Goal: Transaction & Acquisition: Book appointment/travel/reservation

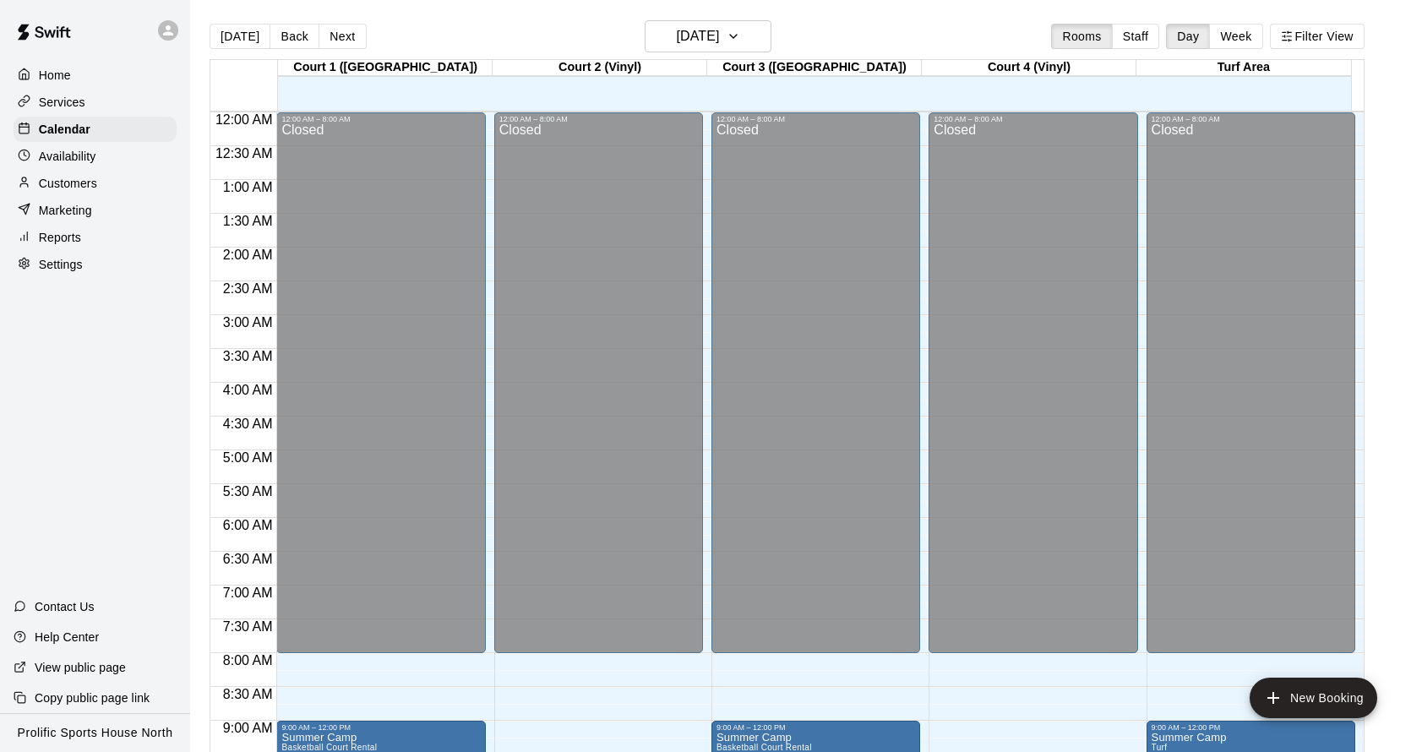
scroll to position [913, 0]
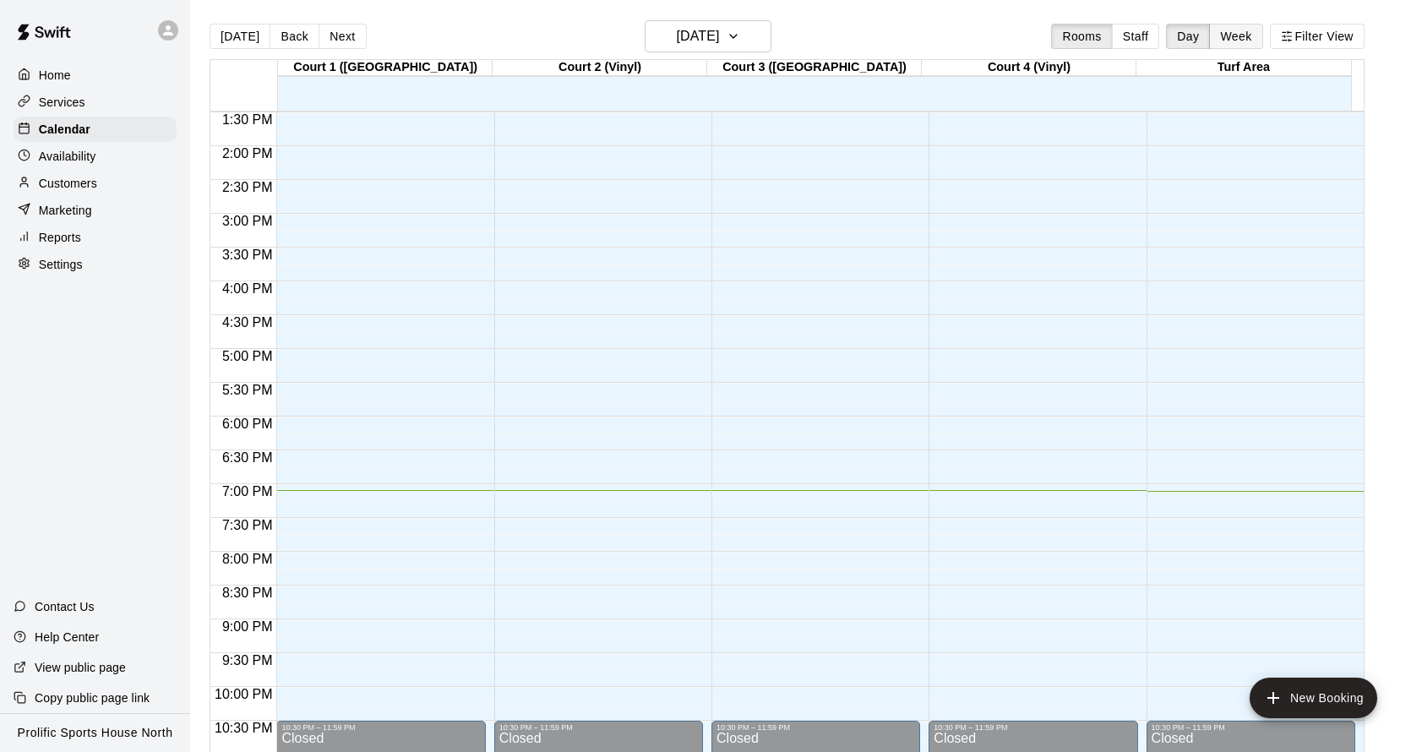
click at [1263, 39] on button "Week" at bounding box center [1235, 36] width 53 height 25
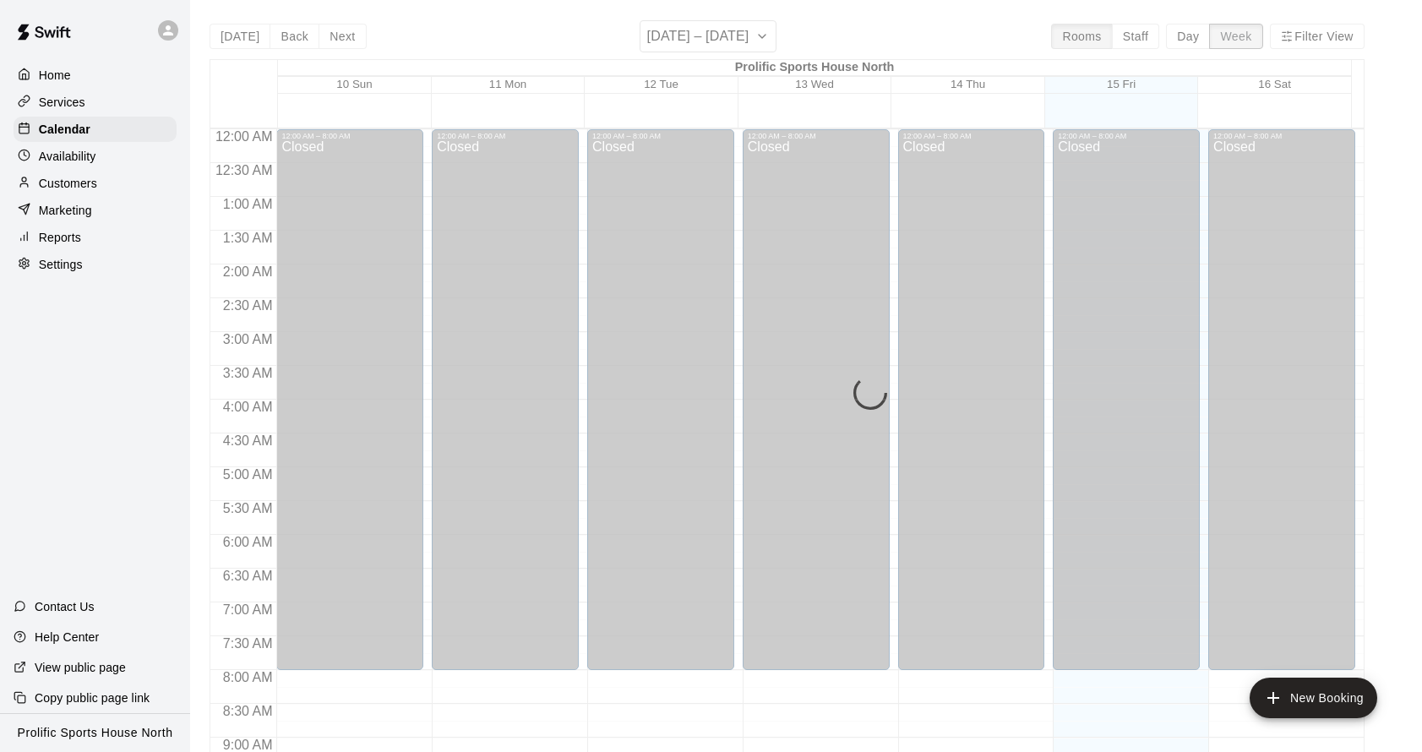
scroll to position [980, 0]
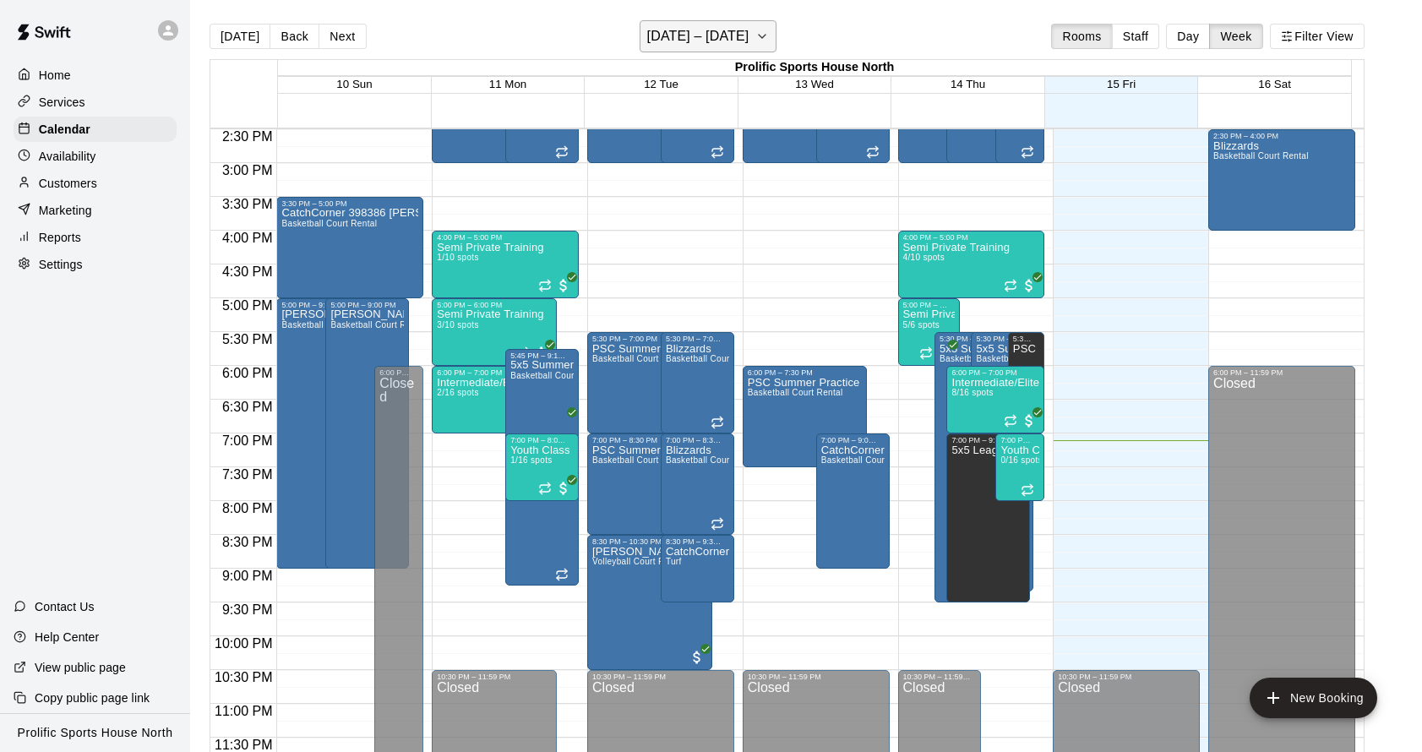
click at [768, 41] on button "[DATE] – [DATE]" at bounding box center [709, 36] width 138 height 32
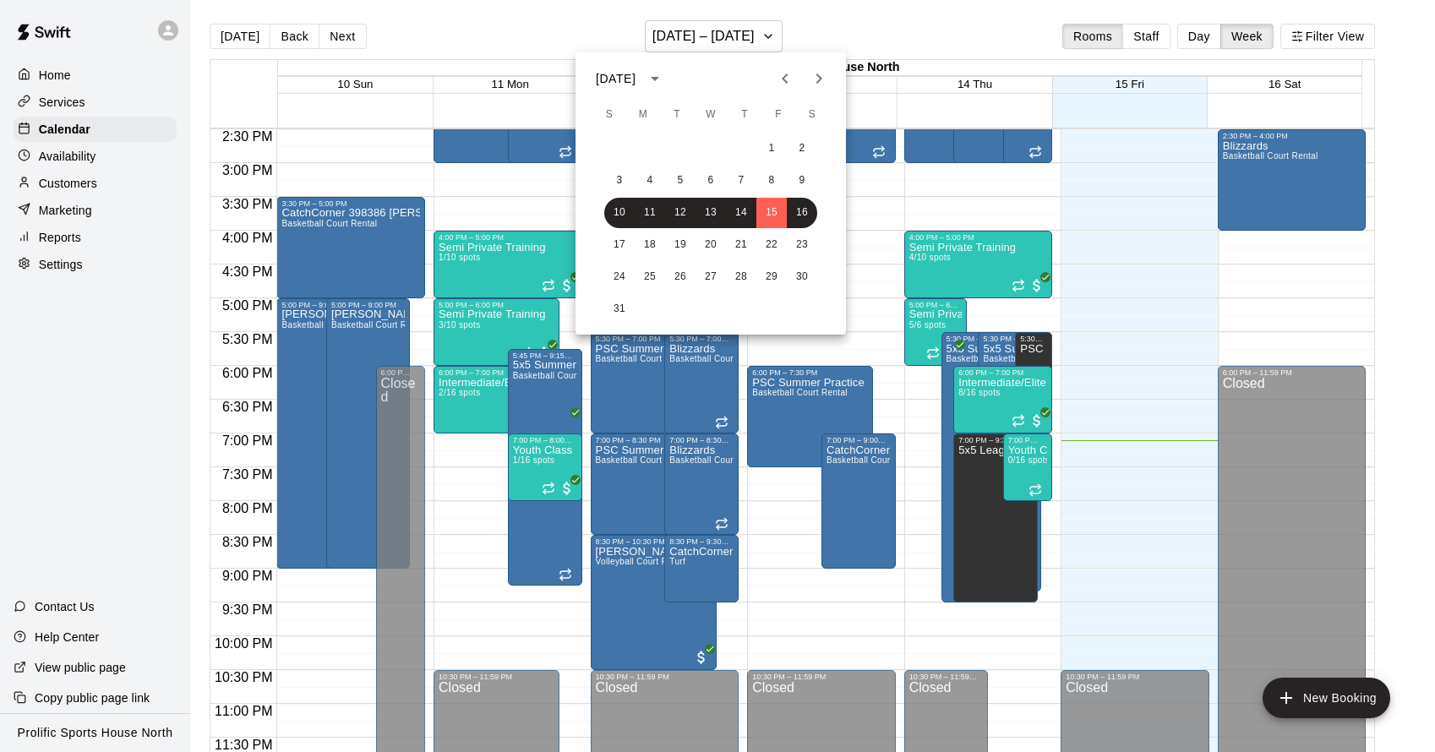
click at [817, 78] on icon "Next month" at bounding box center [819, 78] width 20 height 20
click at [827, 74] on icon "Next month" at bounding box center [819, 78] width 20 height 20
click at [741, 150] on button "2" at bounding box center [741, 149] width 30 height 30
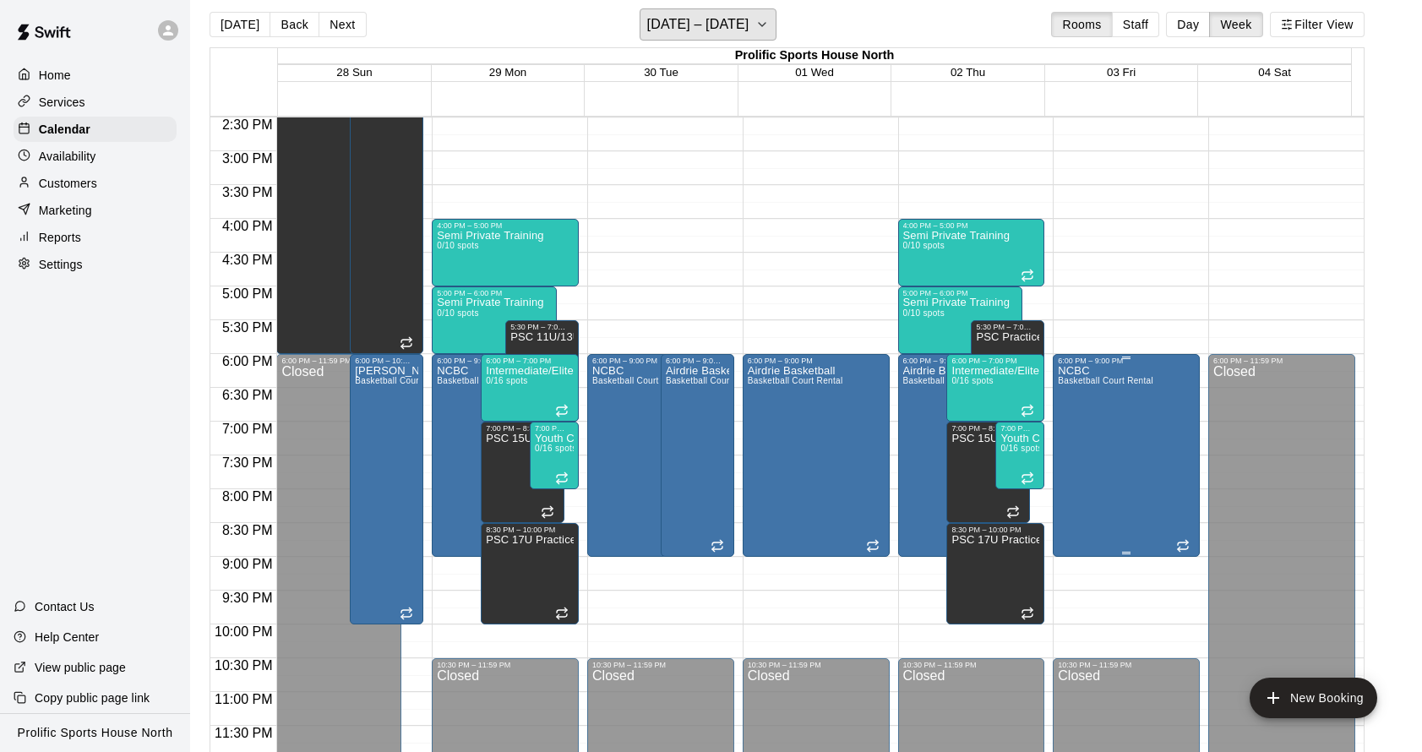
scroll to position [27, 0]
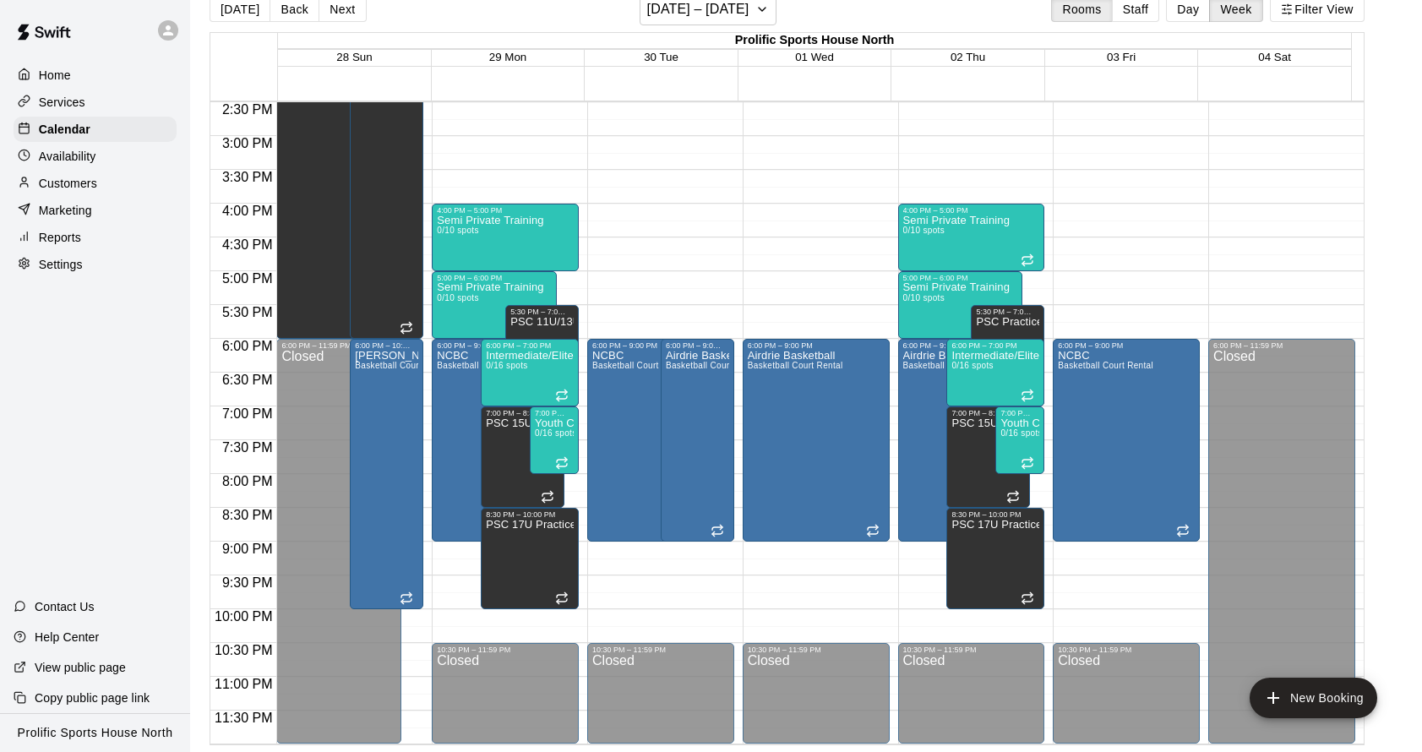
click at [81, 165] on div "Availability" at bounding box center [95, 156] width 163 height 25
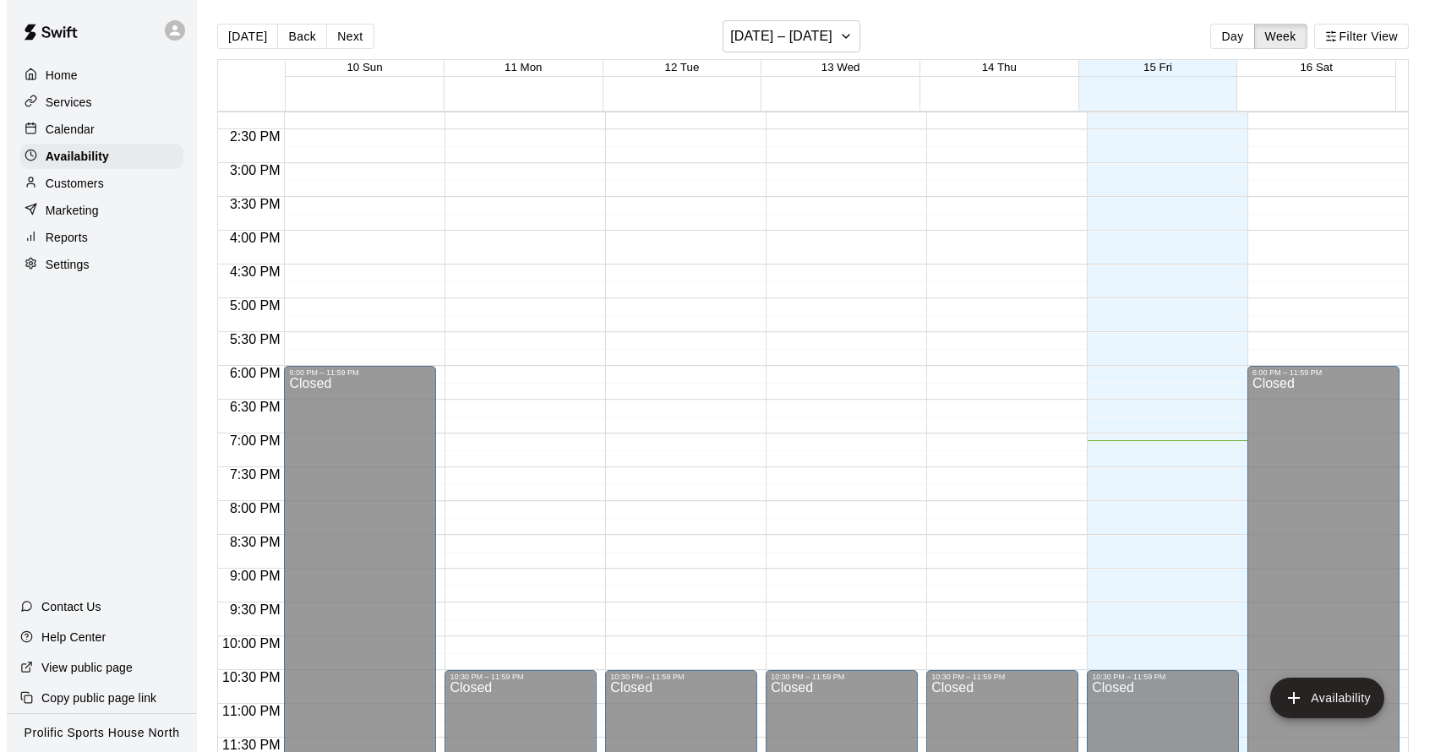
scroll to position [741, 0]
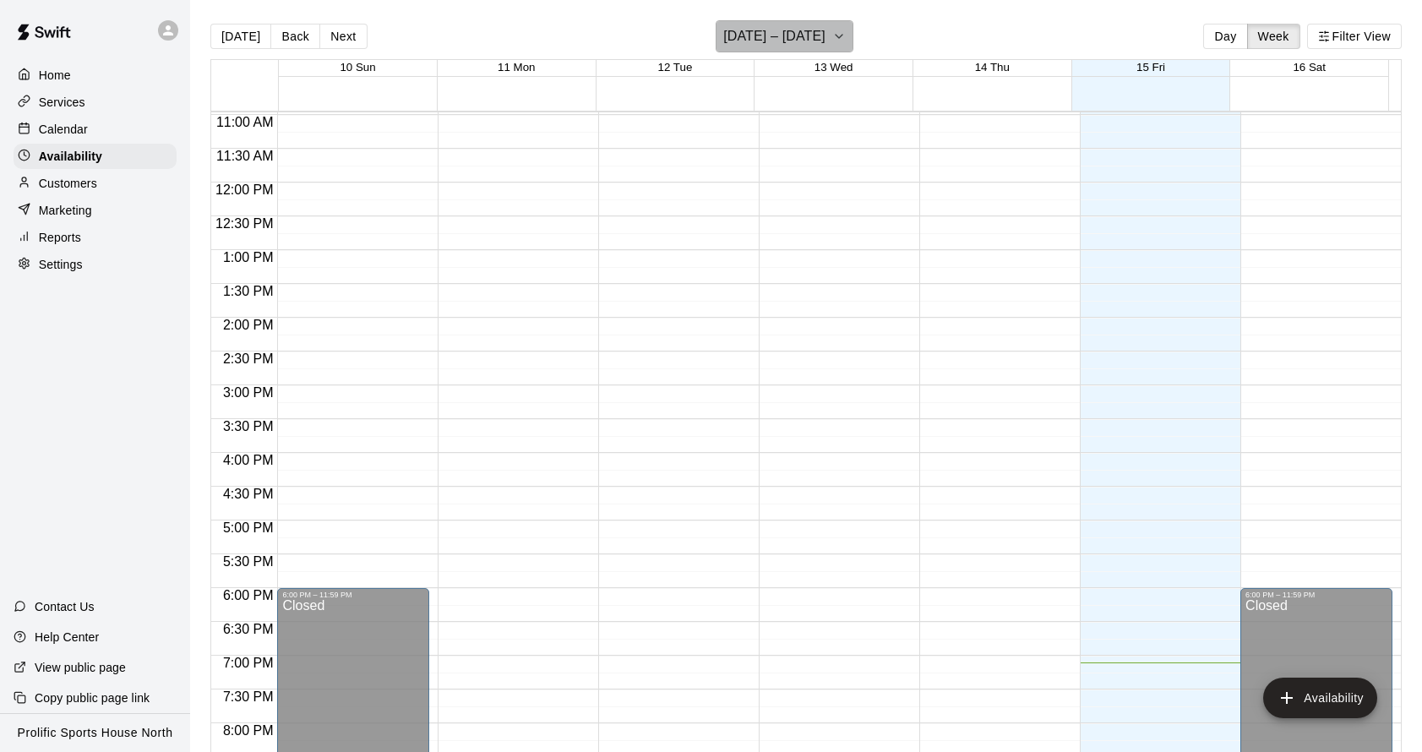
click at [838, 20] on button "[DATE] – [DATE]" at bounding box center [785, 36] width 138 height 32
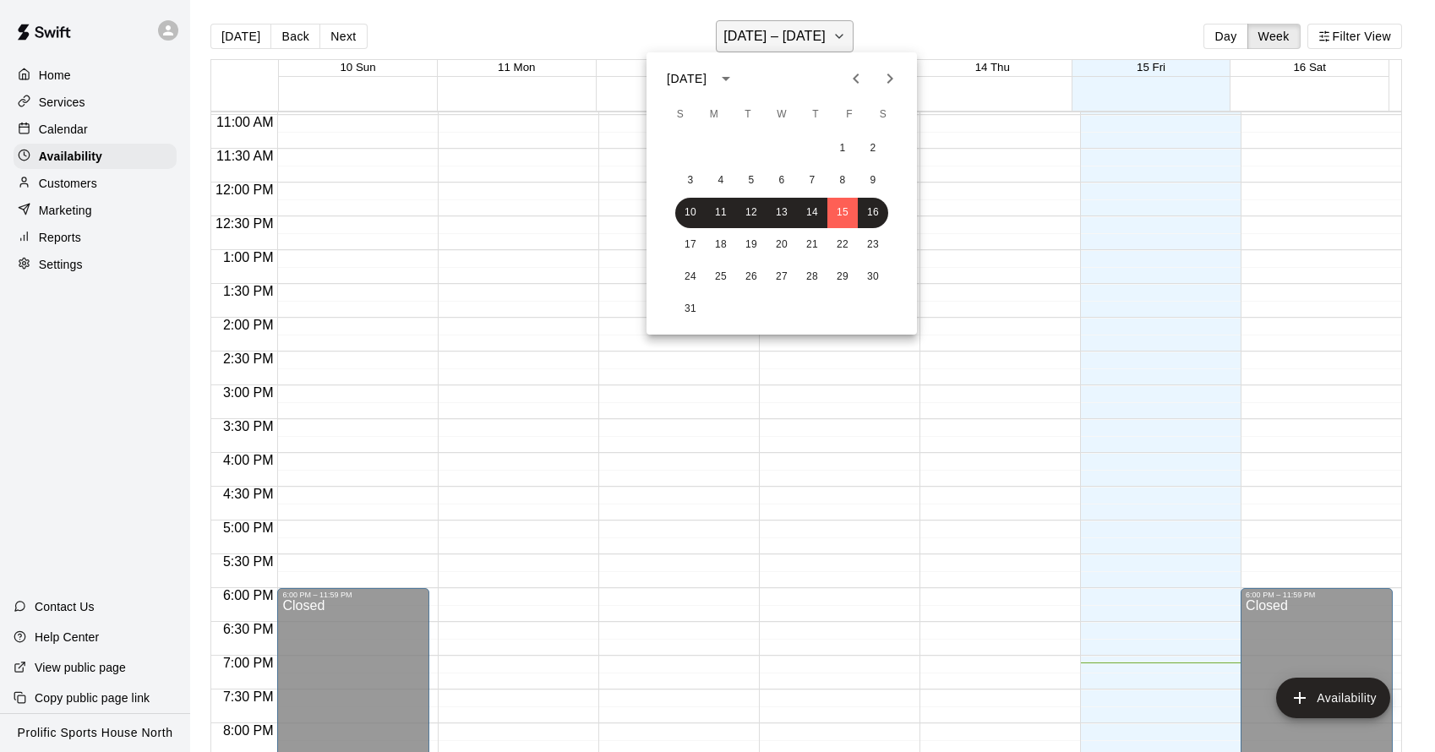
click at [834, 33] on div at bounding box center [717, 376] width 1435 height 752
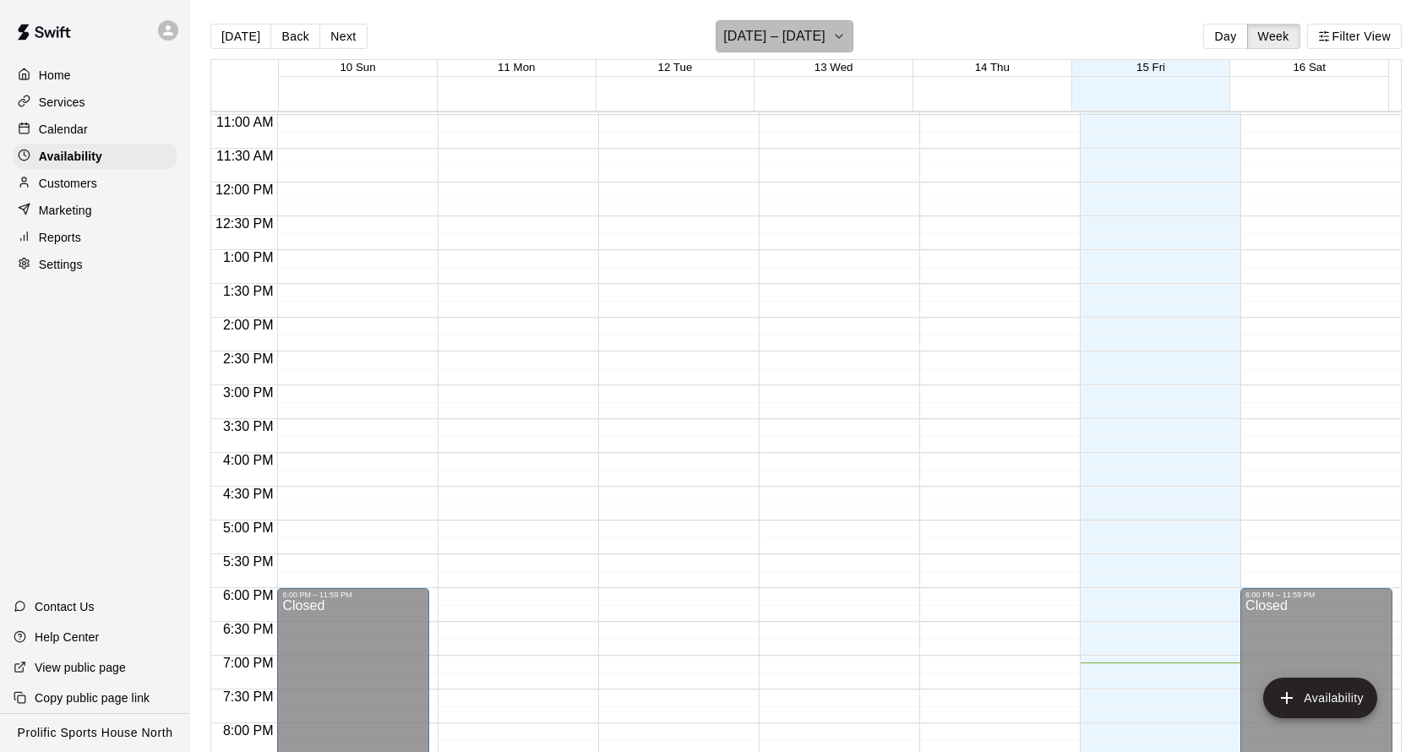
click at [834, 34] on icon "button" at bounding box center [840, 36] width 14 height 20
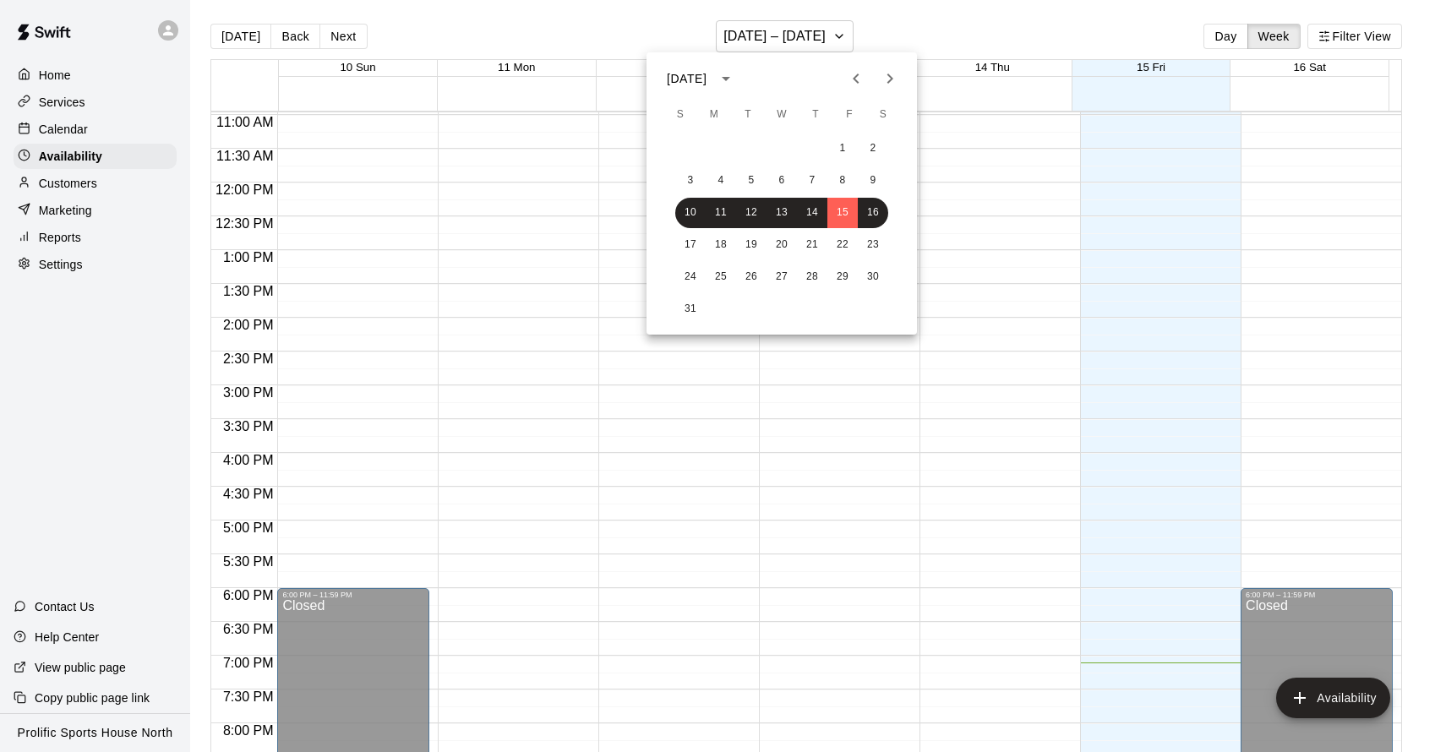
click at [736, 87] on icon "calendar view is open, switch to year view" at bounding box center [726, 78] width 20 height 20
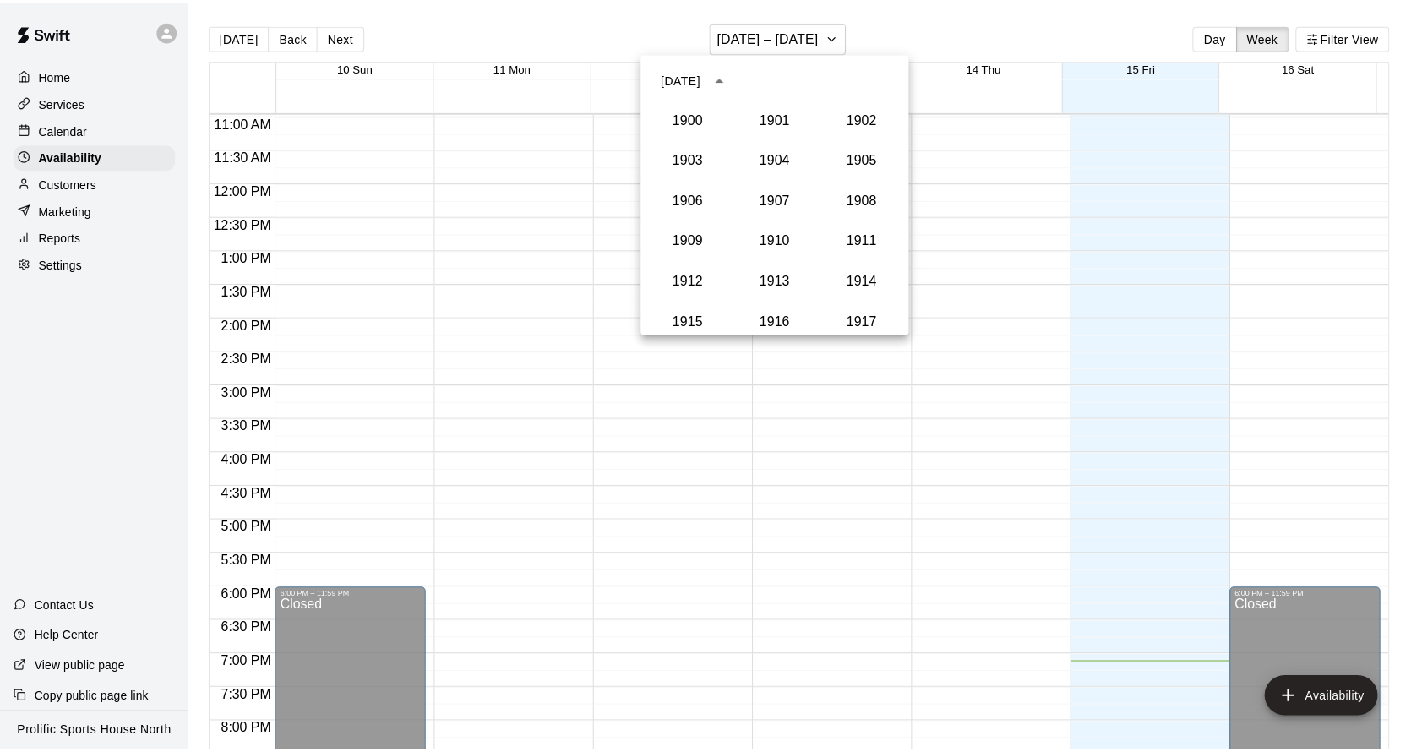
scroll to position [1565, 0]
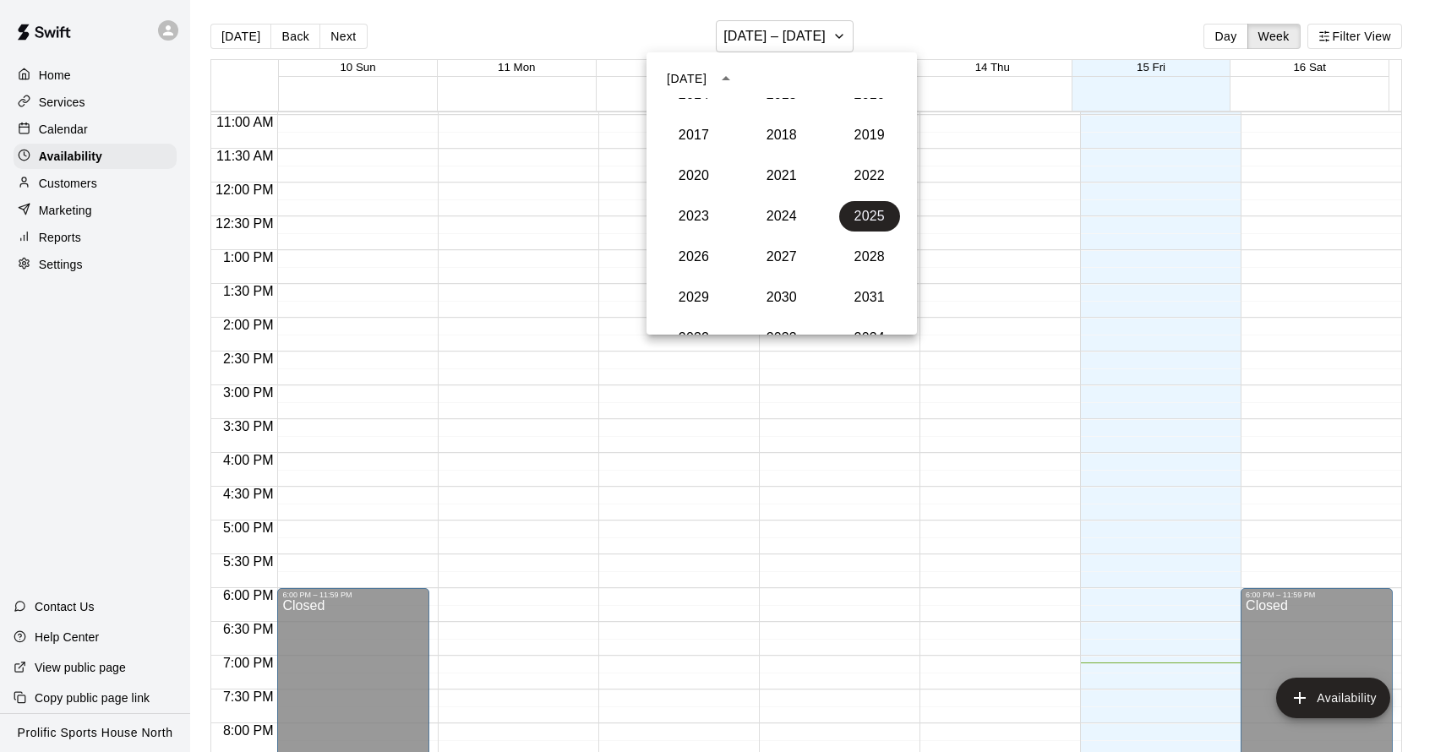
click at [787, 86] on div "[DATE]" at bounding box center [782, 78] width 270 height 25
click at [811, 72] on div "[DATE]" at bounding box center [782, 78] width 270 height 25
click at [871, 226] on button "2025" at bounding box center [869, 216] width 61 height 30
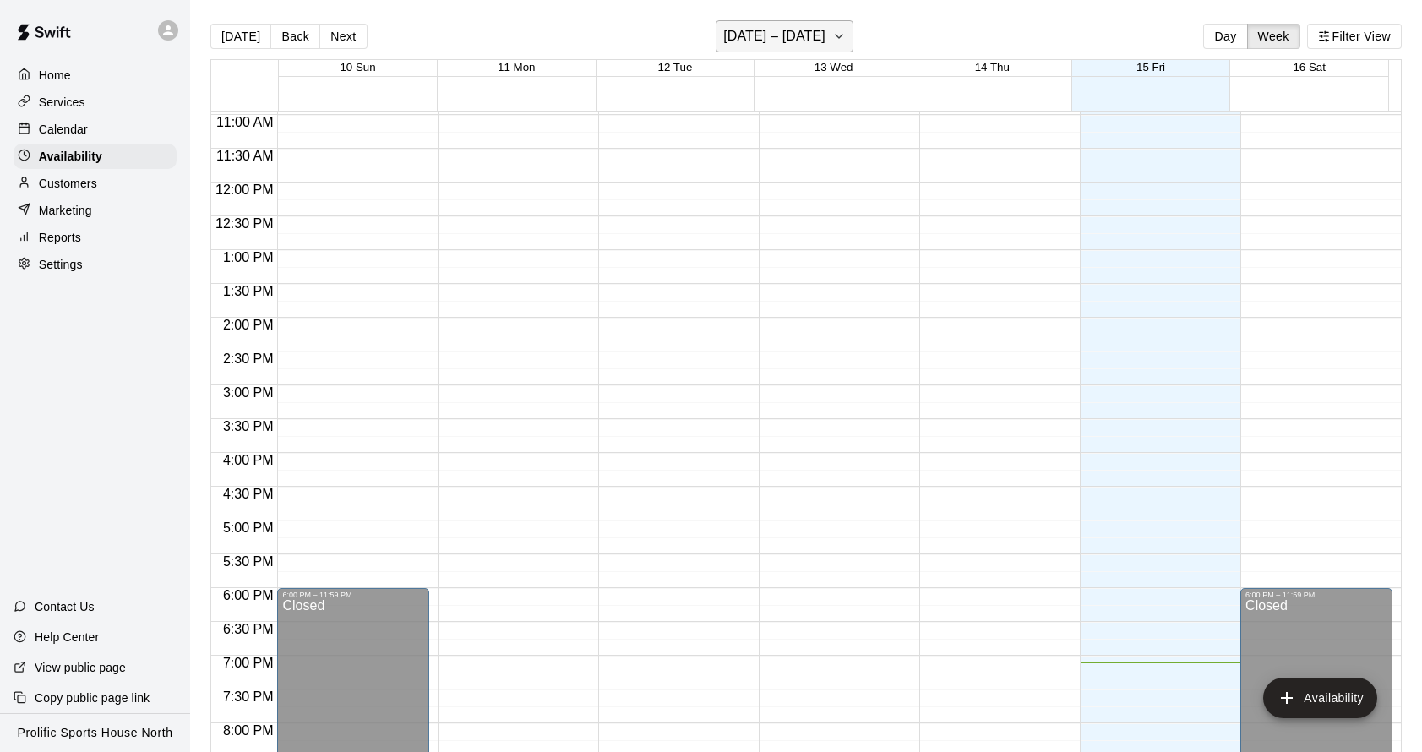
click at [820, 31] on button "[DATE] – [DATE]" at bounding box center [785, 36] width 138 height 32
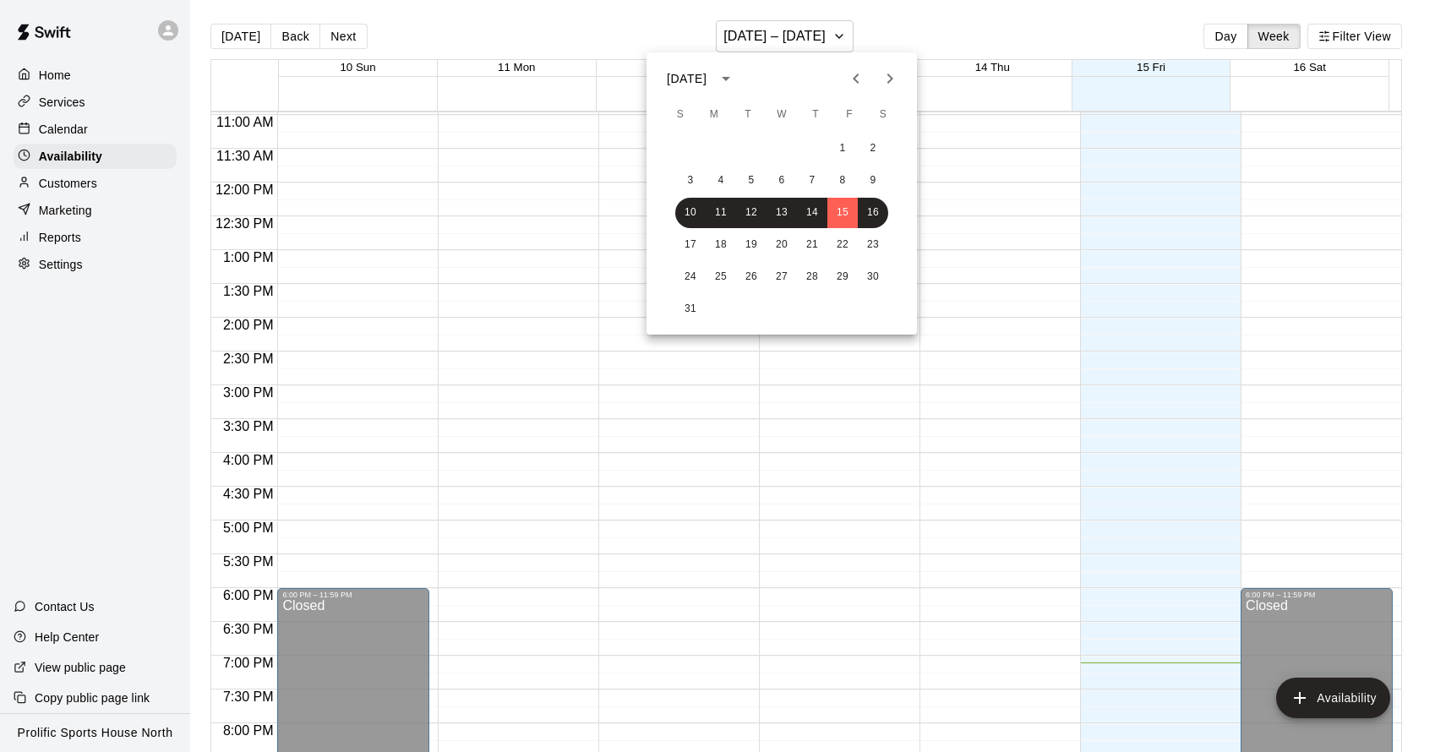
click at [889, 84] on icon "Next month" at bounding box center [890, 78] width 20 height 20
click at [860, 78] on icon "Previous month" at bounding box center [856, 78] width 20 height 20
click at [803, 148] on button "2" at bounding box center [812, 149] width 30 height 30
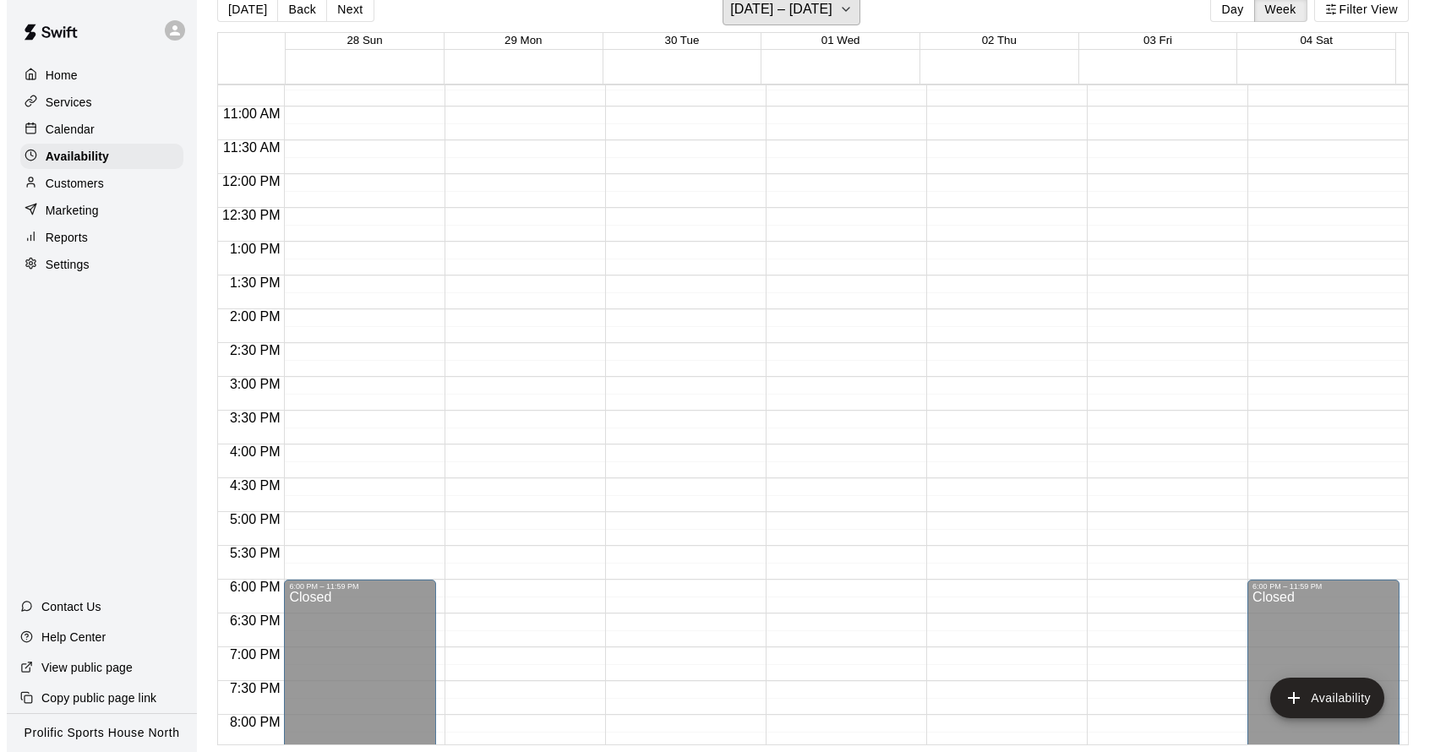
scroll to position [719, 0]
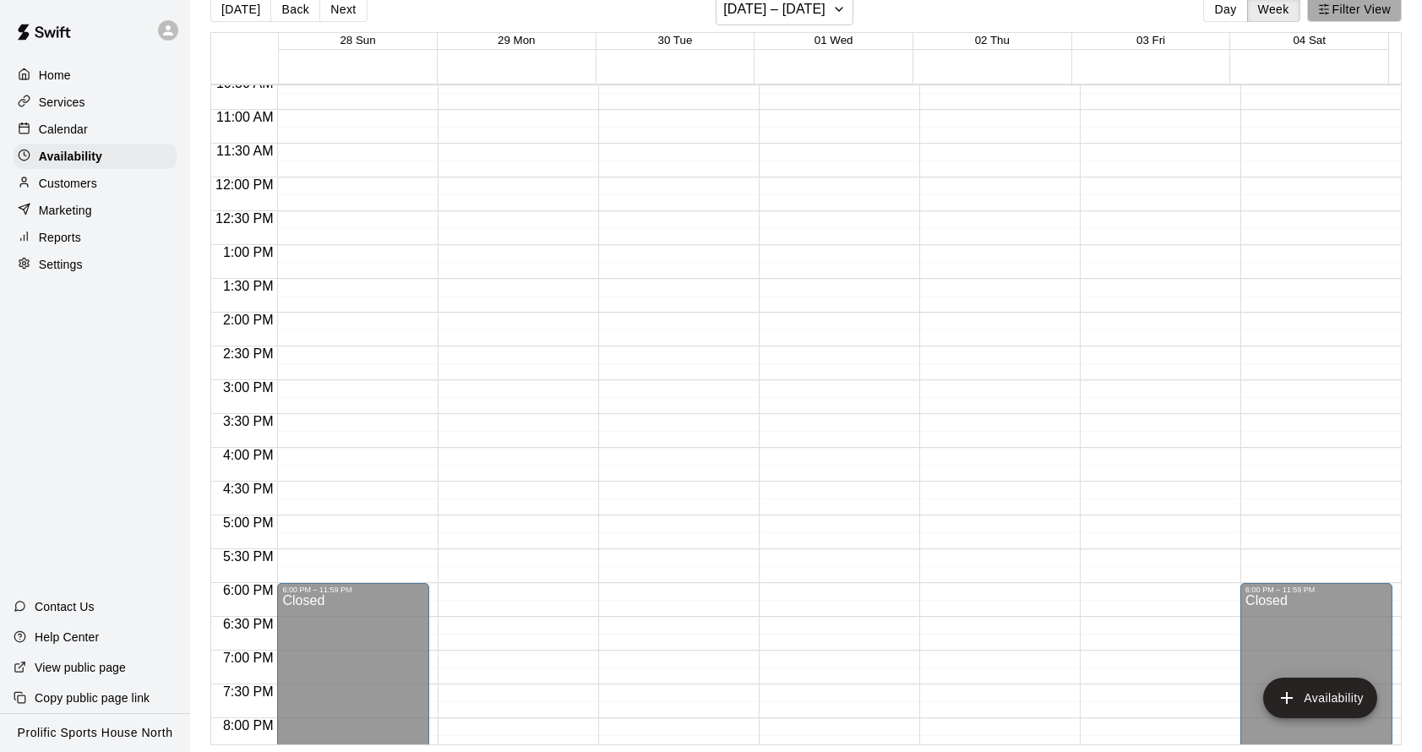
click at [1372, 5] on button "Filter View" at bounding box center [1355, 9] width 95 height 25
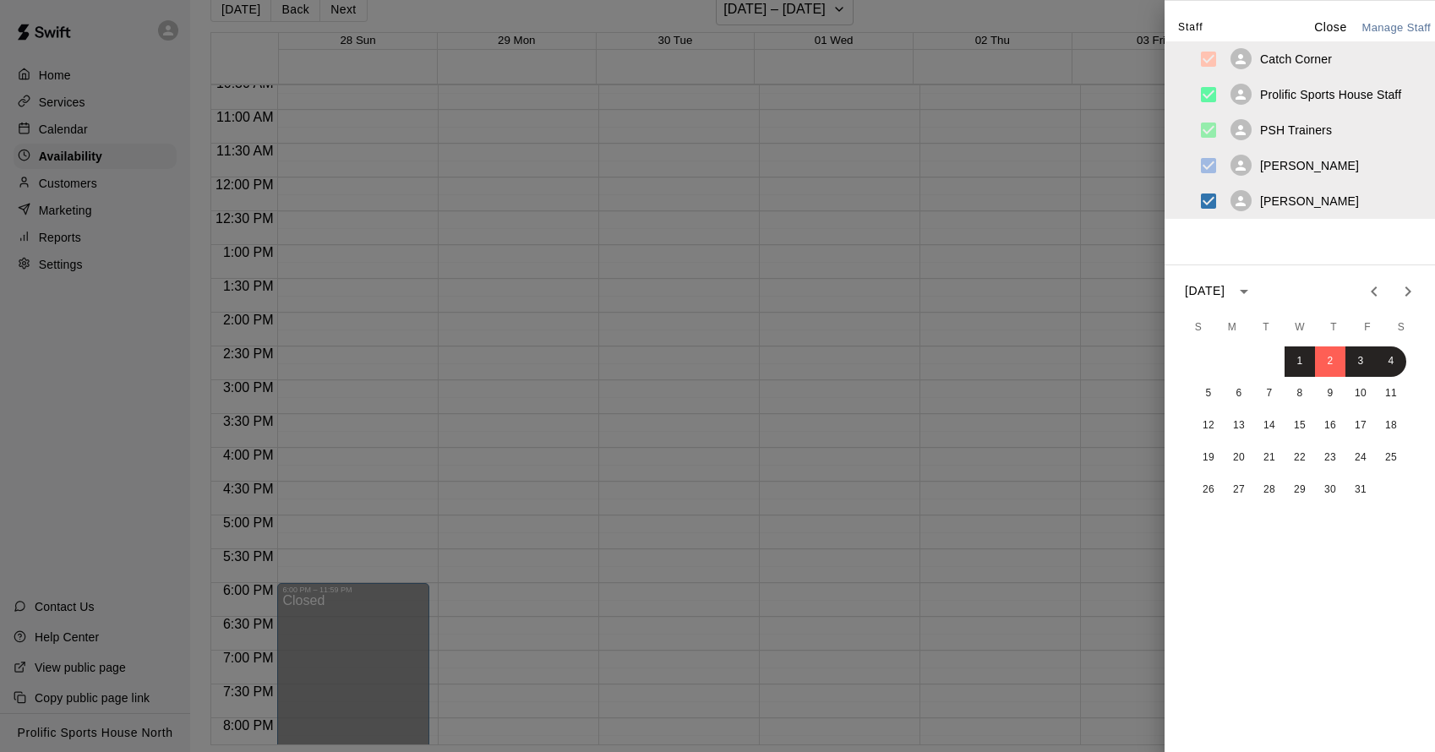
click at [1233, 13] on div "Staff Close Manage Staff Catch Corner Prolific Sports House Staff PSH Trainers …" at bounding box center [1300, 376] width 270 height 752
click at [1116, 9] on div at bounding box center [717, 376] width 1435 height 752
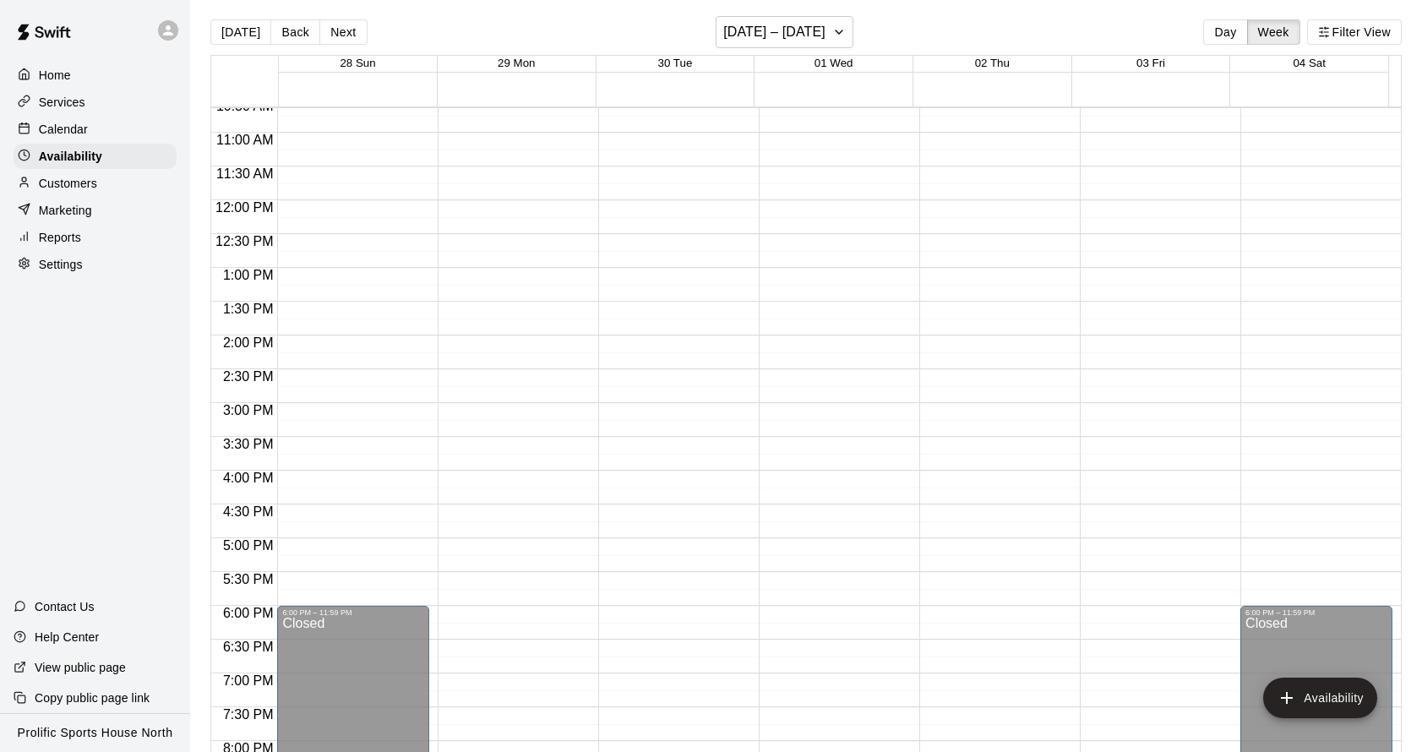
scroll to position [0, 0]
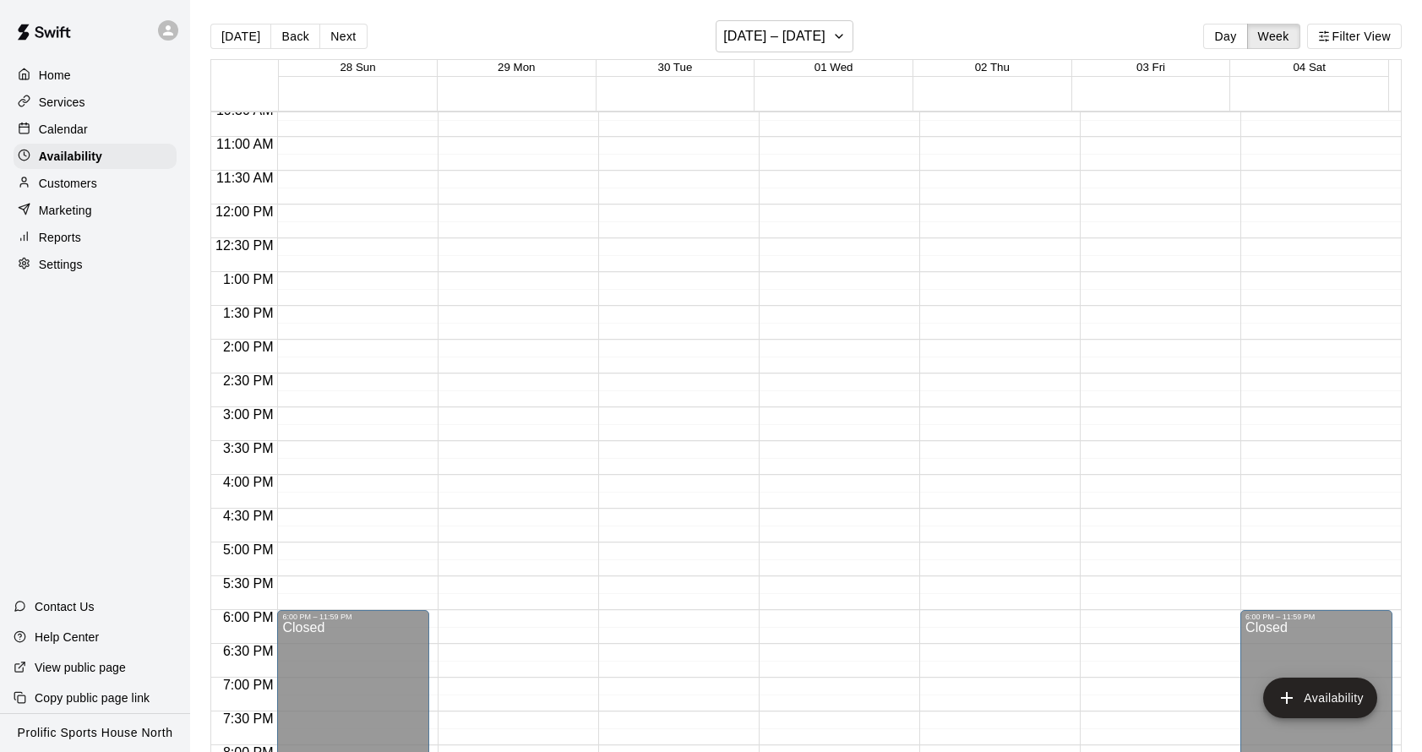
click at [117, 134] on div "Calendar" at bounding box center [95, 129] width 163 height 25
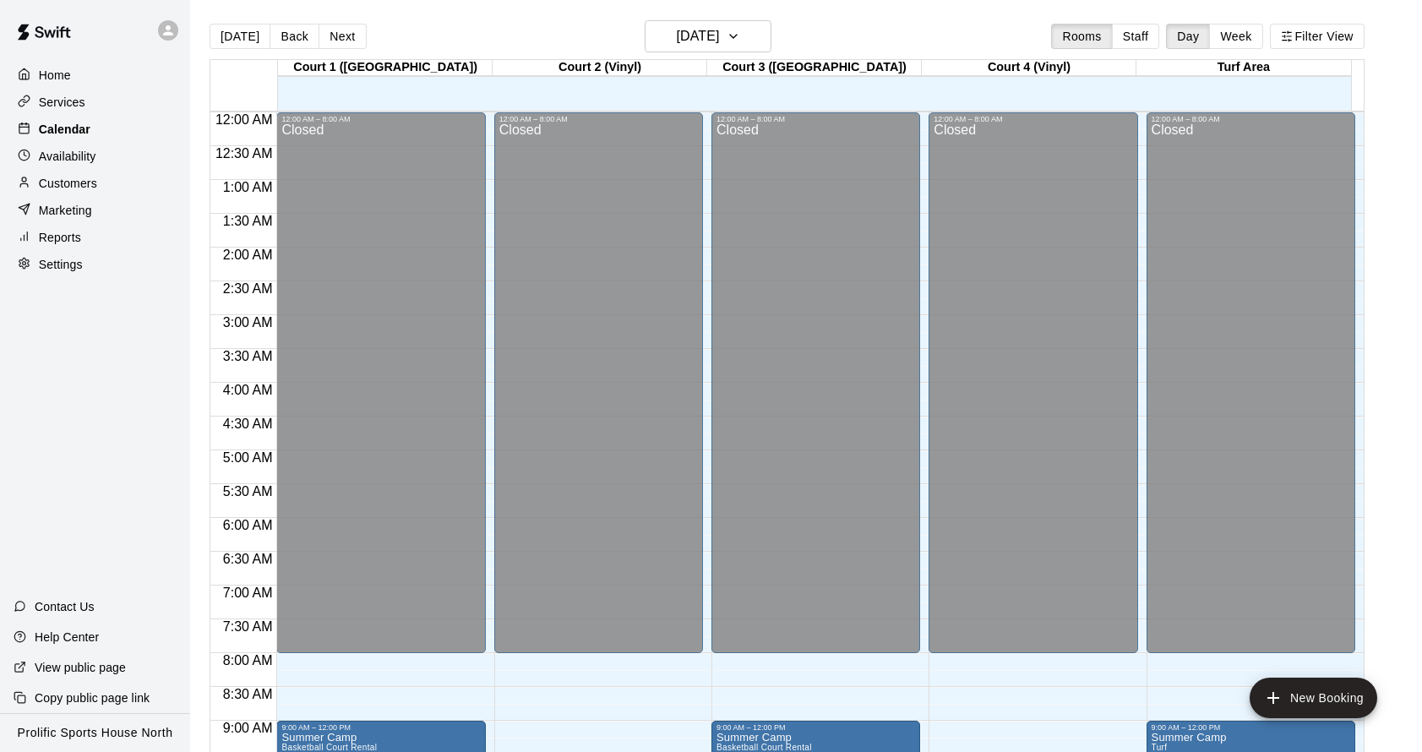
scroll to position [913, 0]
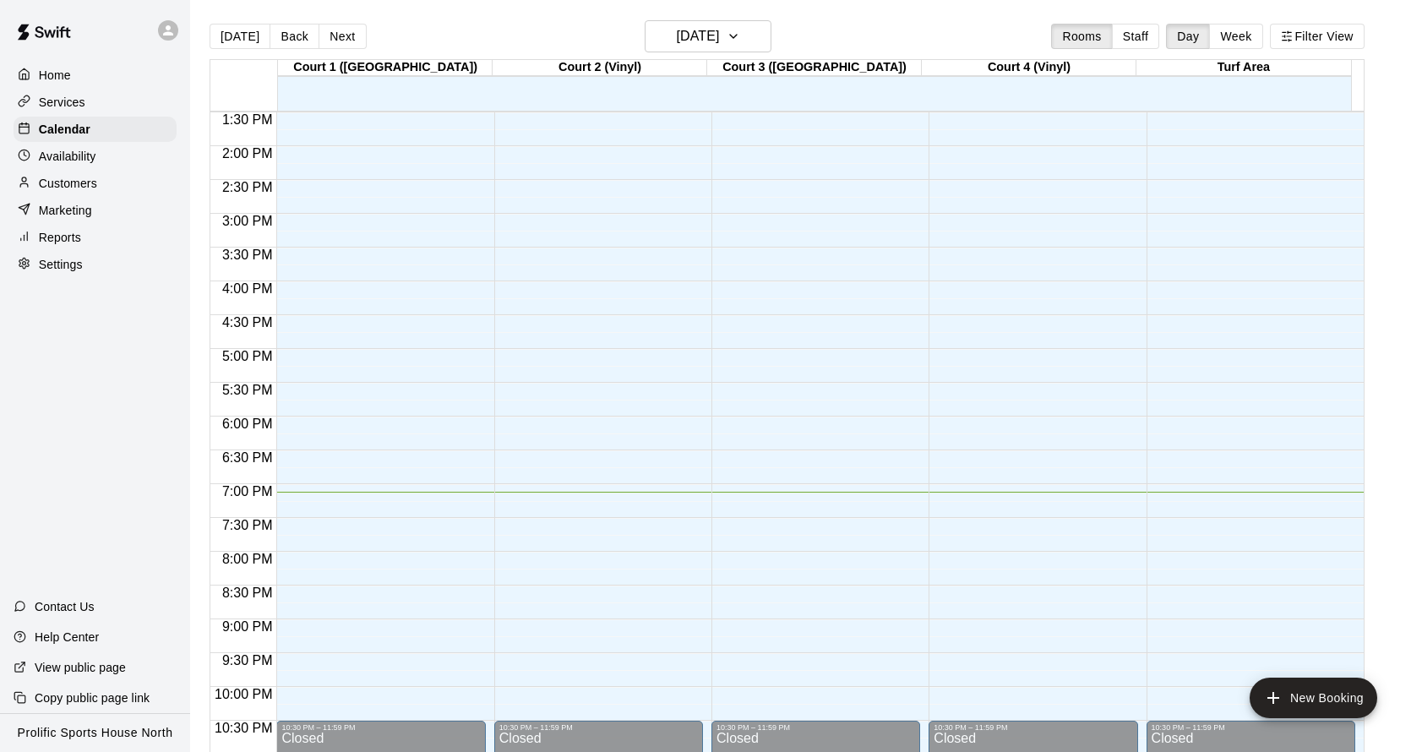
click at [1263, 52] on div "[DATE] Back [DATE][DATE] Rooms Staff Day Week Filter View" at bounding box center [787, 39] width 1155 height 39
click at [1256, 42] on button "Week" at bounding box center [1235, 36] width 53 height 25
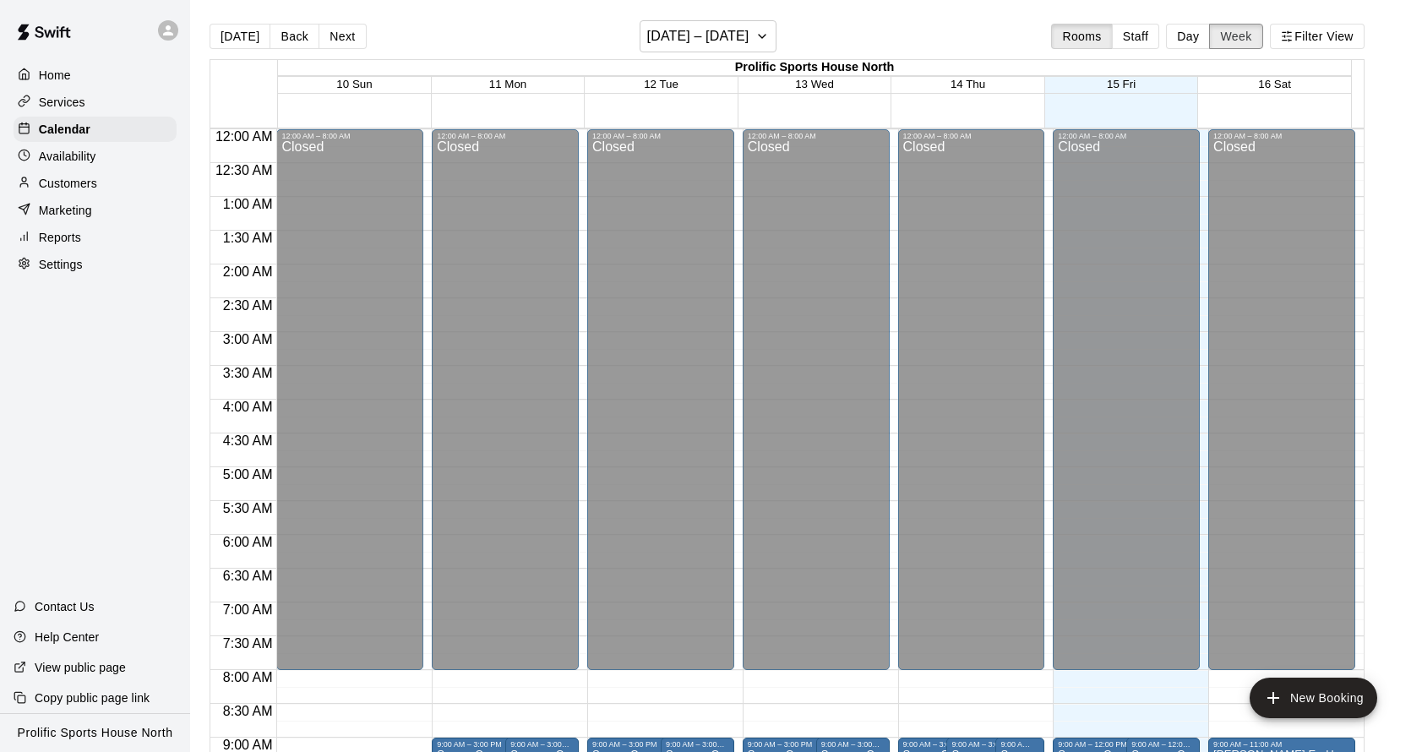
scroll to position [980, 0]
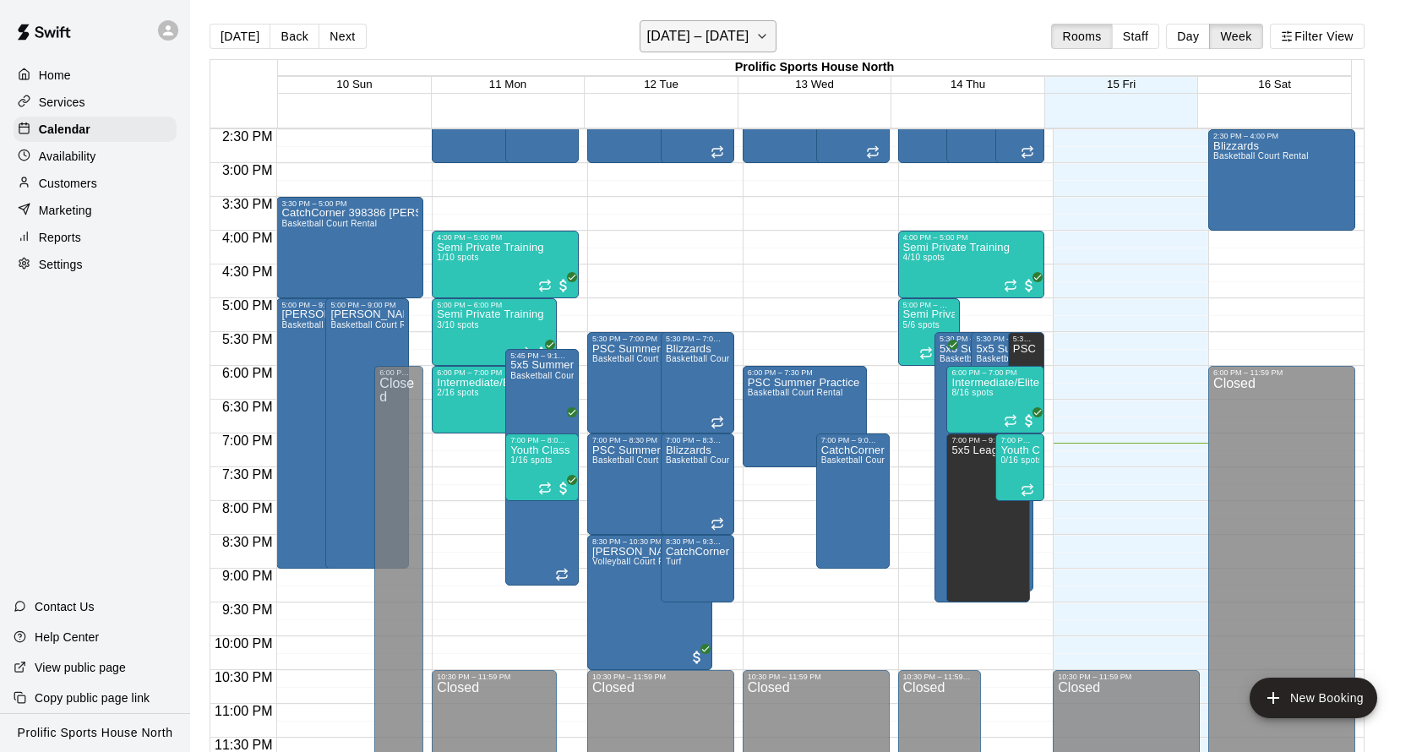
click at [767, 36] on icon "button" at bounding box center [763, 36] width 14 height 20
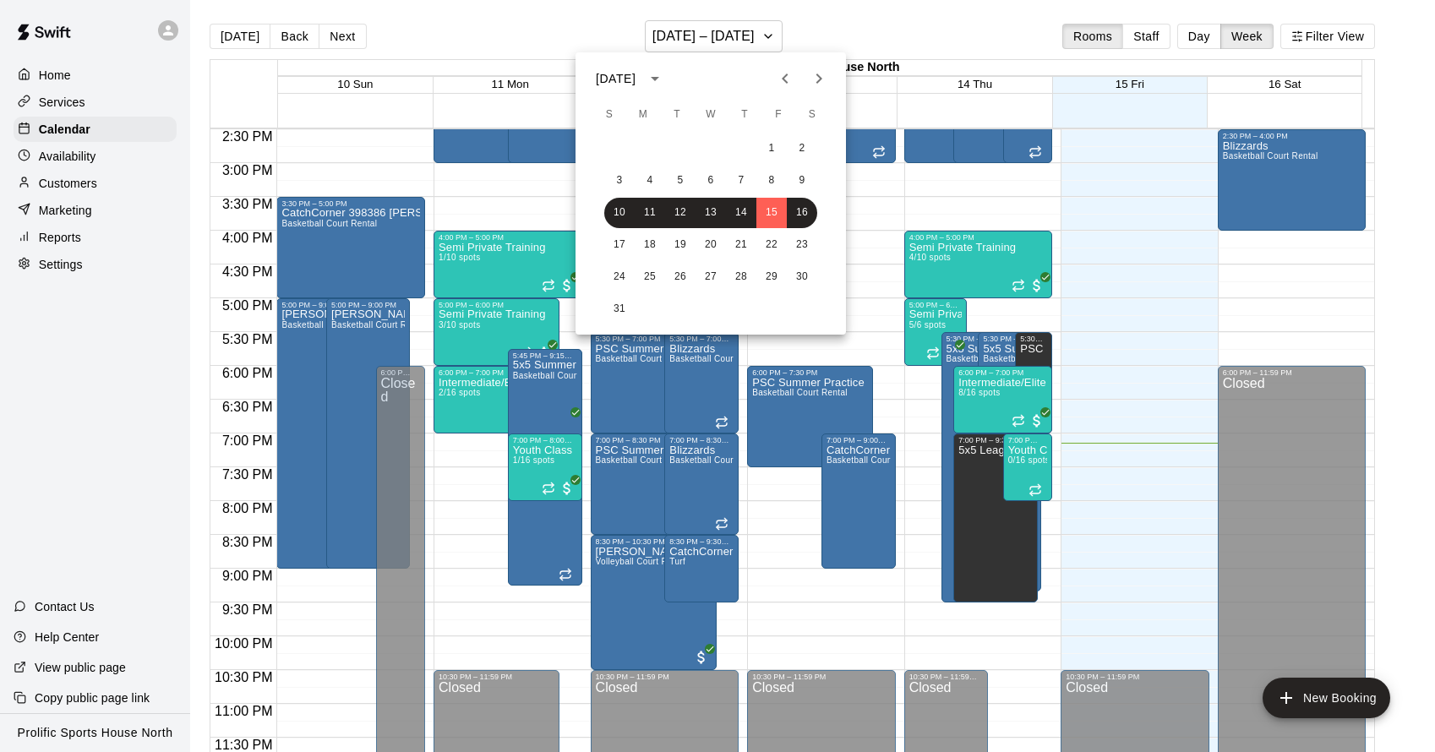
click at [824, 85] on icon "Next month" at bounding box center [819, 78] width 20 height 20
click at [740, 147] on button "2" at bounding box center [741, 149] width 30 height 30
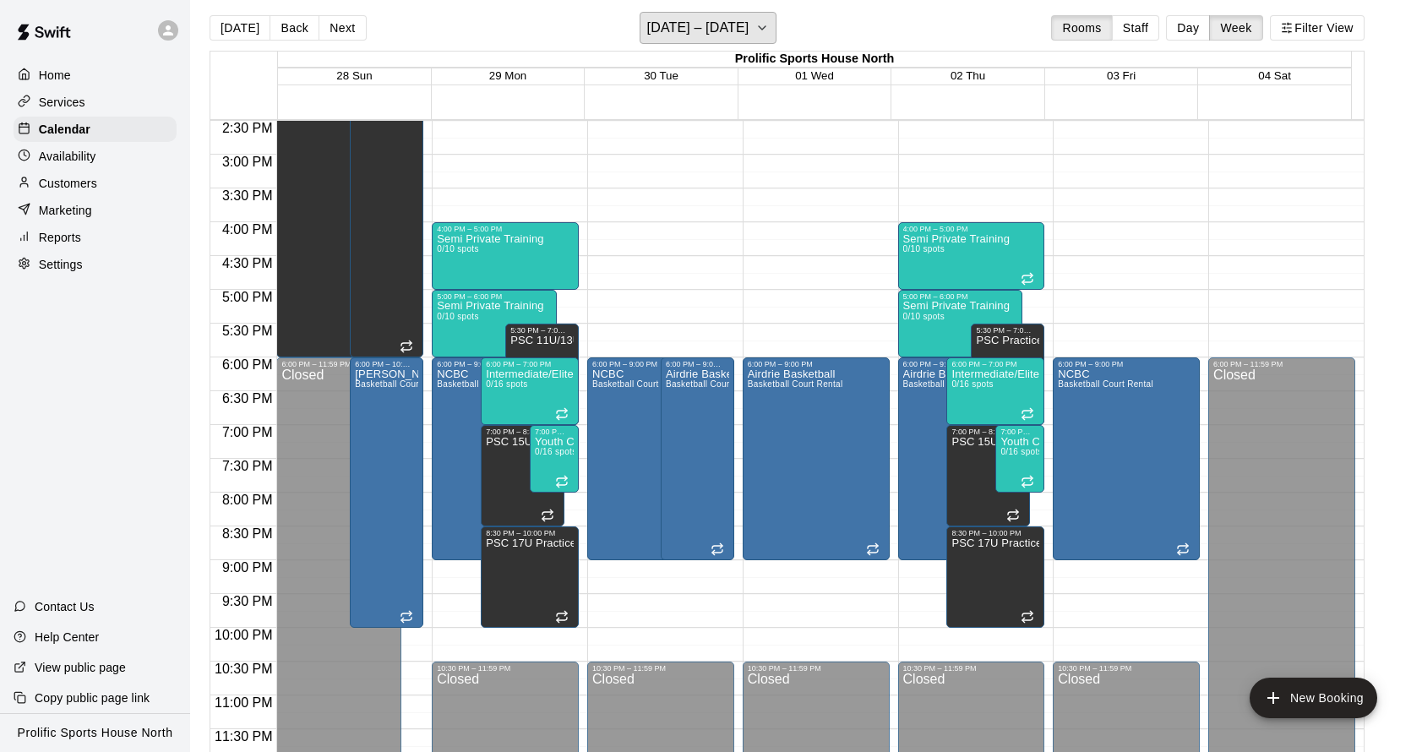
scroll to position [10, 0]
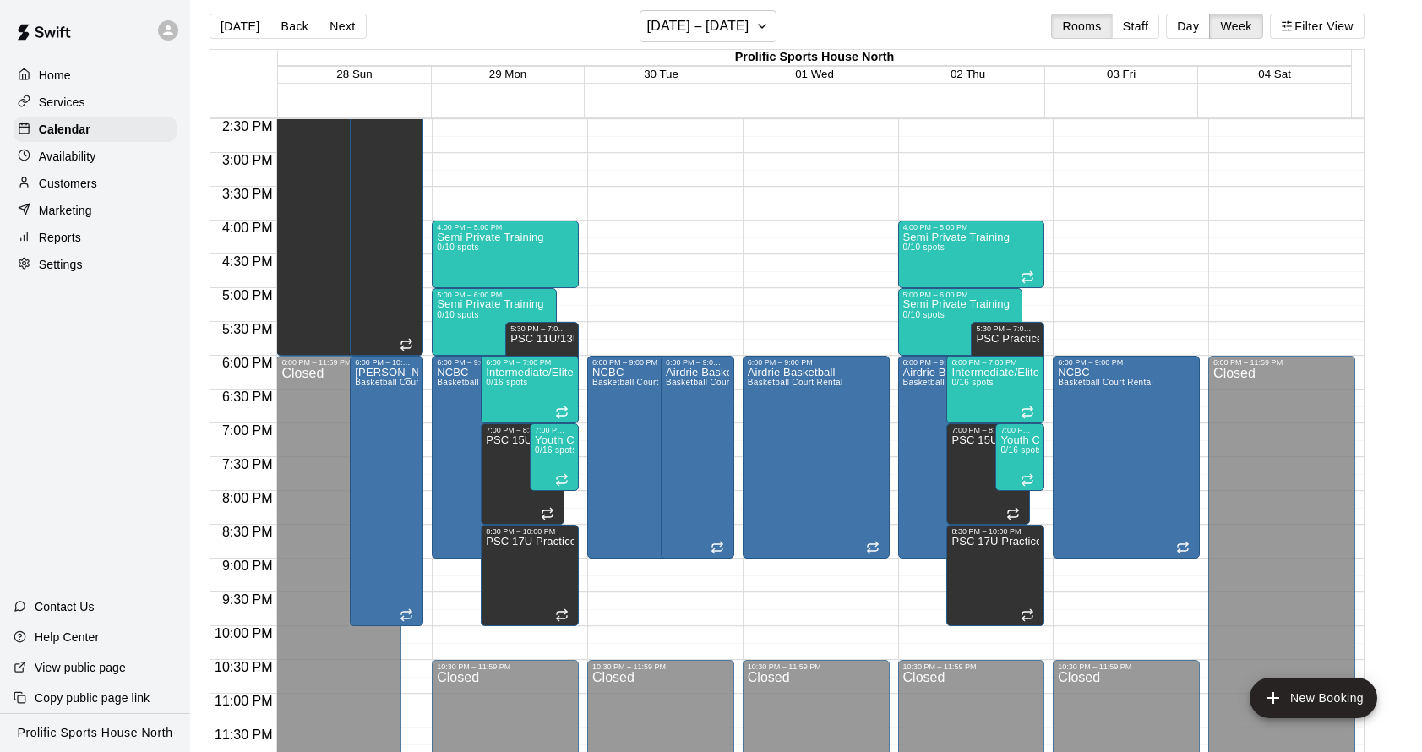
click at [972, 68] on span "02 Thu" at bounding box center [968, 74] width 35 height 13
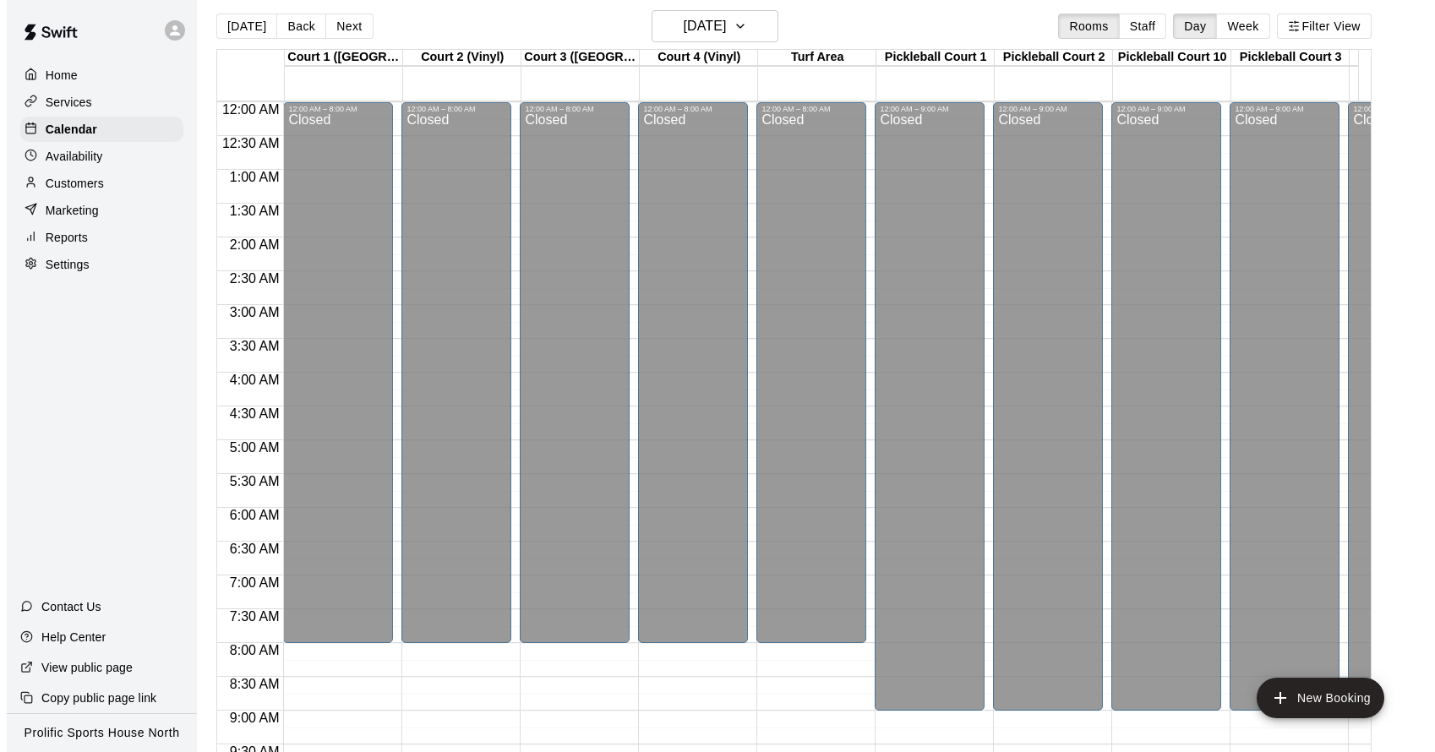
scroll to position [976, 0]
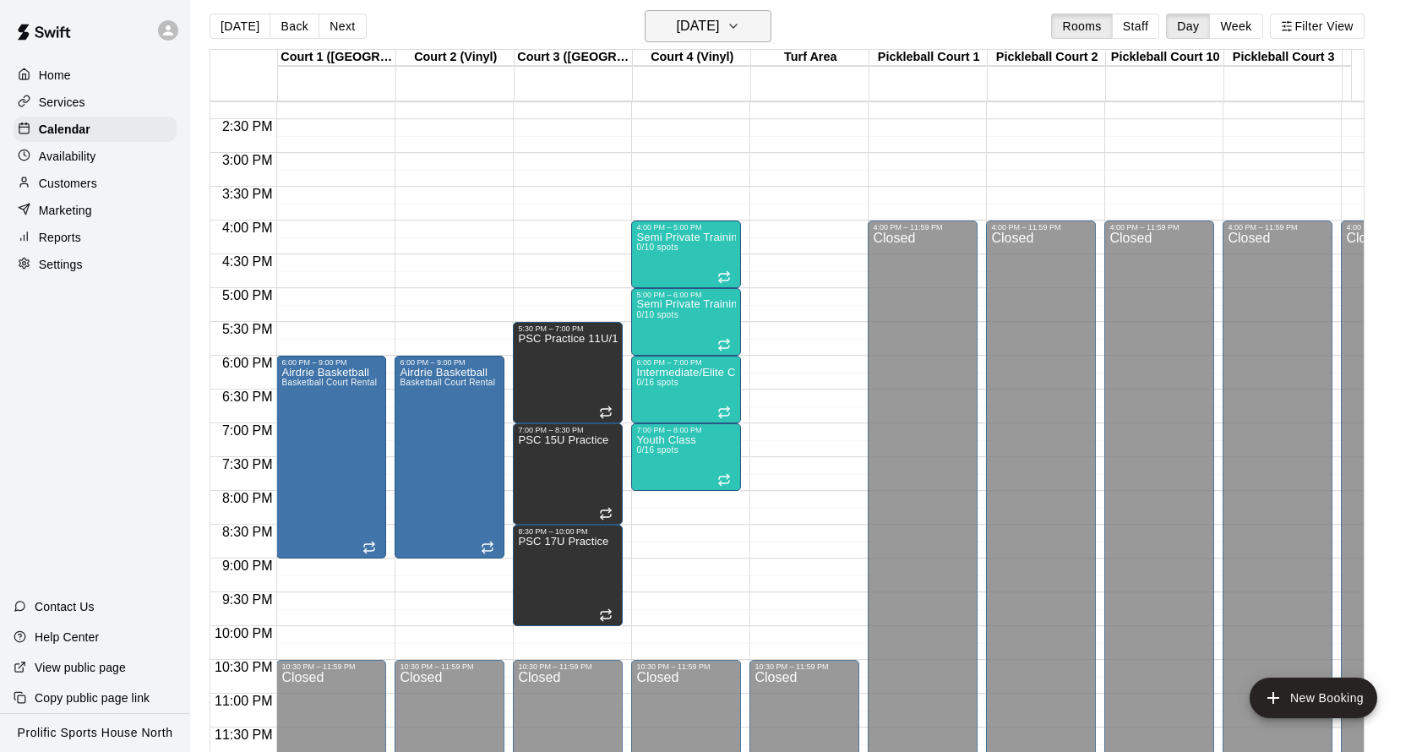
click at [756, 23] on button "[DATE]" at bounding box center [708, 26] width 127 height 32
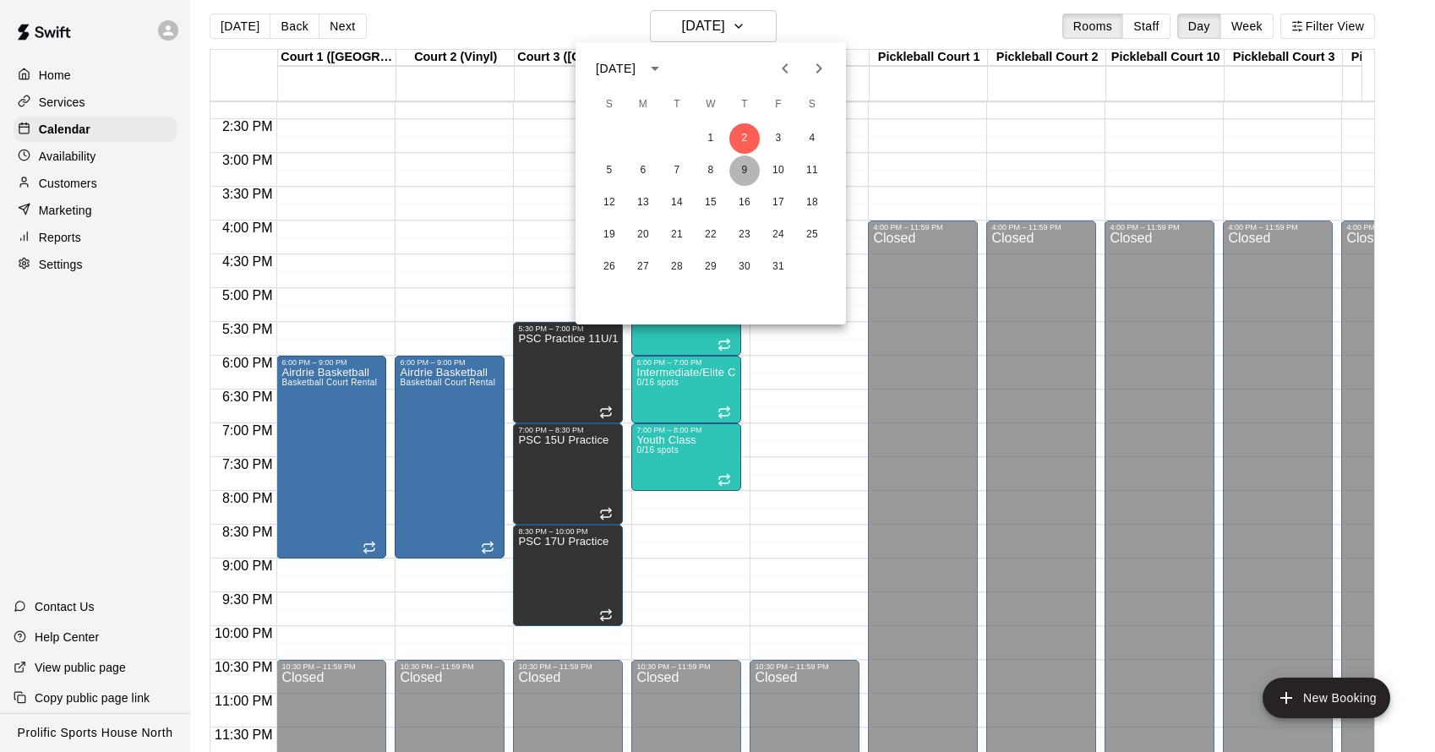
click at [756, 167] on button "9" at bounding box center [744, 171] width 30 height 30
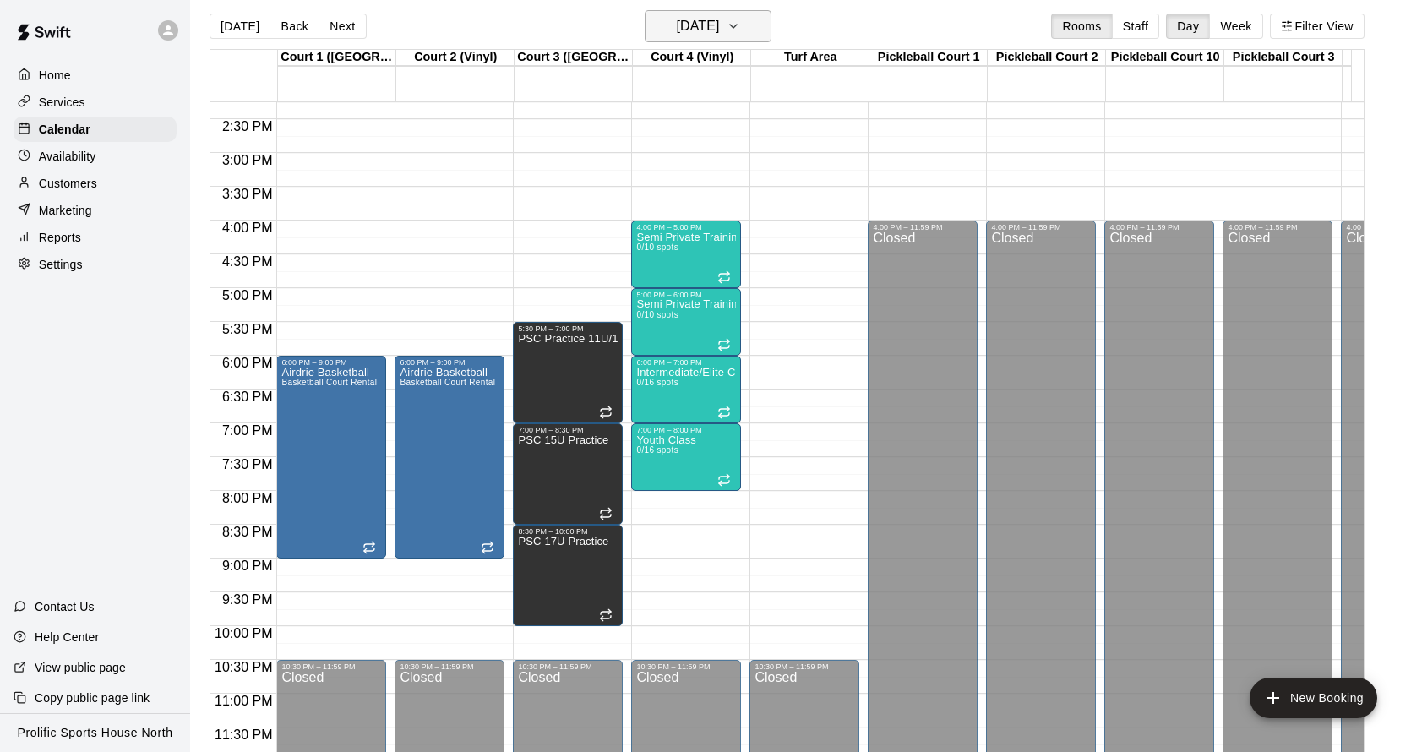
click at [752, 32] on button "[DATE]" at bounding box center [708, 26] width 127 height 32
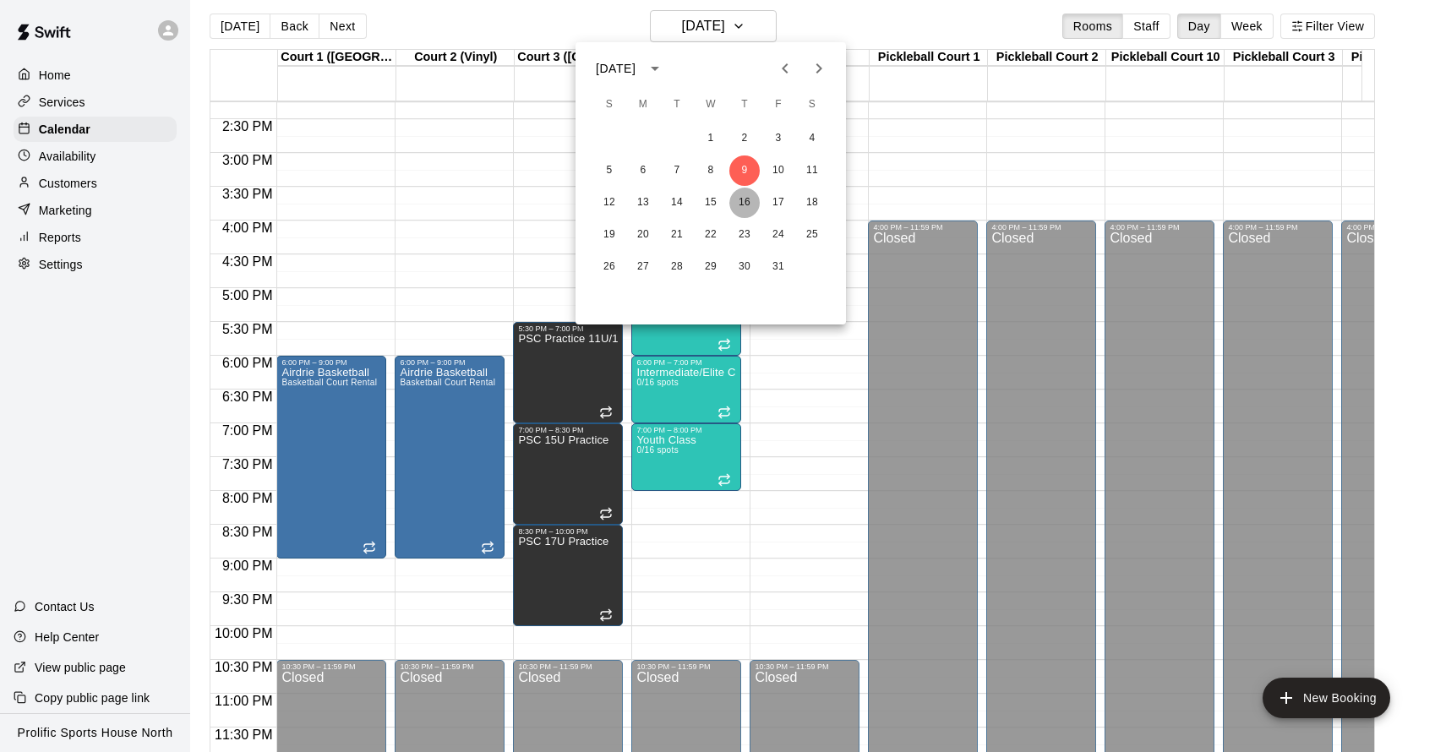
click at [742, 200] on button "16" at bounding box center [744, 203] width 30 height 30
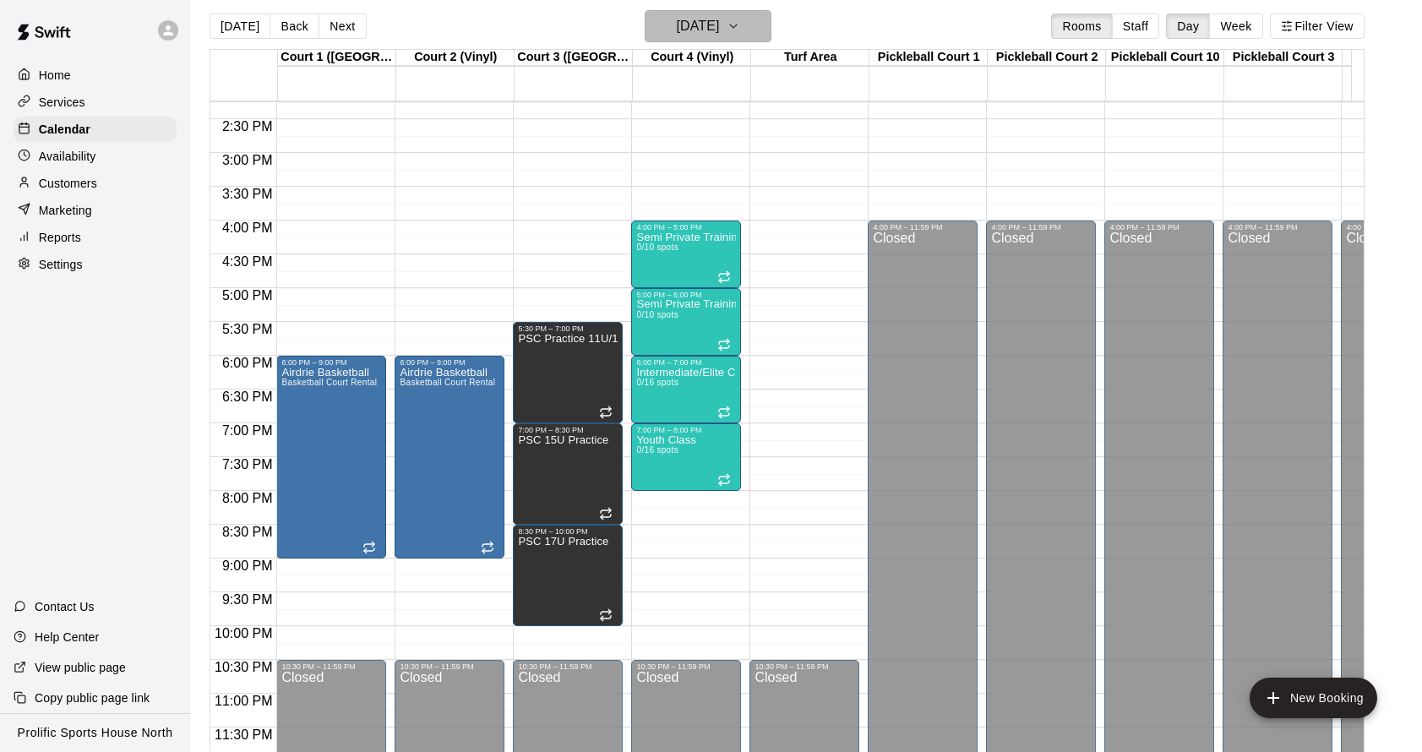
click at [756, 26] on button "[DATE]" at bounding box center [708, 26] width 127 height 32
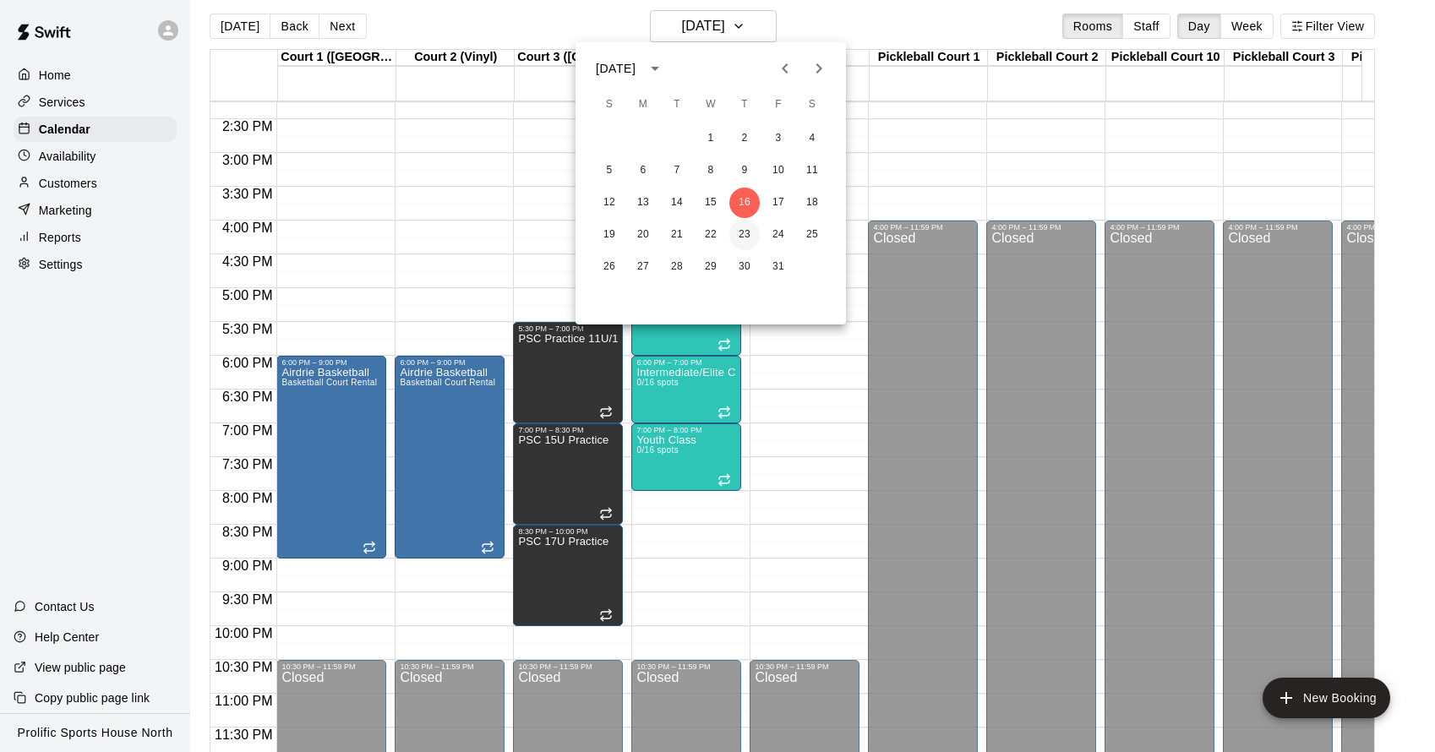
click at [745, 232] on button "23" at bounding box center [744, 235] width 30 height 30
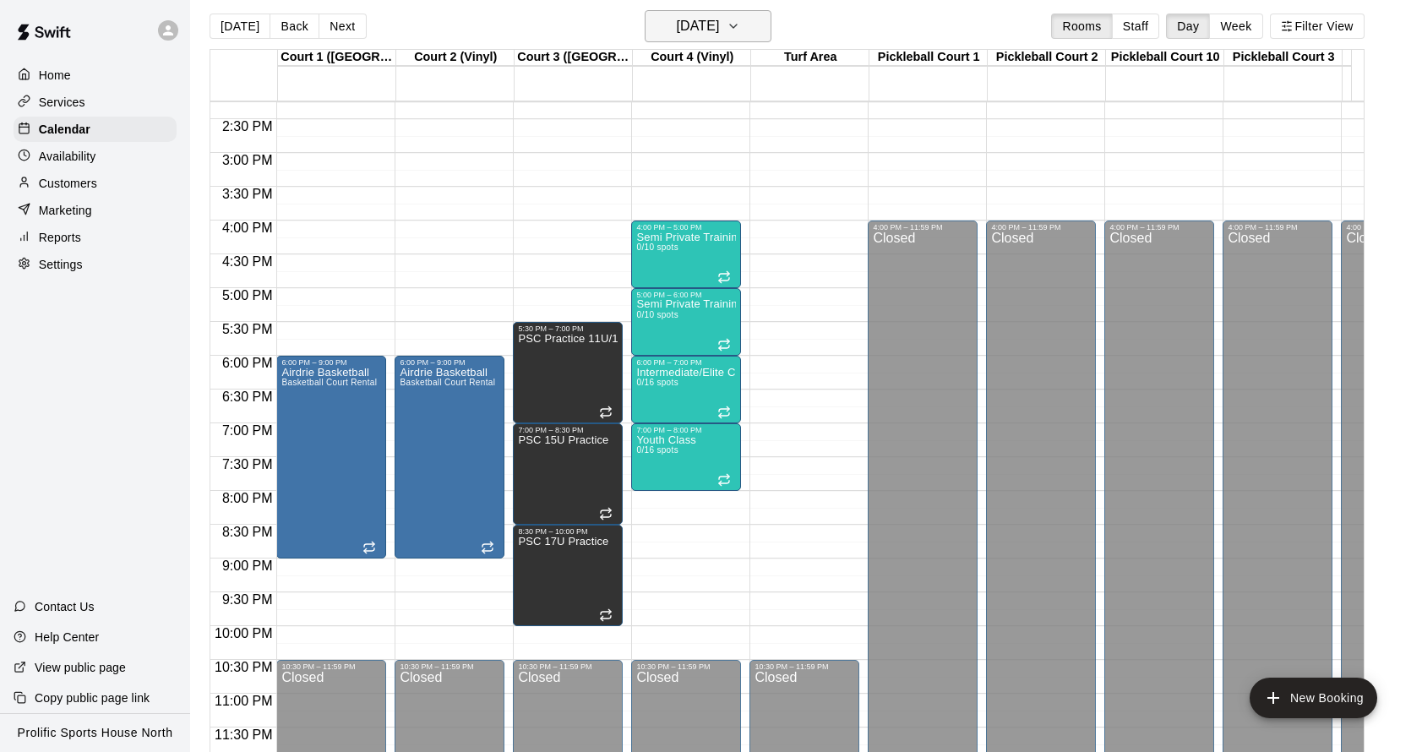
click at [740, 24] on icon "button" at bounding box center [734, 26] width 14 height 20
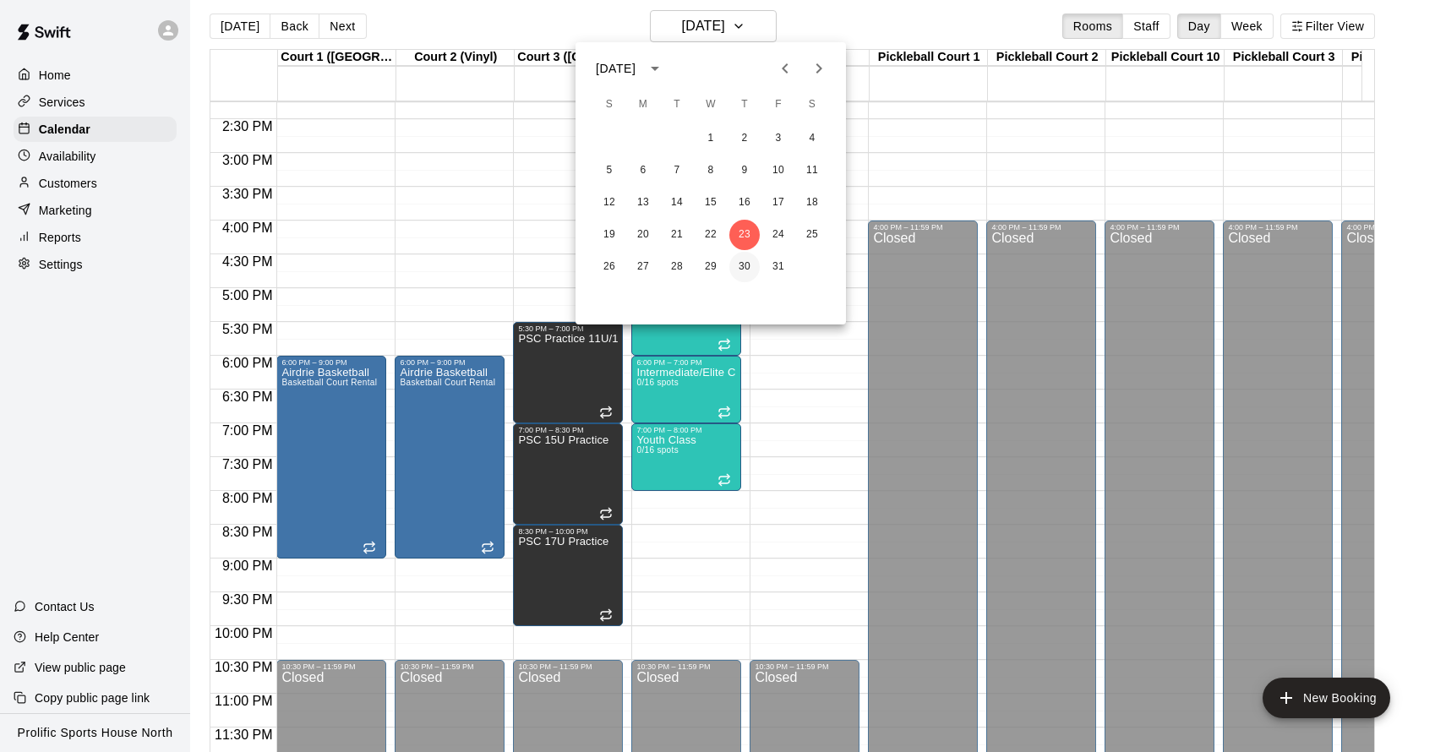
click at [751, 266] on button "30" at bounding box center [744, 267] width 30 height 30
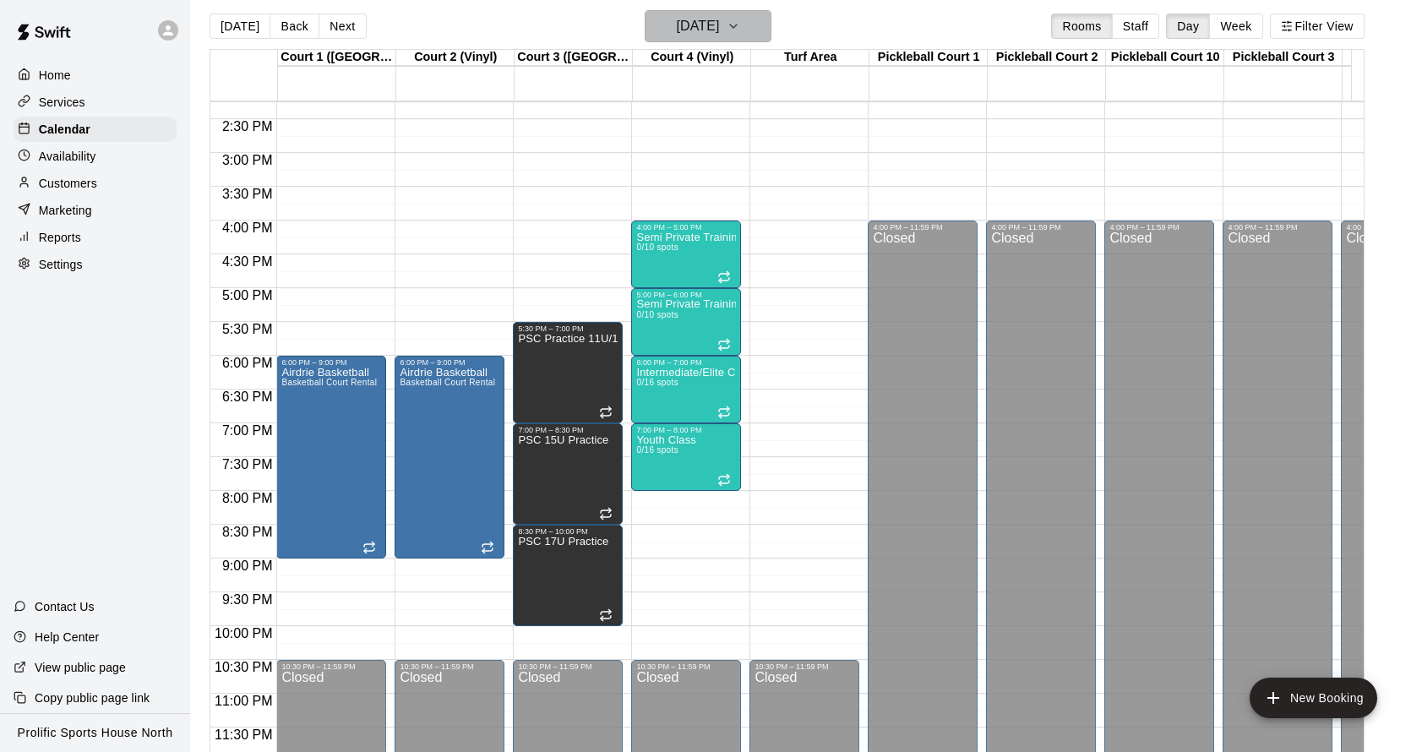
click at [740, 35] on icon "button" at bounding box center [734, 26] width 14 height 20
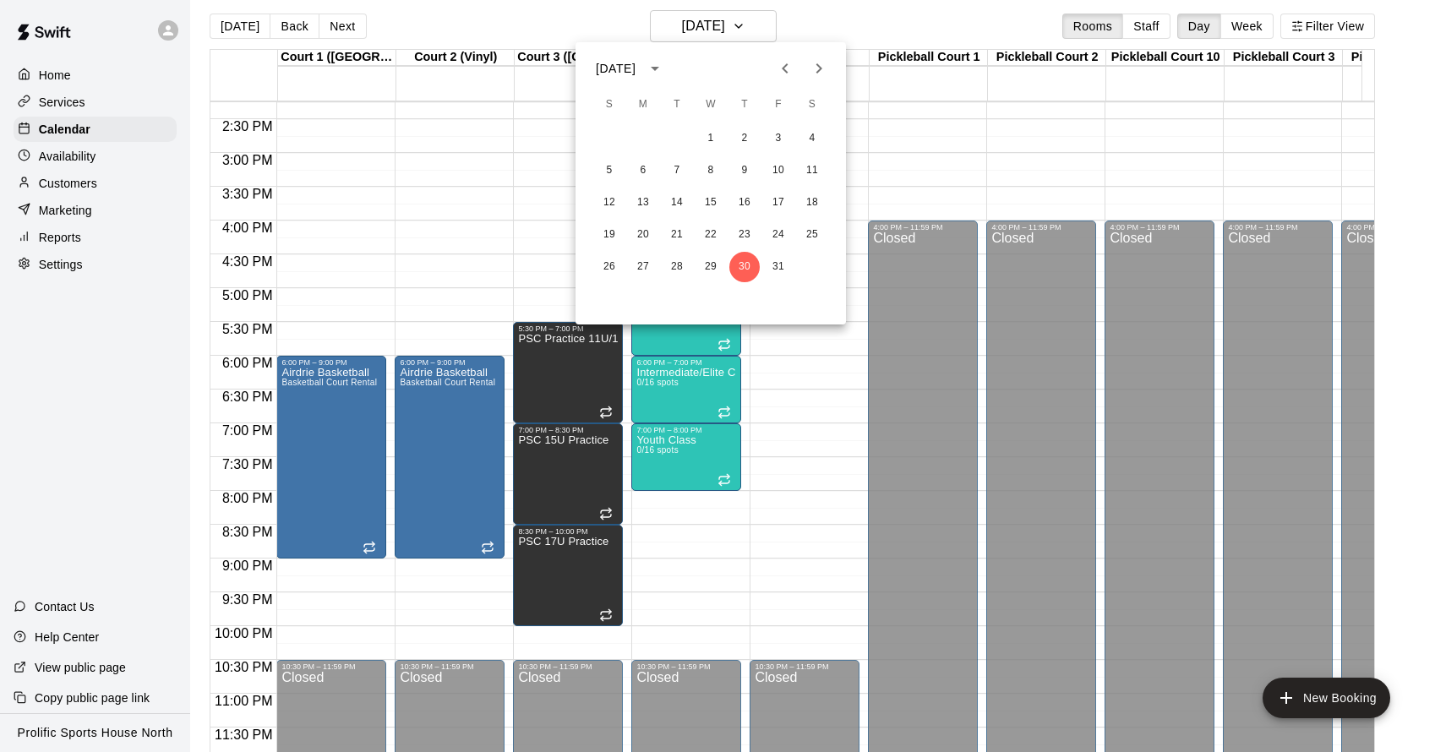
click at [813, 65] on icon "Next month" at bounding box center [819, 68] width 20 height 20
click at [779, 62] on icon "Previous month" at bounding box center [785, 68] width 20 height 20
click at [824, 67] on icon "Next month" at bounding box center [819, 68] width 20 height 20
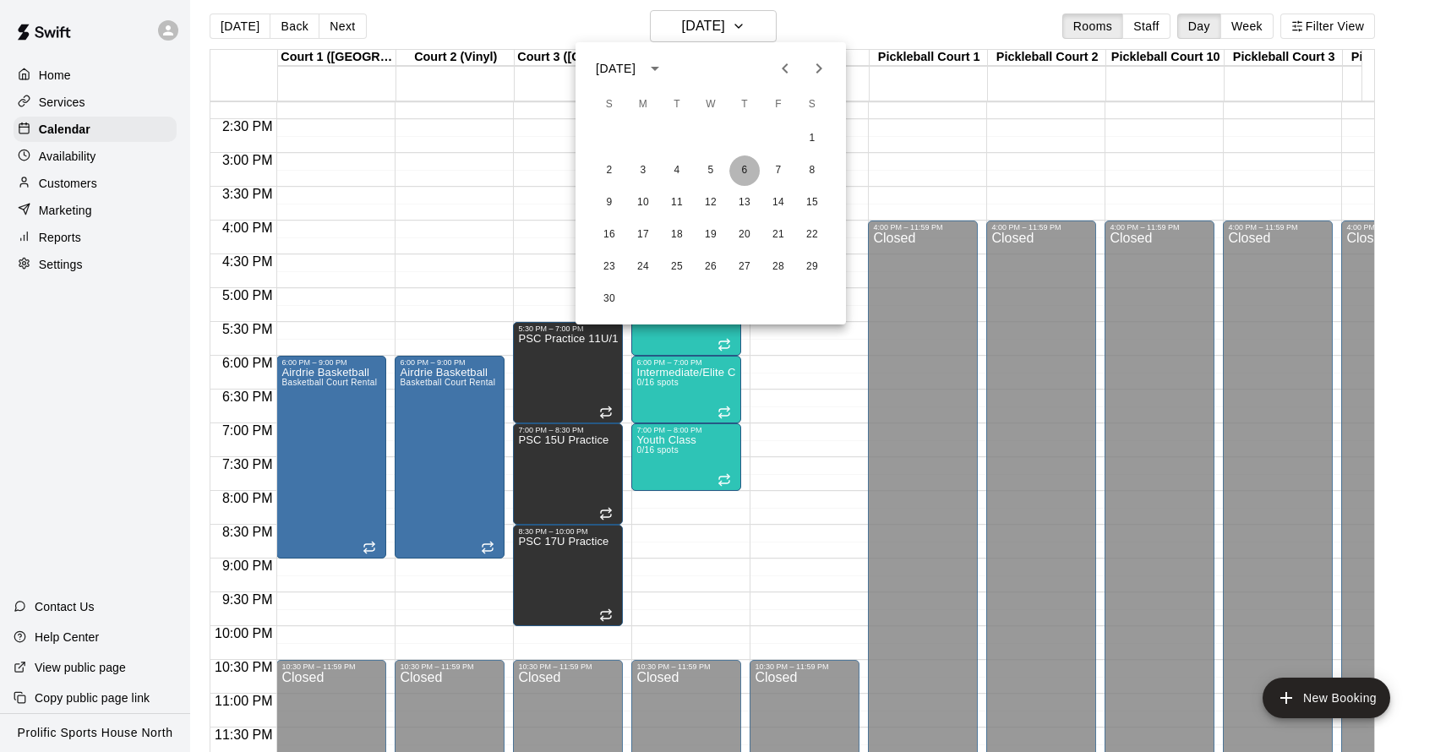
click at [740, 177] on button "6" at bounding box center [744, 171] width 30 height 30
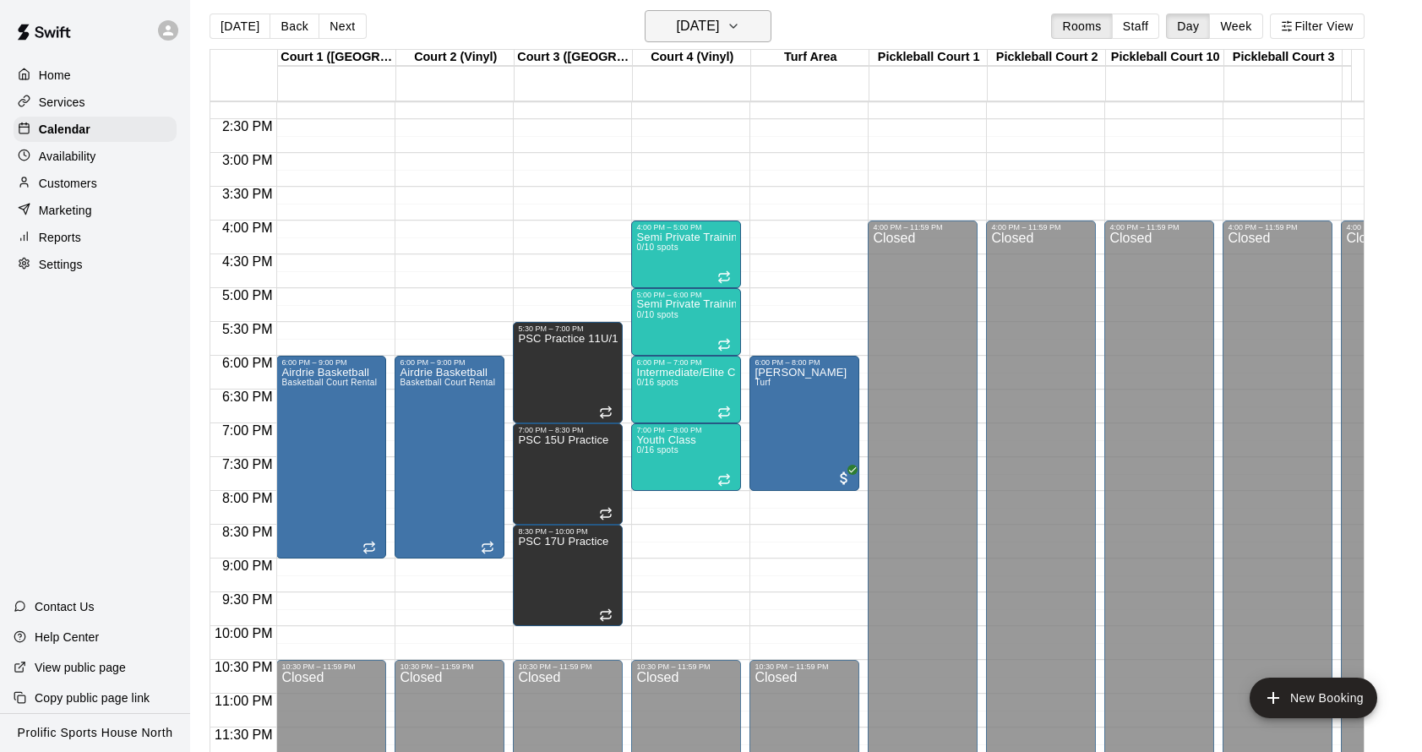
click at [740, 25] on icon "button" at bounding box center [734, 26] width 14 height 20
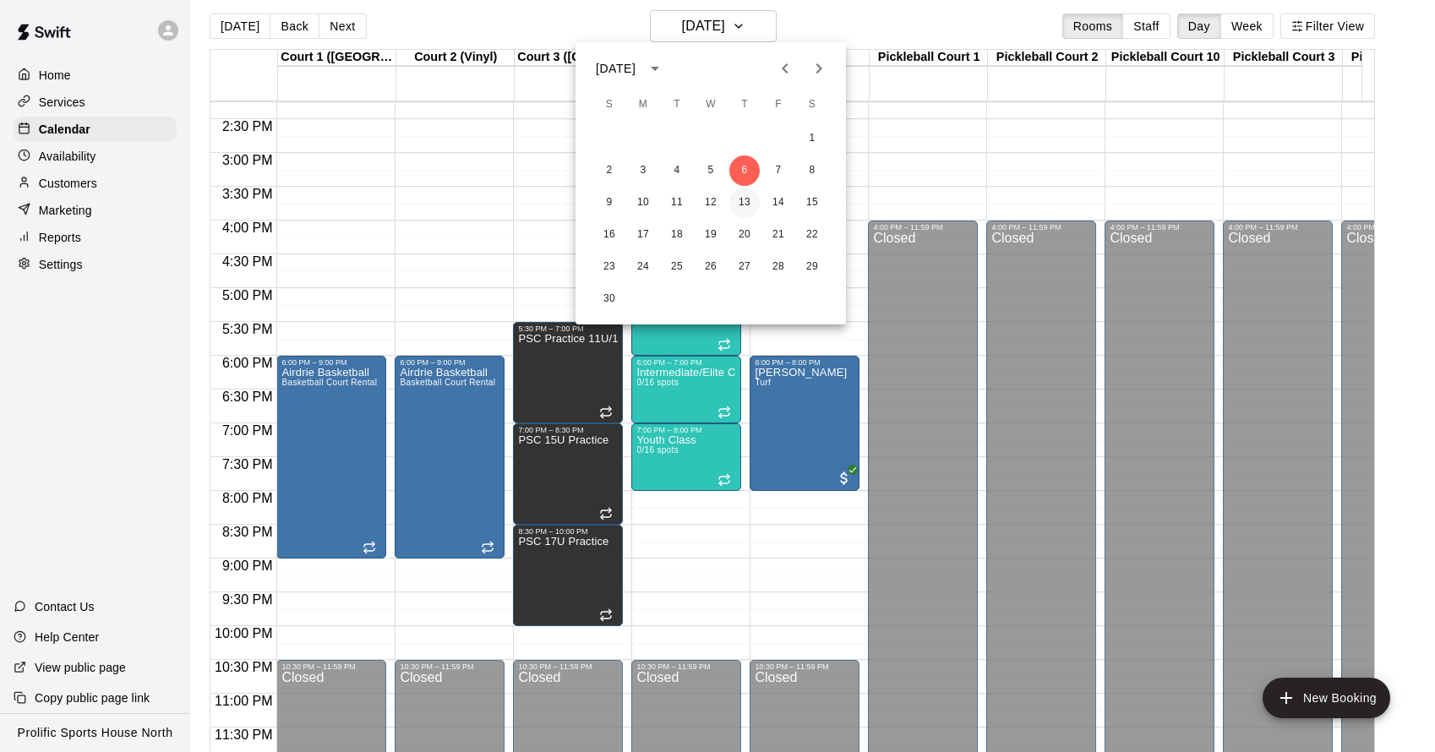
click at [748, 196] on button "13" at bounding box center [744, 203] width 30 height 30
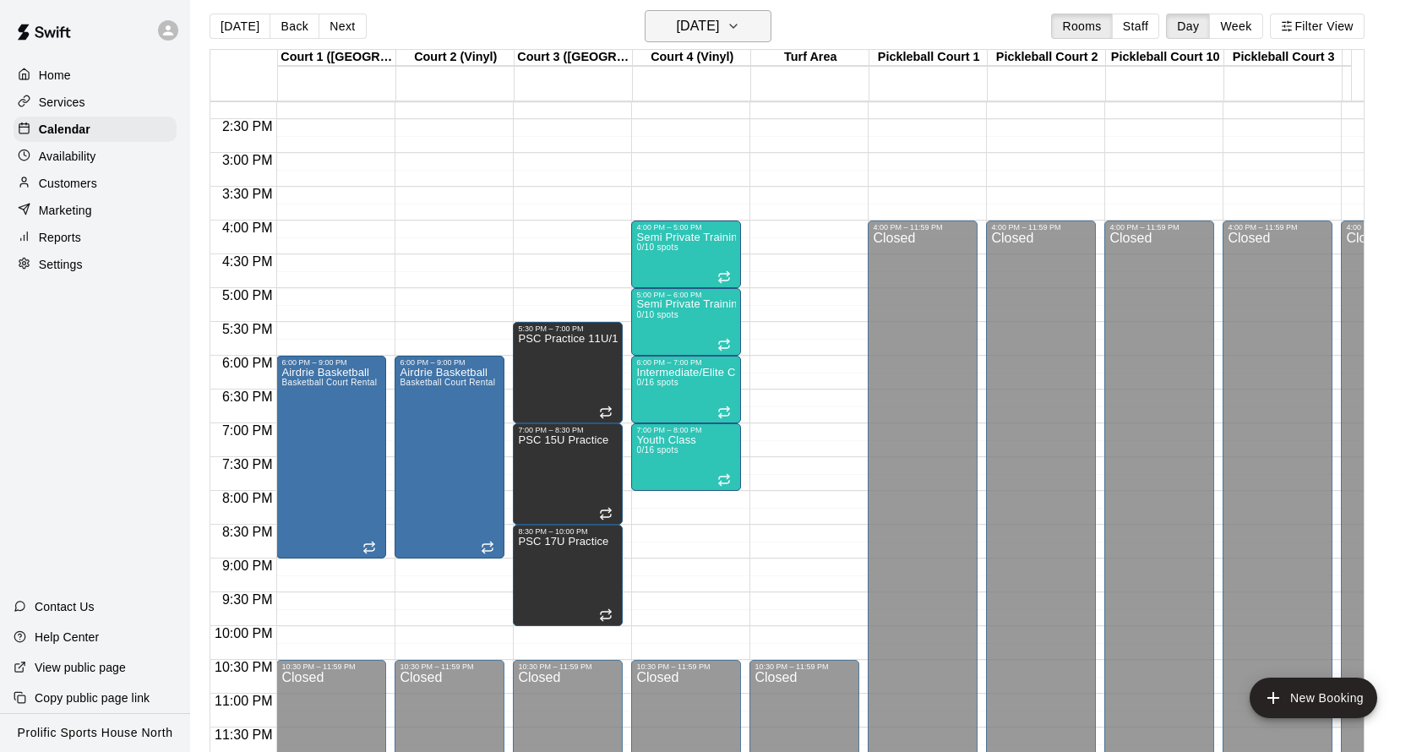
click at [740, 30] on icon "button" at bounding box center [734, 26] width 14 height 20
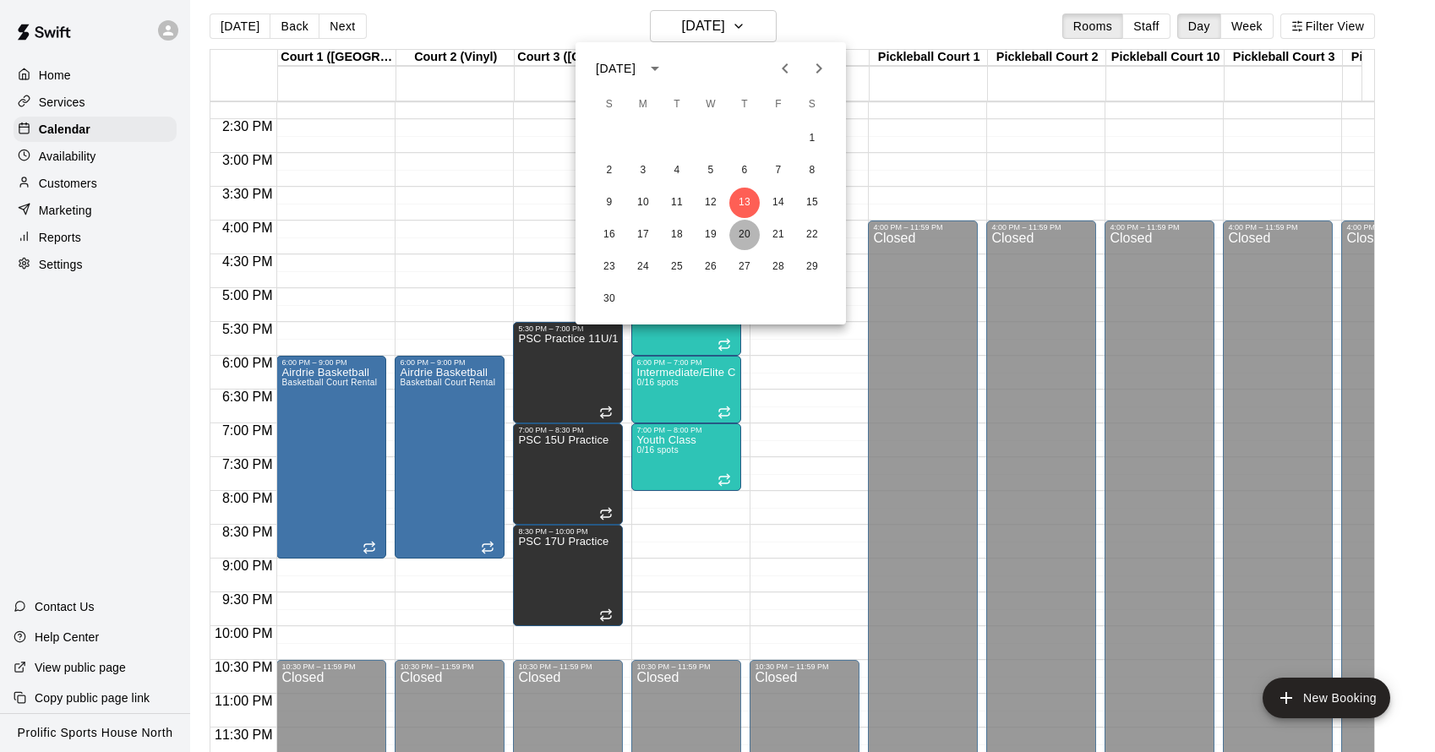
click at [736, 238] on button "20" at bounding box center [744, 235] width 30 height 30
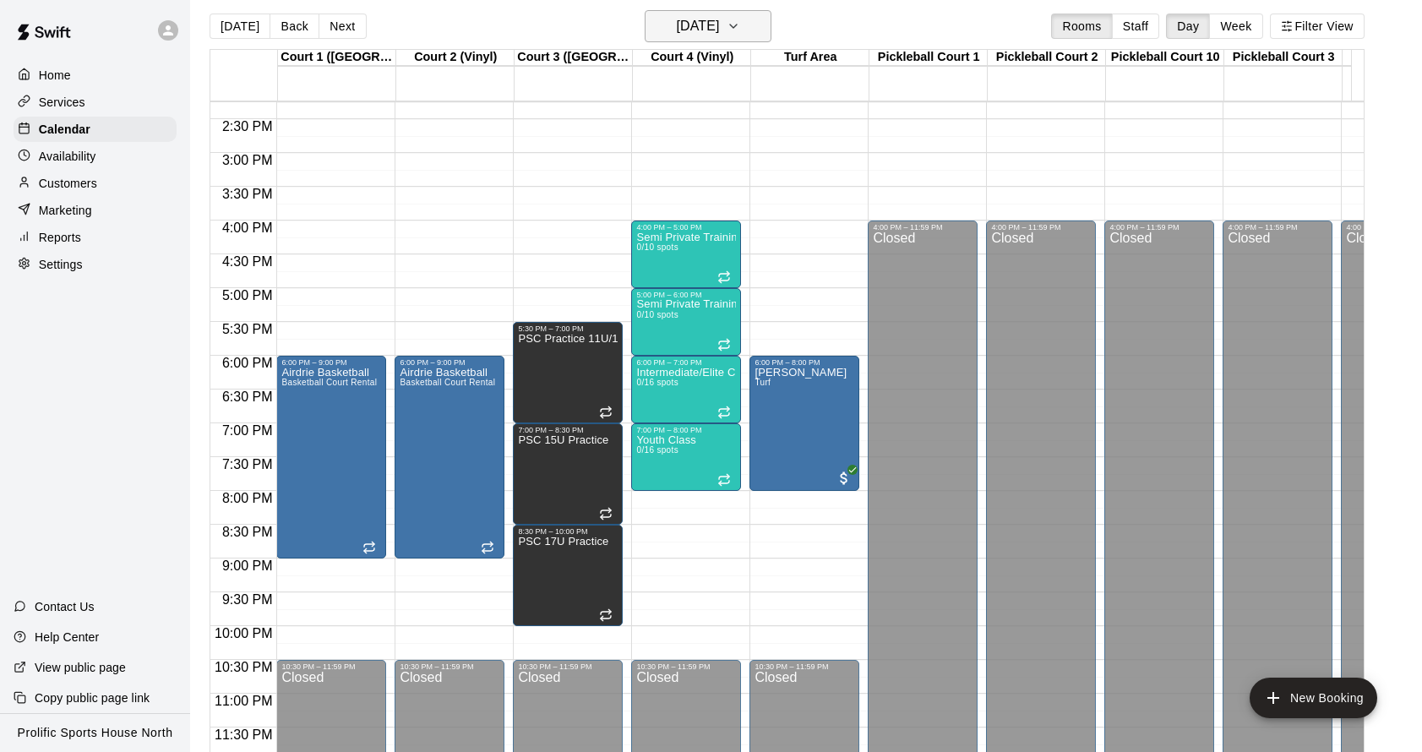
click at [740, 31] on icon "button" at bounding box center [734, 26] width 14 height 20
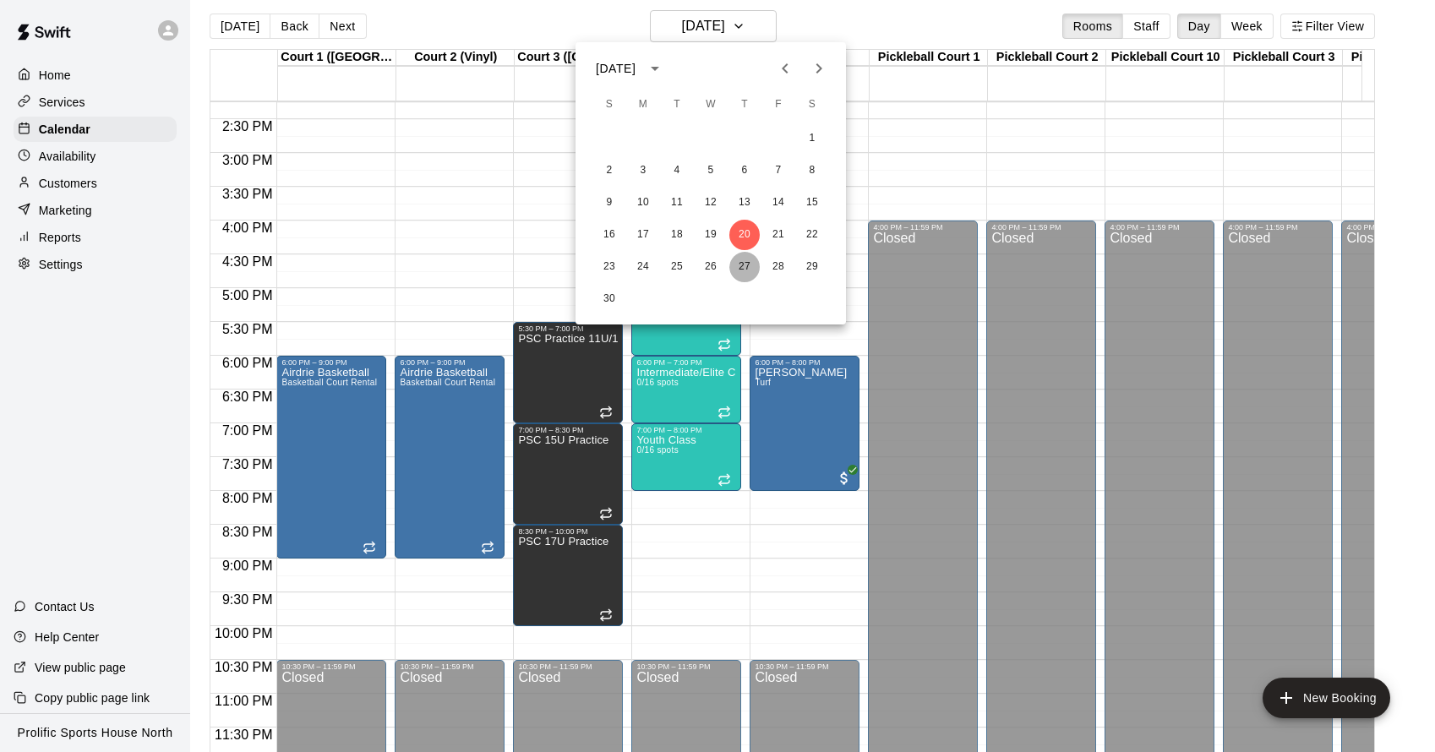
click at [748, 270] on button "27" at bounding box center [744, 267] width 30 height 30
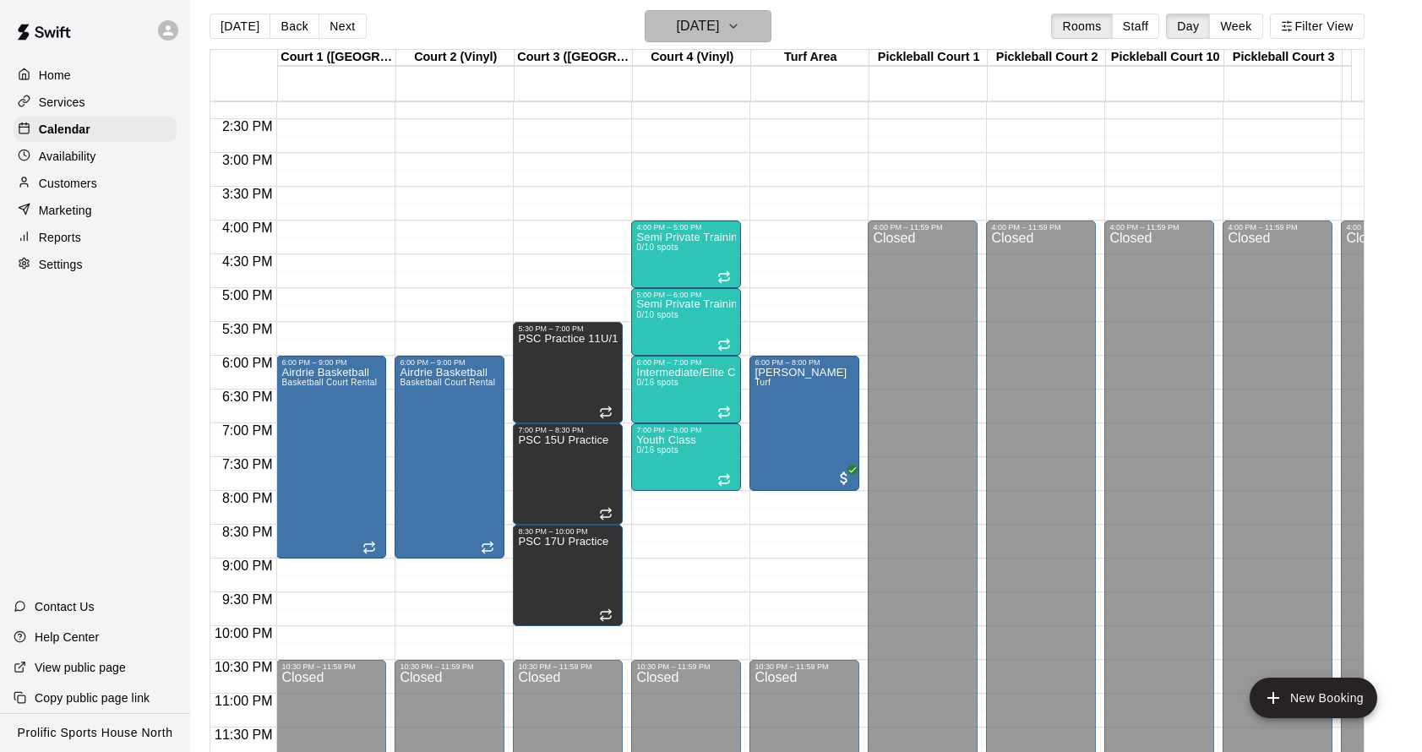
click at [740, 31] on icon "button" at bounding box center [734, 26] width 14 height 20
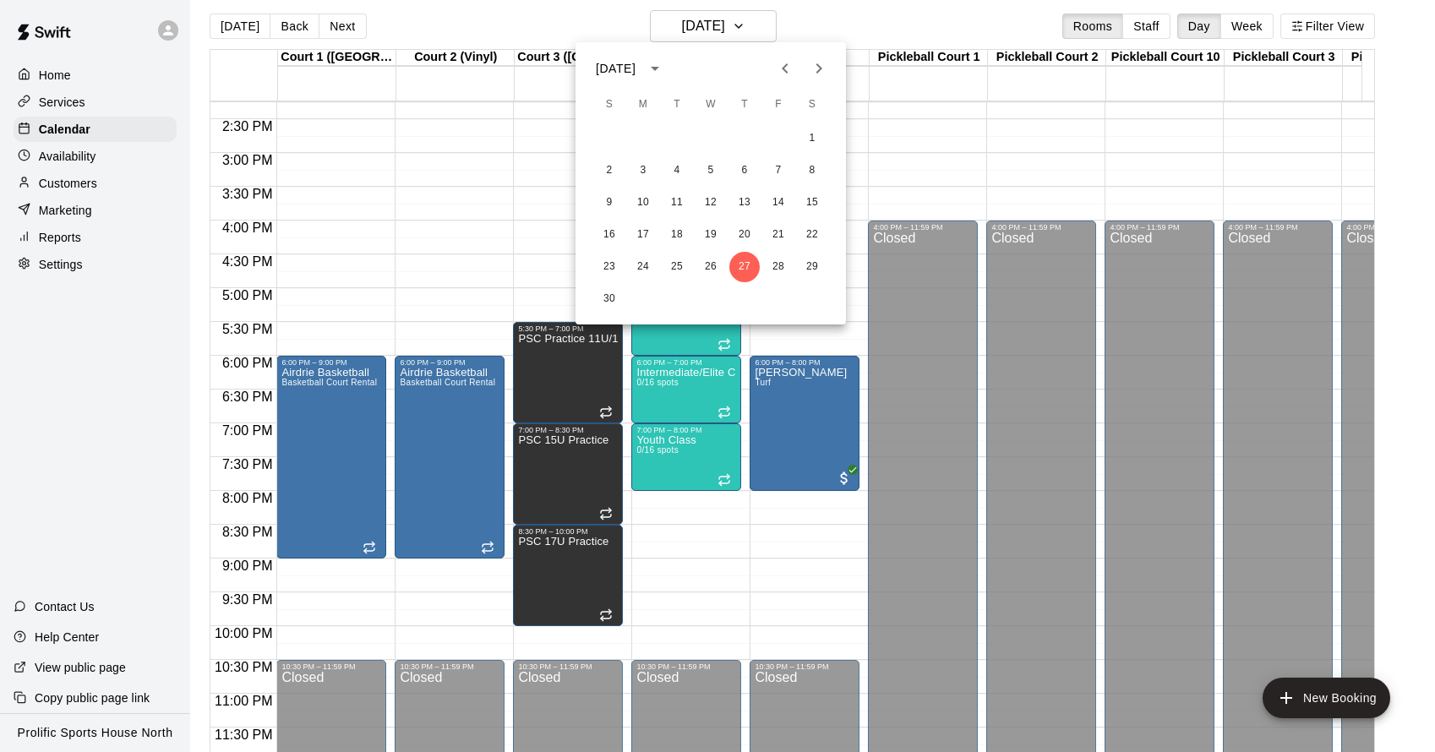
click at [823, 77] on icon "Next month" at bounding box center [819, 68] width 20 height 20
drag, startPoint x: 751, startPoint y: 139, endPoint x: 768, endPoint y: 14, distance: 125.4
click at [751, 139] on button "4" at bounding box center [744, 138] width 30 height 30
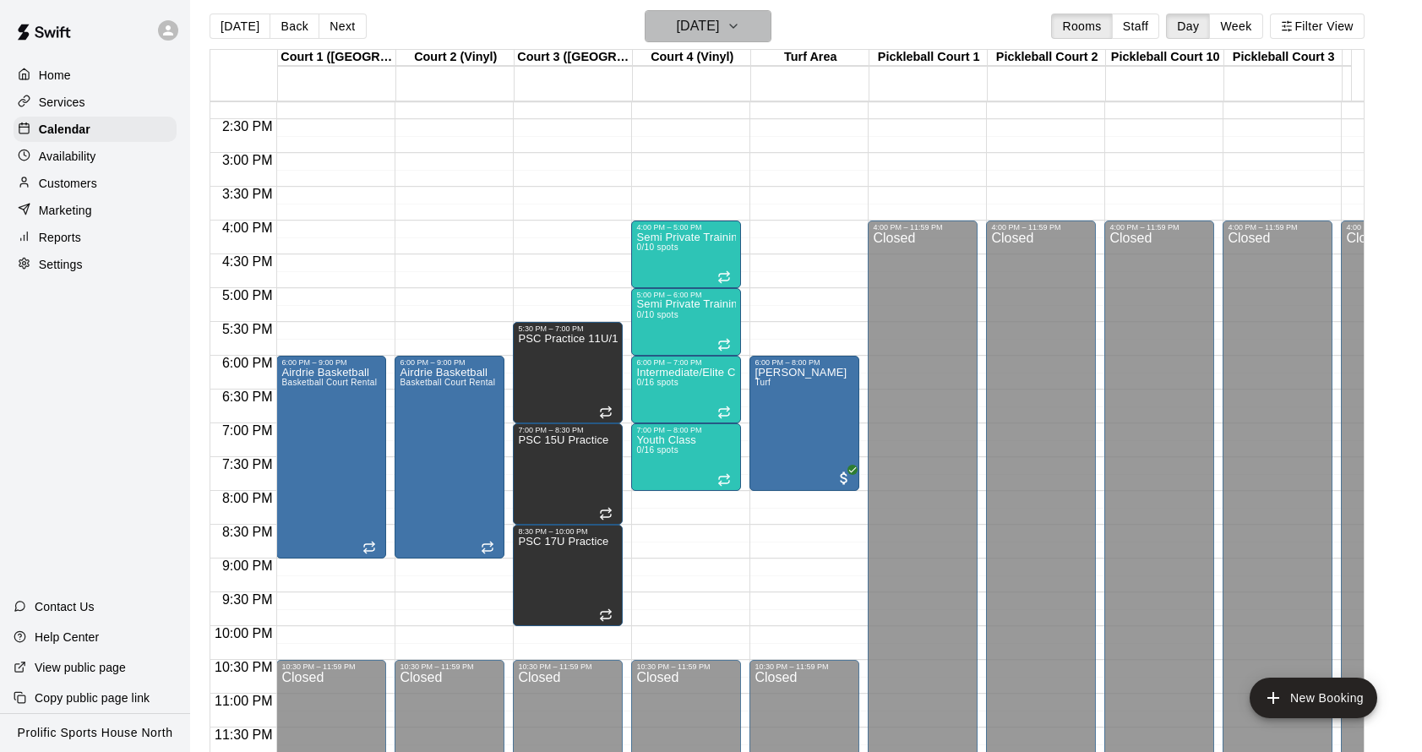
click at [740, 25] on icon "button" at bounding box center [734, 26] width 14 height 20
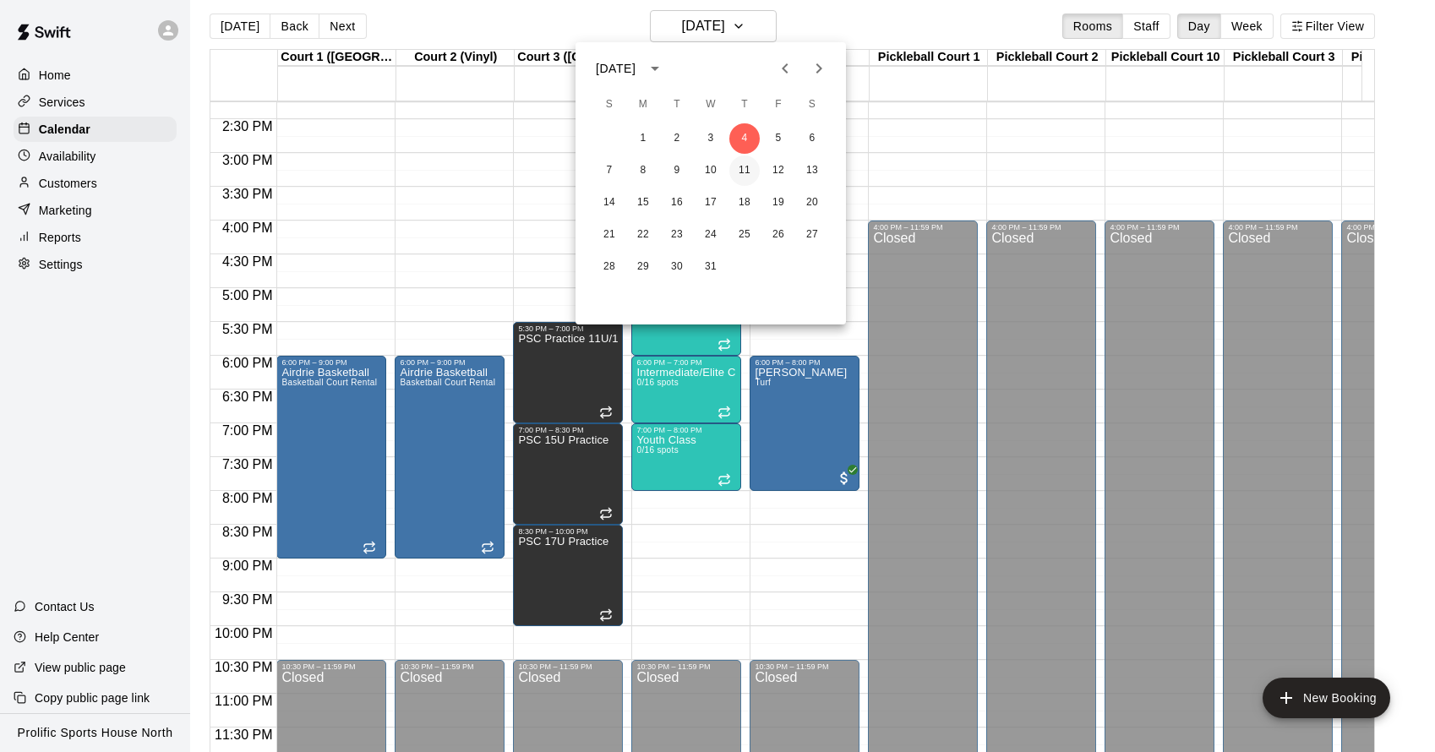
click at [747, 170] on button "11" at bounding box center [744, 171] width 30 height 30
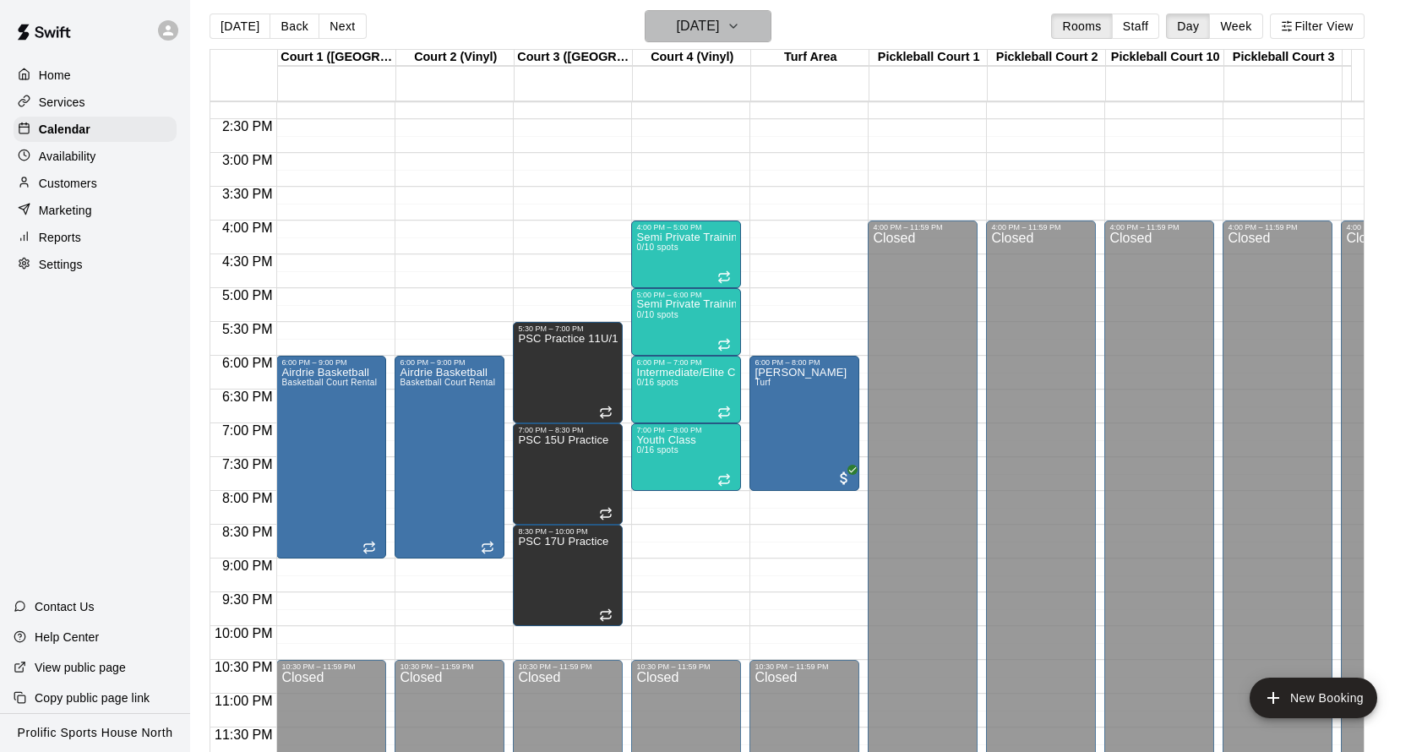
click at [772, 23] on button "[DATE]" at bounding box center [708, 26] width 127 height 32
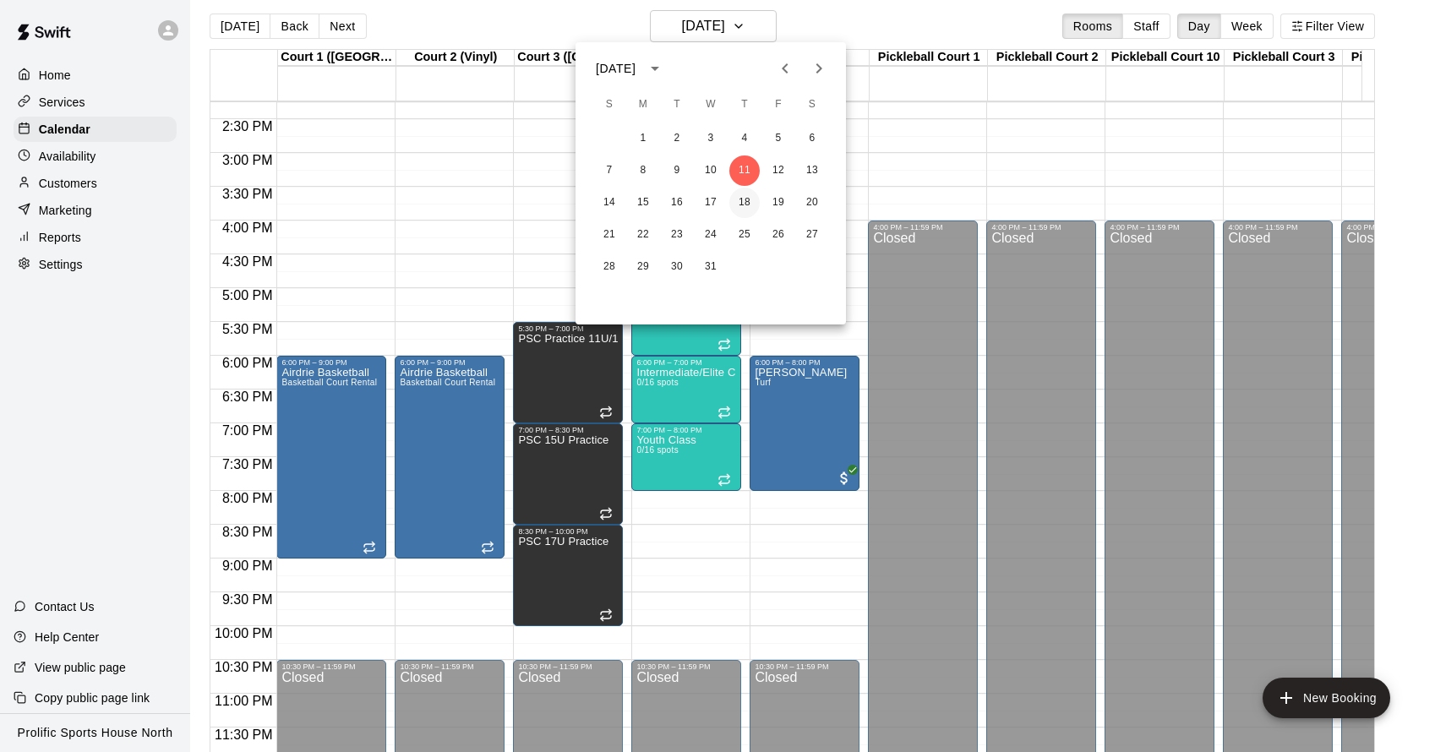
click at [748, 212] on button "18" at bounding box center [744, 203] width 30 height 30
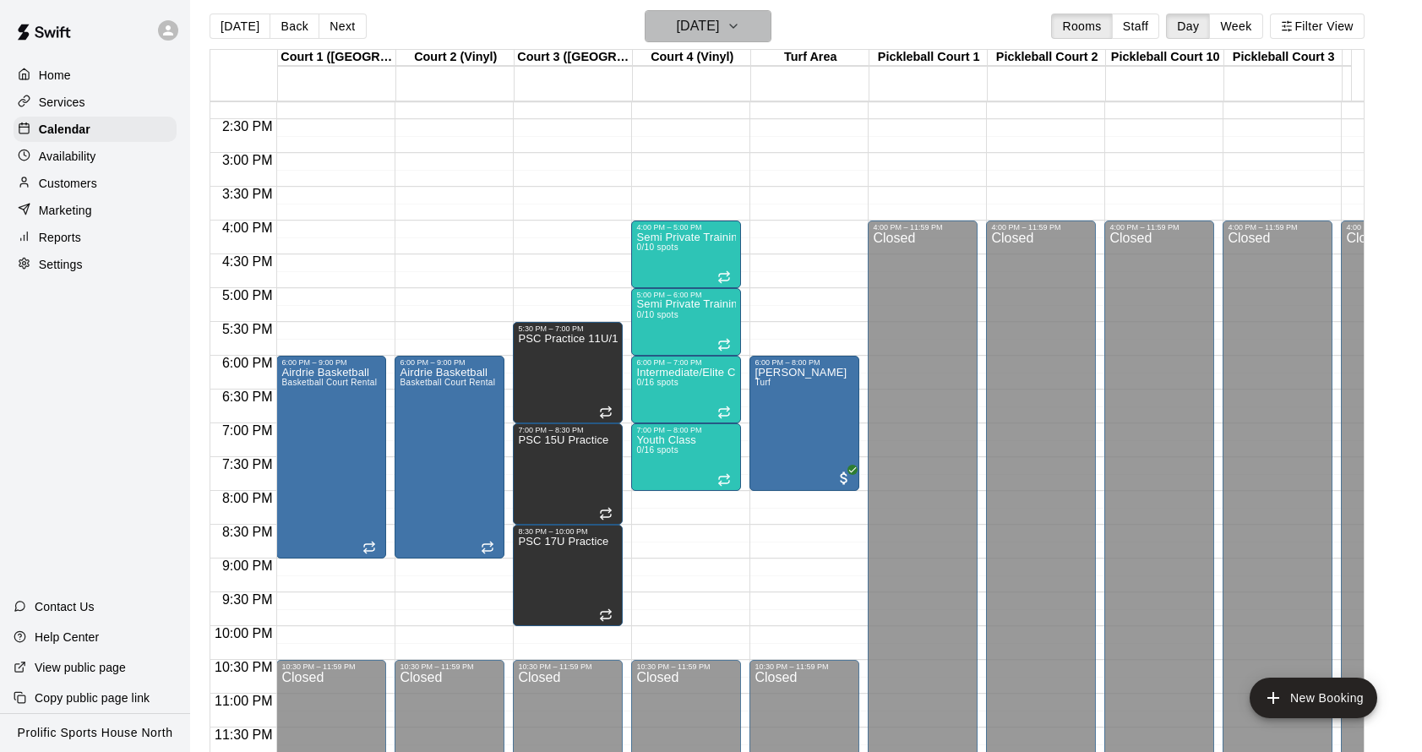
click at [740, 27] on icon "button" at bounding box center [734, 26] width 14 height 20
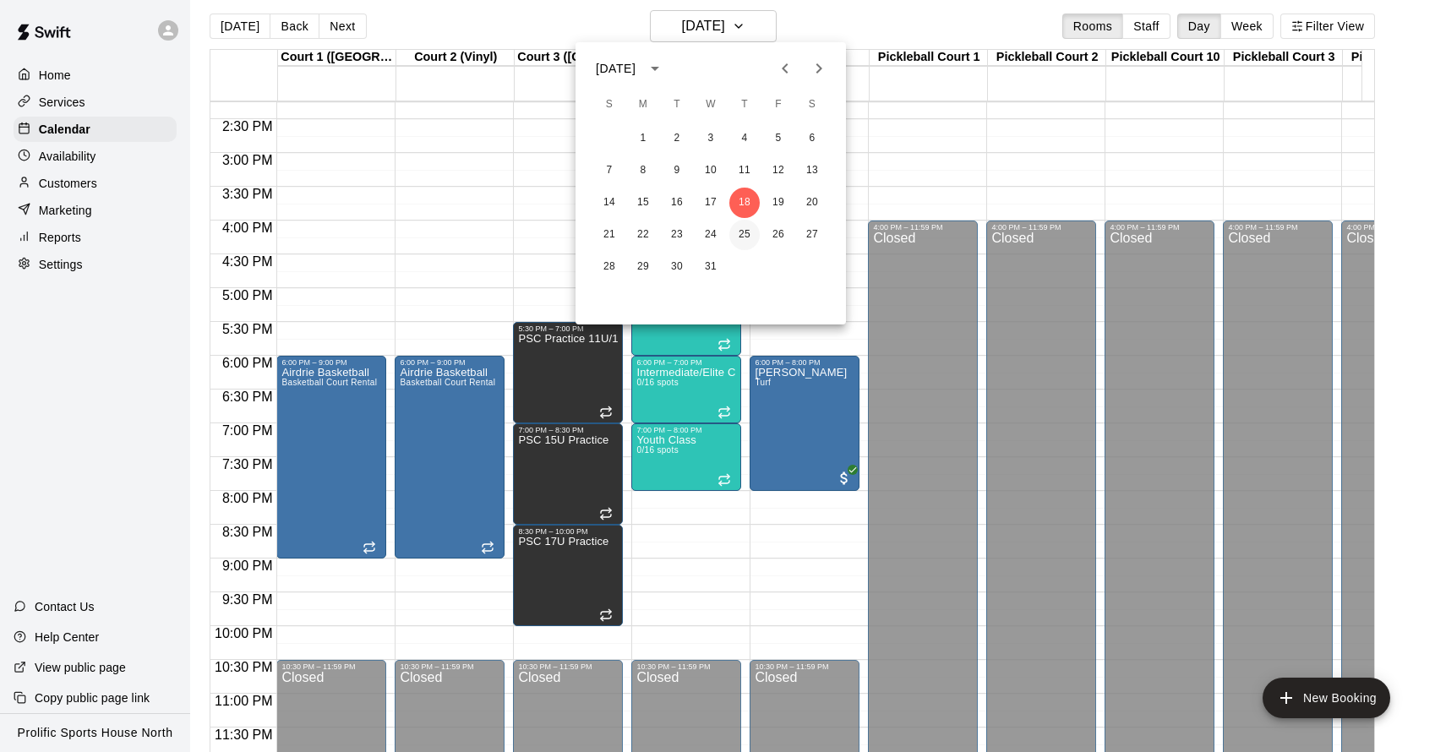
click at [741, 229] on button "25" at bounding box center [744, 235] width 30 height 30
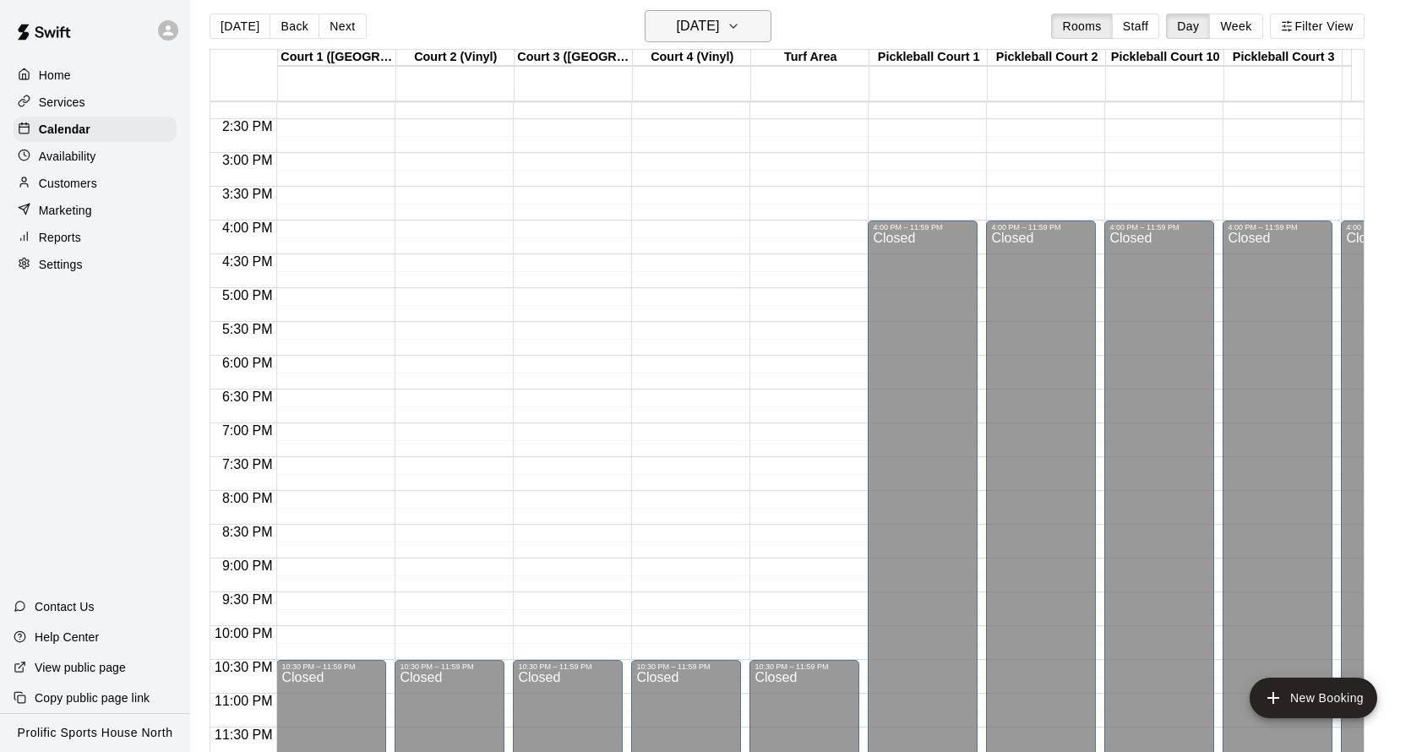
click at [740, 23] on icon "button" at bounding box center [734, 26] width 14 height 20
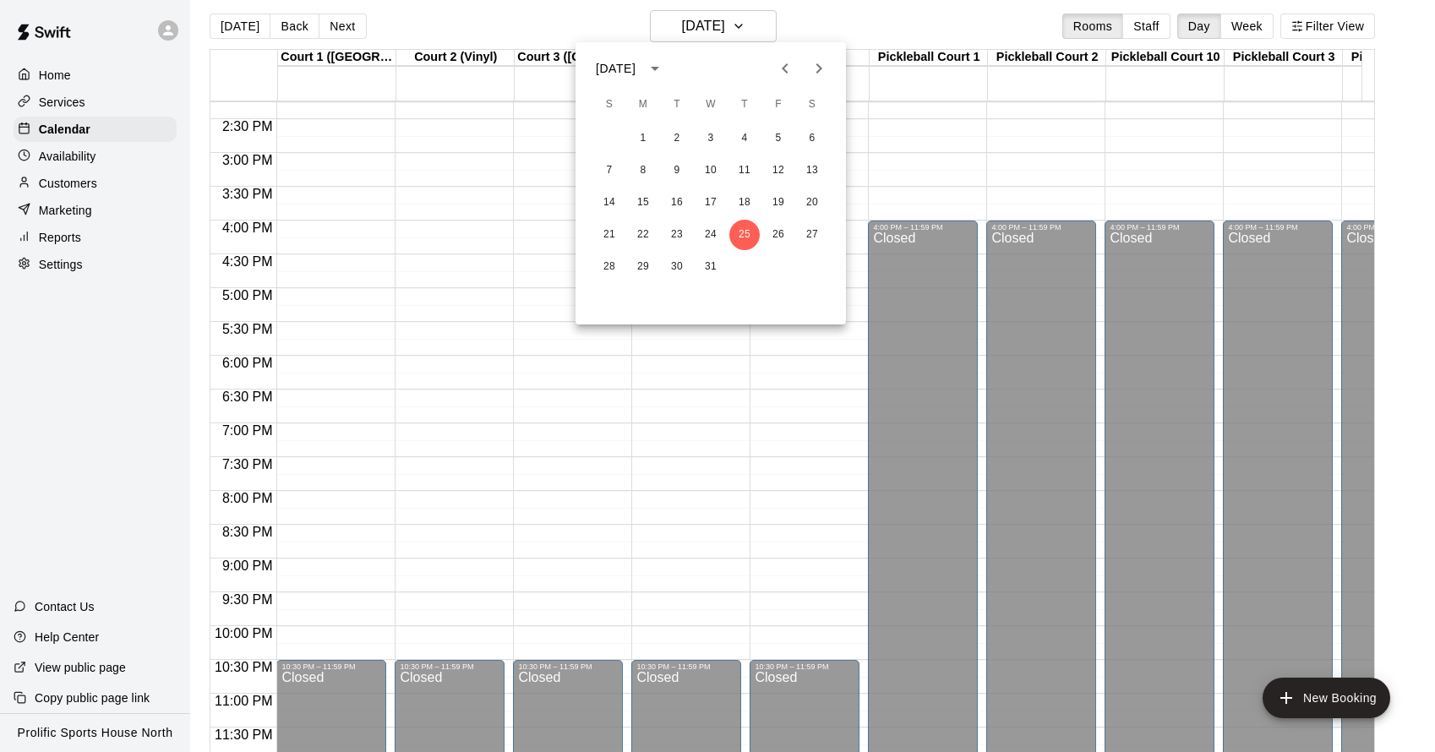
click at [823, 61] on icon "Next month" at bounding box center [819, 68] width 20 height 20
click at [740, 142] on button "1" at bounding box center [744, 138] width 30 height 30
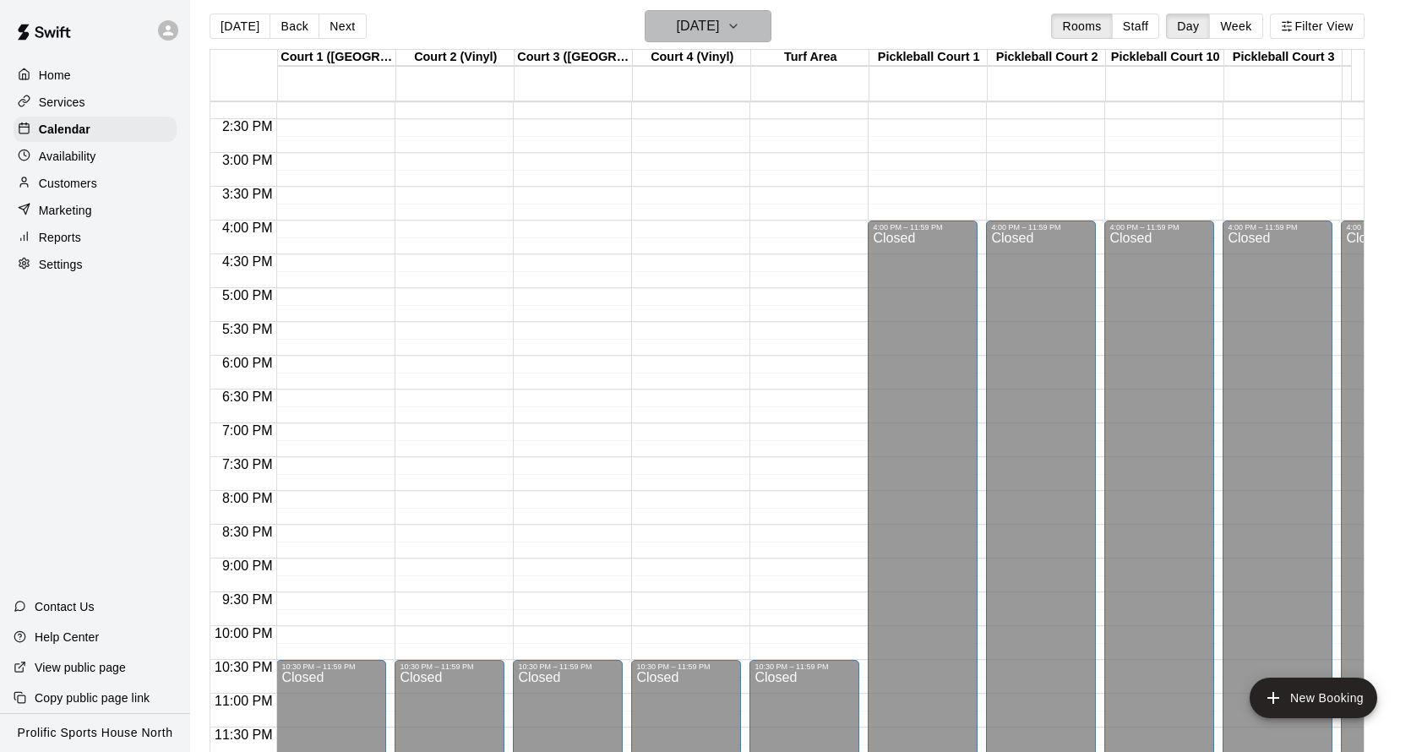
click at [740, 25] on icon "button" at bounding box center [734, 26] width 14 height 20
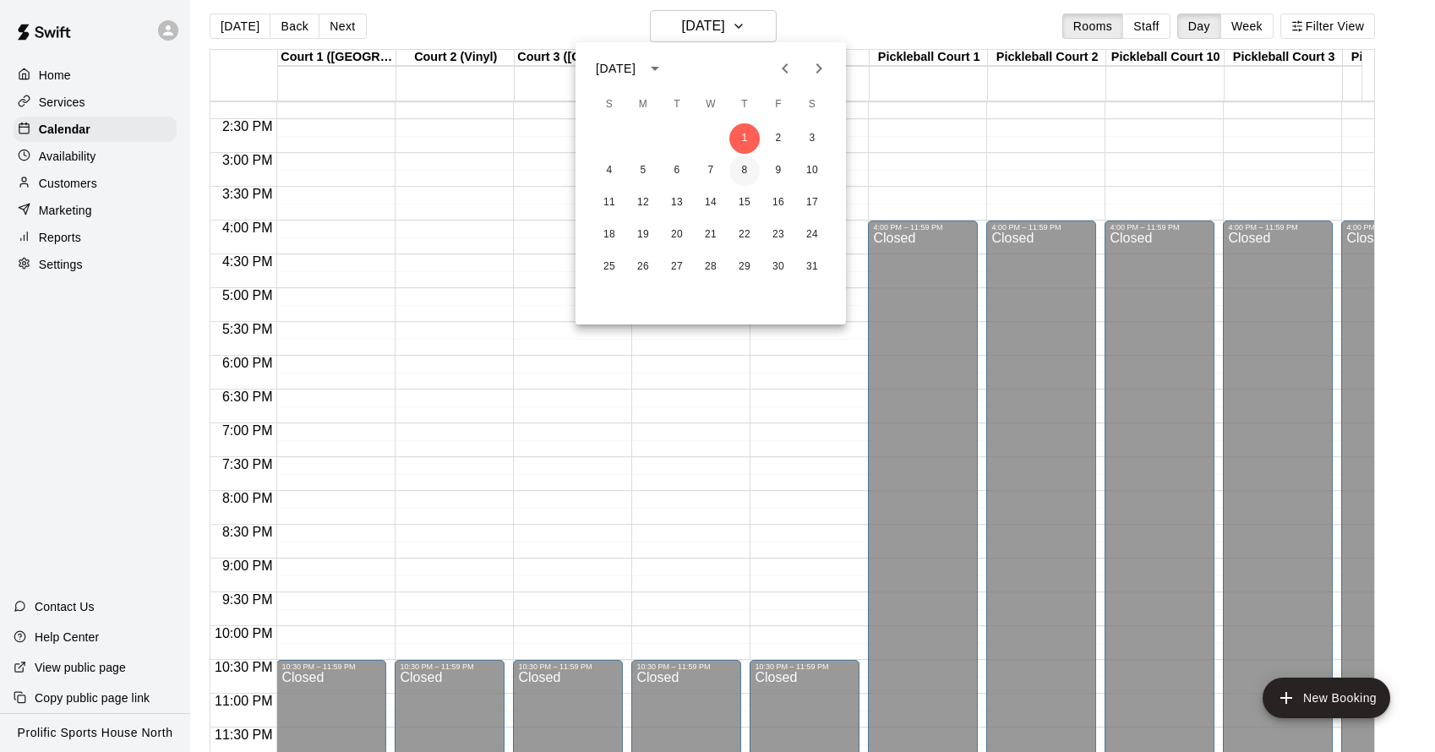
click at [743, 170] on button "8" at bounding box center [744, 171] width 30 height 30
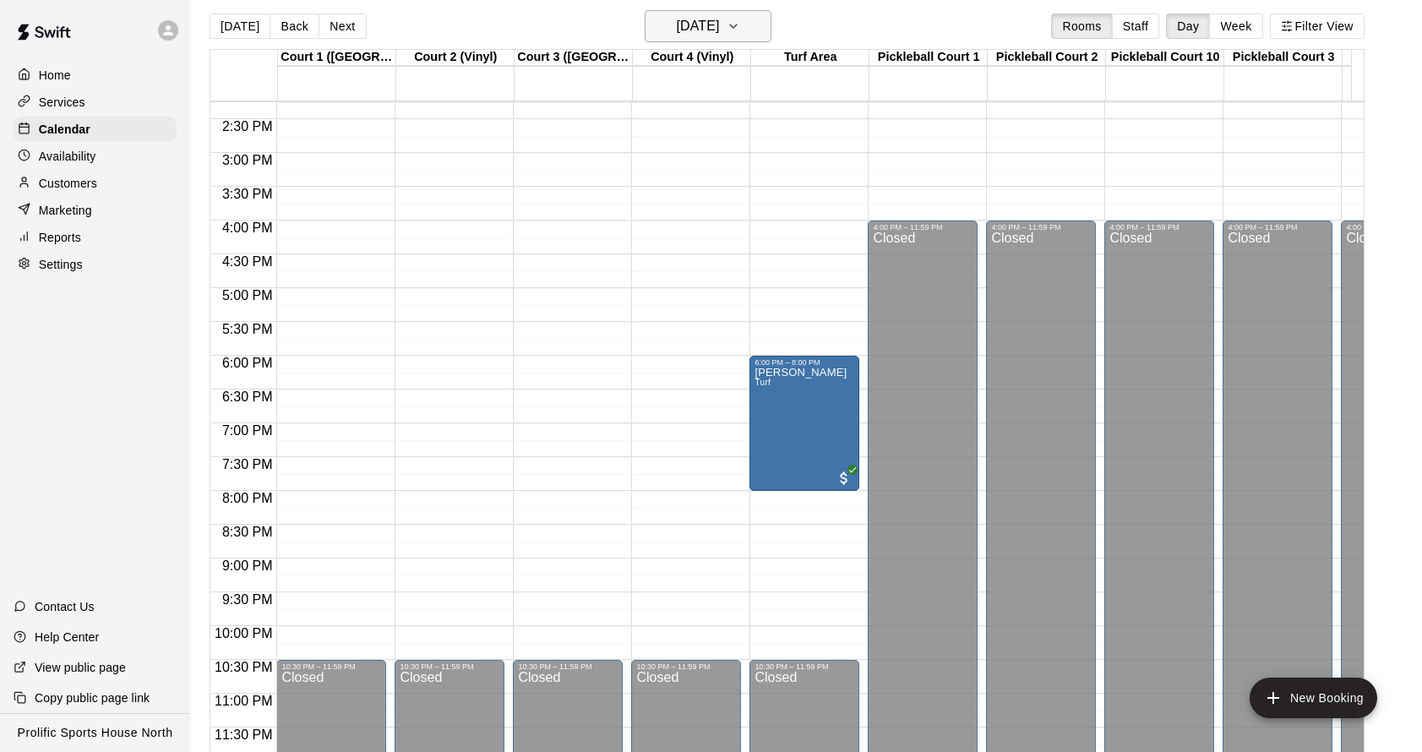
click at [740, 23] on icon "button" at bounding box center [734, 26] width 14 height 20
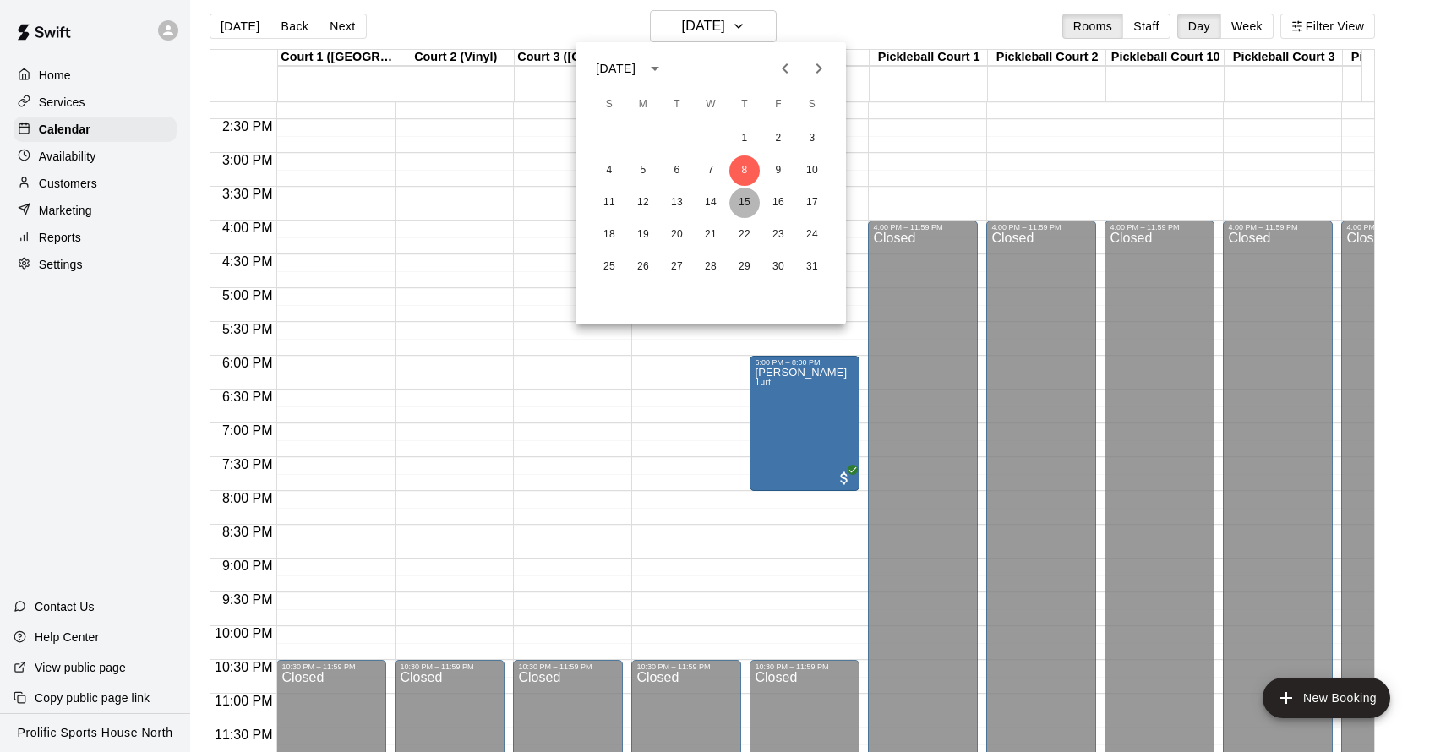
click at [752, 210] on button "15" at bounding box center [744, 203] width 30 height 30
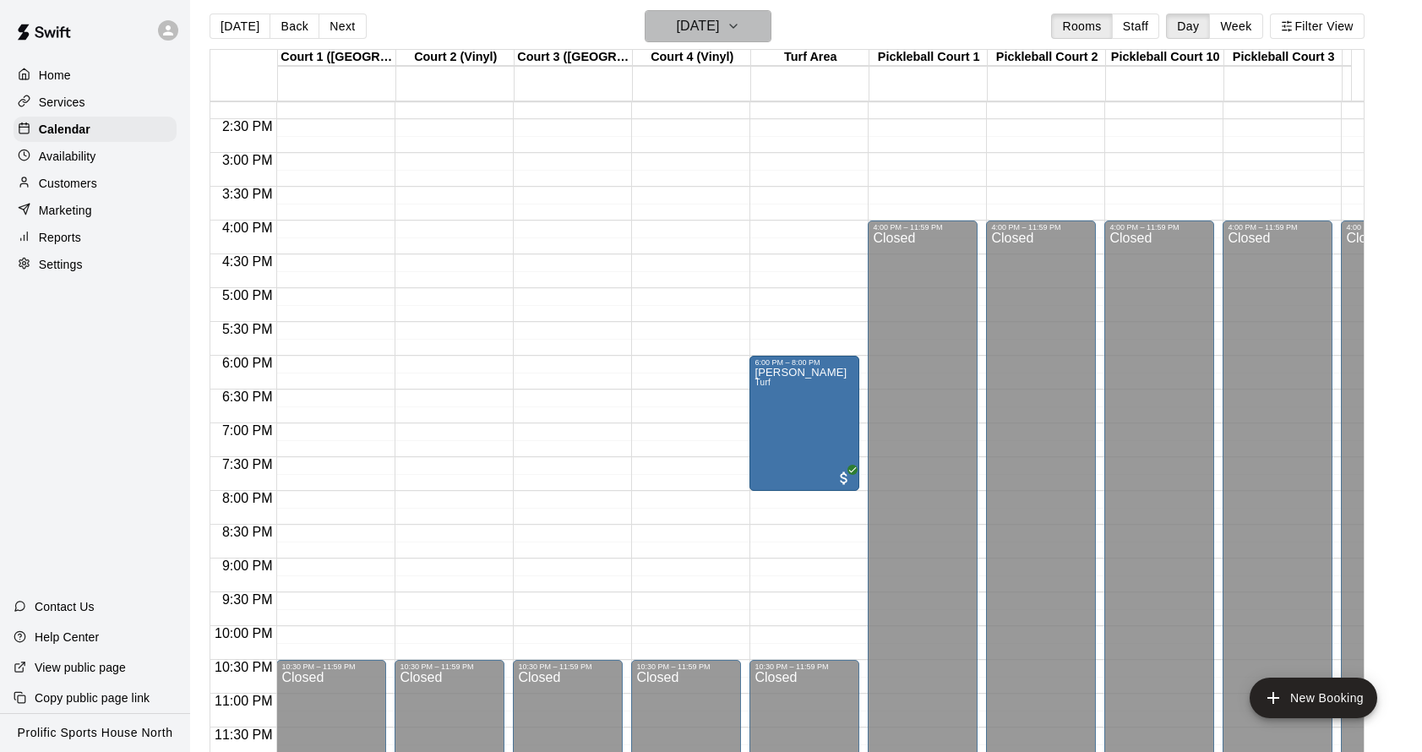
click at [740, 35] on icon "button" at bounding box center [734, 26] width 14 height 20
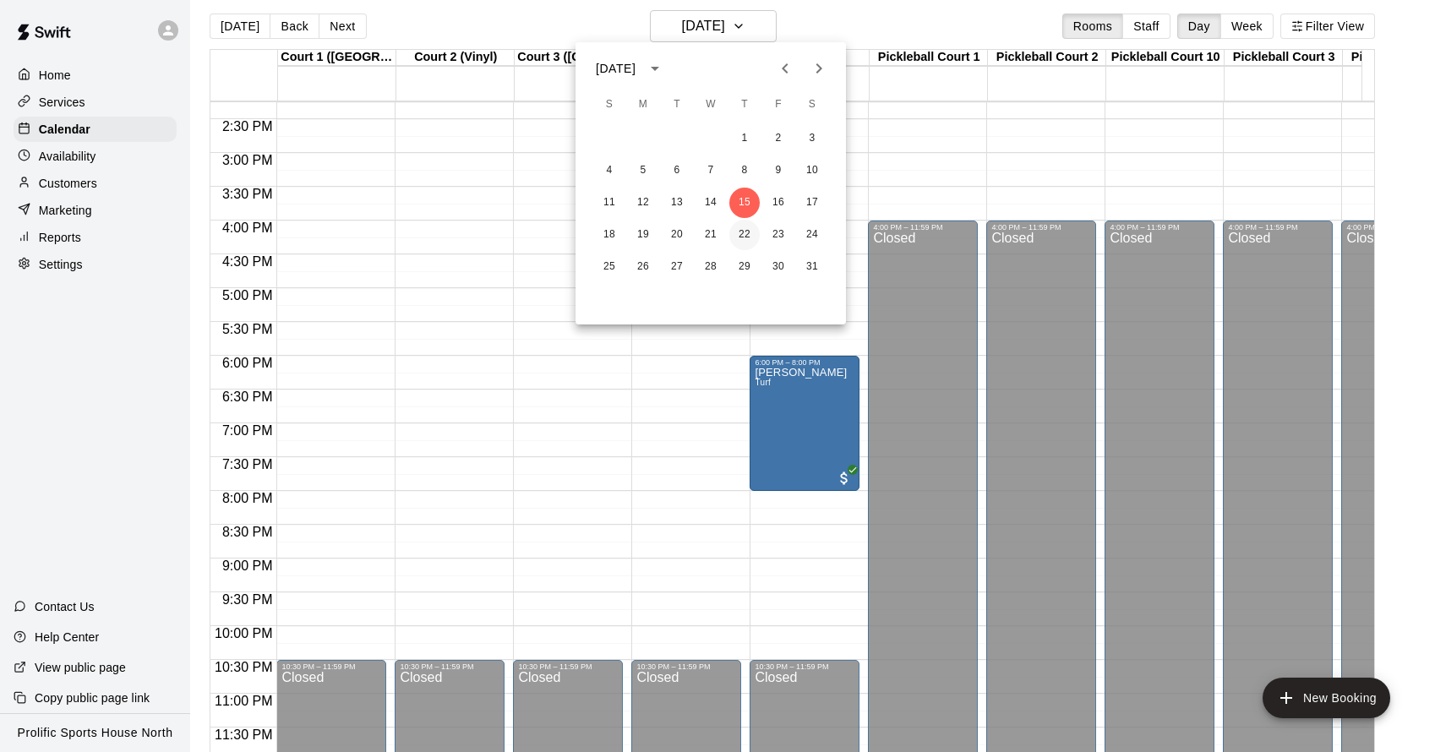
click at [742, 246] on button "22" at bounding box center [744, 235] width 30 height 30
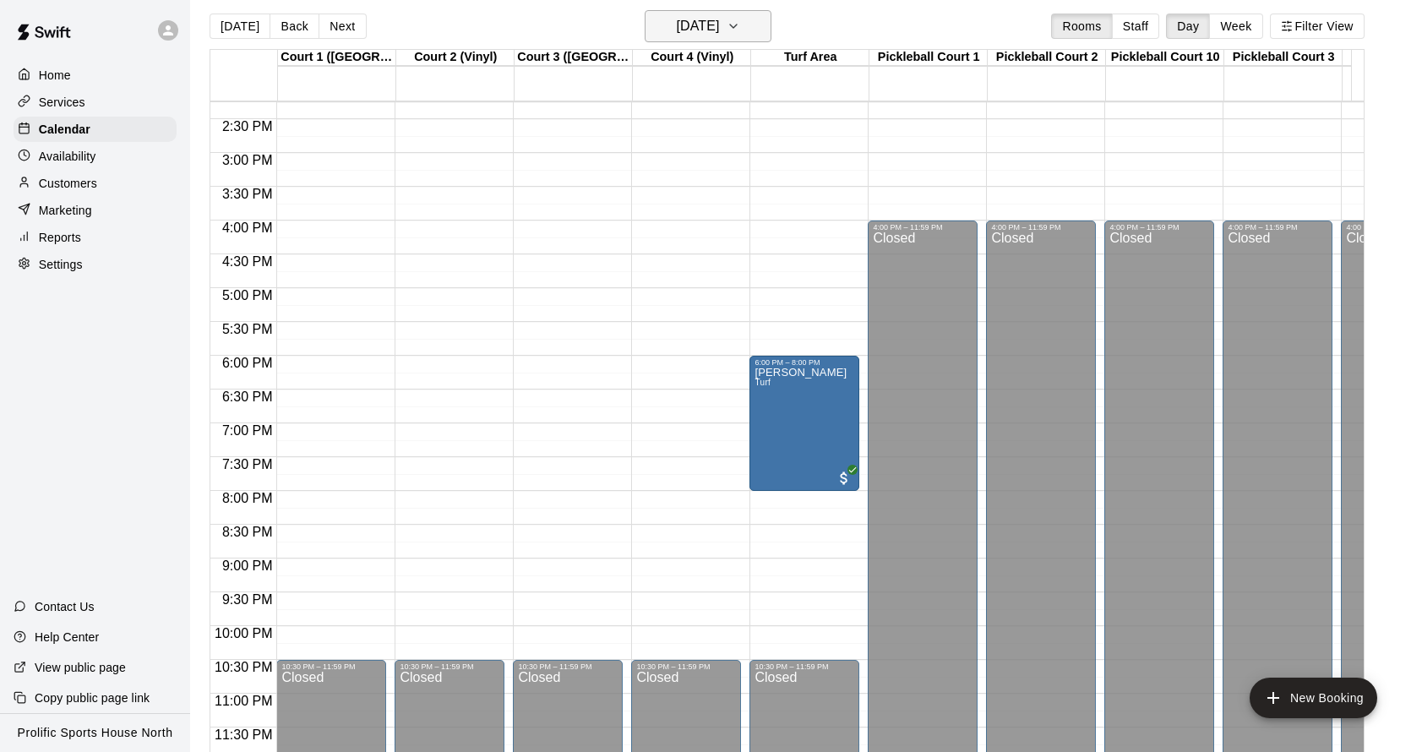
click at [766, 39] on button "[DATE]" at bounding box center [708, 26] width 127 height 32
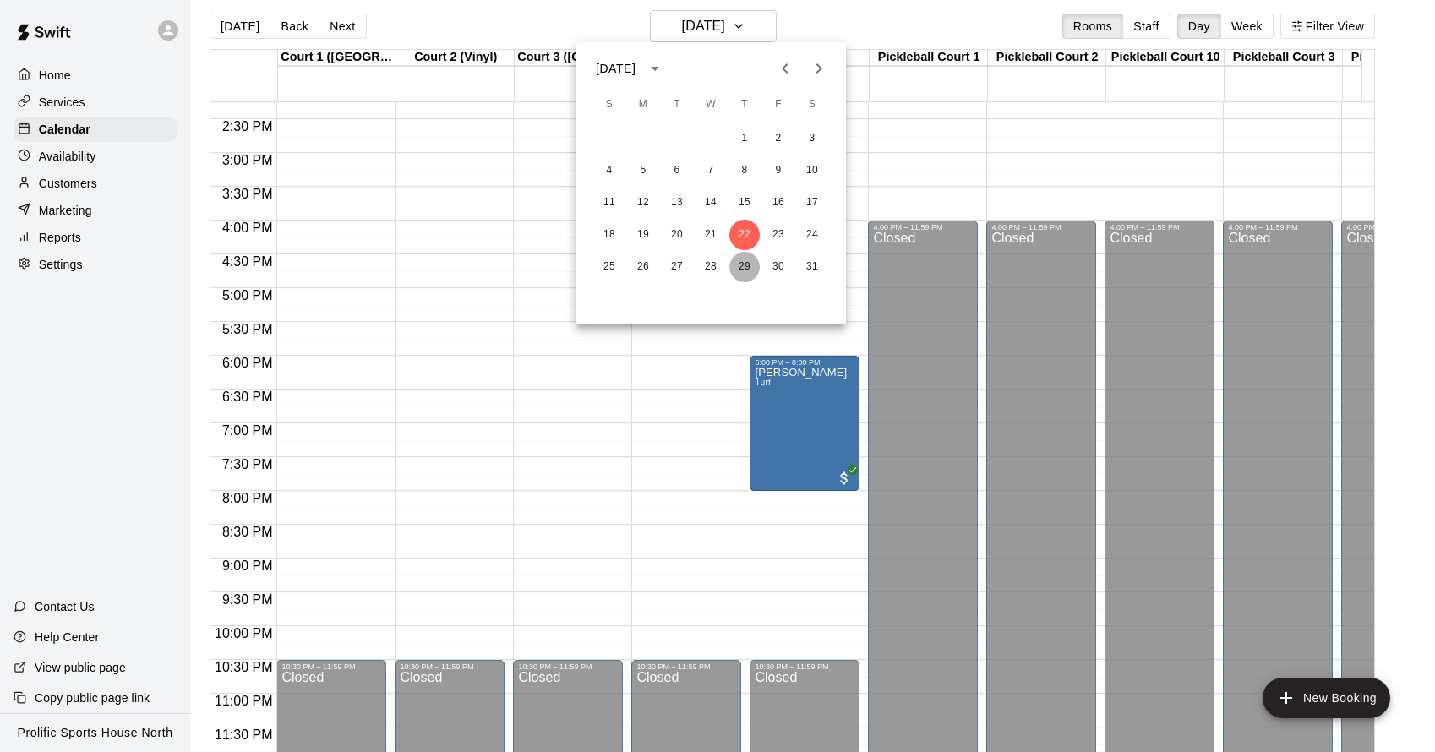
click at [745, 271] on button "29" at bounding box center [744, 267] width 30 height 30
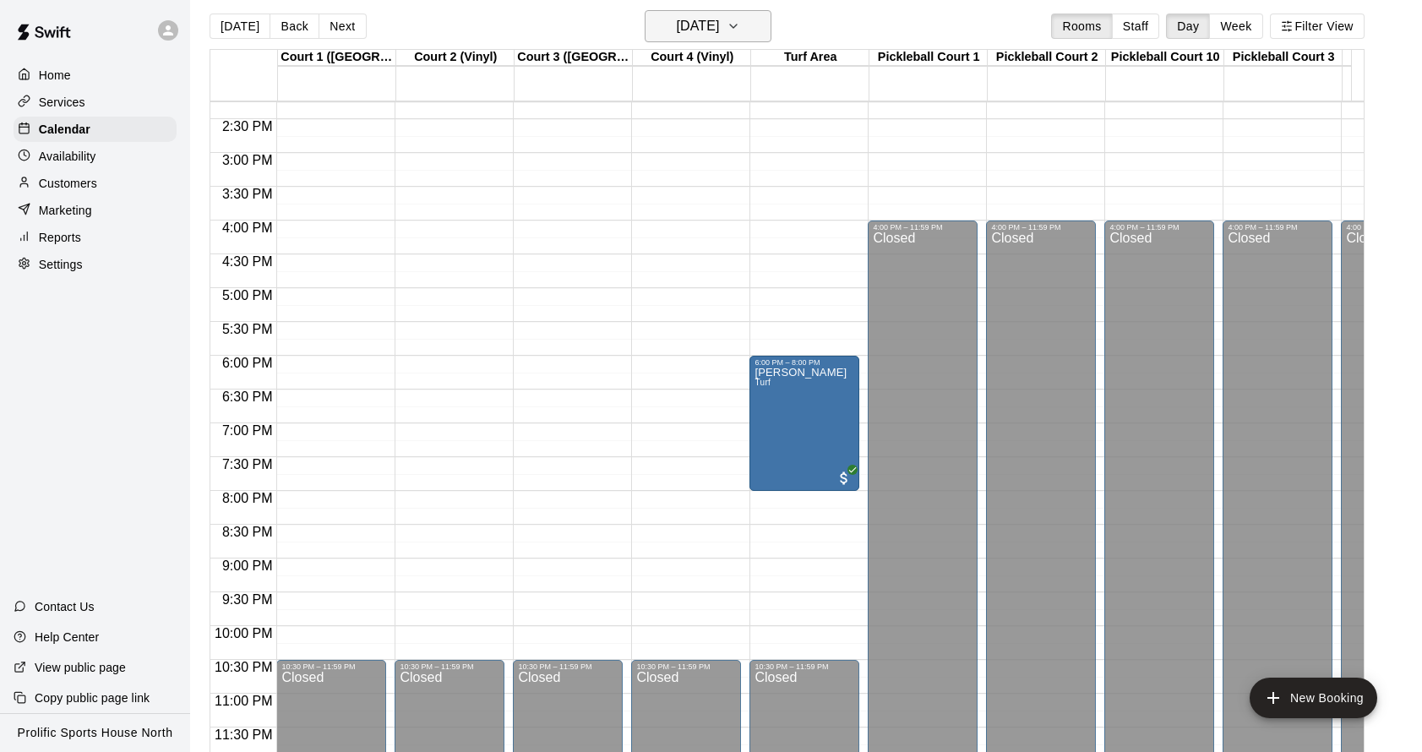
click at [754, 35] on button "[DATE]" at bounding box center [708, 26] width 127 height 32
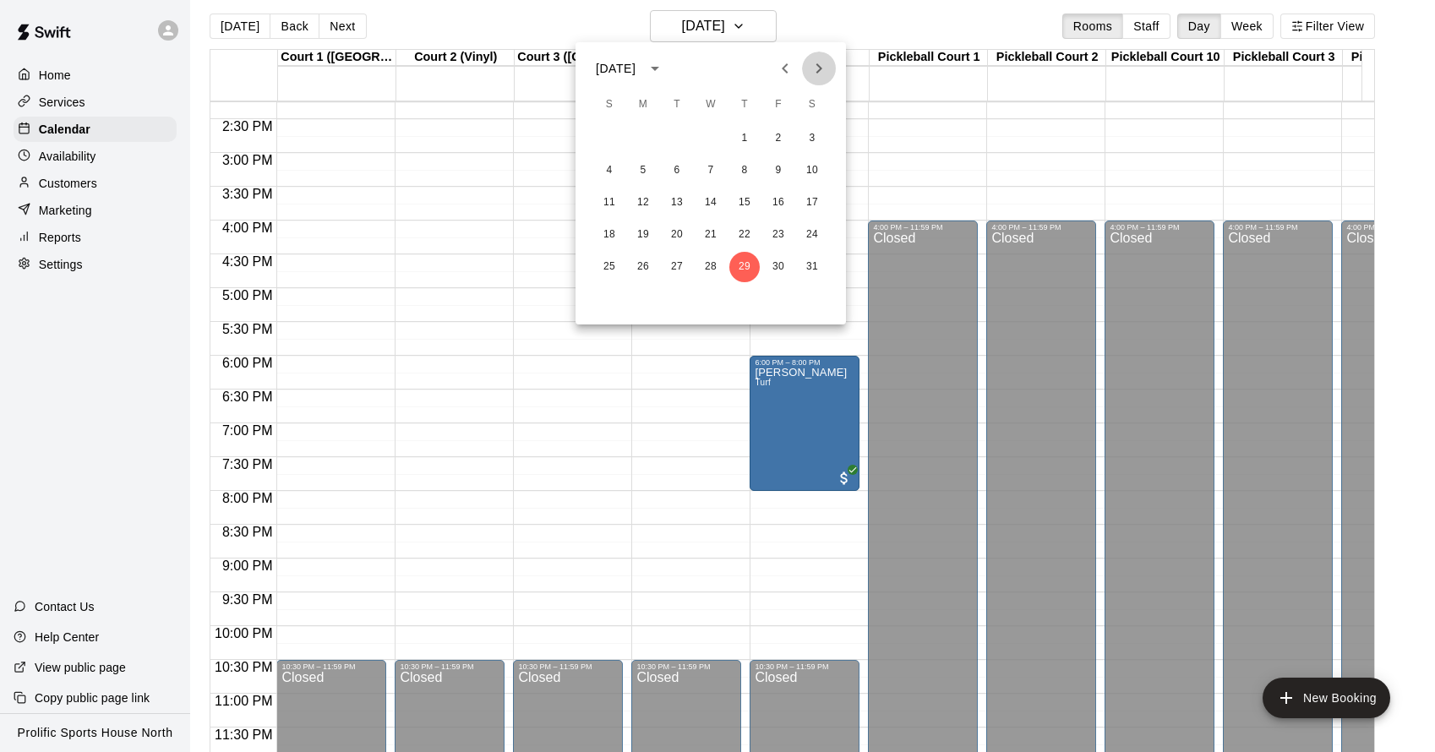
click at [823, 71] on icon "Next month" at bounding box center [819, 68] width 20 height 20
click at [746, 137] on button "5" at bounding box center [744, 138] width 30 height 30
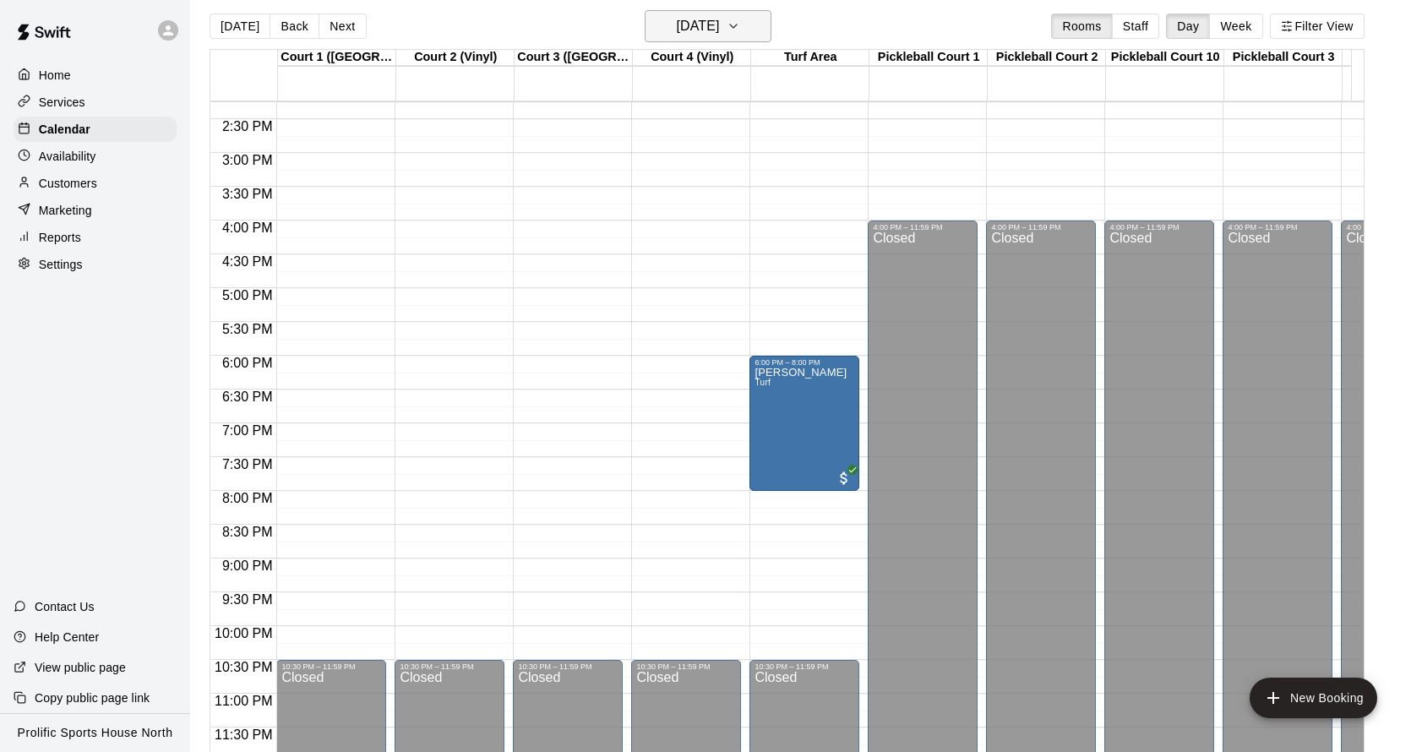
click at [756, 23] on button "[DATE]" at bounding box center [708, 26] width 127 height 32
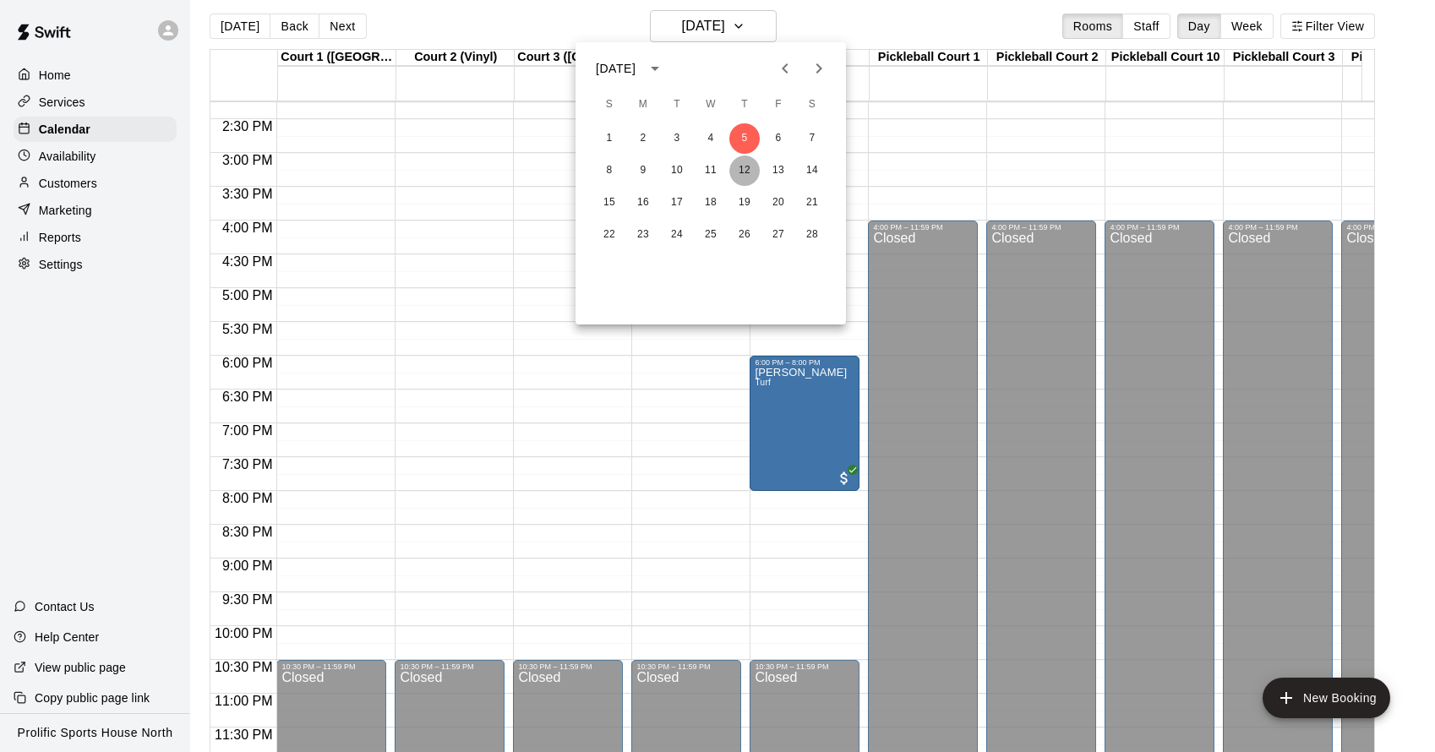
click at [748, 173] on button "12" at bounding box center [744, 171] width 30 height 30
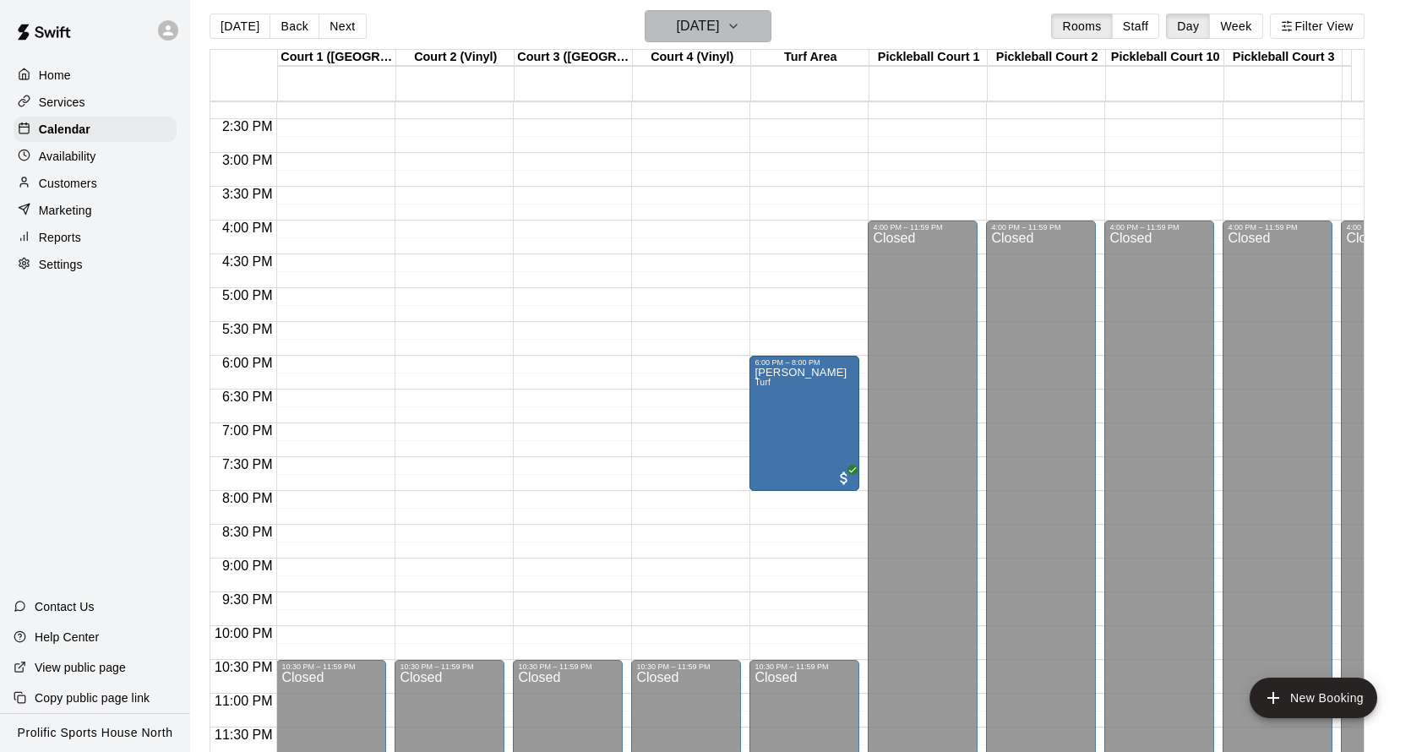
click at [740, 30] on icon "button" at bounding box center [734, 26] width 14 height 20
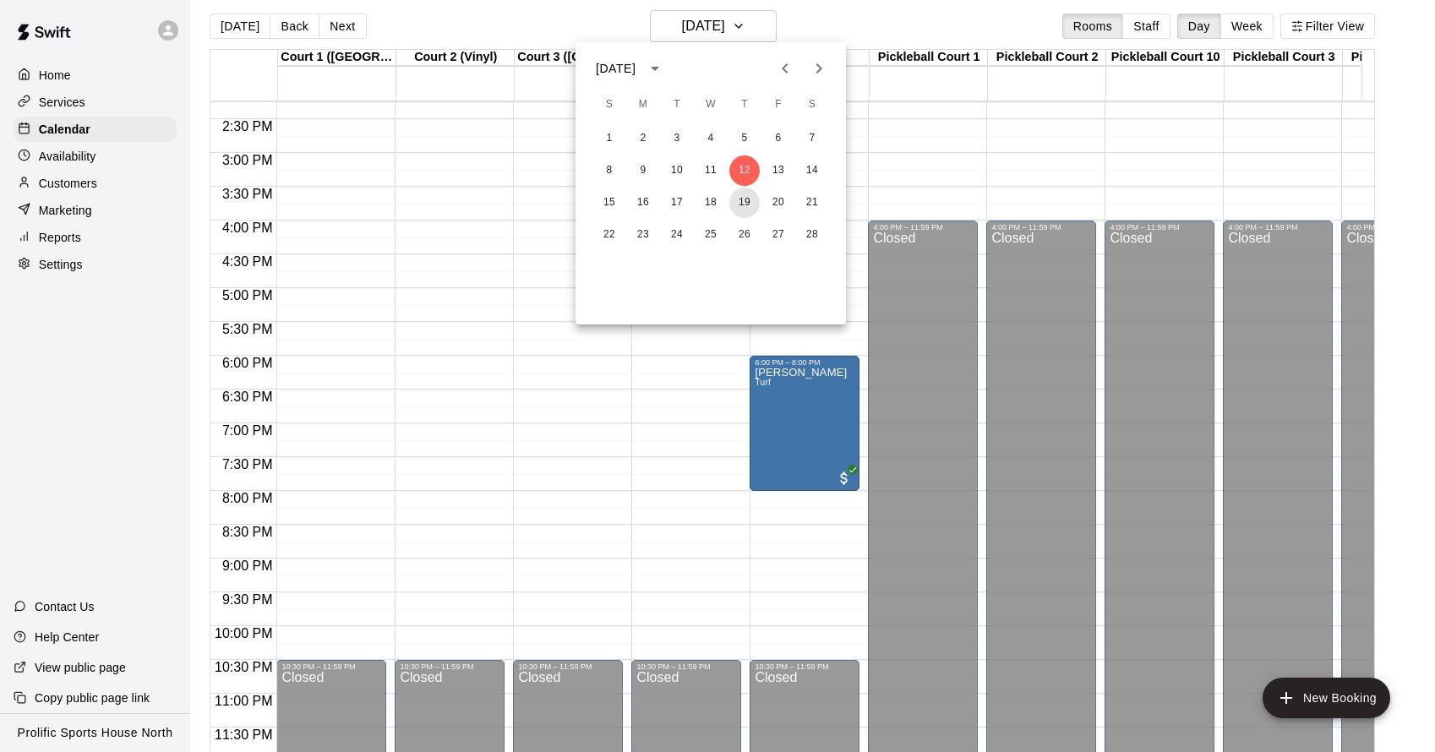
click at [736, 207] on button "19" at bounding box center [744, 203] width 30 height 30
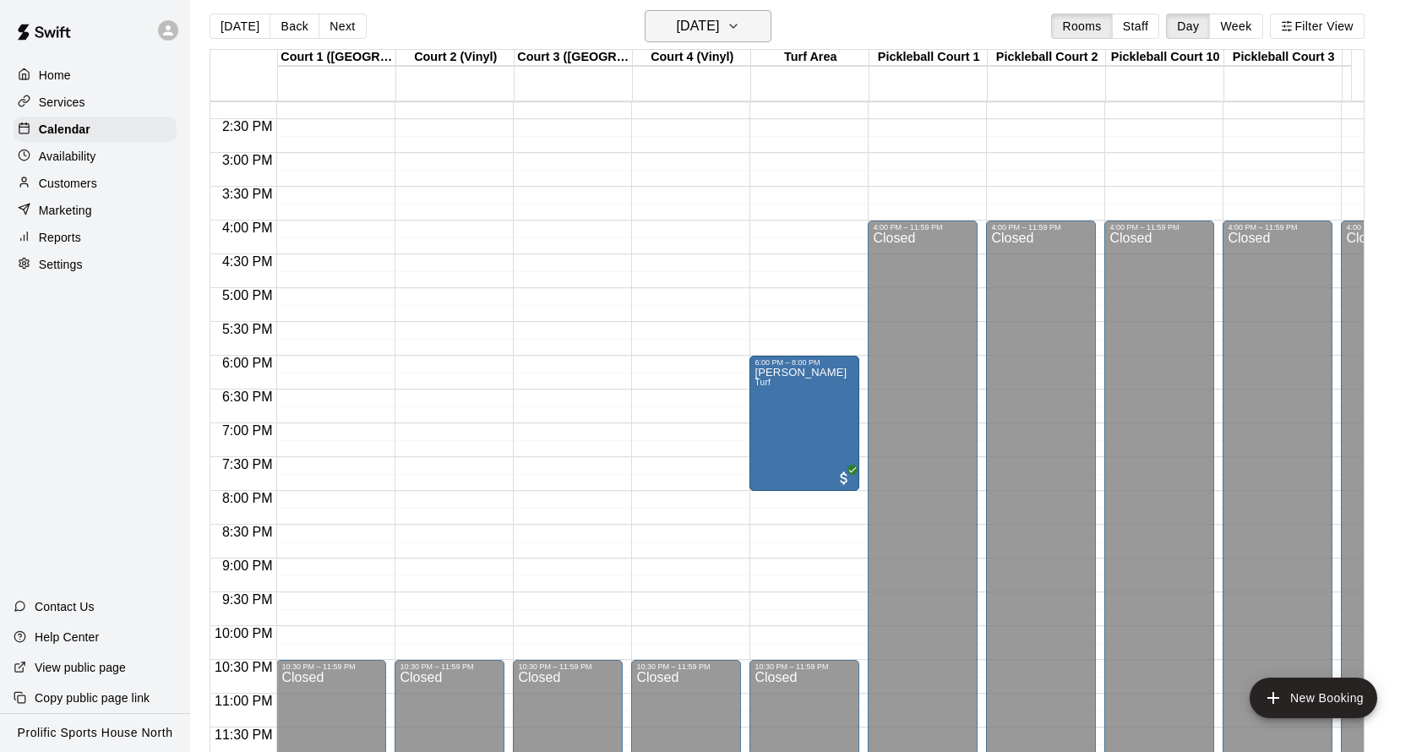
click at [740, 24] on icon "button" at bounding box center [734, 26] width 14 height 20
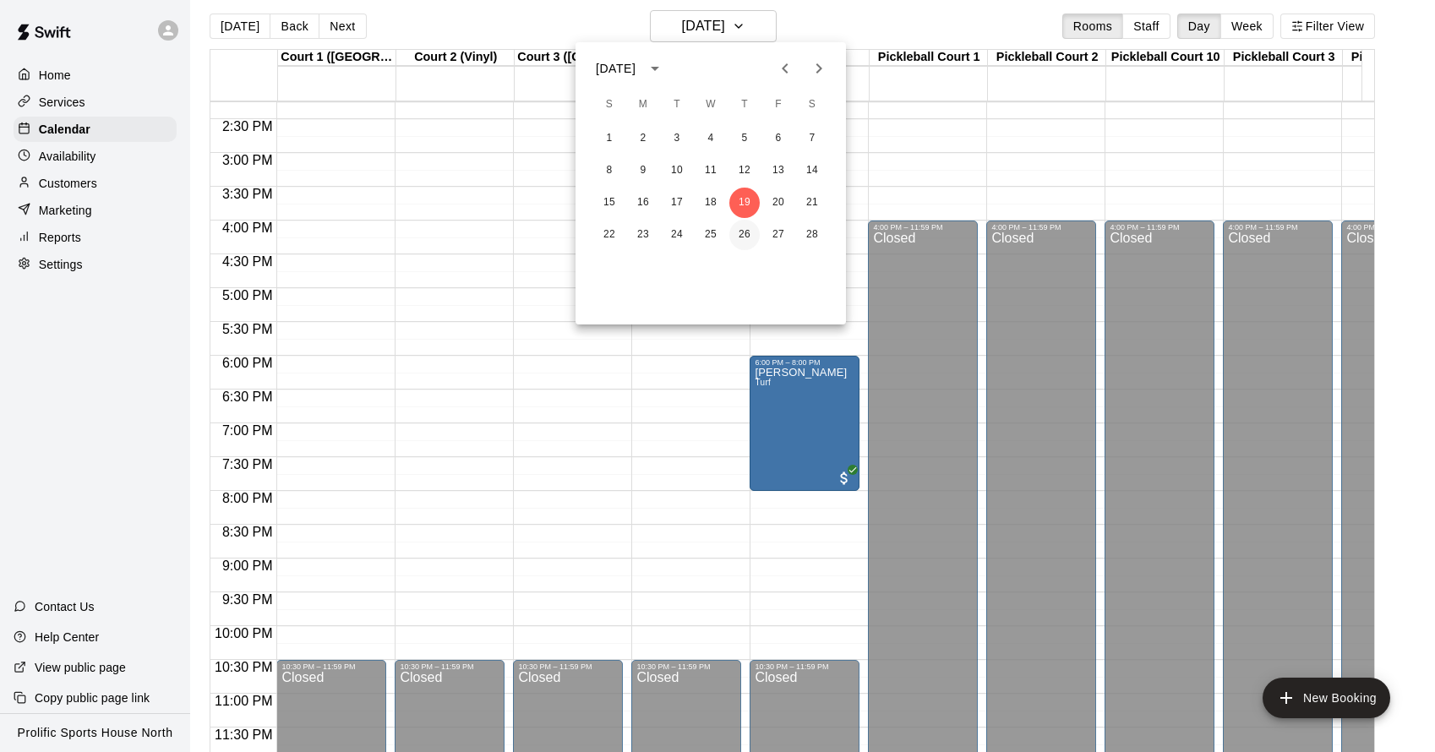
click at [744, 233] on button "26" at bounding box center [744, 235] width 30 height 30
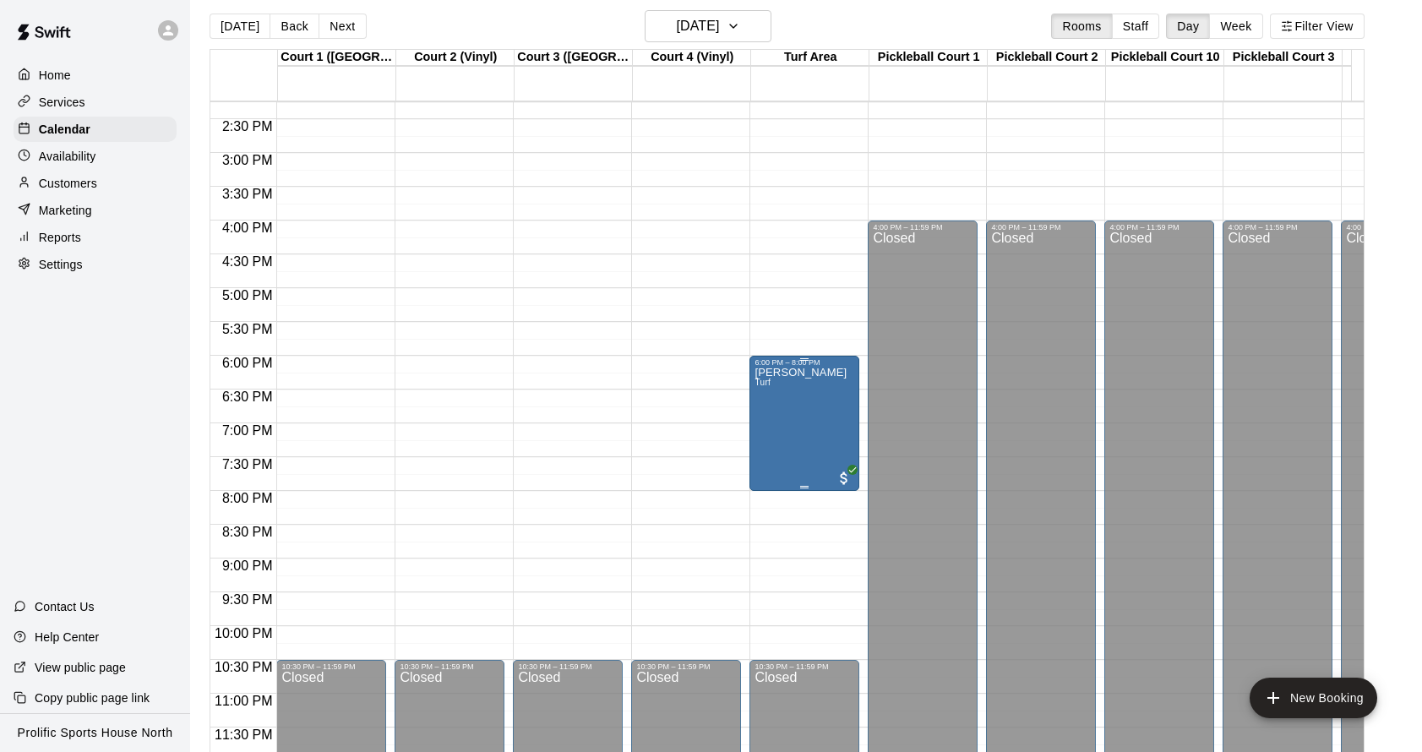
click at [773, 412] on div "[PERSON_NAME] Turf" at bounding box center [801, 743] width 92 height 752
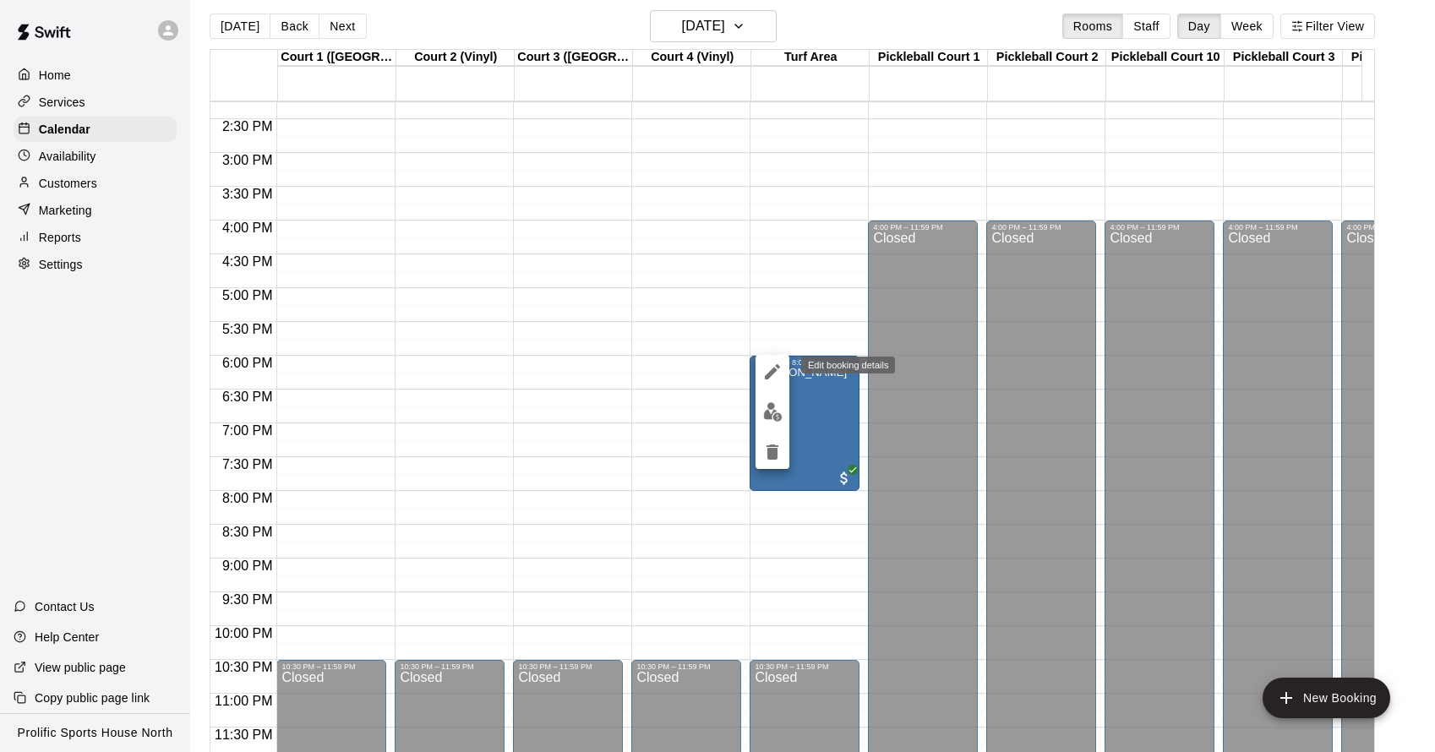
click at [767, 370] on icon "edit" at bounding box center [772, 372] width 20 height 20
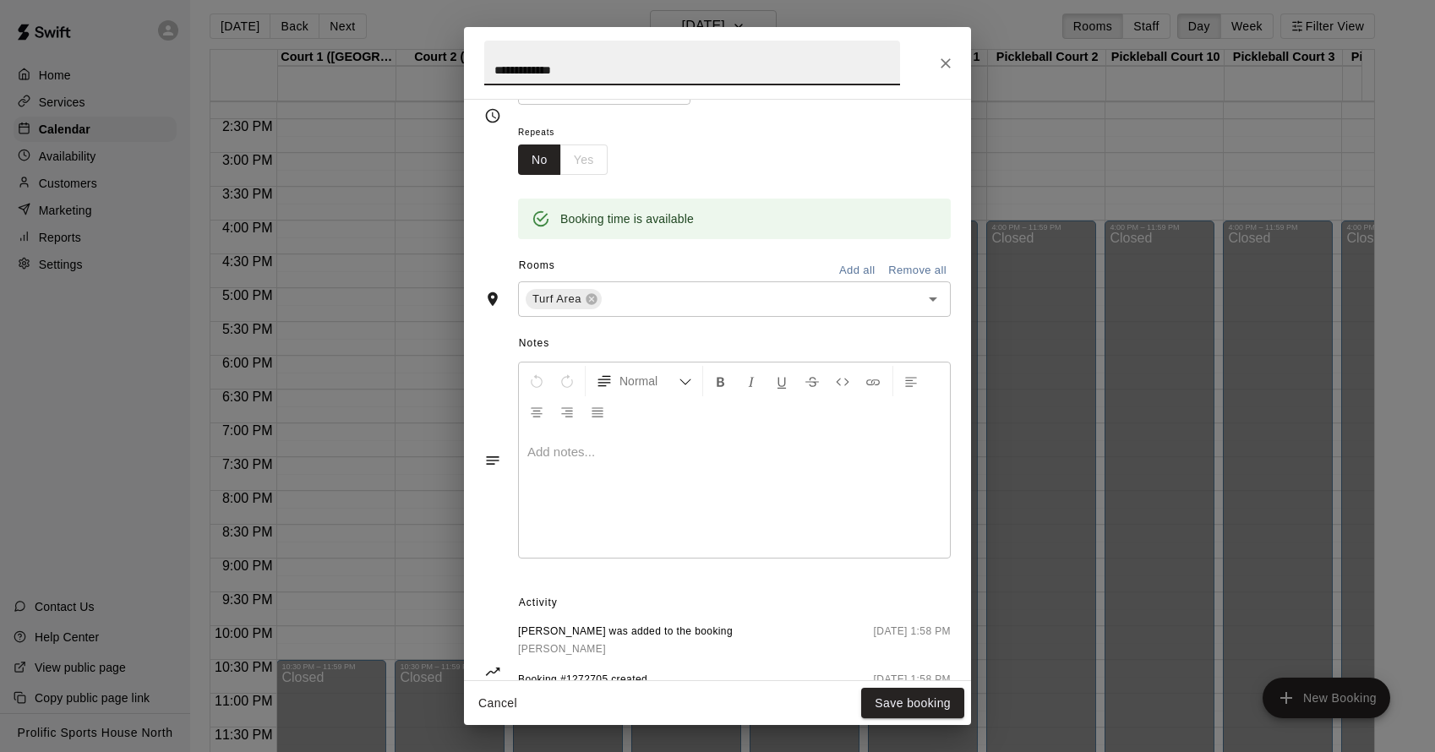
scroll to position [320, 0]
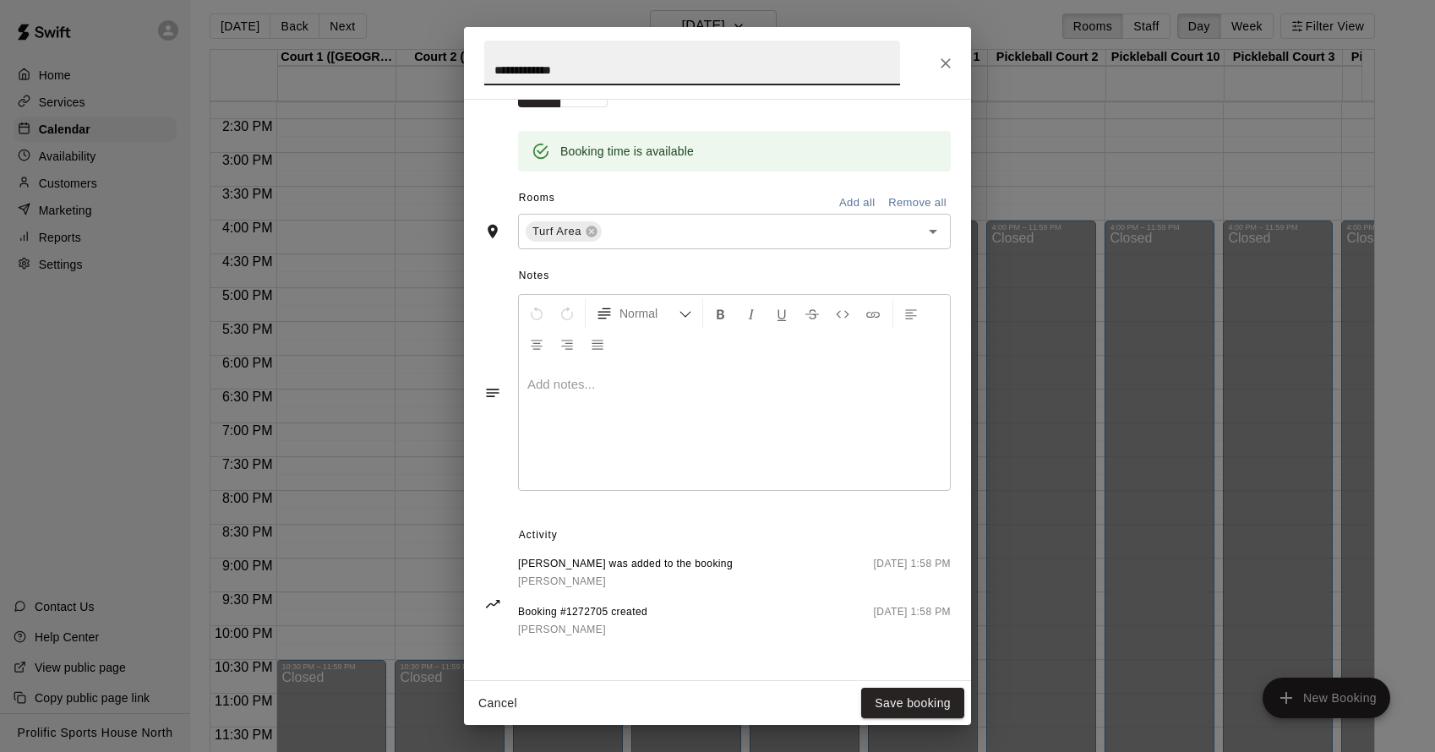
click at [521, 702] on button "Cancel" at bounding box center [498, 703] width 54 height 31
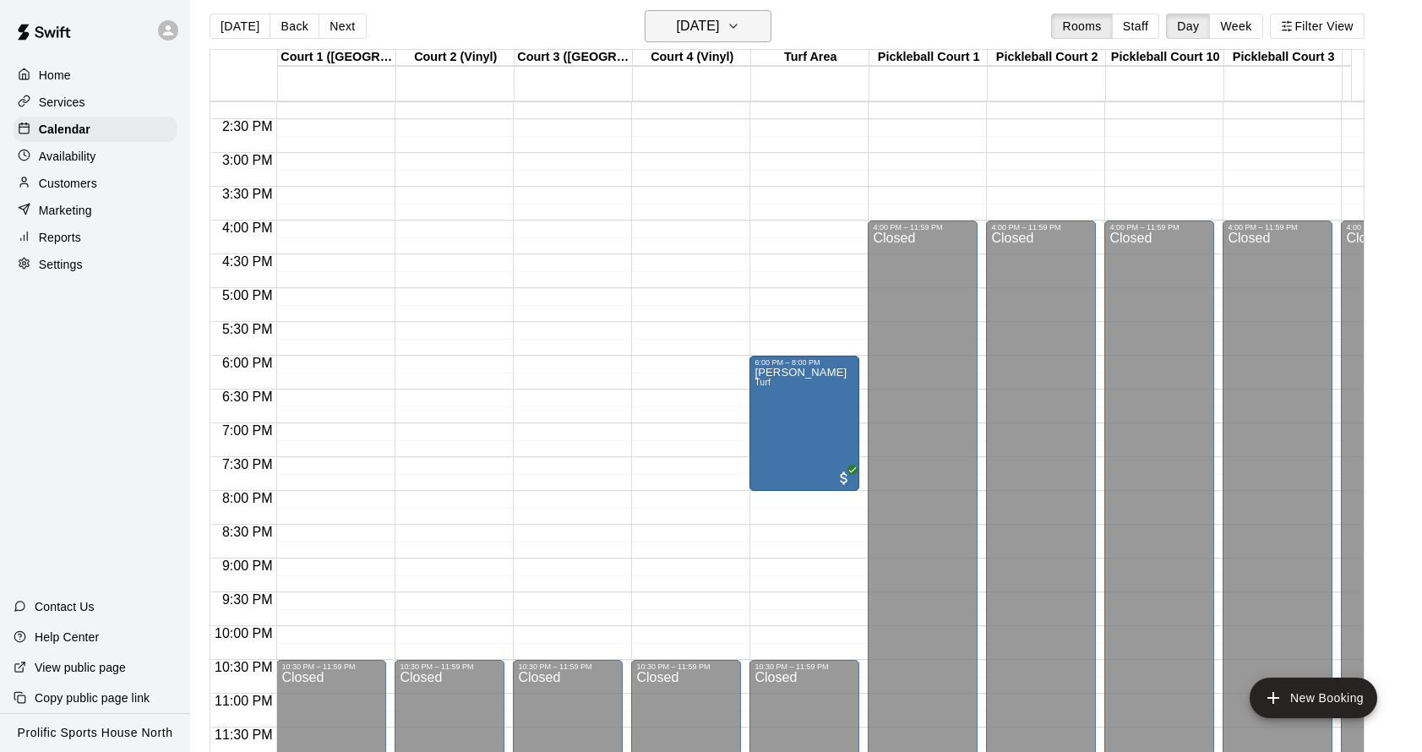
click at [772, 30] on button "[DATE]" at bounding box center [708, 26] width 127 height 32
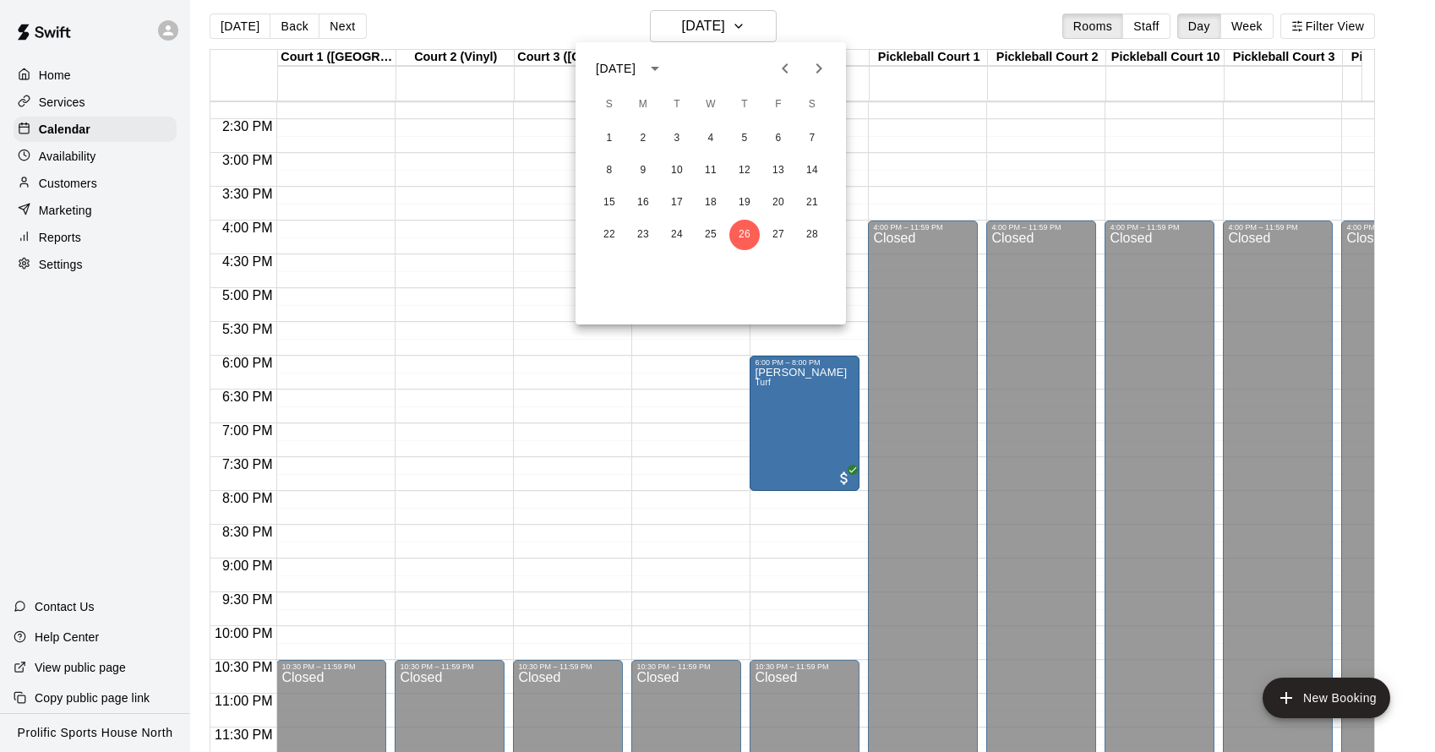
click at [826, 68] on icon "Next month" at bounding box center [819, 68] width 20 height 20
click at [752, 137] on button "5" at bounding box center [744, 138] width 30 height 30
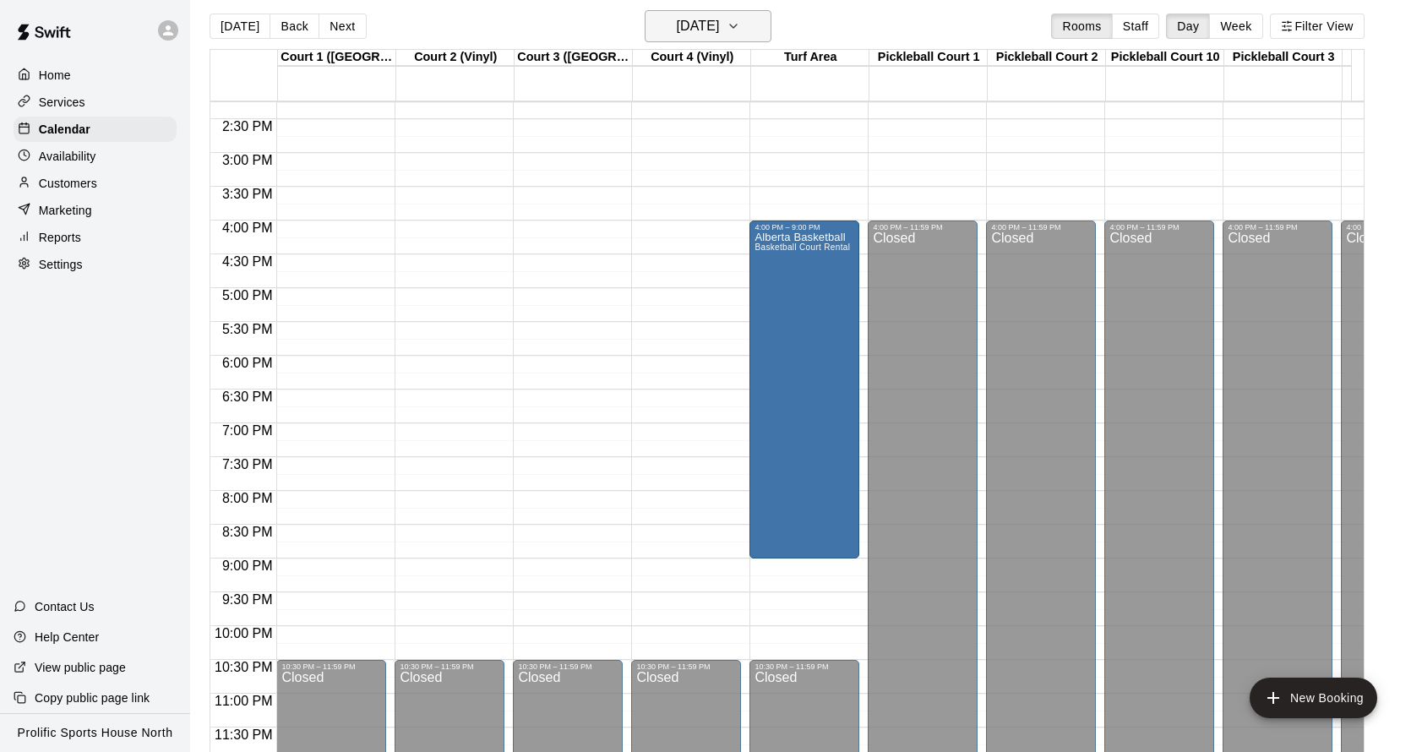
click at [740, 25] on icon "button" at bounding box center [734, 26] width 14 height 20
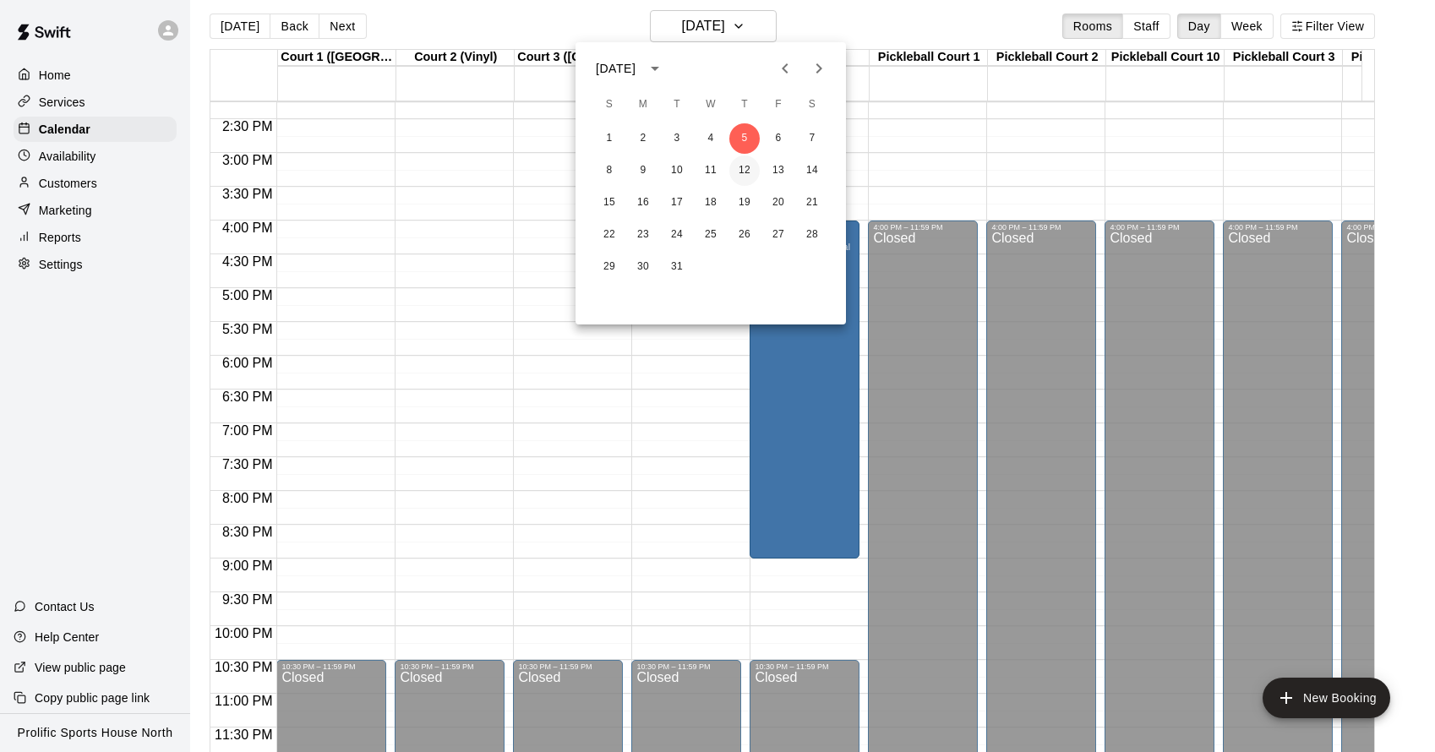
click at [739, 172] on button "12" at bounding box center [744, 171] width 30 height 30
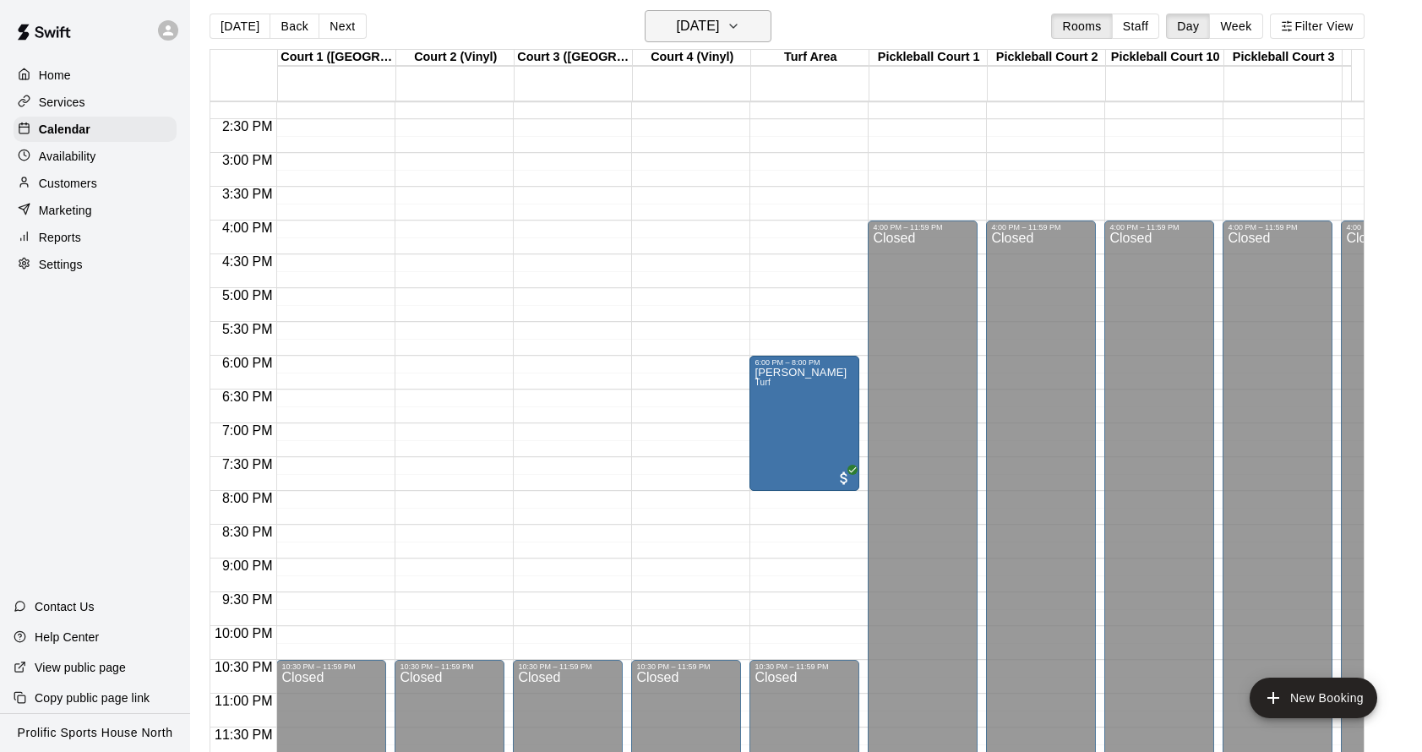
click at [740, 35] on icon "button" at bounding box center [734, 26] width 14 height 20
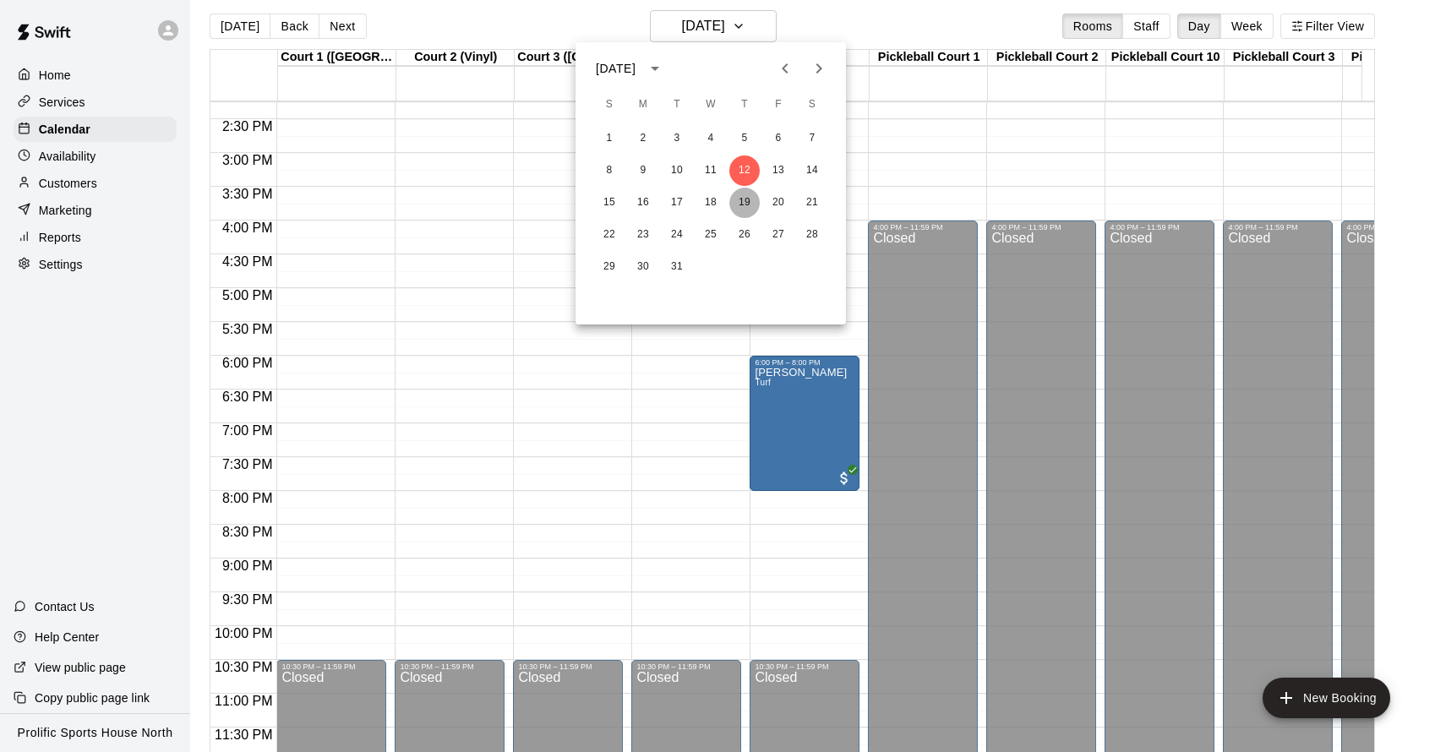
click at [749, 209] on button "19" at bounding box center [744, 203] width 30 height 30
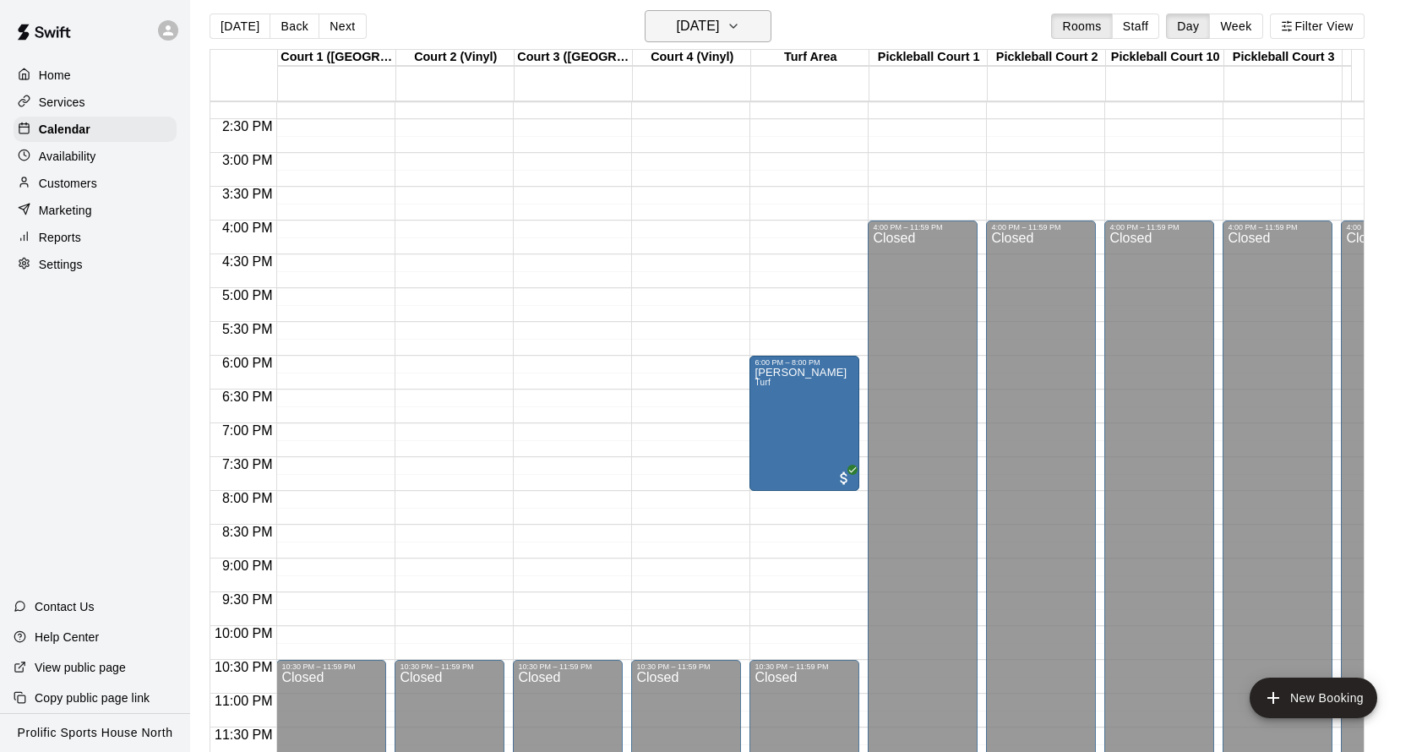
click at [740, 31] on icon "button" at bounding box center [734, 26] width 14 height 20
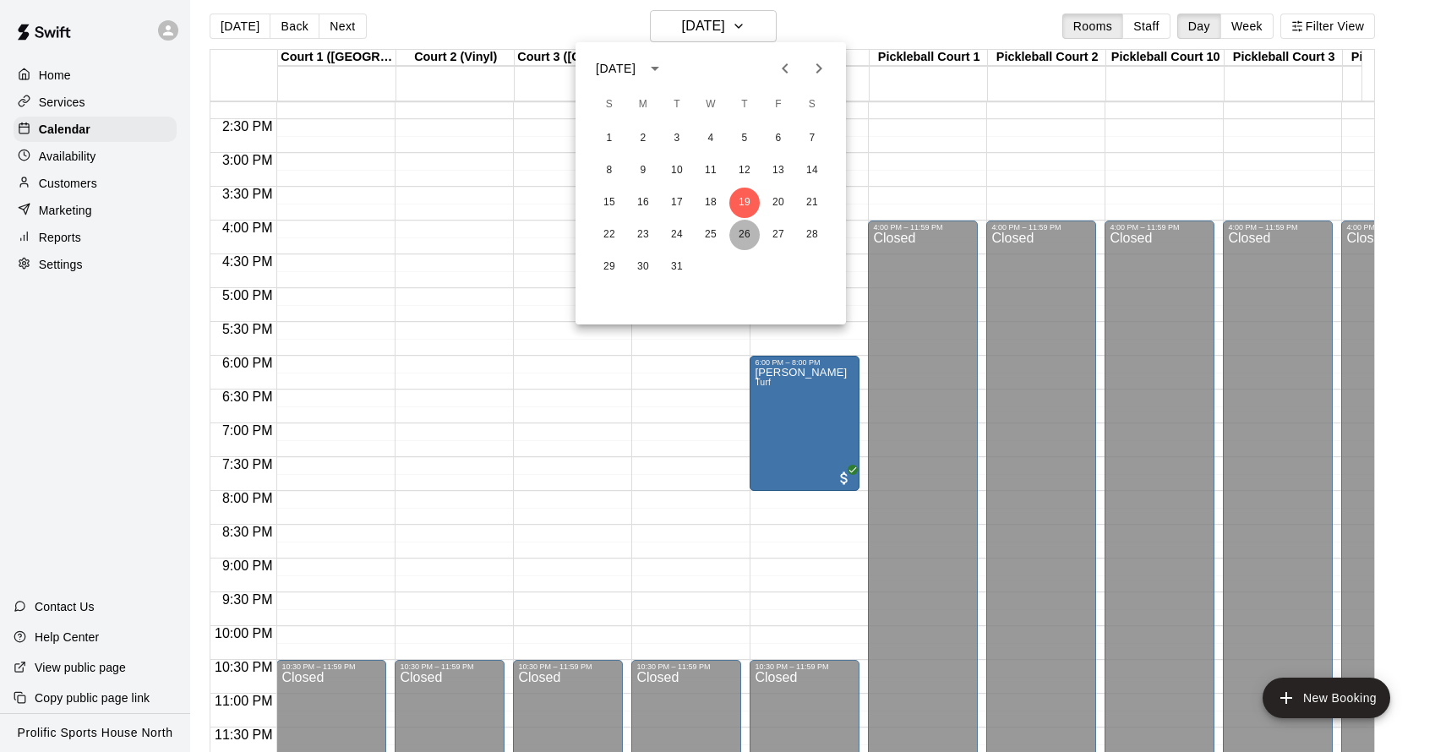
click at [749, 227] on button "26" at bounding box center [744, 235] width 30 height 30
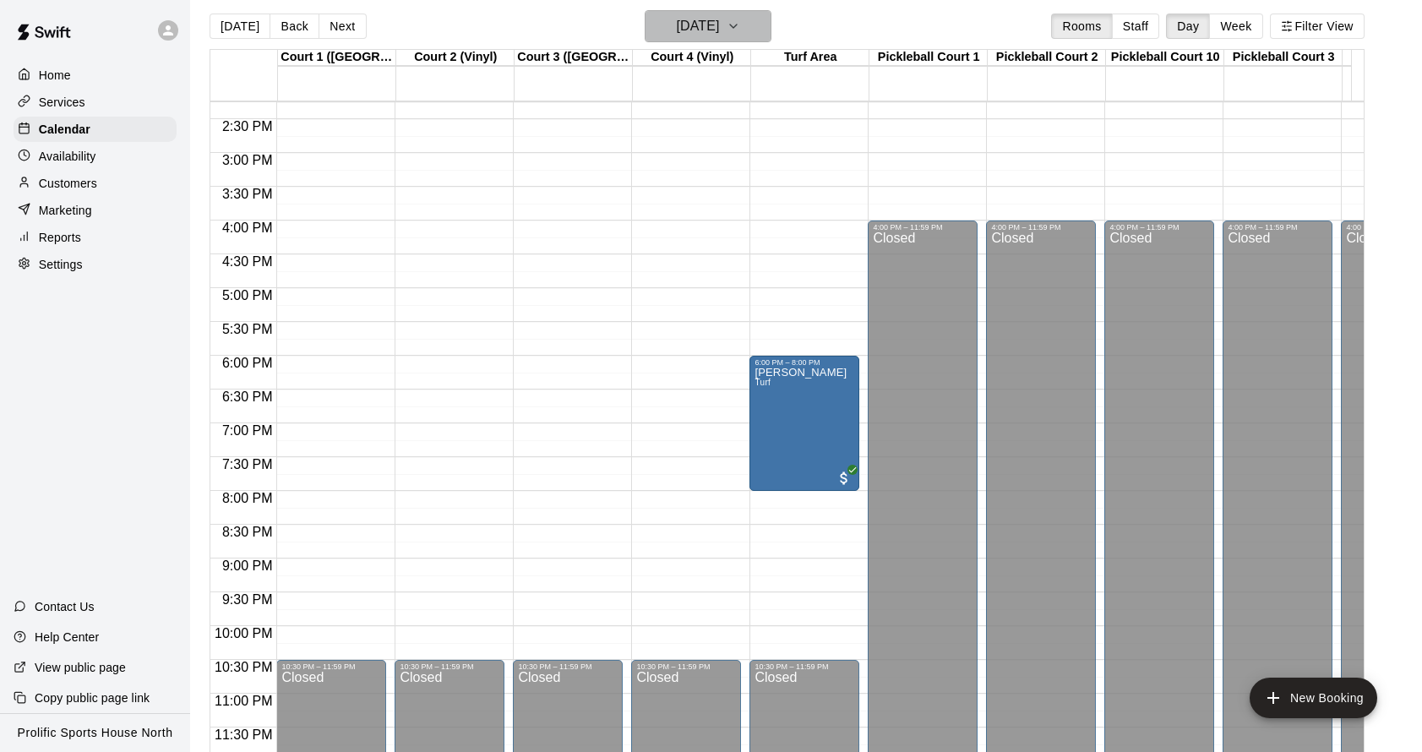
click at [772, 38] on button "[DATE]" at bounding box center [708, 26] width 127 height 32
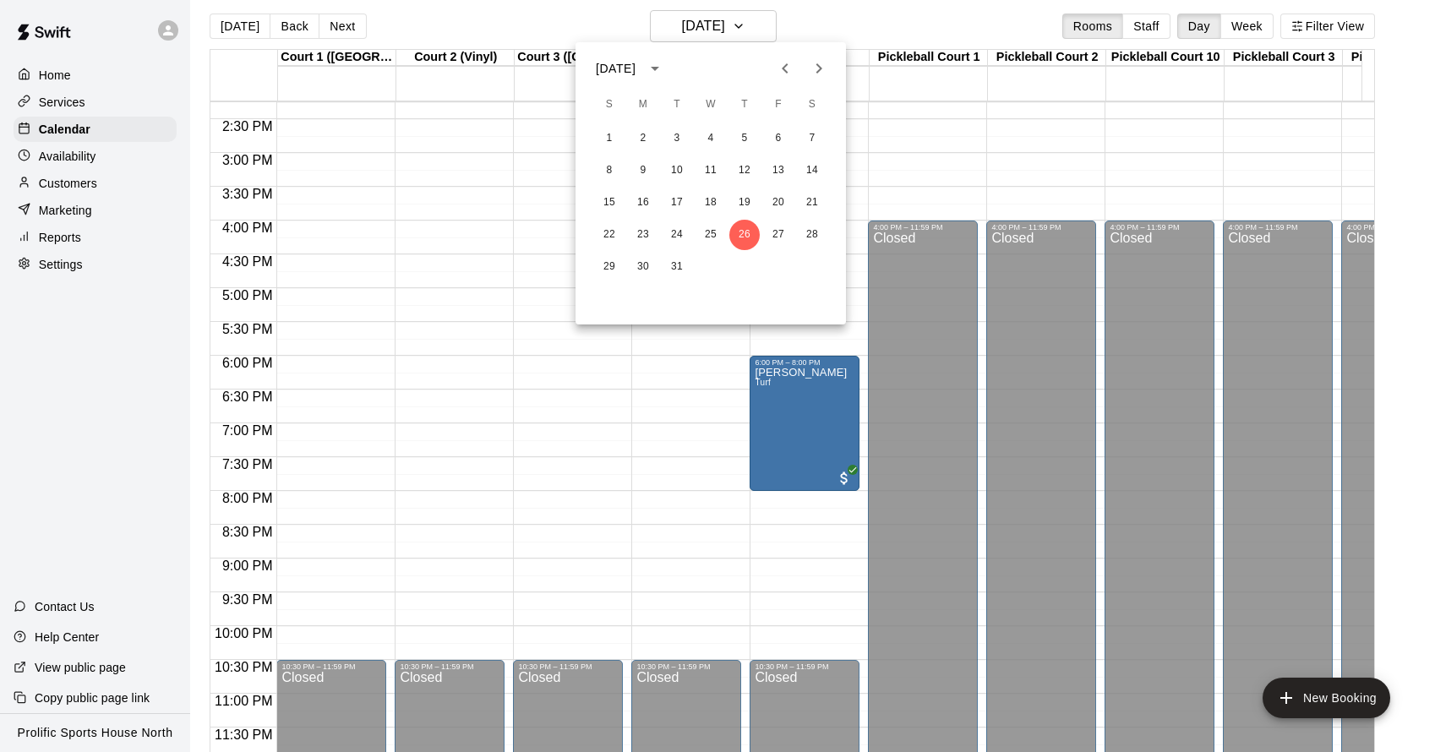
click at [819, 85] on button "Next month" at bounding box center [819, 69] width 34 height 34
click at [750, 146] on button "2" at bounding box center [744, 138] width 30 height 30
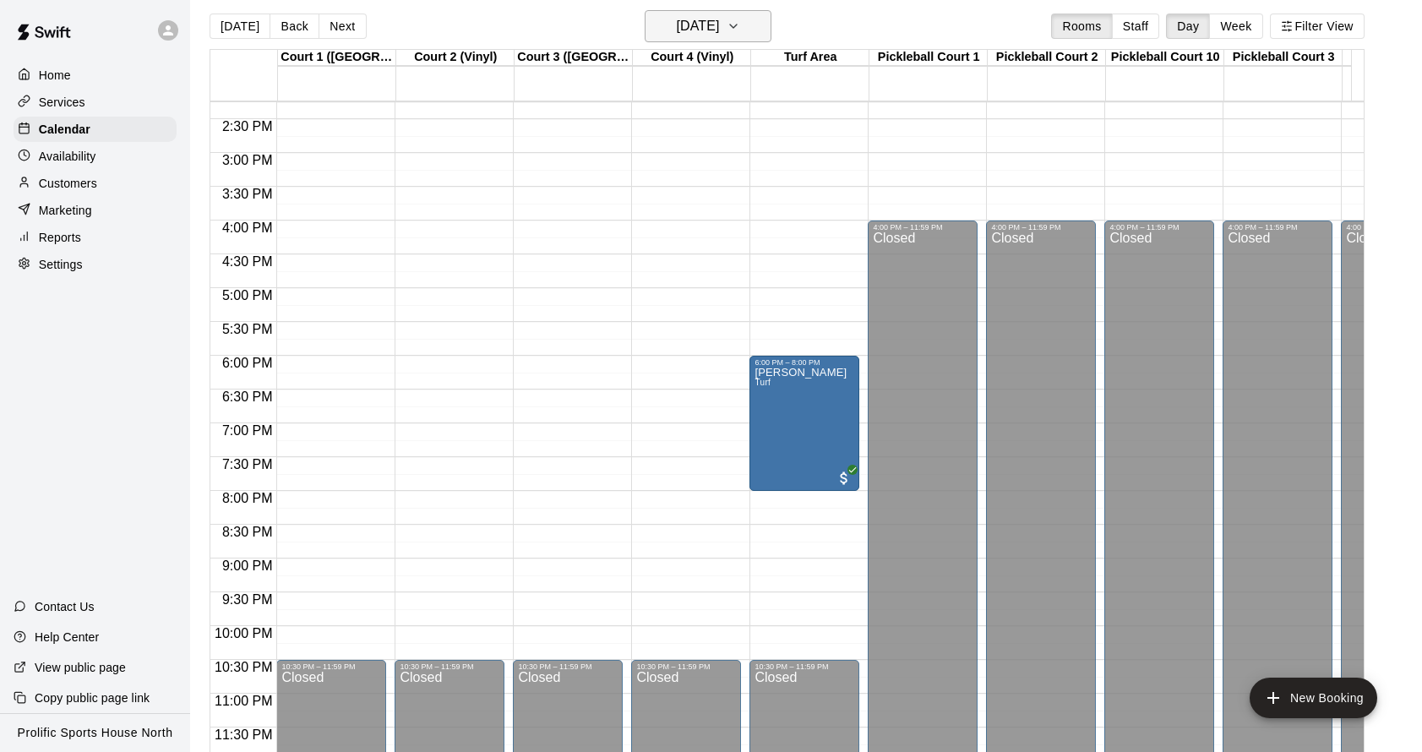
click at [740, 30] on icon "button" at bounding box center [734, 26] width 14 height 20
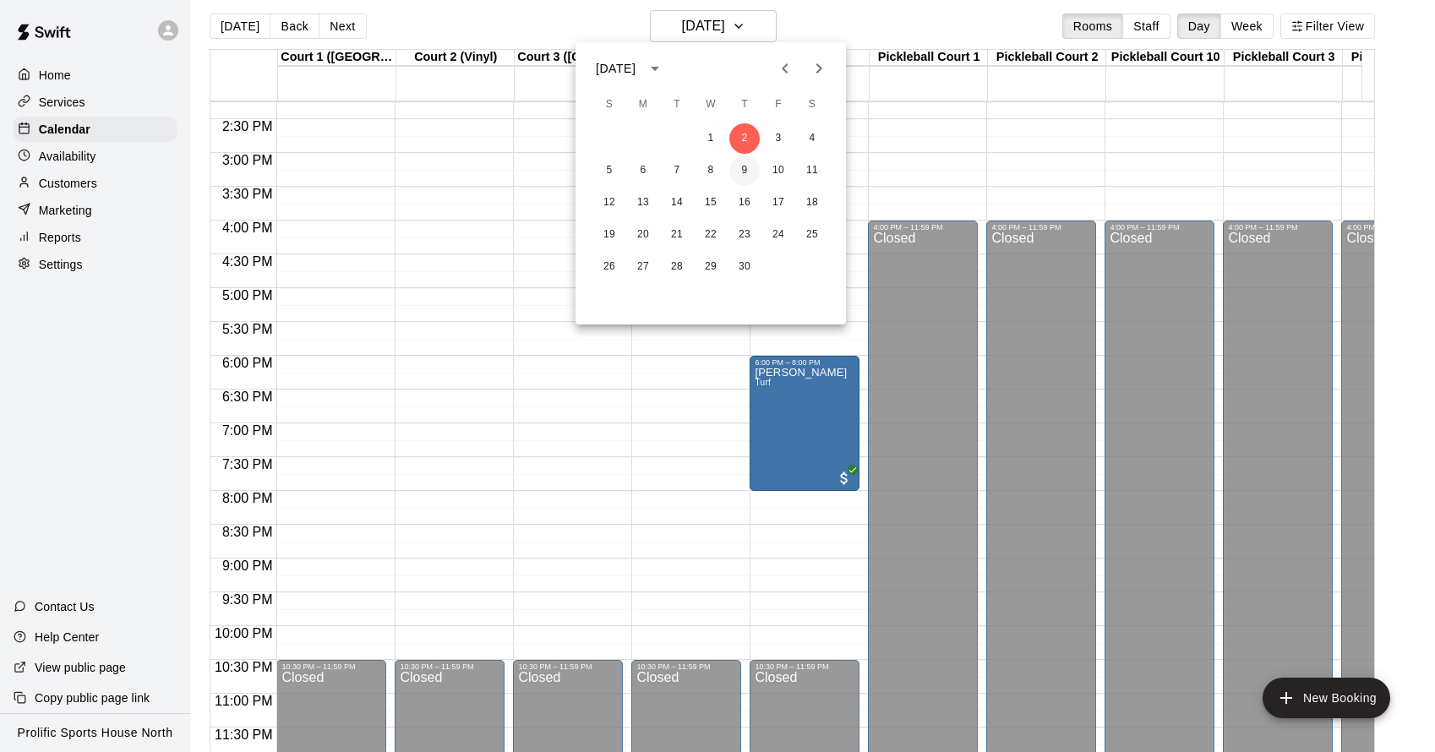
click at [751, 176] on button "9" at bounding box center [744, 171] width 30 height 30
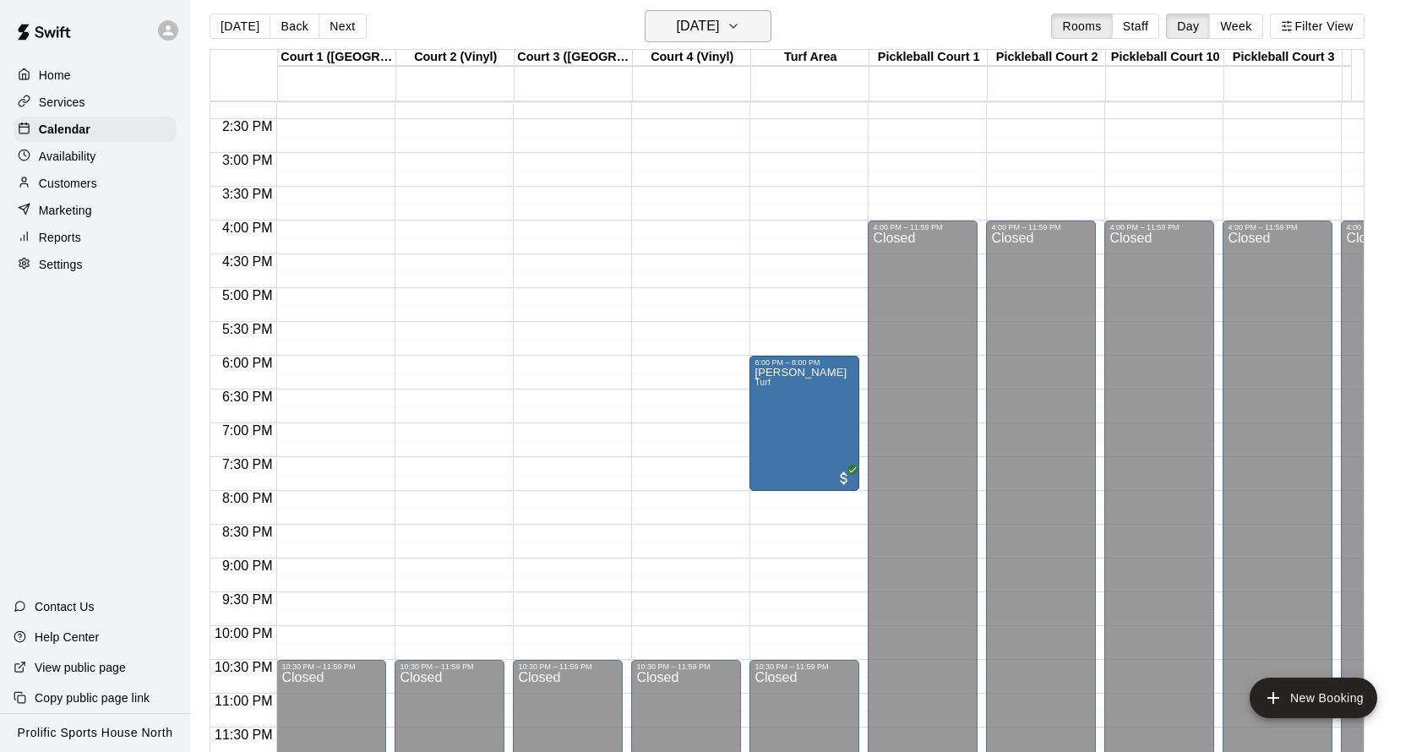
click at [754, 23] on button "[DATE]" at bounding box center [708, 26] width 127 height 32
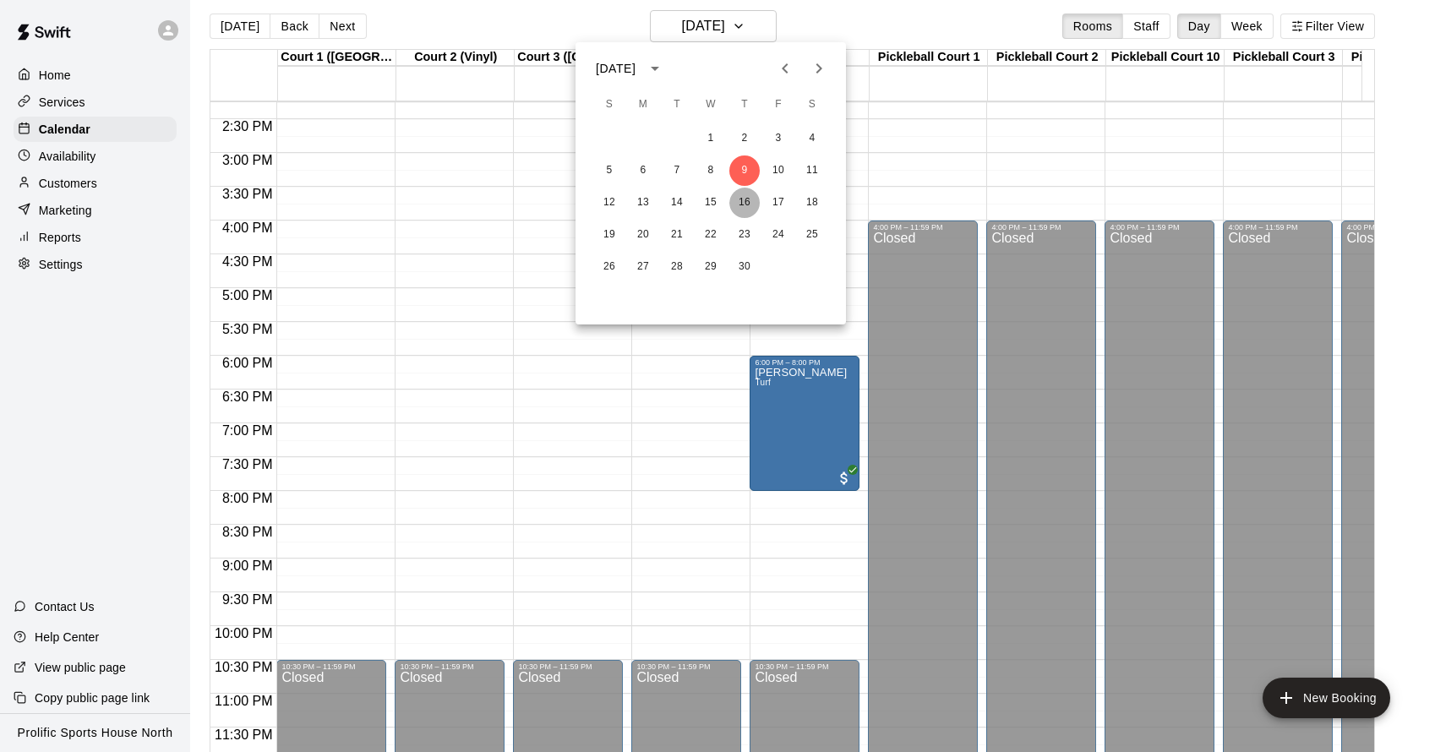
click at [749, 206] on button "16" at bounding box center [744, 203] width 30 height 30
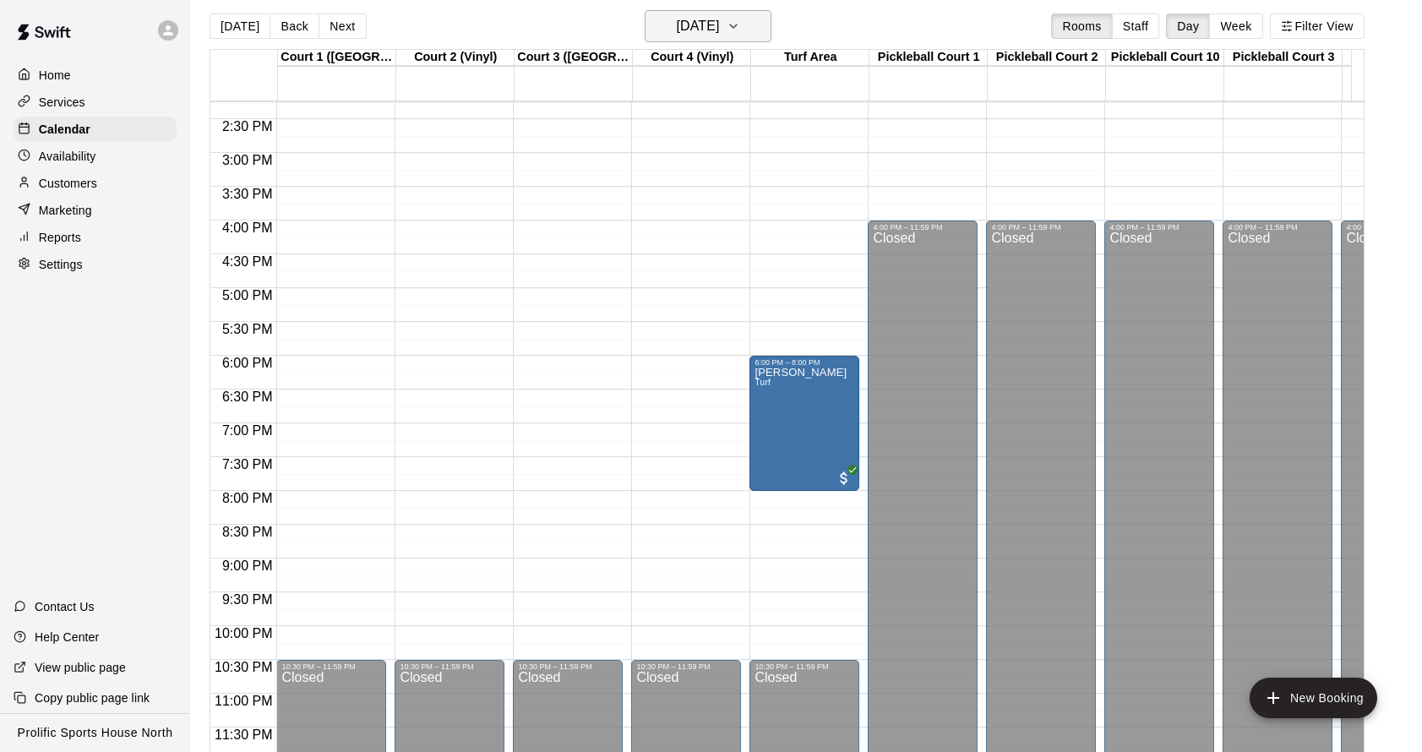
click at [740, 35] on icon "button" at bounding box center [734, 26] width 14 height 20
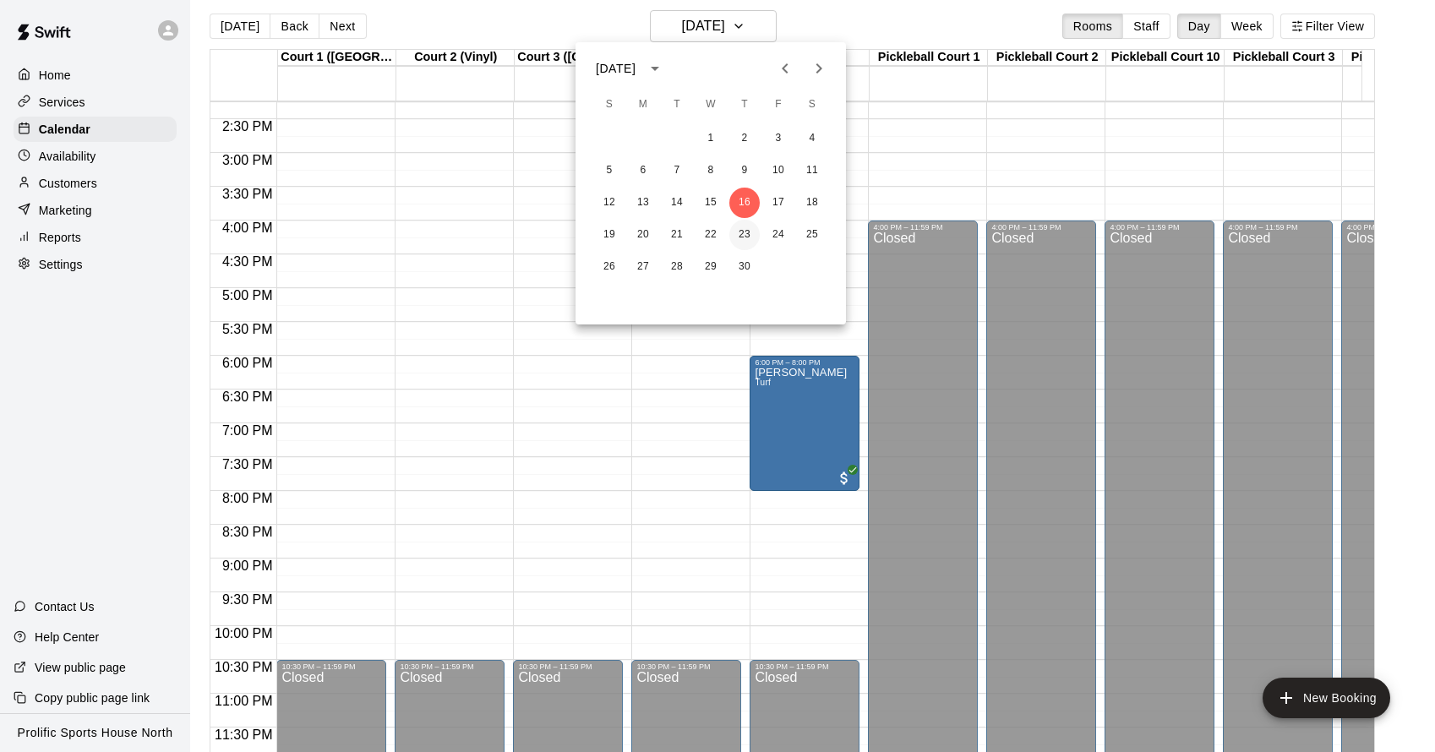
click at [744, 232] on button "23" at bounding box center [744, 235] width 30 height 30
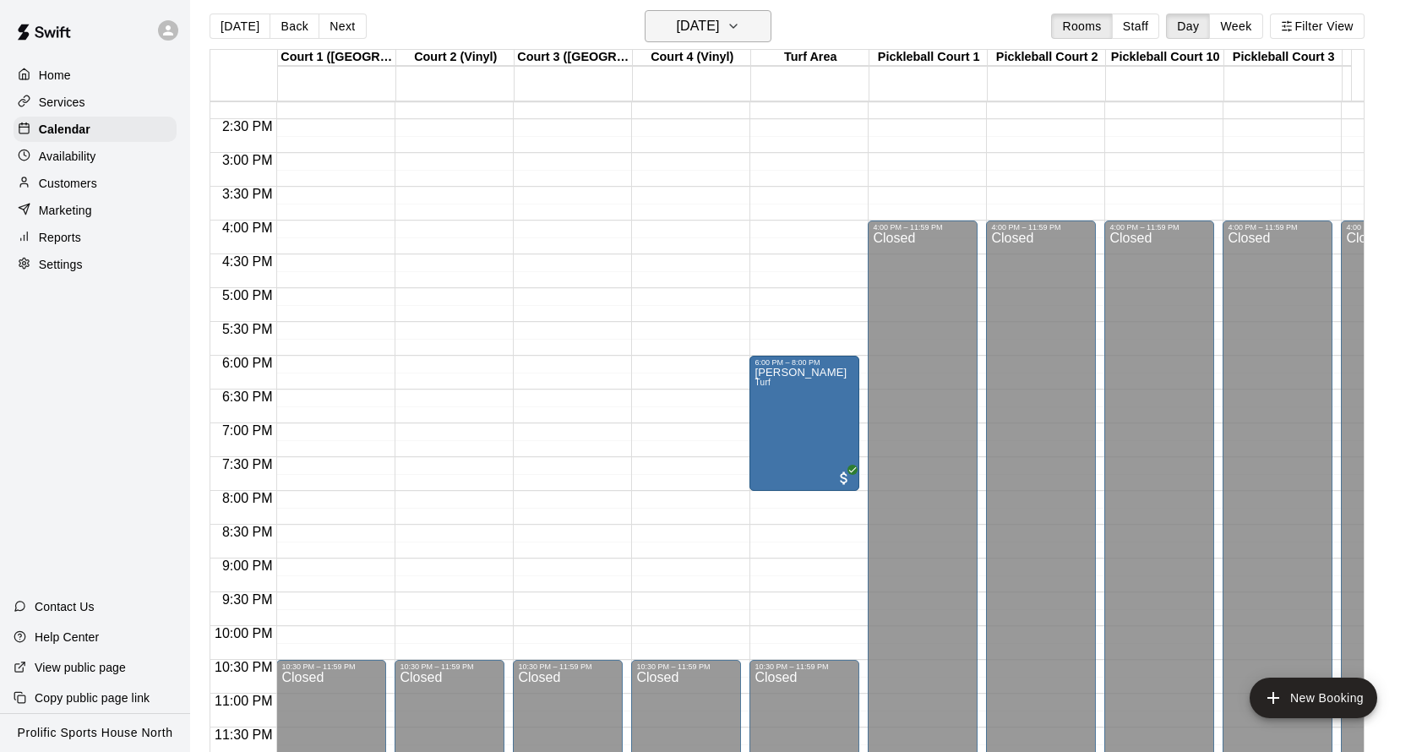
click at [772, 32] on button "[DATE]" at bounding box center [708, 26] width 127 height 32
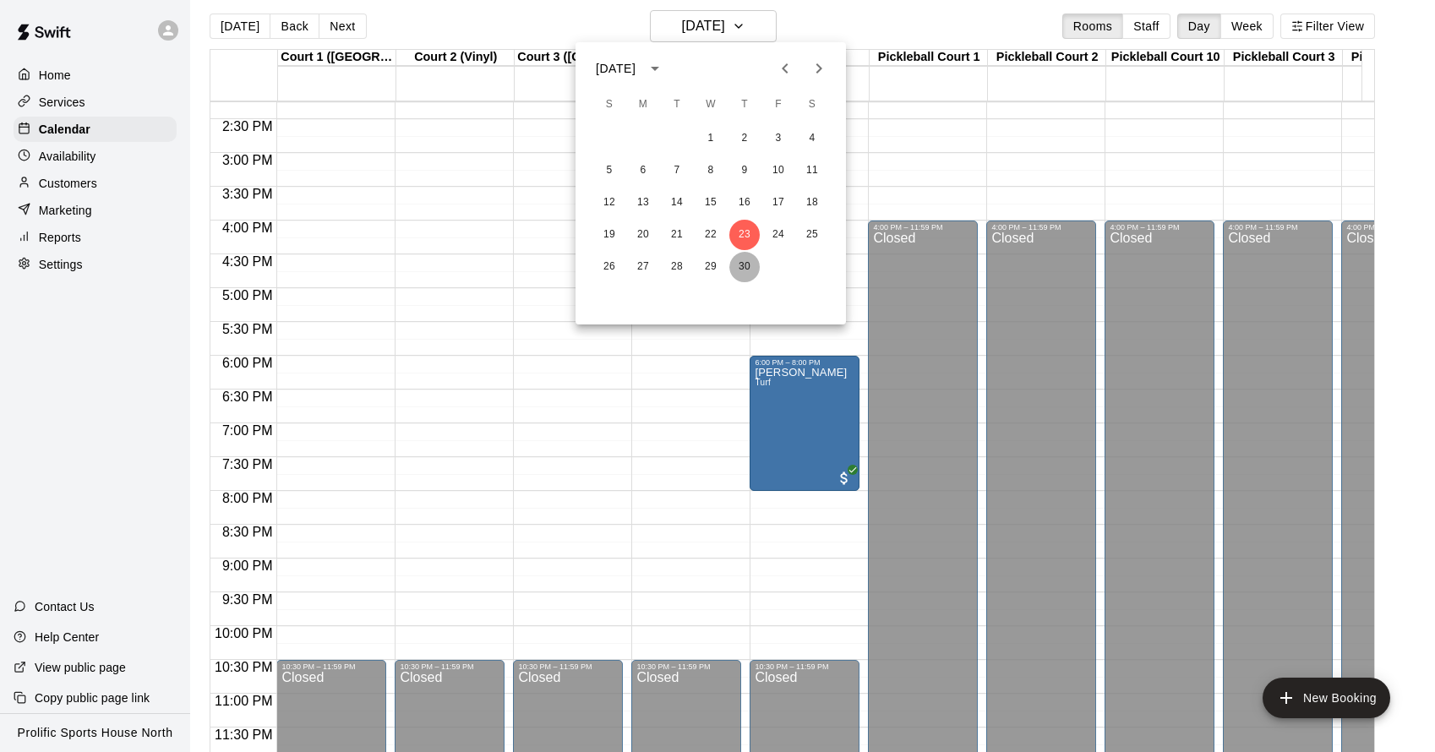
click at [745, 258] on button "30" at bounding box center [744, 267] width 30 height 30
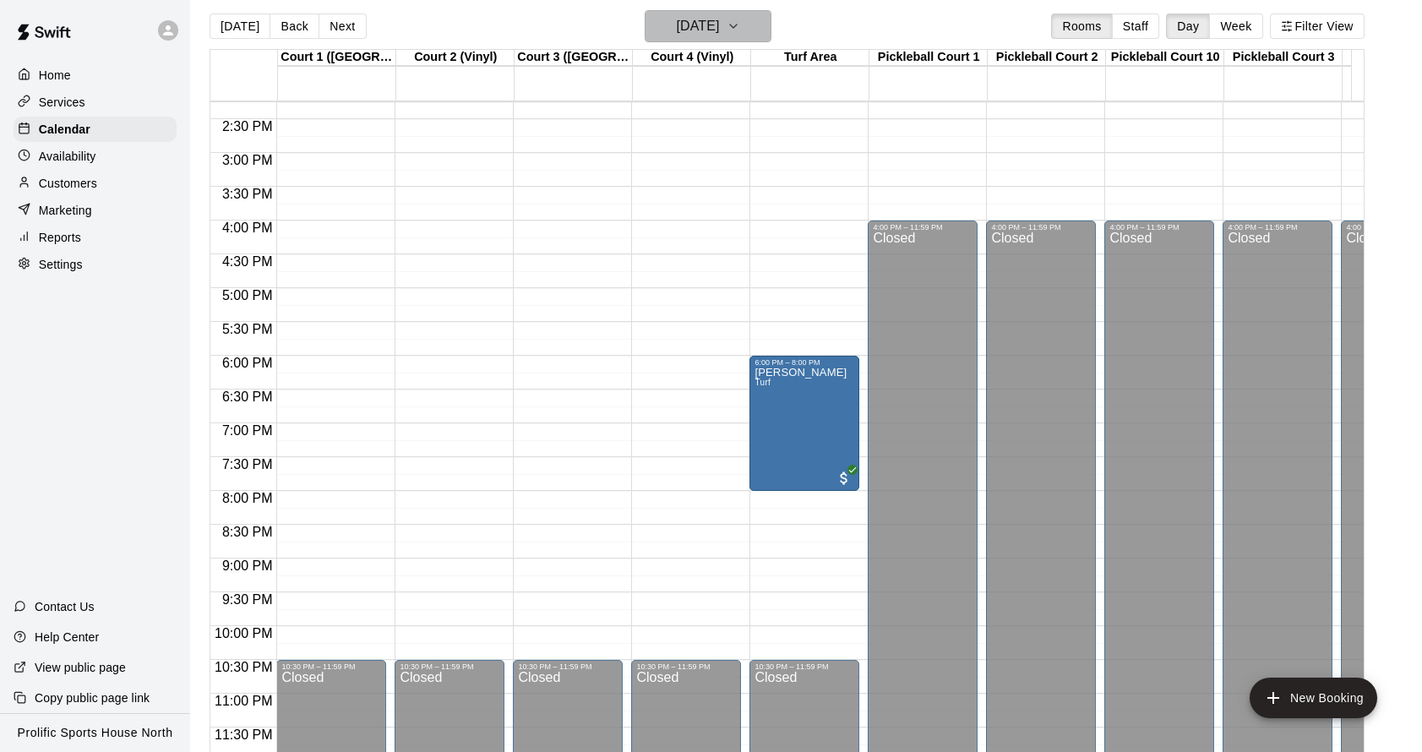
click at [740, 21] on icon "button" at bounding box center [734, 26] width 14 height 20
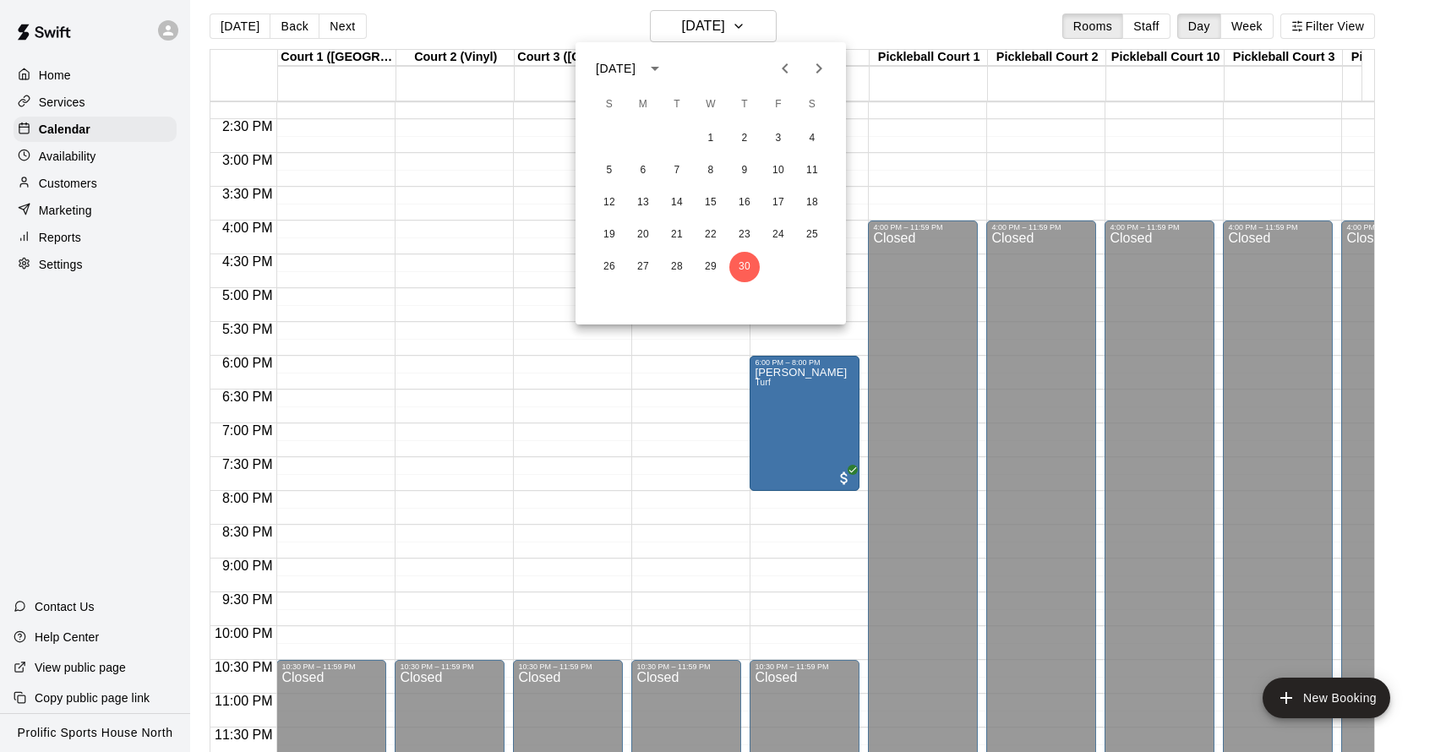
click at [829, 62] on button "Next month" at bounding box center [819, 69] width 34 height 34
click at [747, 175] on button "7" at bounding box center [744, 171] width 30 height 30
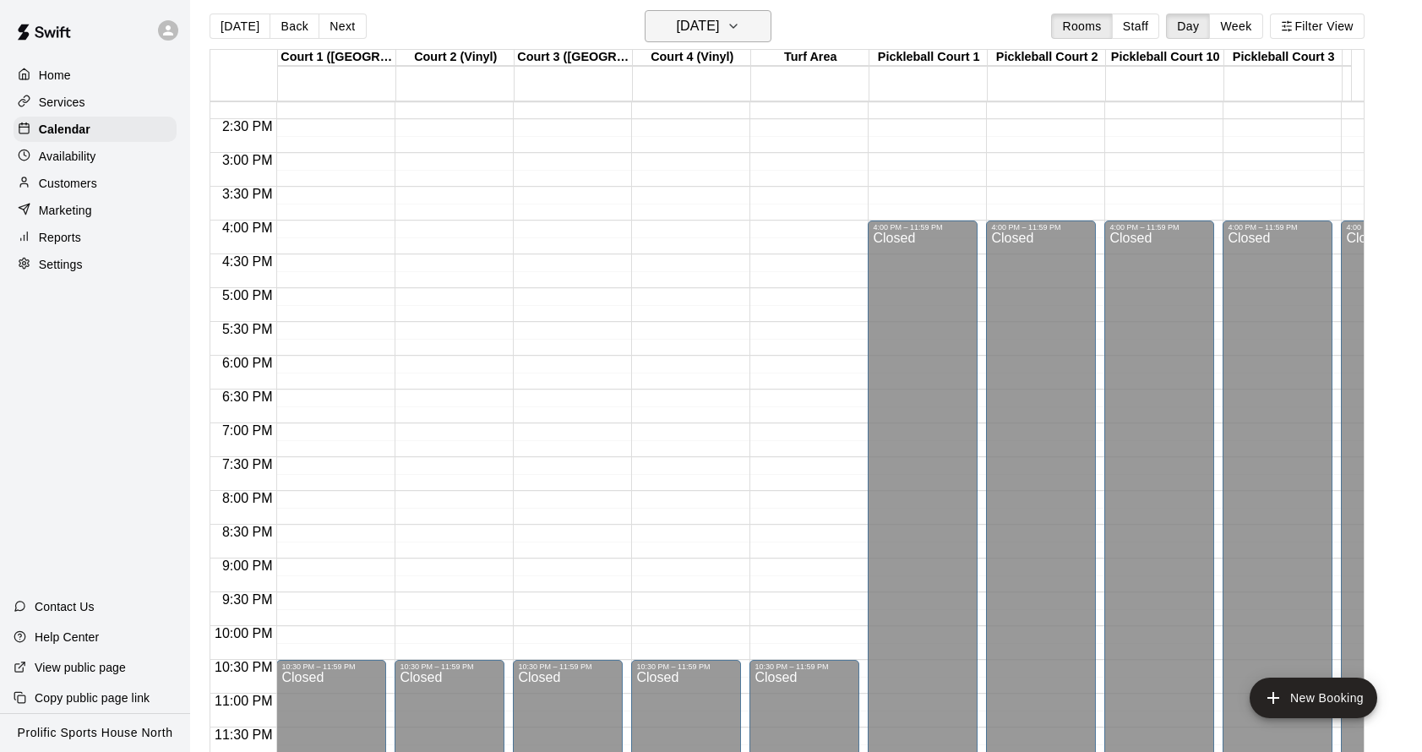
click at [719, 30] on h6 "[DATE]" at bounding box center [697, 26] width 43 height 24
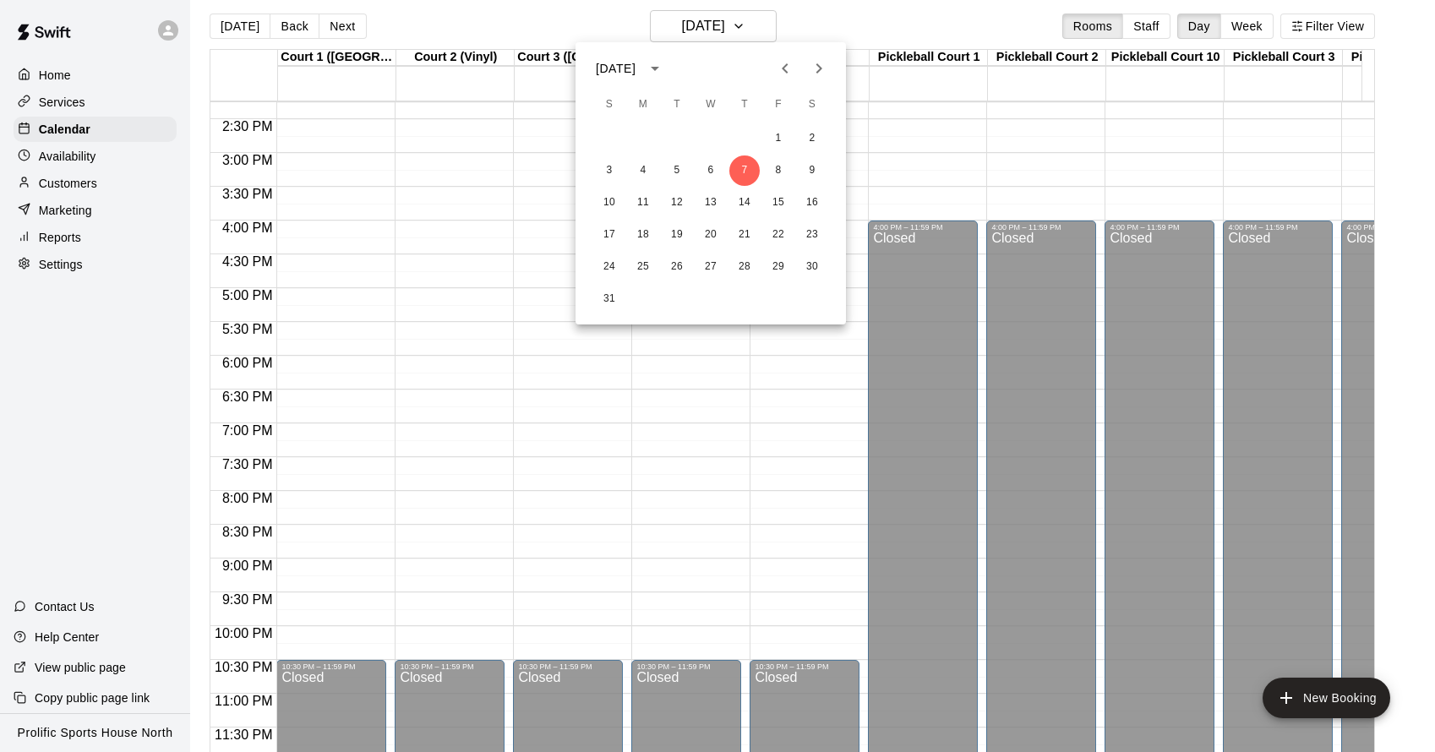
click at [771, 74] on button "Previous month" at bounding box center [785, 69] width 34 height 34
click at [781, 72] on icon "Previous month" at bounding box center [785, 68] width 20 height 20
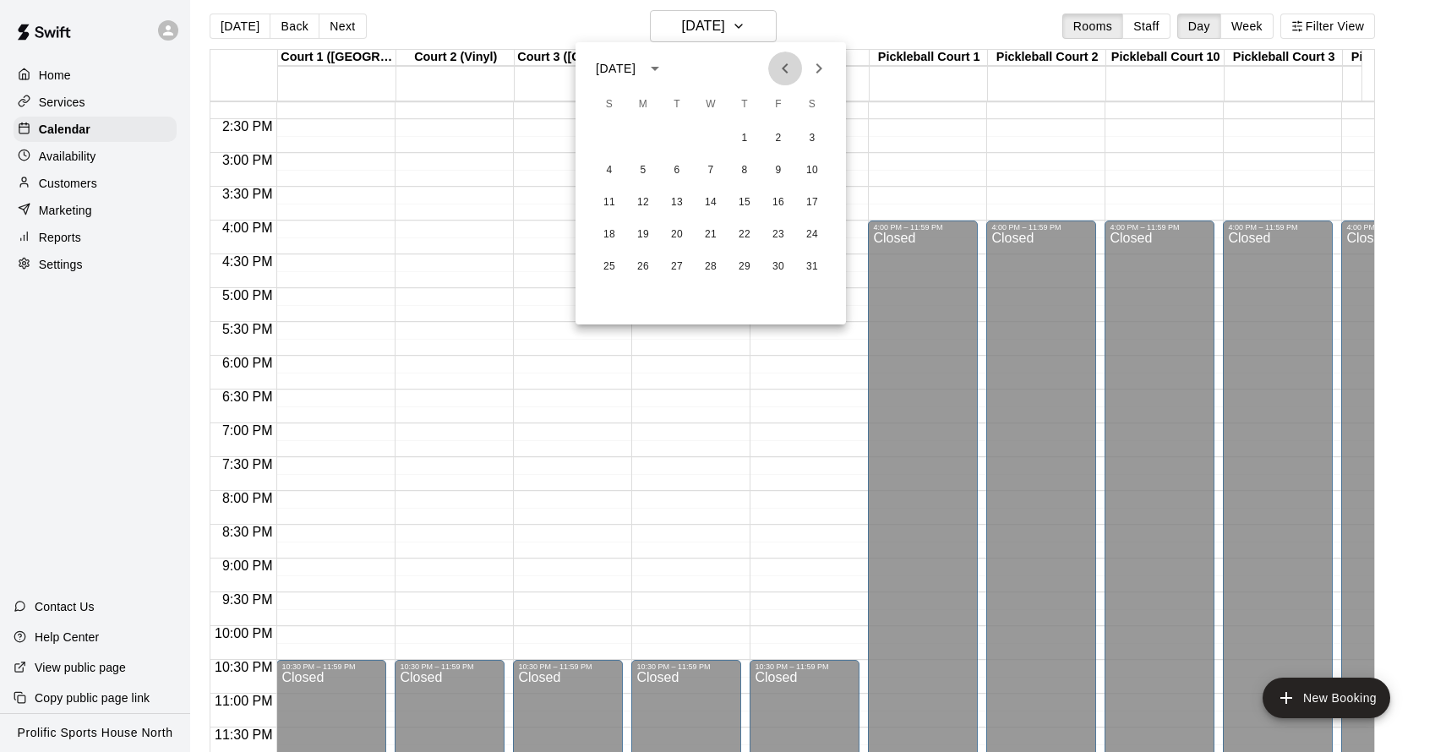
click at [781, 72] on icon "Previous month" at bounding box center [785, 68] width 20 height 20
click at [751, 142] on button "2" at bounding box center [744, 138] width 30 height 30
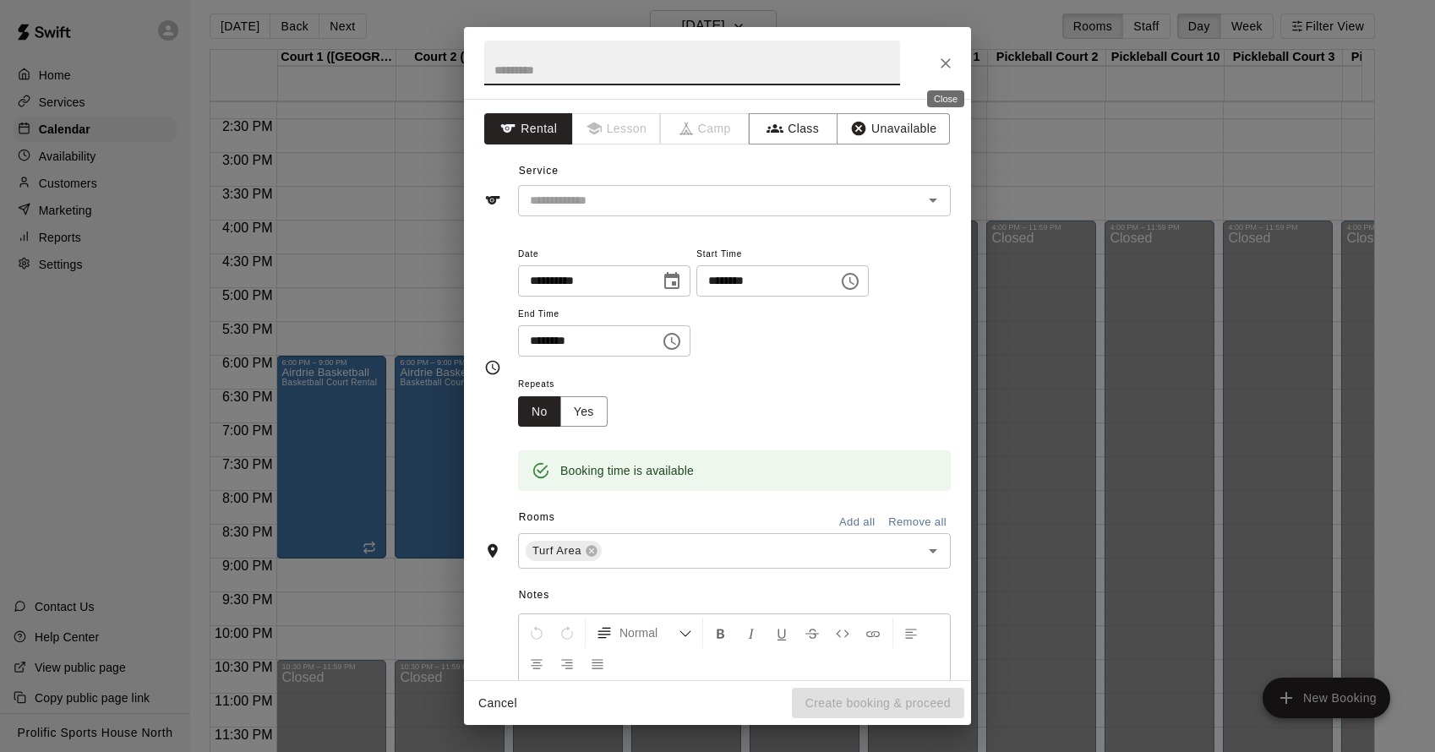
click at [942, 62] on icon "Close" at bounding box center [945, 63] width 17 height 17
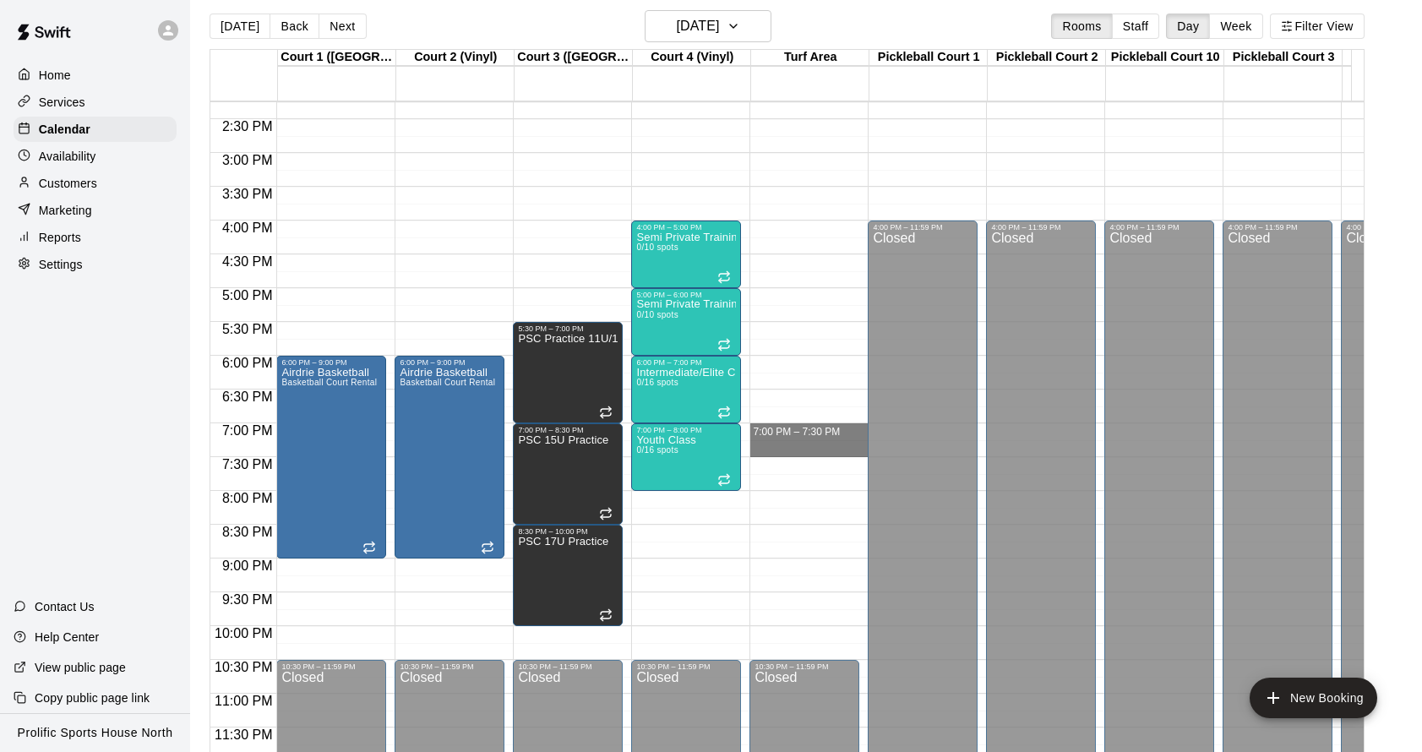
drag, startPoint x: 787, startPoint y: 418, endPoint x: 802, endPoint y: 436, distance: 24.0
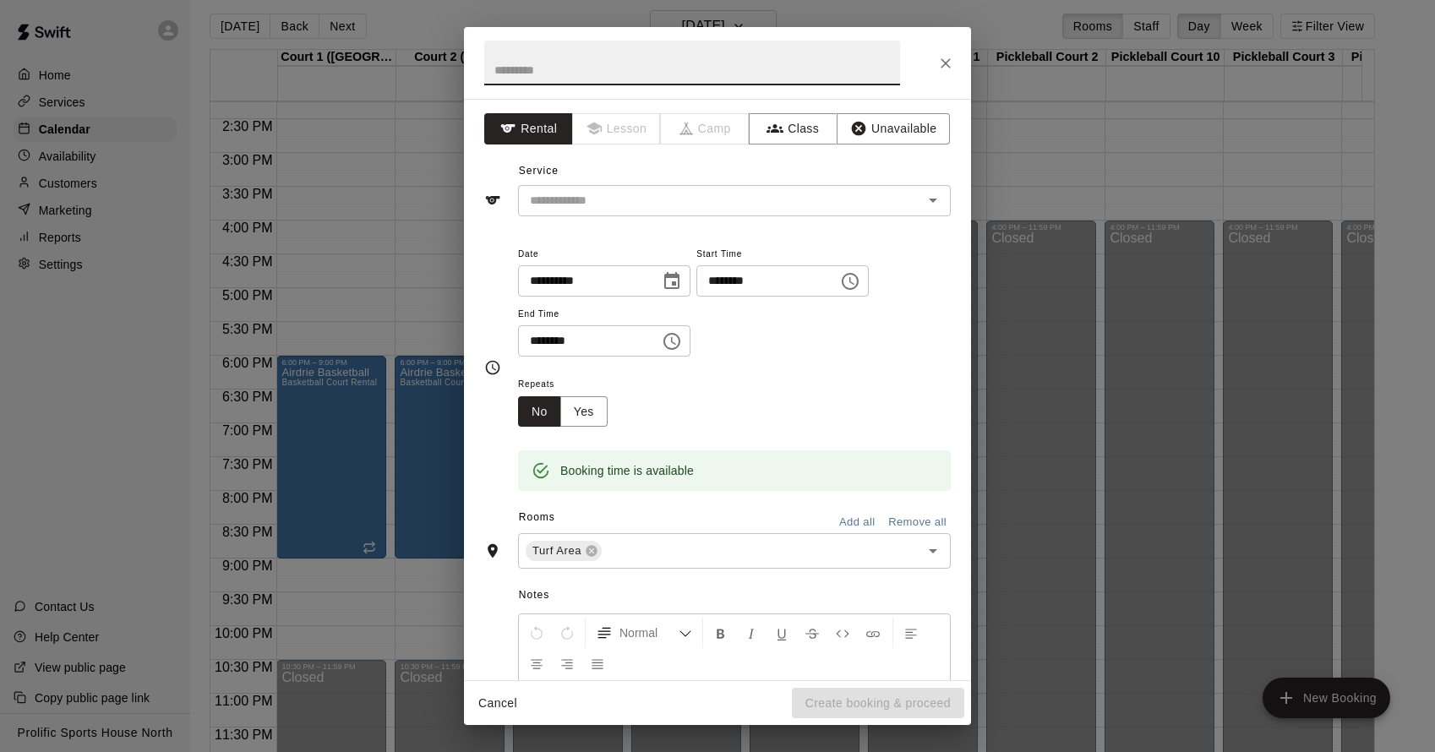
click at [585, 345] on input "********" at bounding box center [583, 340] width 130 height 31
click at [557, 347] on input "********" at bounding box center [583, 340] width 130 height 31
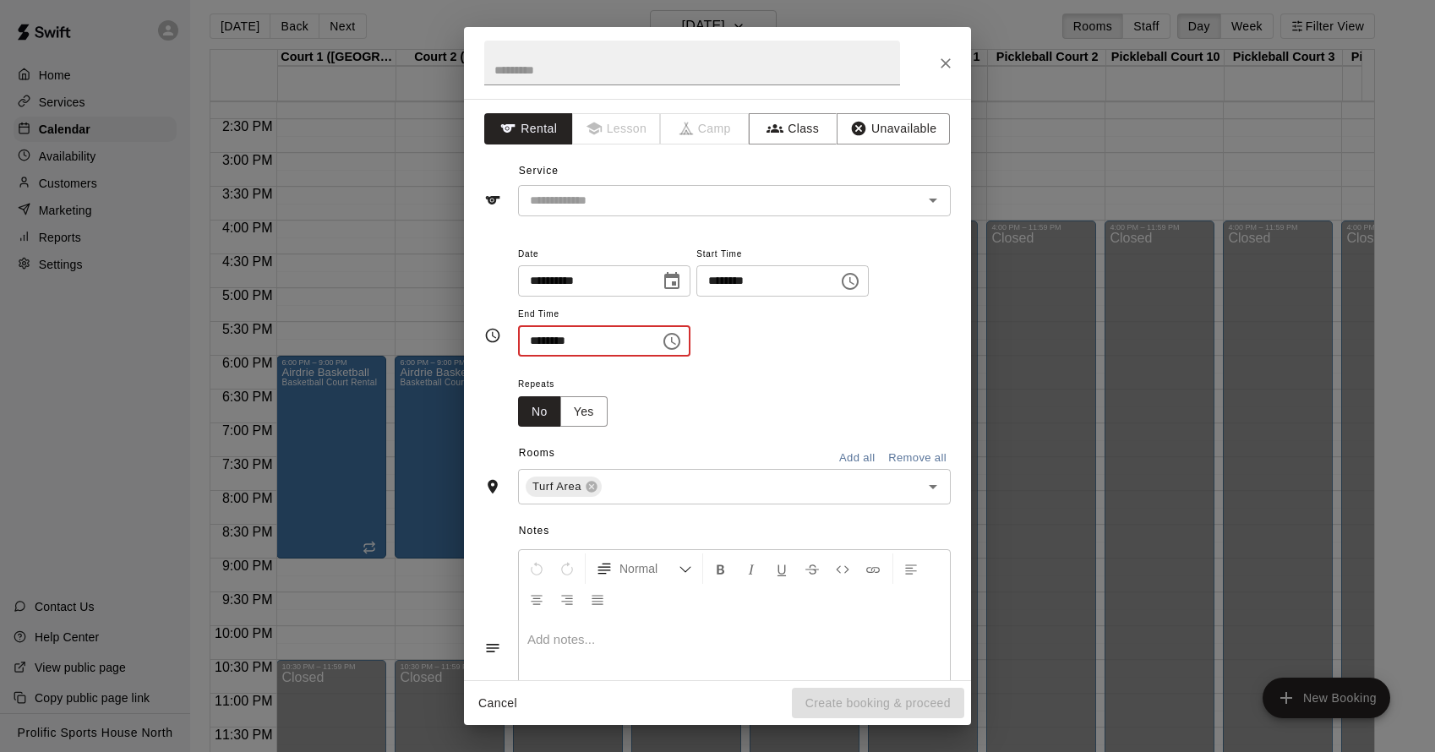
click at [581, 336] on input "********" at bounding box center [583, 340] width 130 height 31
click at [583, 341] on input "********" at bounding box center [583, 340] width 130 height 31
click at [656, 385] on div "Repeats No Yes" at bounding box center [734, 400] width 433 height 53
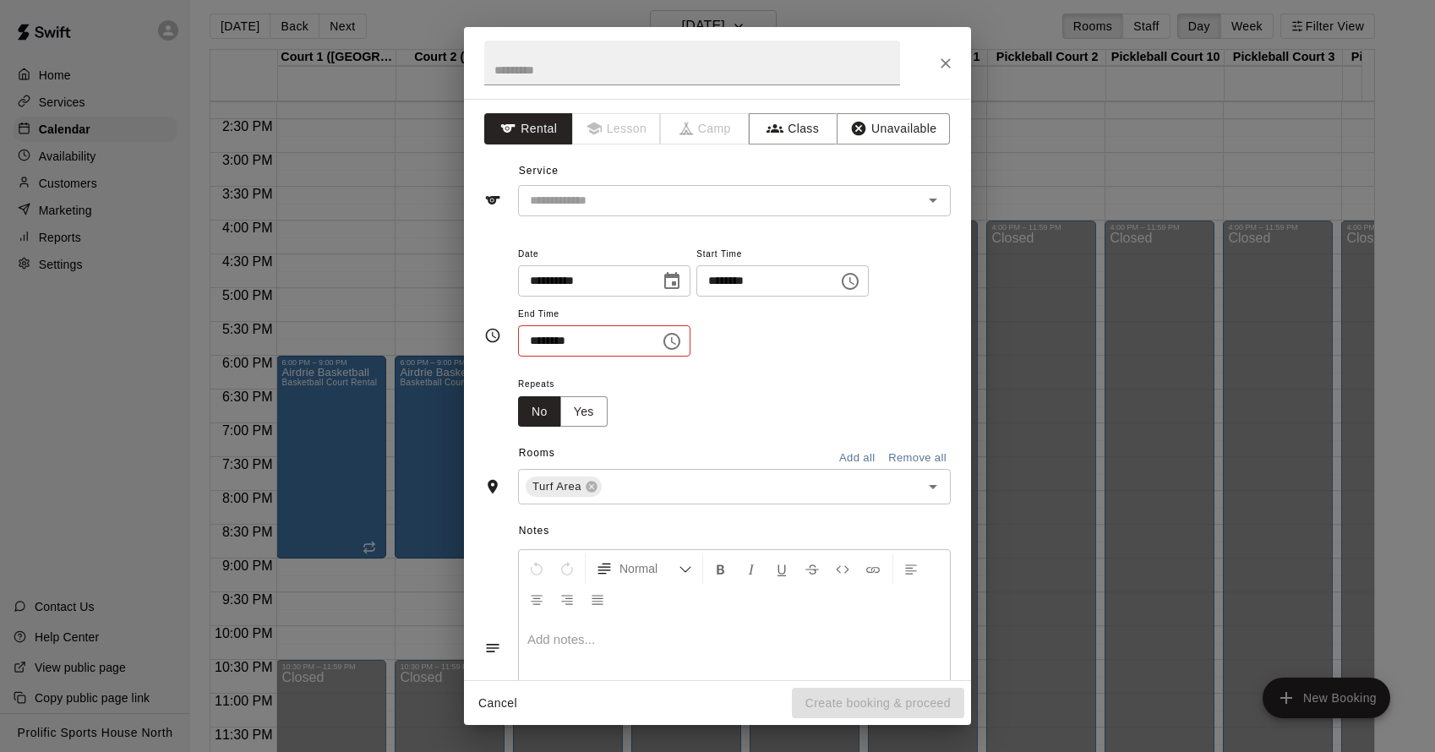
click at [595, 338] on input "********" at bounding box center [583, 340] width 130 height 31
click at [670, 348] on icon "Choose time" at bounding box center [672, 341] width 20 height 20
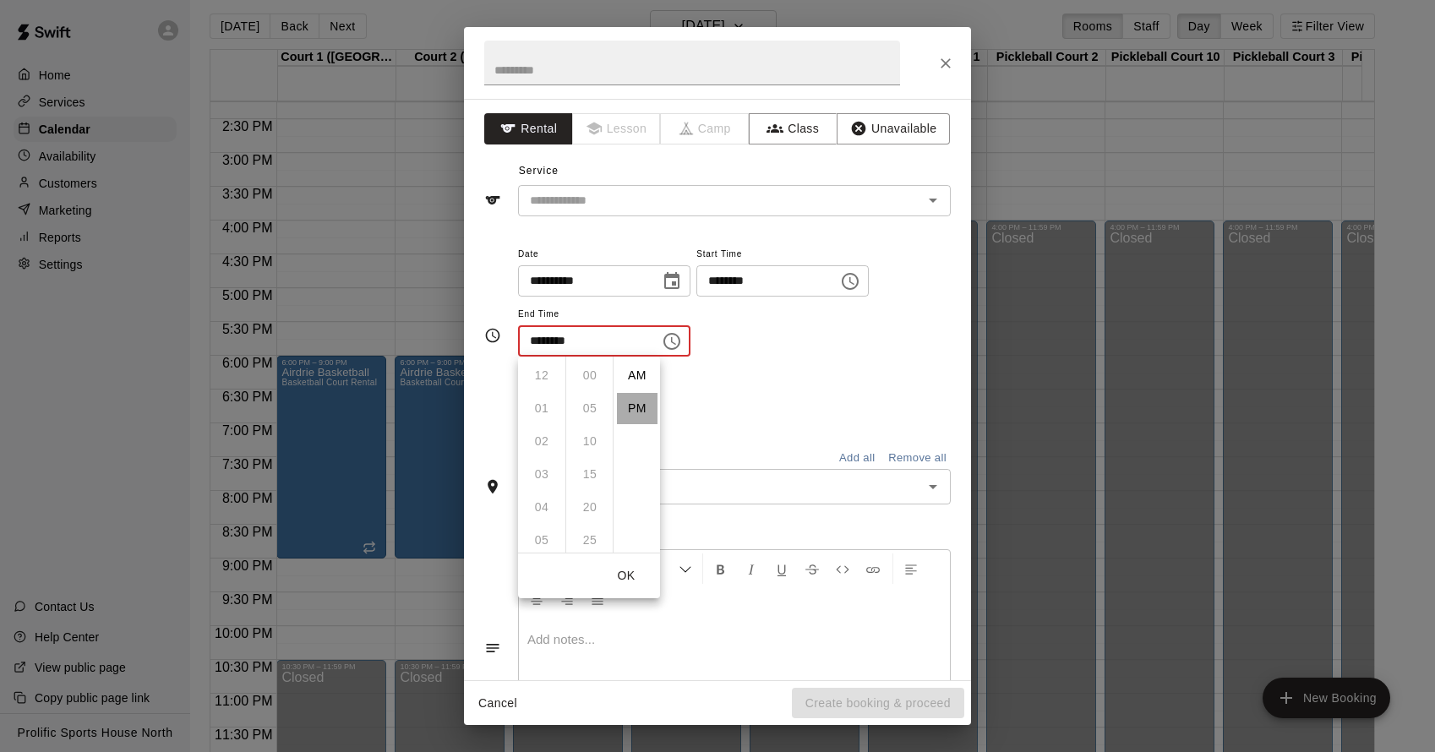
click at [633, 409] on li "PM" at bounding box center [637, 408] width 41 height 31
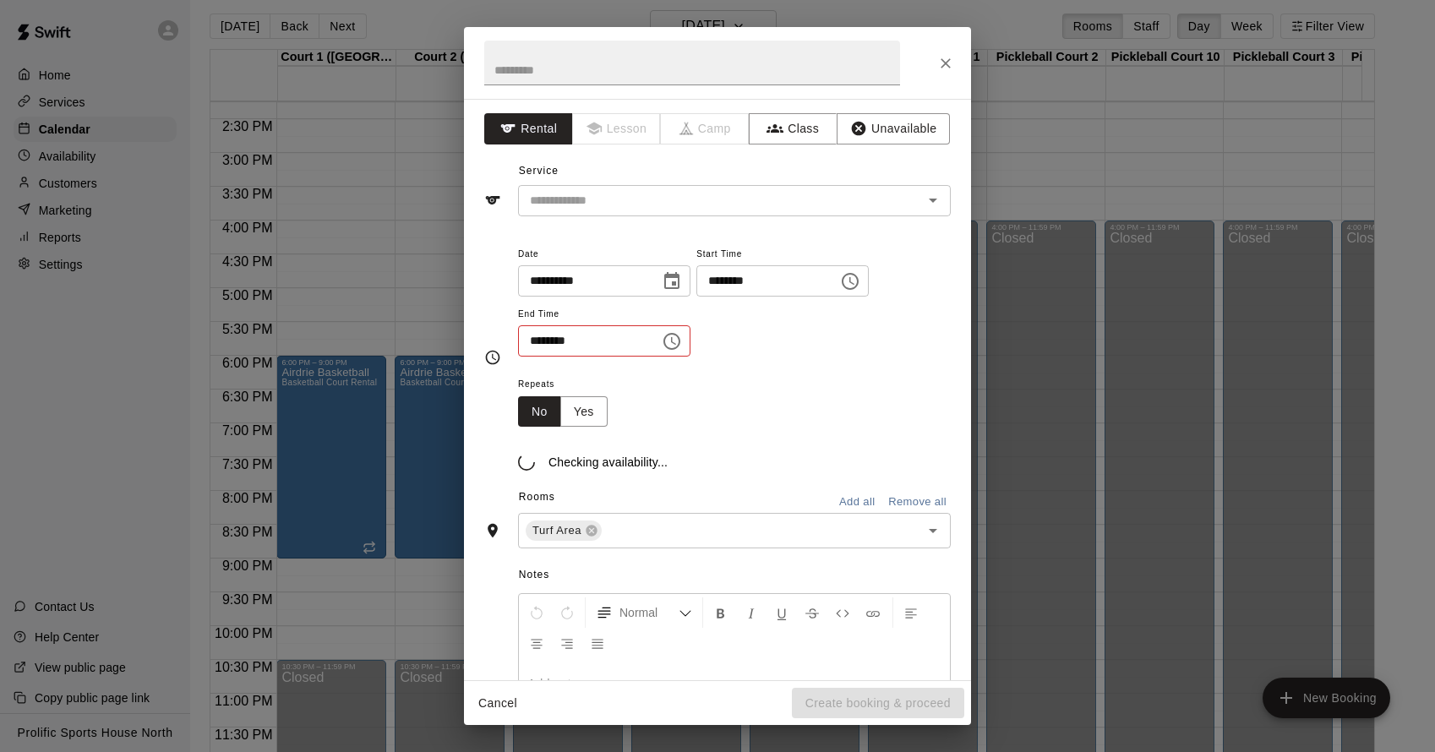
scroll to position [29, 0]
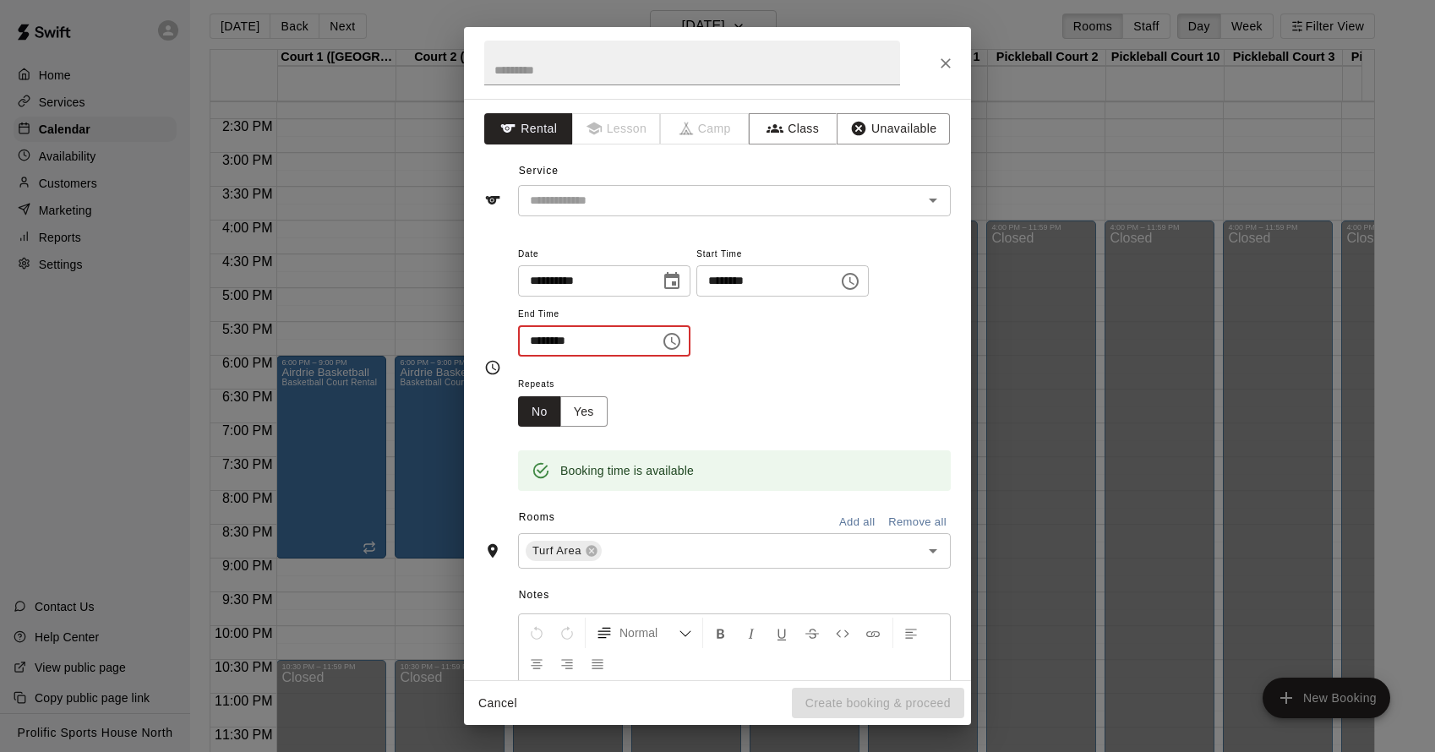
click at [549, 339] on input "********" at bounding box center [583, 340] width 130 height 31
click at [682, 348] on icon "Choose time, selected time is 12:00 PM" at bounding box center [672, 341] width 20 height 20
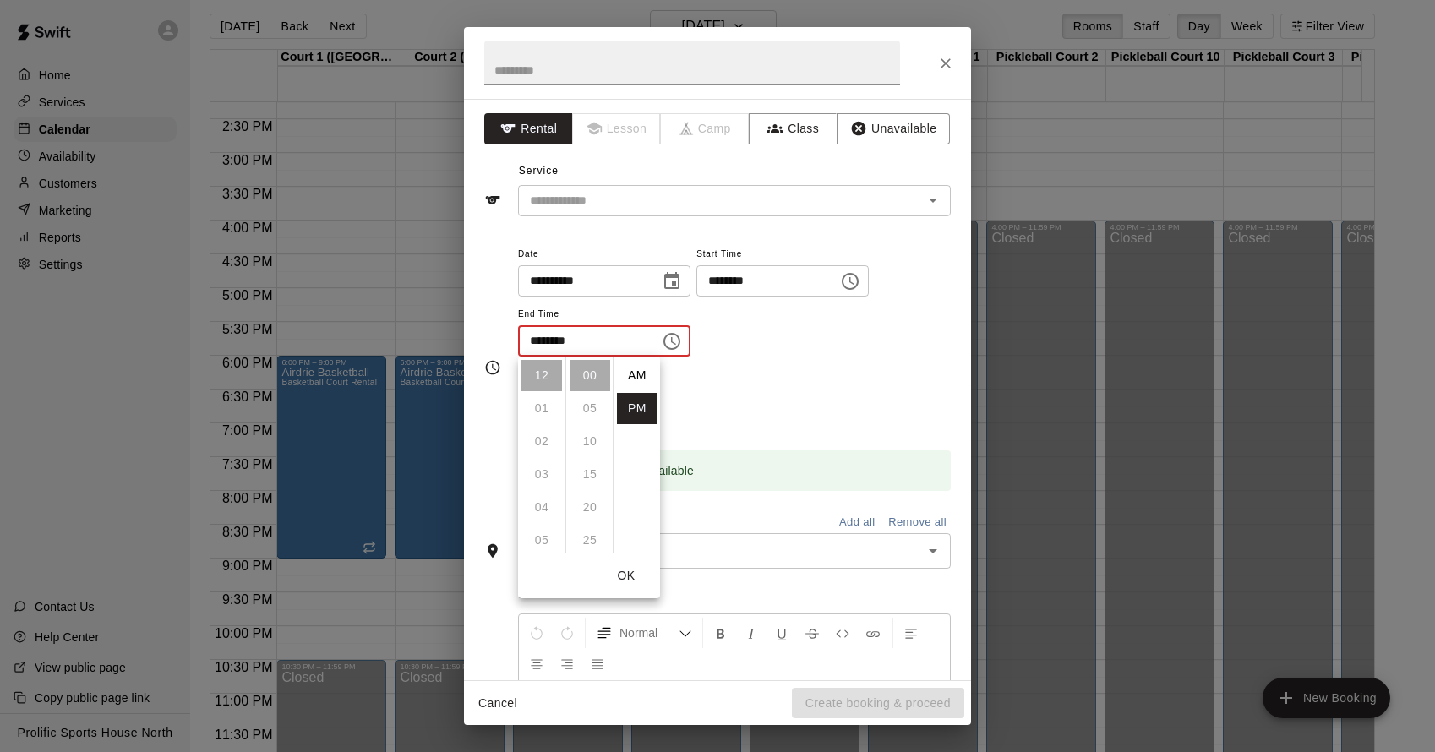
scroll to position [30, 0]
click at [532, 523] on li "09" at bounding box center [541, 525] width 41 height 31
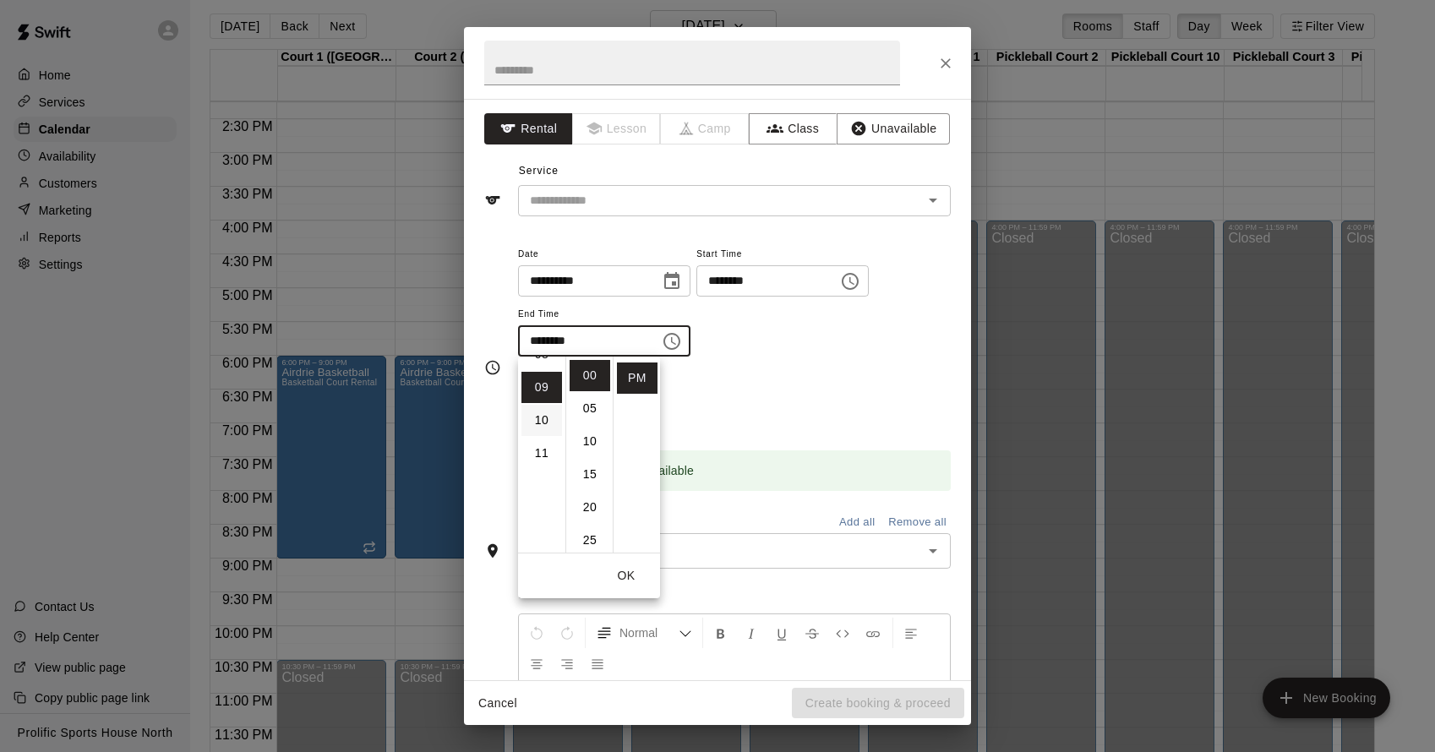
scroll to position [273, 0]
click at [543, 379] on li "08" at bounding box center [541, 366] width 41 height 31
type input "********"
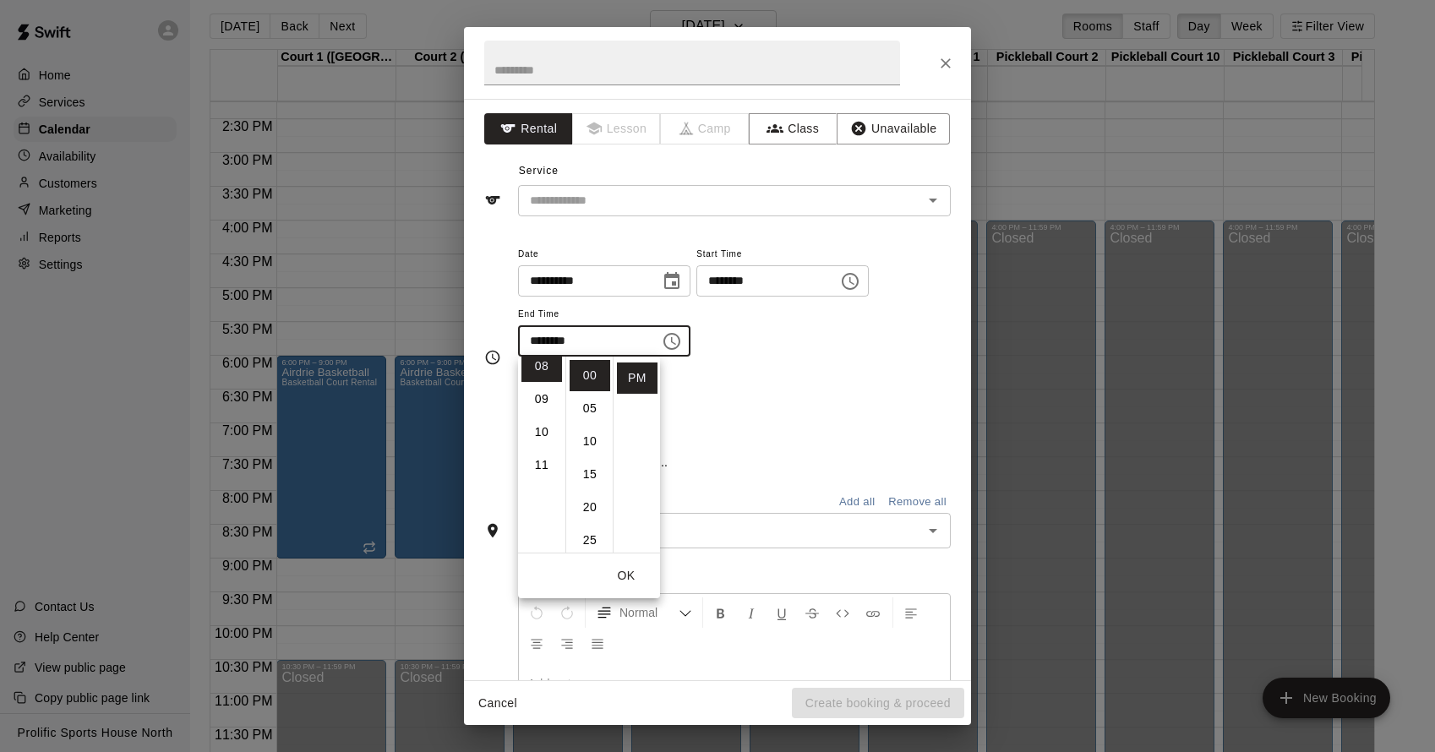
scroll to position [264, 0]
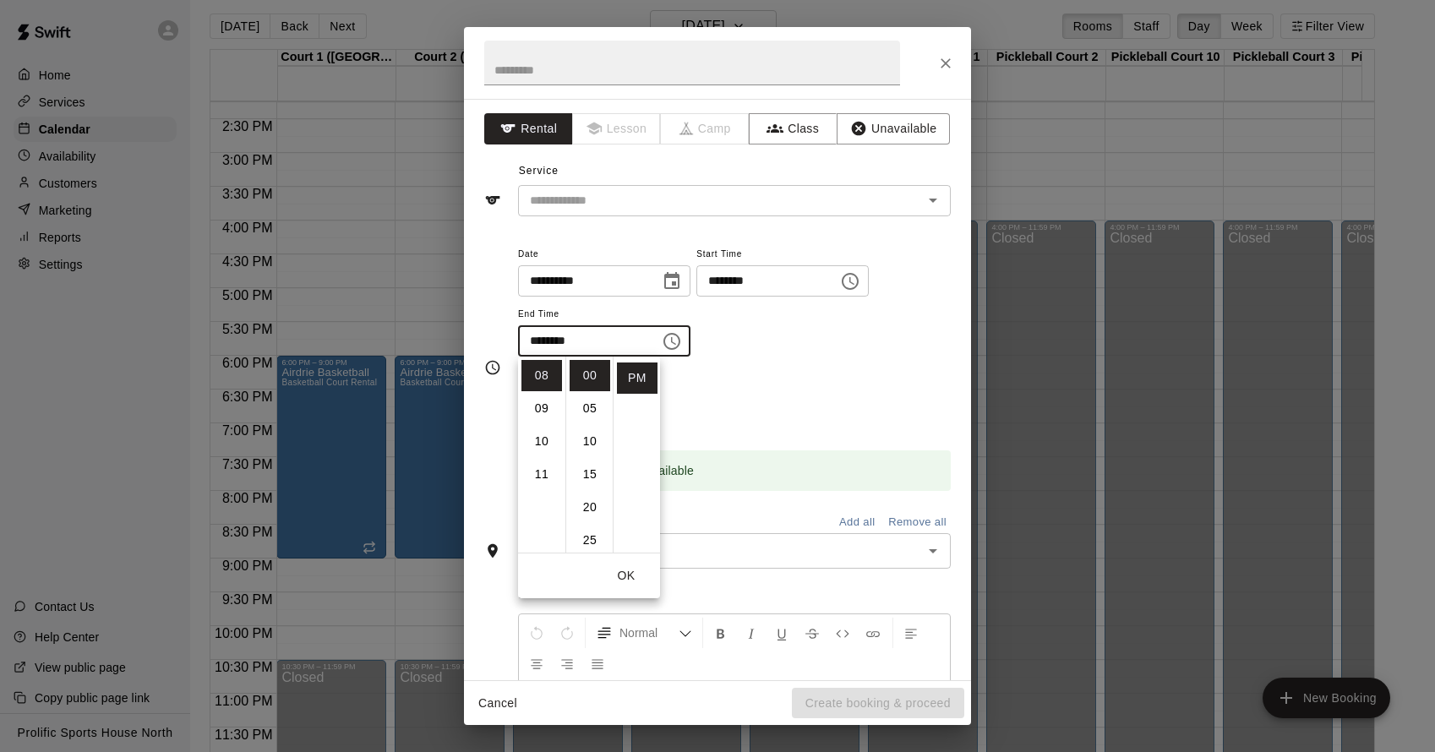
click at [630, 569] on button "OK" at bounding box center [626, 575] width 54 height 31
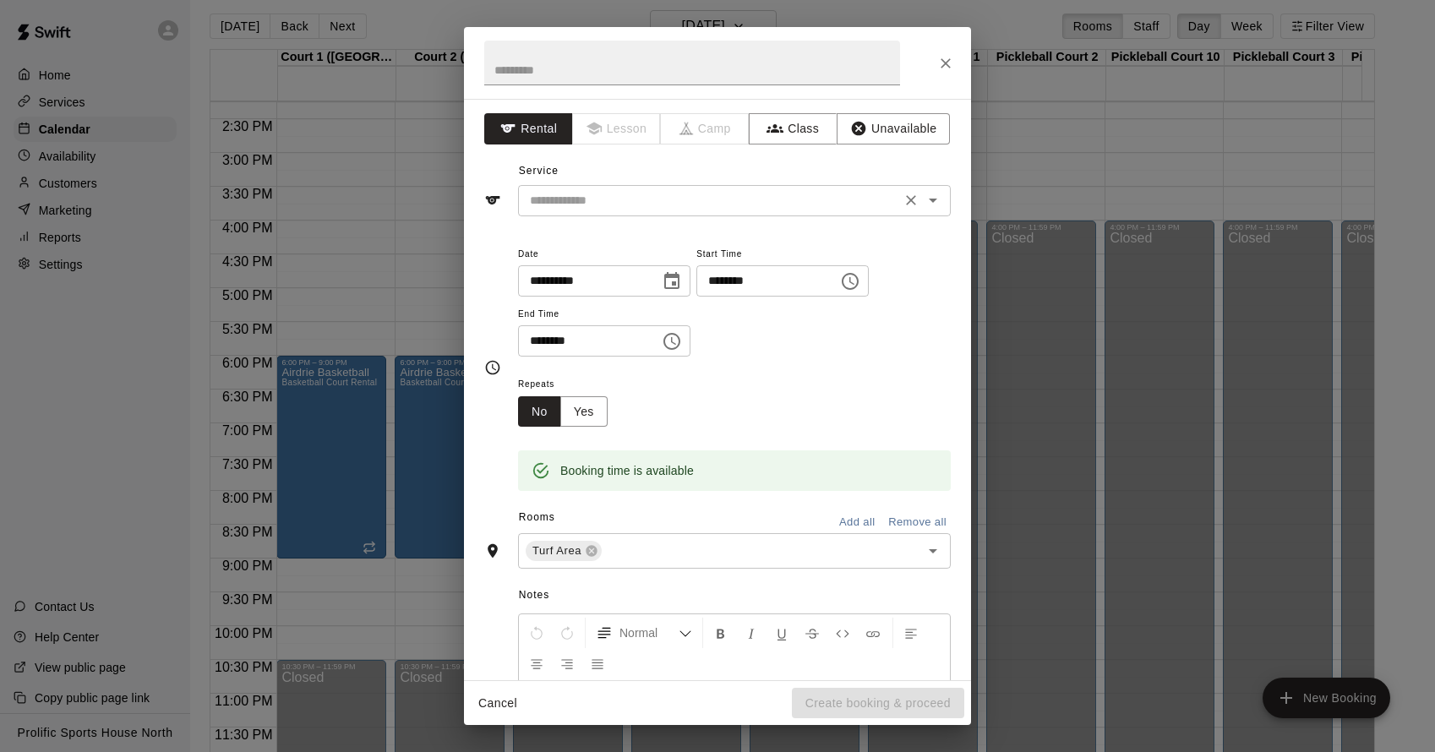
click at [754, 214] on div "​" at bounding box center [734, 200] width 433 height 31
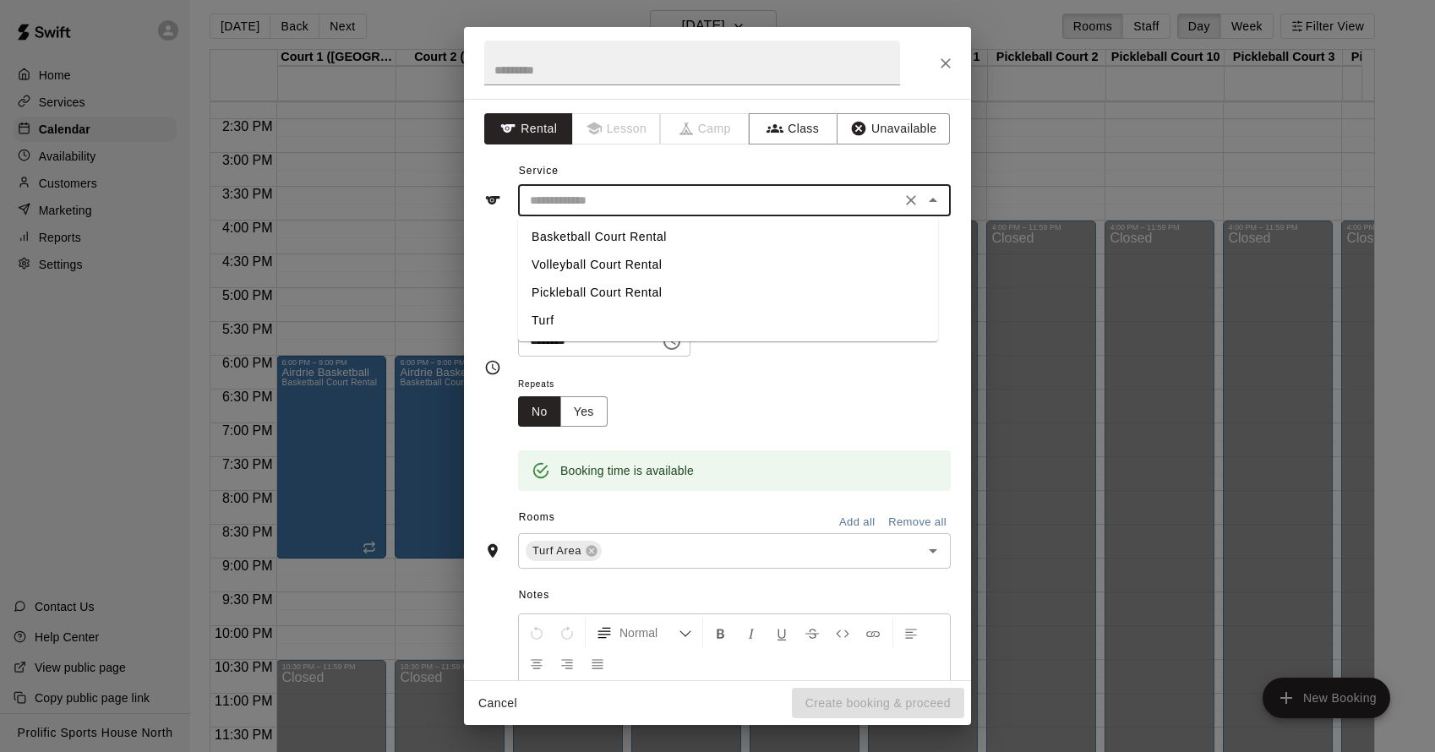
click at [593, 319] on li "Turf" at bounding box center [728, 321] width 420 height 28
type input "****"
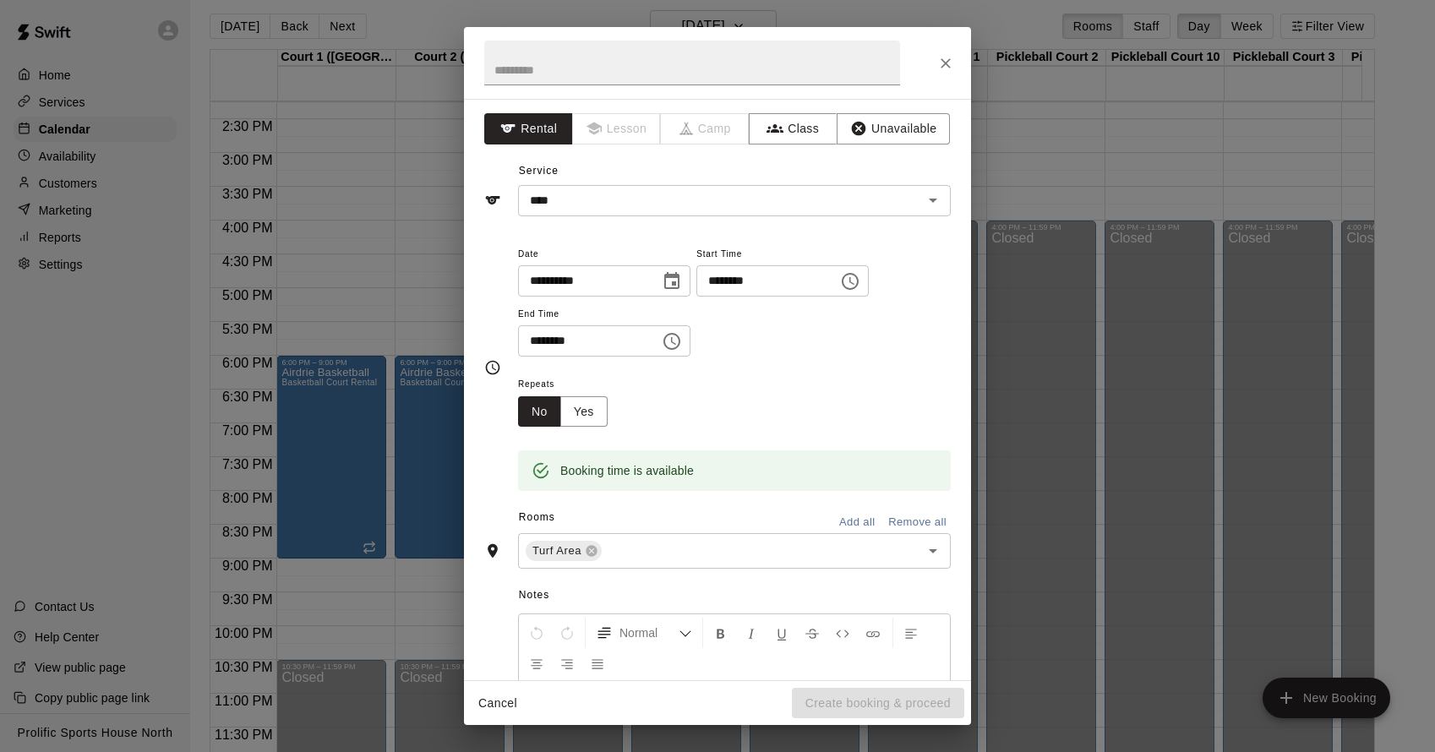
click at [844, 385] on div "Repeats No Yes" at bounding box center [734, 400] width 433 height 53
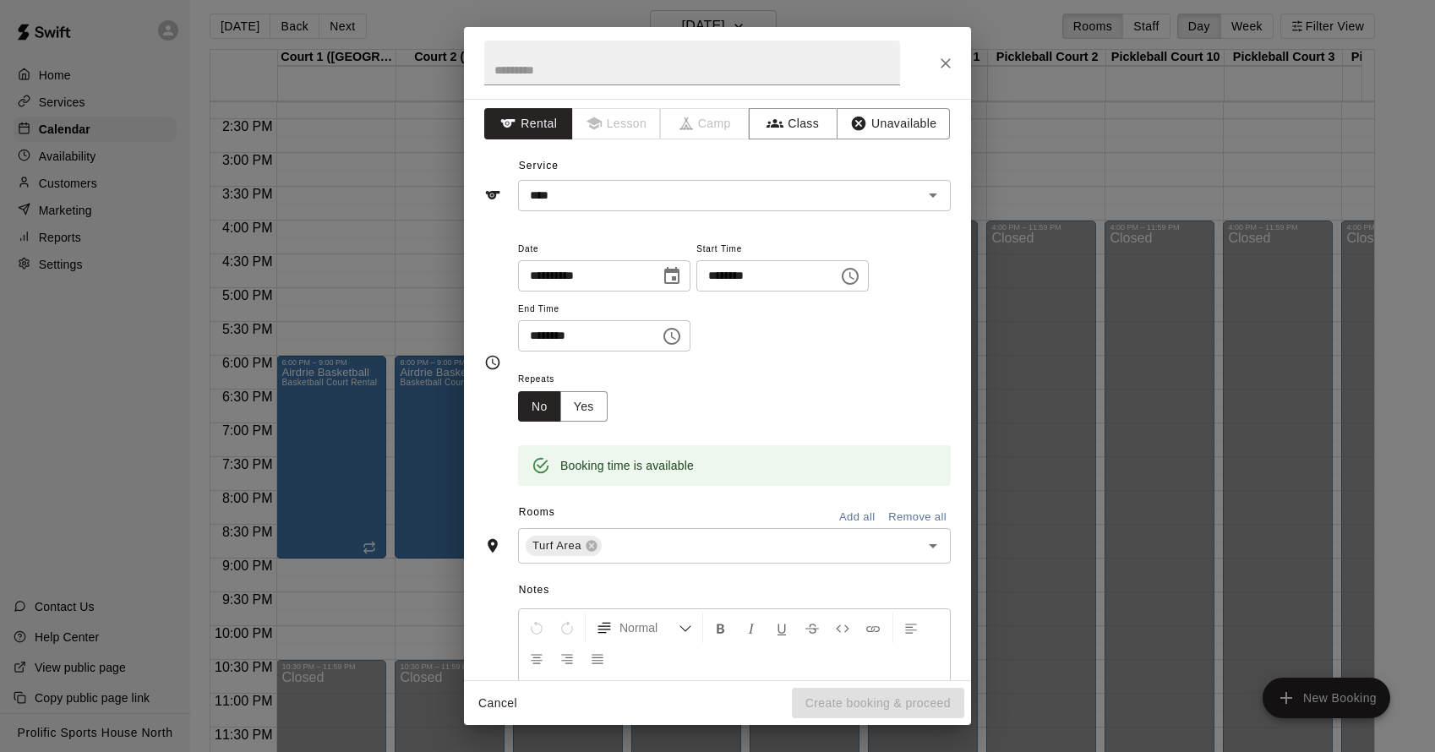
scroll to position [0, 0]
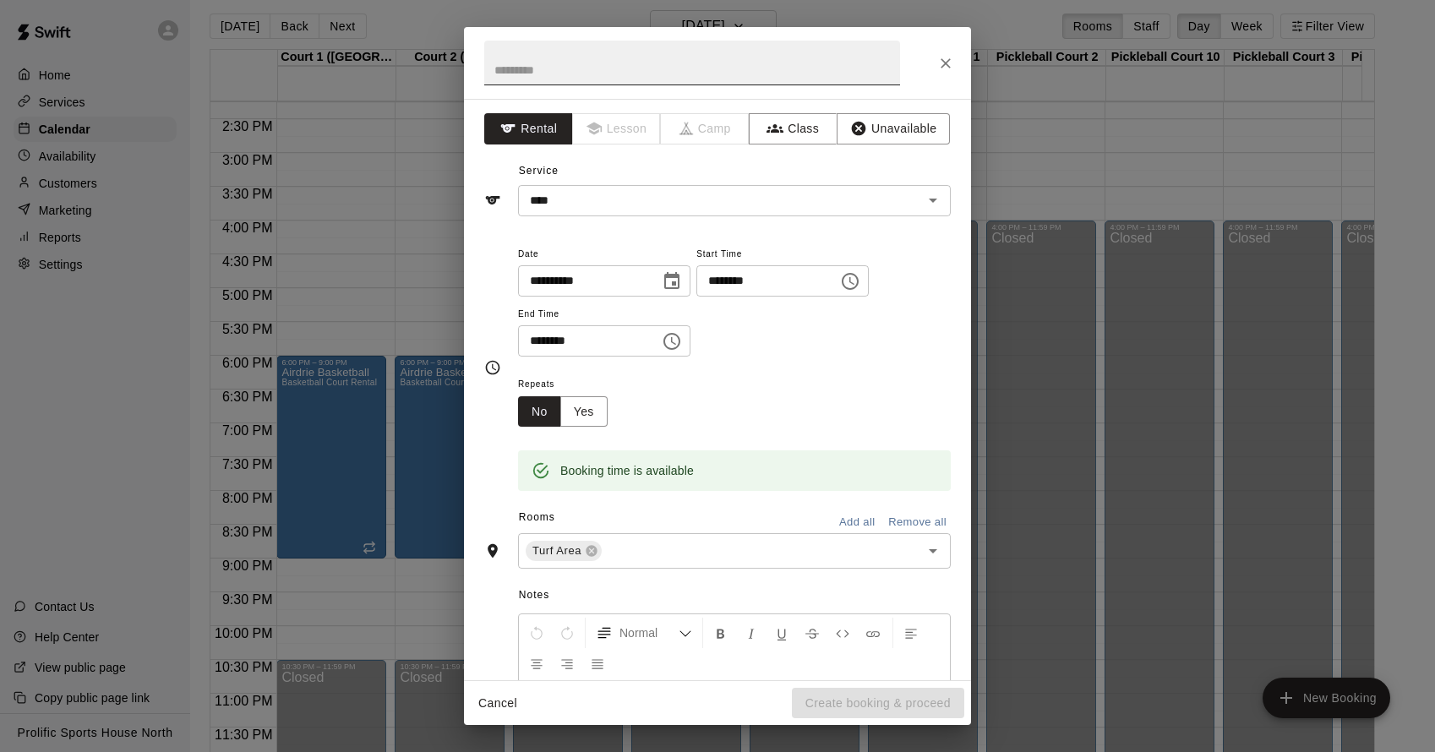
click at [569, 74] on input "text" at bounding box center [692, 63] width 416 height 45
type input "******"
click at [580, 423] on button "Yes" at bounding box center [583, 411] width 47 height 31
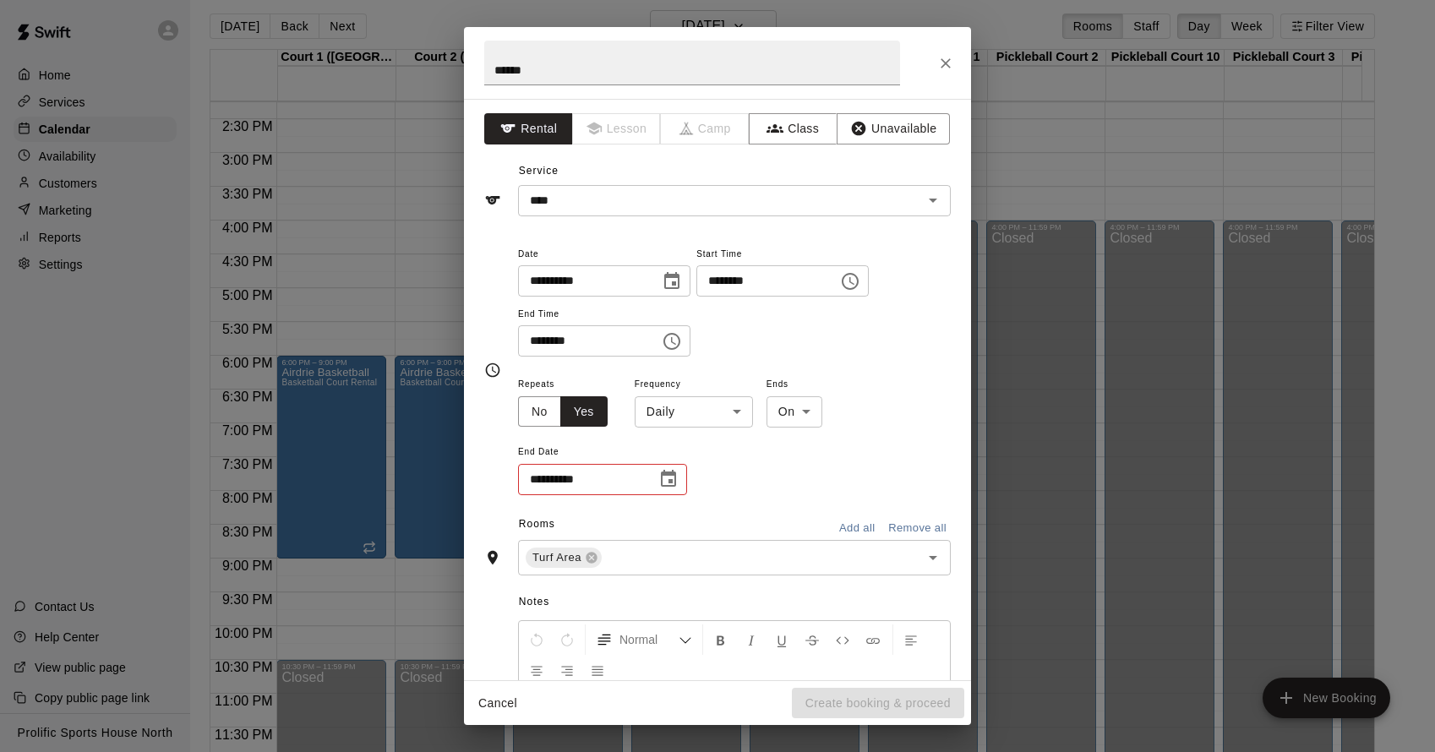
click at [740, 423] on body "Home Services Calendar Availability Customers Marketing Reports Settings Contac…" at bounding box center [717, 379] width 1435 height 779
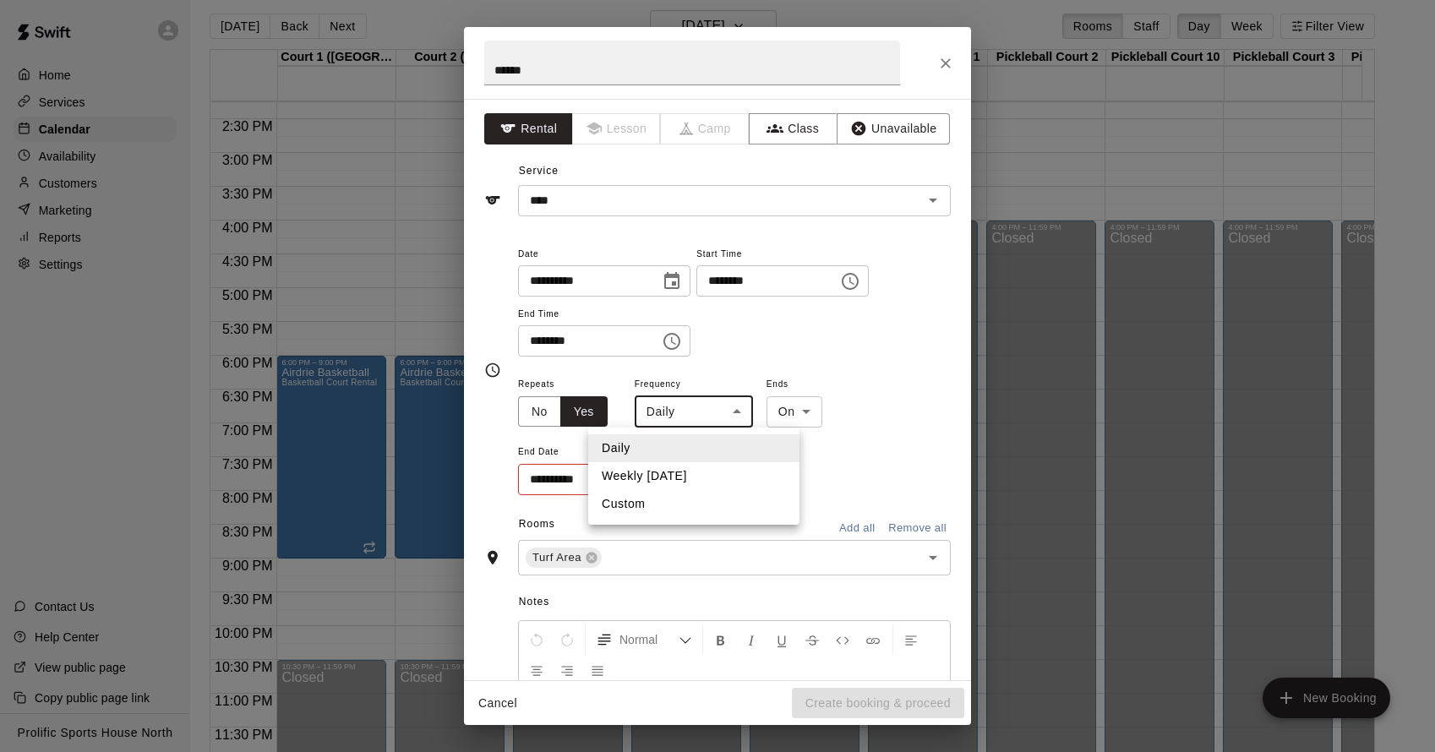
click at [706, 480] on li "Weekly [DATE]" at bounding box center [693, 476] width 211 height 28
type input "******"
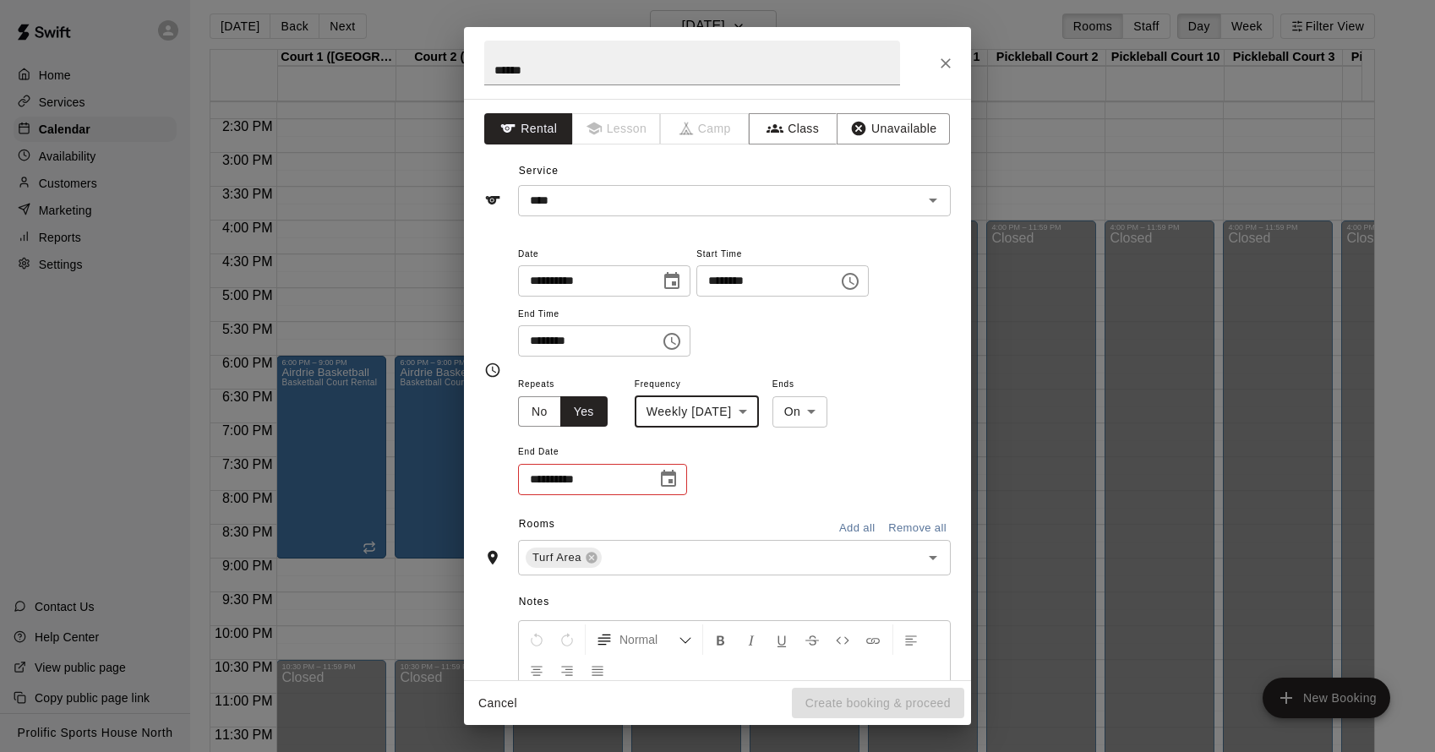
click at [780, 464] on div "**********" at bounding box center [734, 435] width 433 height 123
click at [851, 423] on body "Home Services Calendar Availability Customers Marketing Reports Settings Contac…" at bounding box center [717, 379] width 1435 height 779
drag, startPoint x: 825, startPoint y: 447, endPoint x: 775, endPoint y: 445, distance: 49.9
click at [825, 447] on li "On" at bounding box center [831, 448] width 56 height 28
click at [639, 483] on input "**********" at bounding box center [581, 479] width 127 height 31
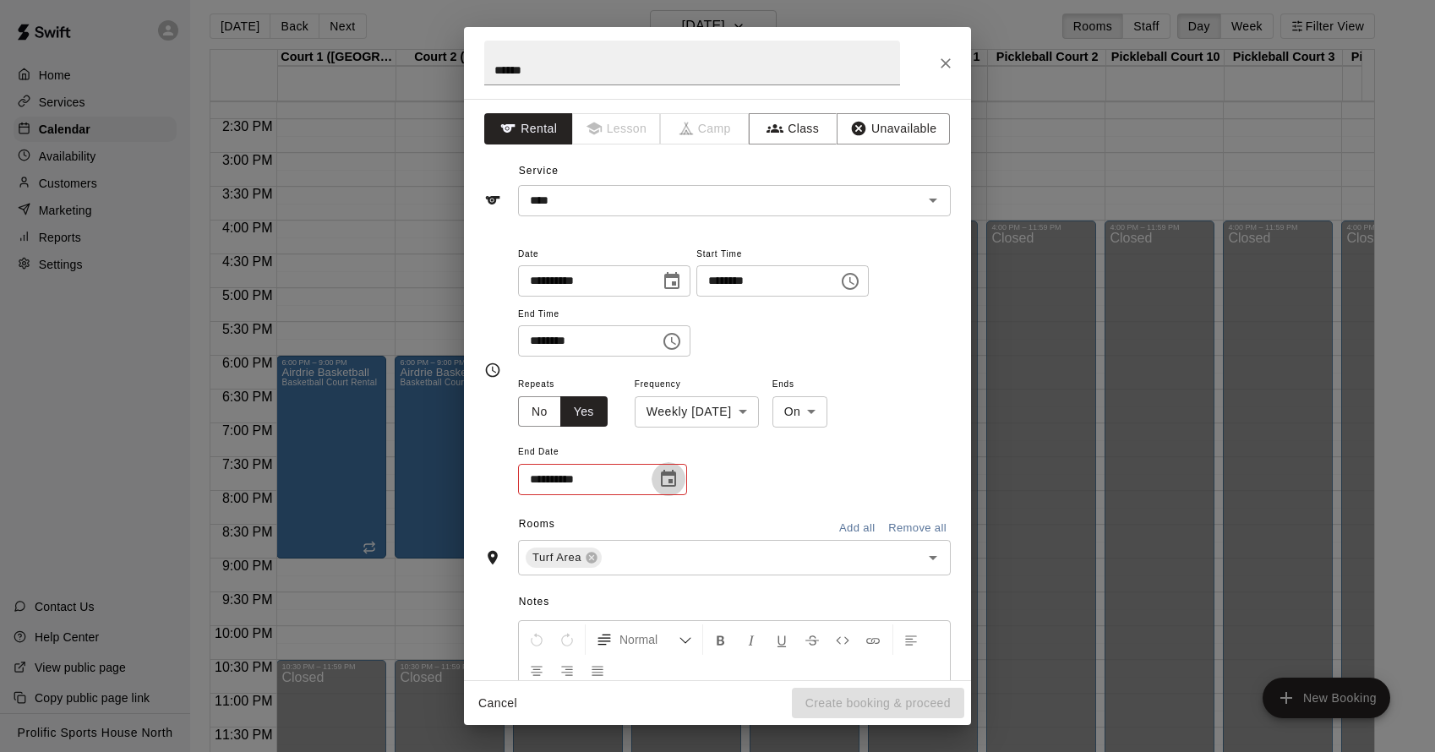
click at [663, 480] on icon "Choose date" at bounding box center [668, 479] width 20 height 20
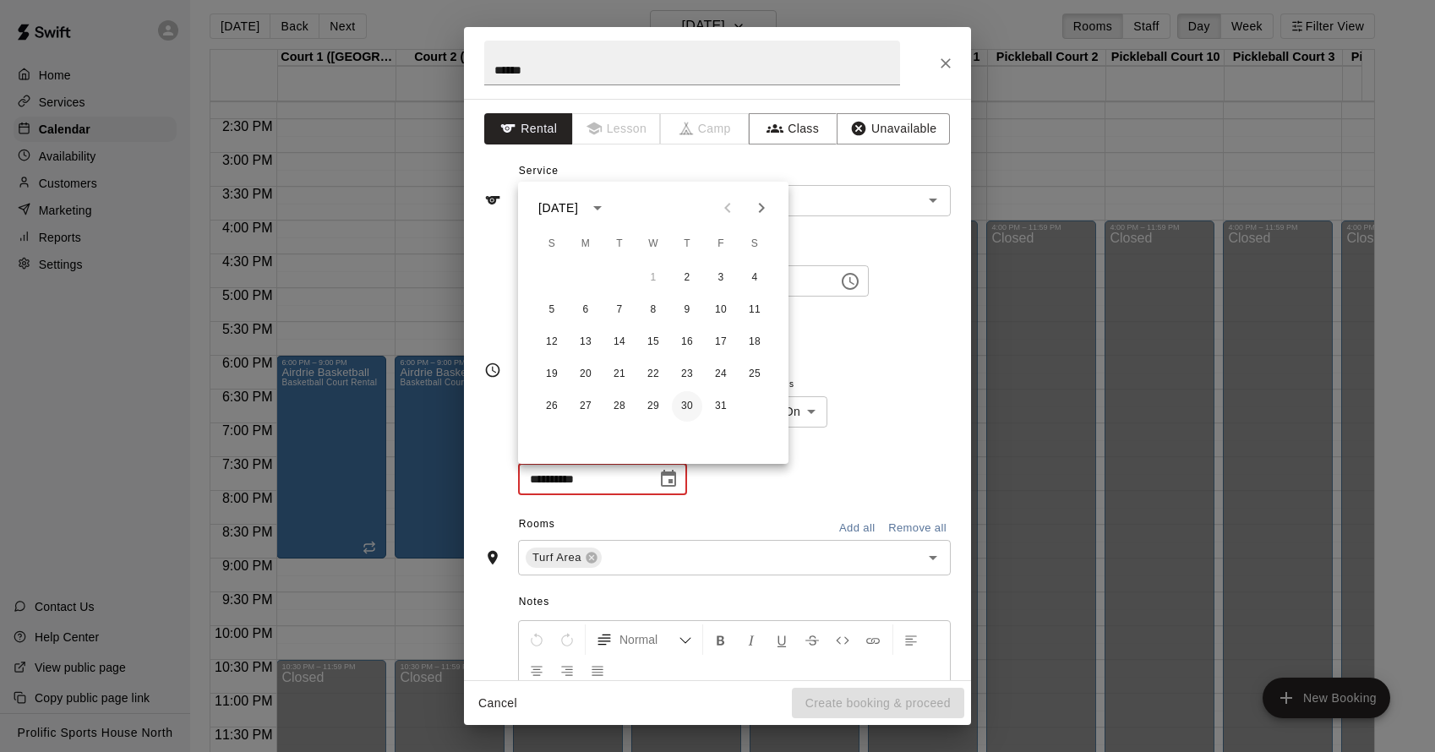
click at [691, 415] on button "30" at bounding box center [687, 406] width 30 height 30
type input "**********"
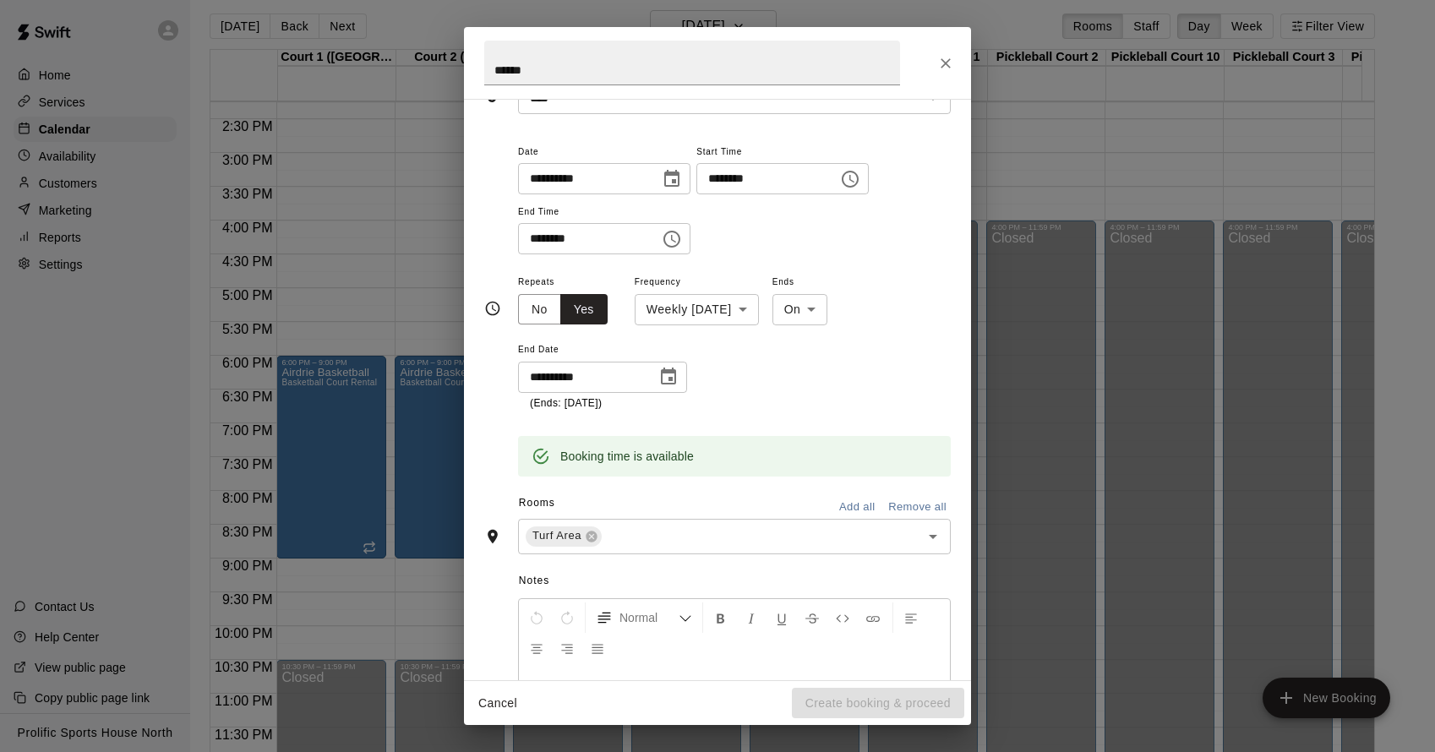
scroll to position [248, 0]
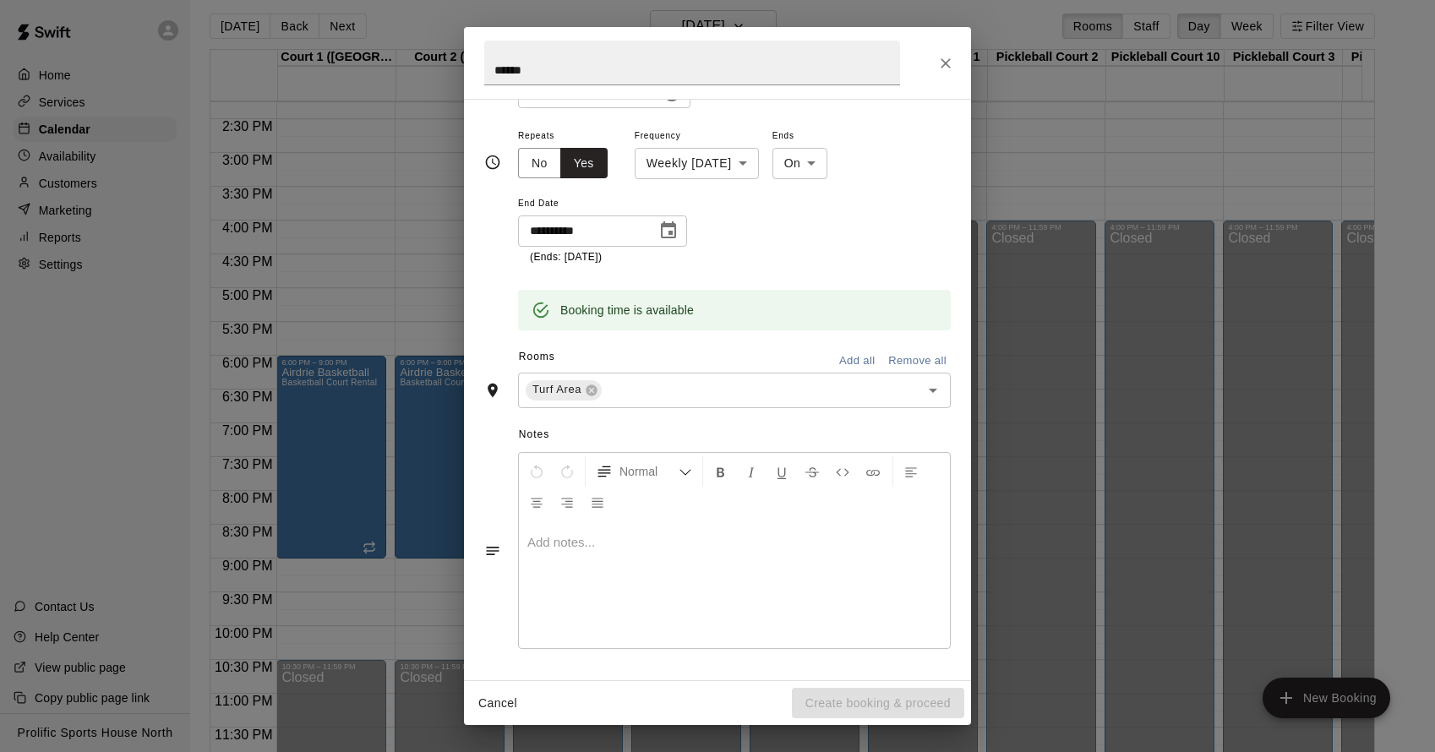
click at [543, 565] on div at bounding box center [734, 584] width 431 height 127
click at [803, 241] on div "**********" at bounding box center [734, 195] width 433 height 140
click at [866, 703] on div "Cancel Create booking & proceed" at bounding box center [717, 703] width 507 height 45
click at [859, 549] on p "**********" at bounding box center [734, 542] width 414 height 17
drag, startPoint x: 859, startPoint y: 549, endPoint x: 691, endPoint y: 553, distance: 168.2
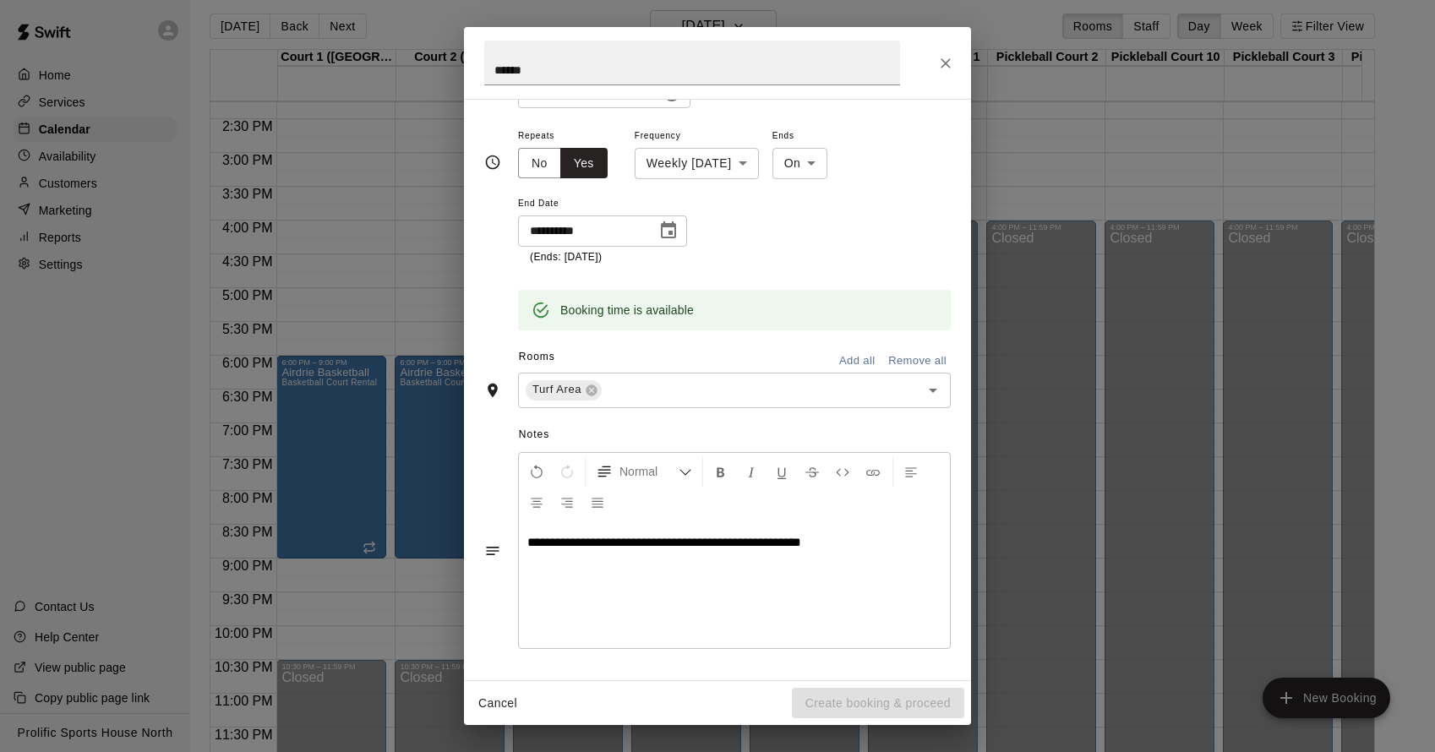
click at [690, 554] on div "**********" at bounding box center [734, 584] width 431 height 127
click at [691, 549] on span "**********" at bounding box center [664, 542] width 274 height 13
click at [688, 548] on span "**********" at bounding box center [664, 542] width 274 height 13
click at [683, 546] on span "**********" at bounding box center [664, 542] width 274 height 13
drag, startPoint x: 685, startPoint y: 546, endPoint x: 849, endPoint y: 547, distance: 164.0
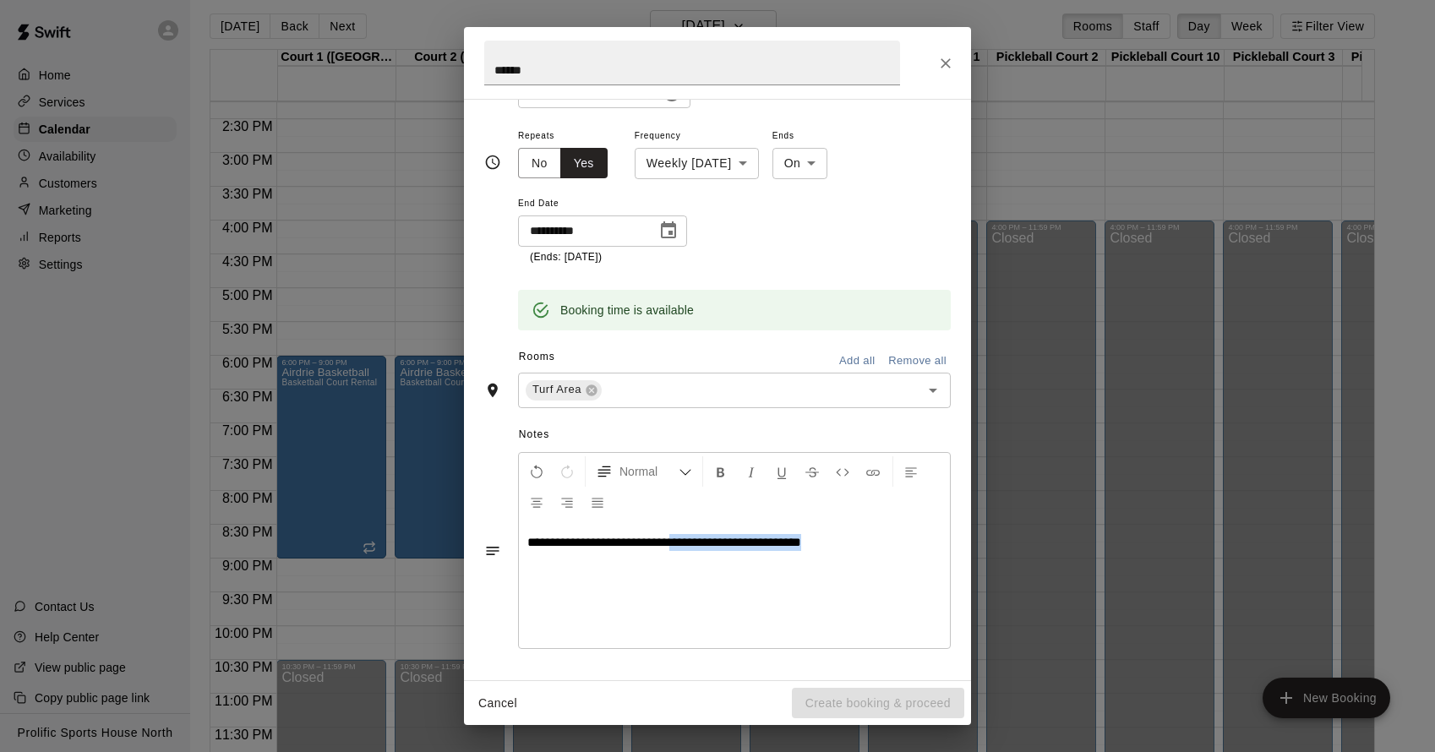
click at [849, 547] on p "**********" at bounding box center [734, 542] width 414 height 17
click at [781, 332] on div "**********" at bounding box center [717, 162] width 467 height 363
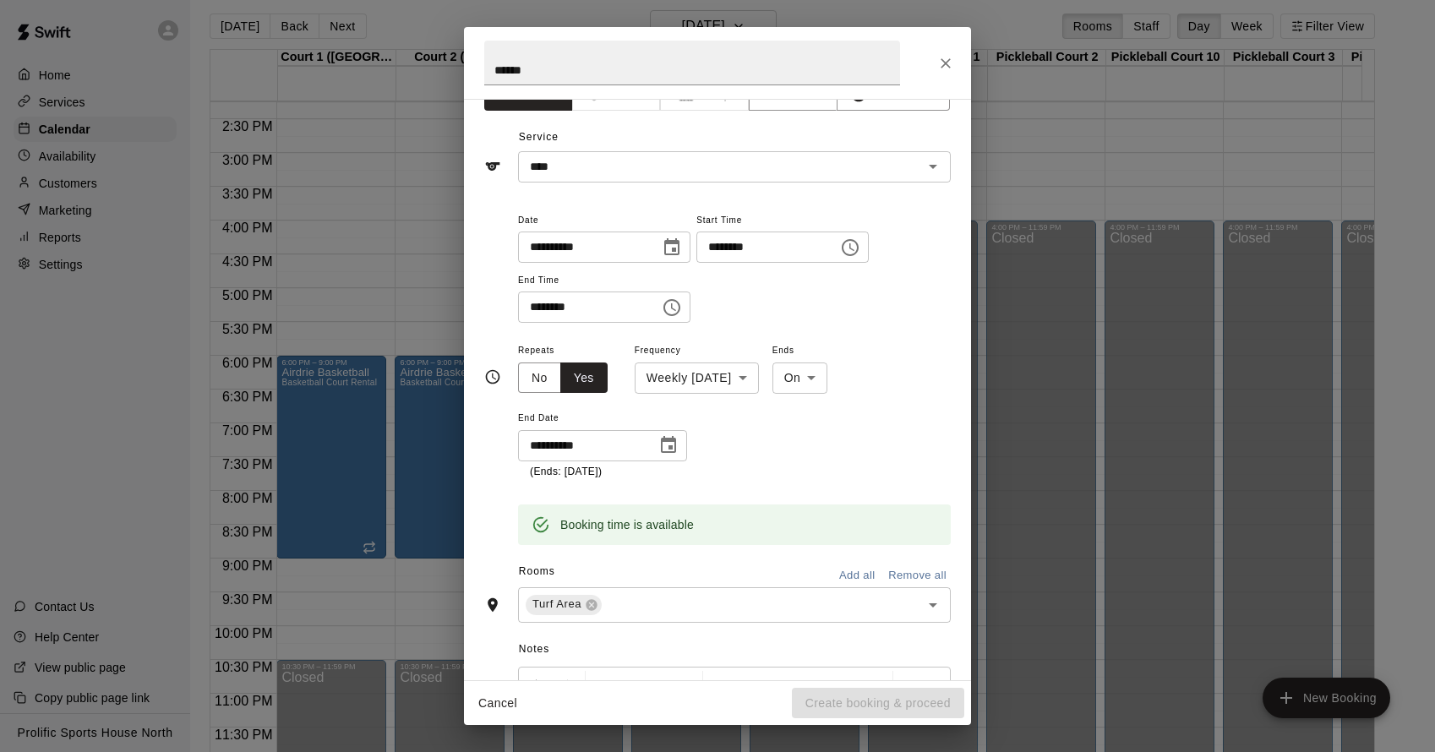
scroll to position [0, 0]
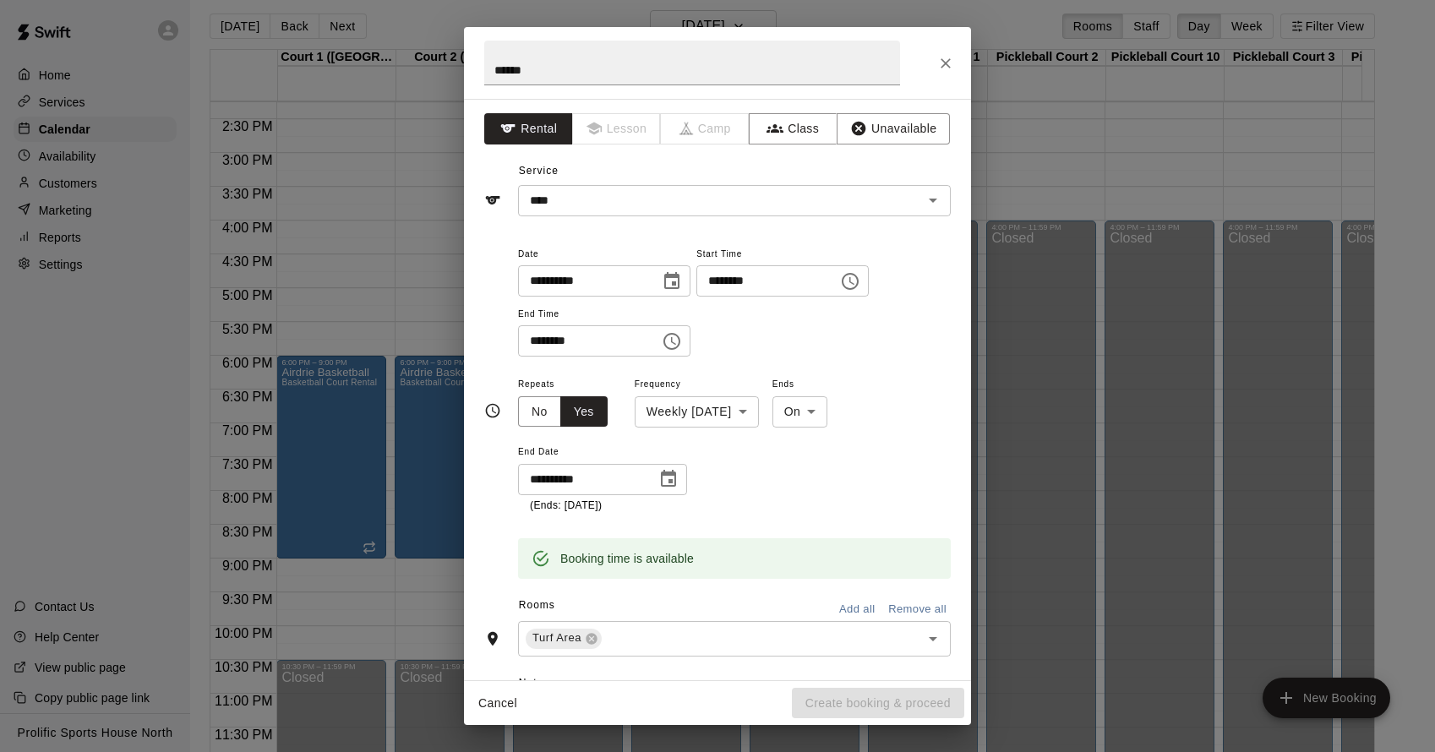
click at [842, 420] on body "Home Services Calendar Availability Customers Marketing Reports Settings Contac…" at bounding box center [717, 379] width 1435 height 779
click at [845, 483] on li "After" at bounding box center [831, 476] width 56 height 28
click at [846, 429] on div "Repeats No Yes Frequency Weekly [DATE] ****** ​ Ends After ***** ​ Occurrences …" at bounding box center [734, 444] width 433 height 140
click at [838, 411] on body "Home Services Calendar Availability Customers Marketing Reports Settings Contac…" at bounding box center [717, 379] width 1435 height 779
drag, startPoint x: 825, startPoint y: 452, endPoint x: 778, endPoint y: 462, distance: 48.4
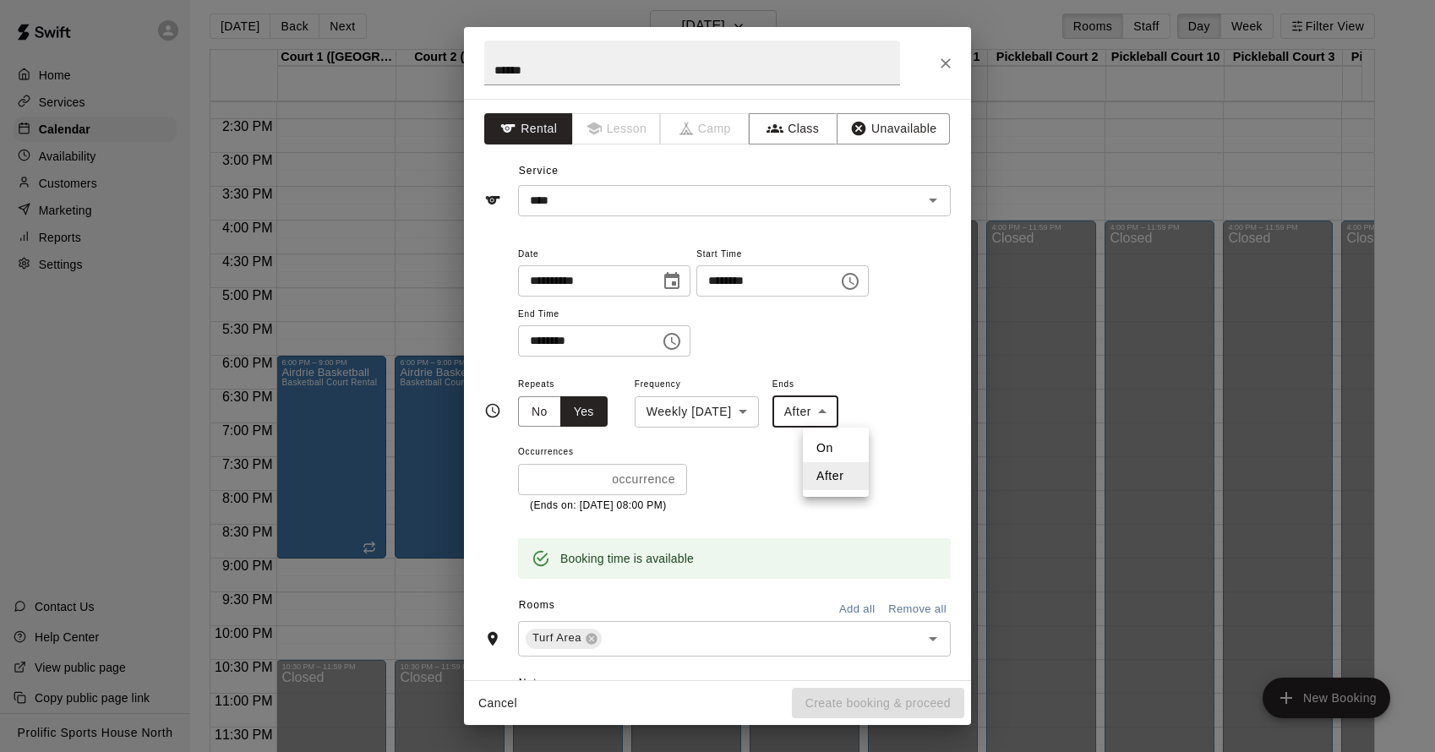
click at [826, 452] on li "On" at bounding box center [836, 448] width 66 height 28
type input "**"
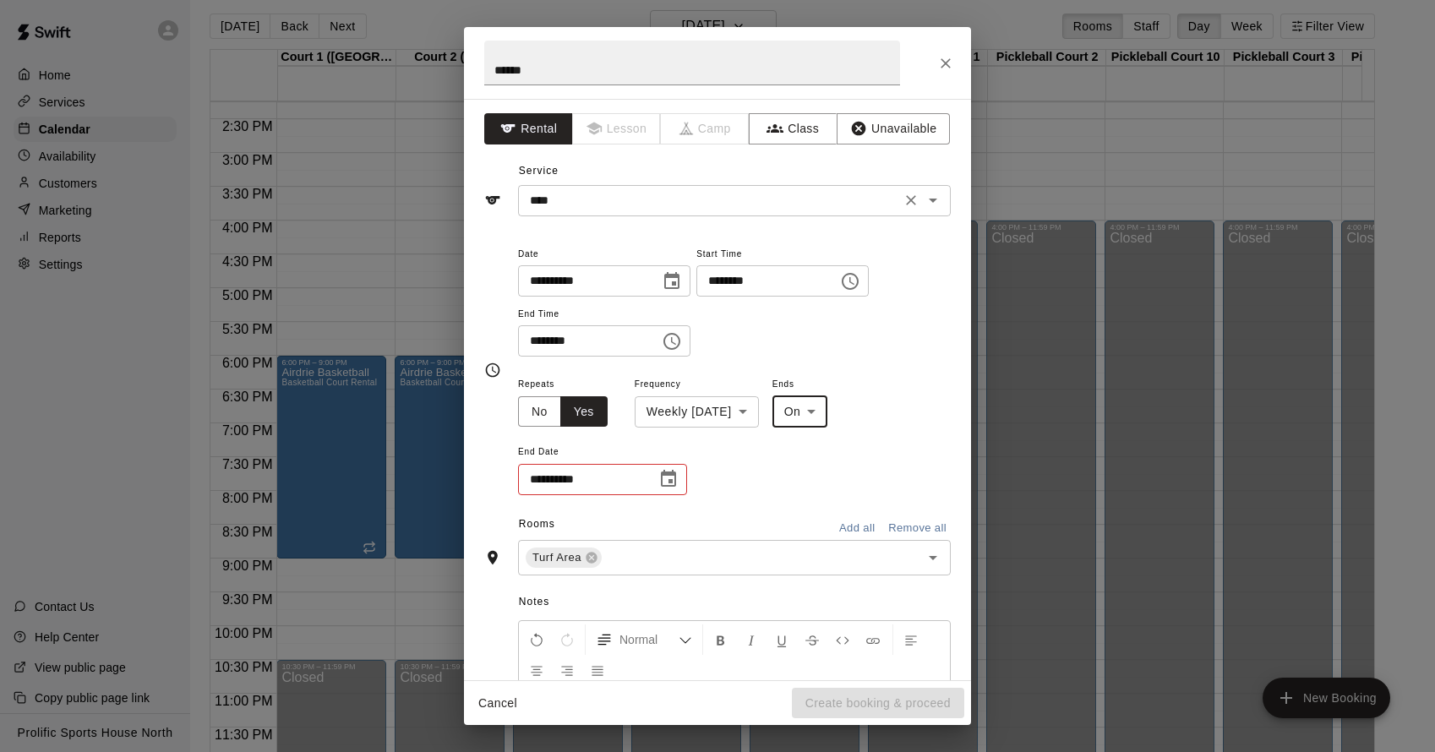
click at [827, 196] on input "****" at bounding box center [709, 200] width 373 height 21
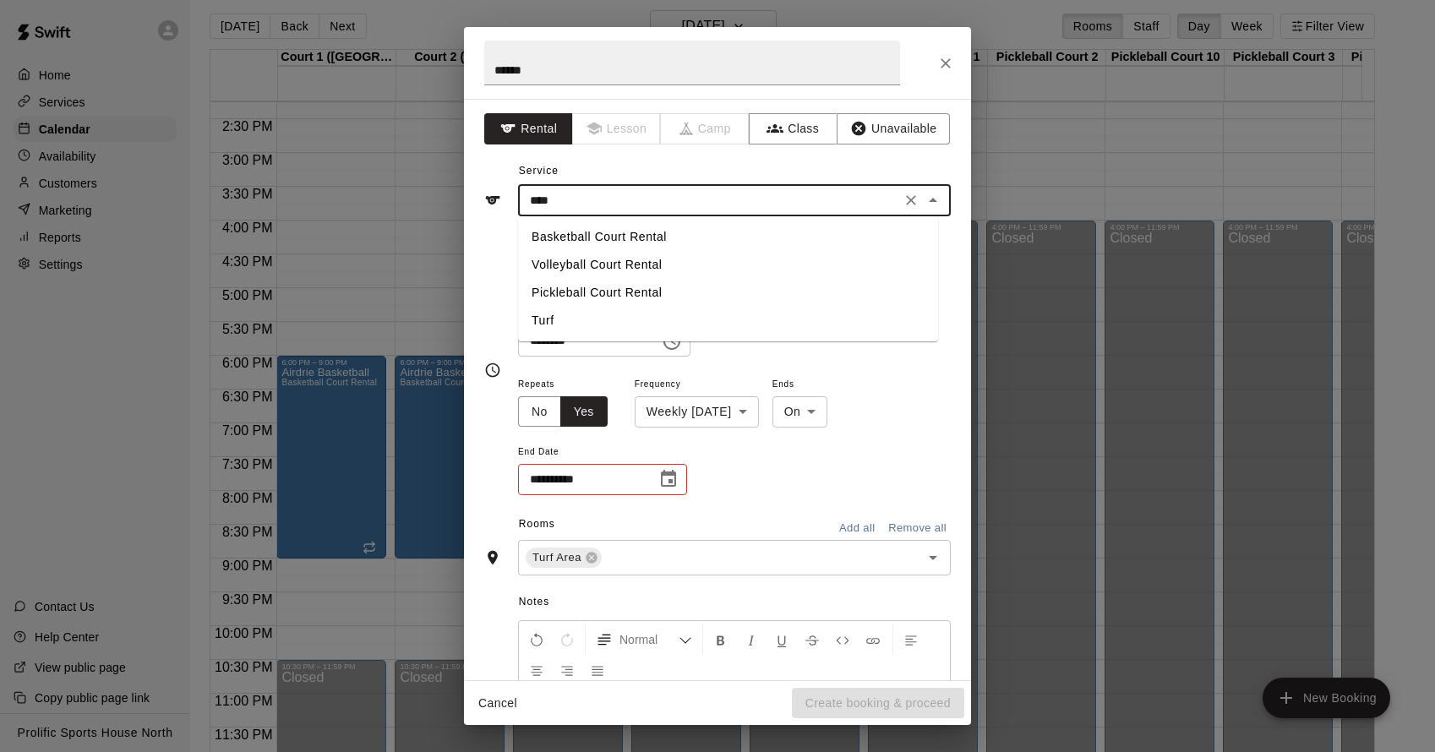
click at [668, 327] on li "Turf" at bounding box center [728, 321] width 420 height 28
click at [679, 480] on button "Choose date" at bounding box center [669, 479] width 34 height 34
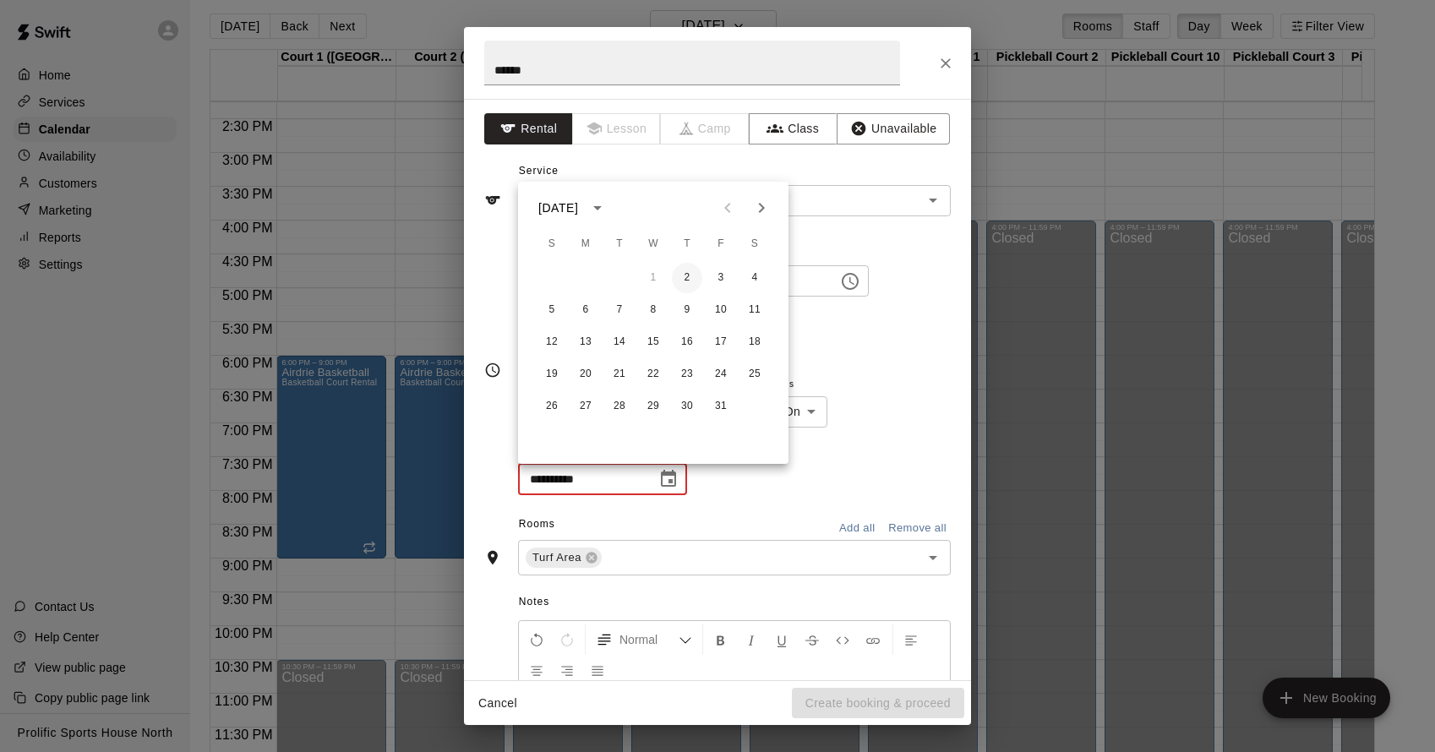
click at [694, 277] on button "2" at bounding box center [687, 278] width 30 height 30
type input "**********"
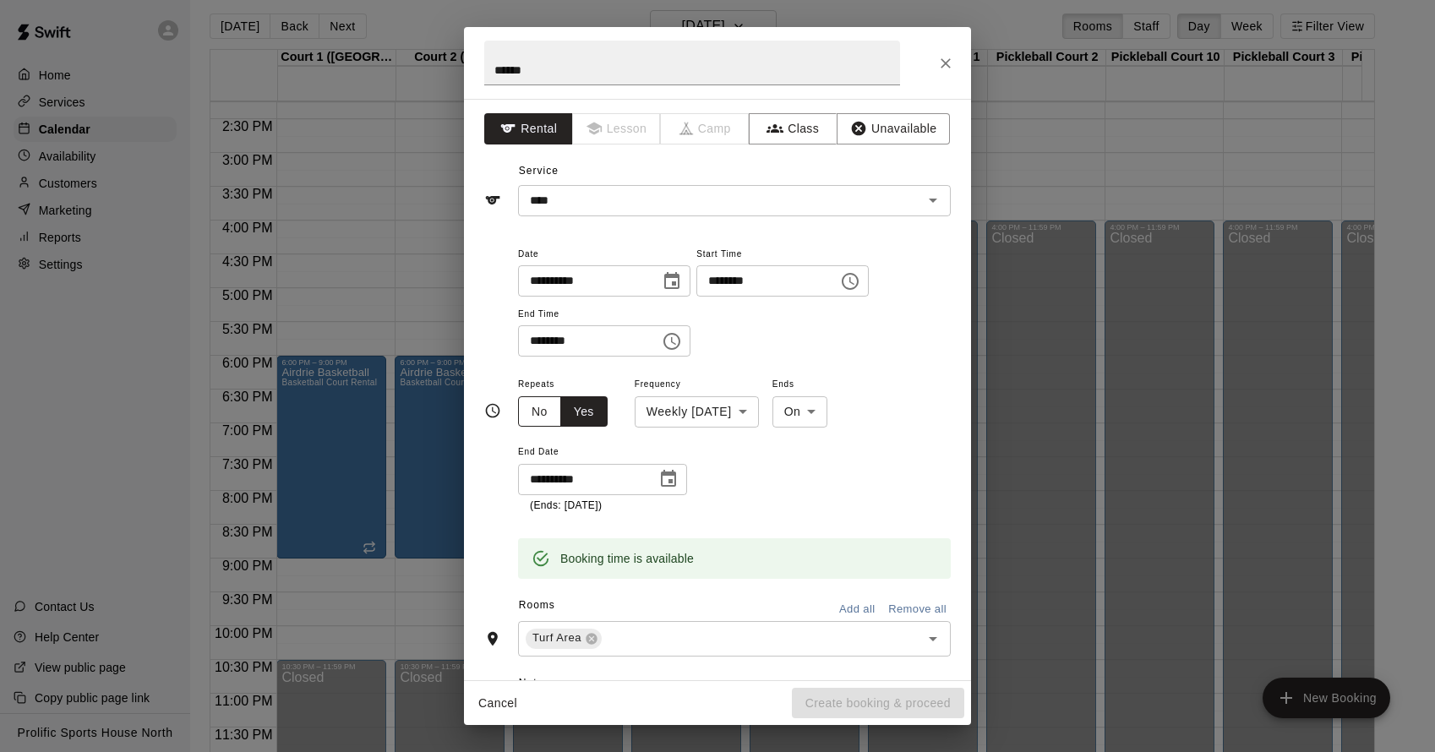
click at [542, 409] on button "No" at bounding box center [539, 411] width 43 height 31
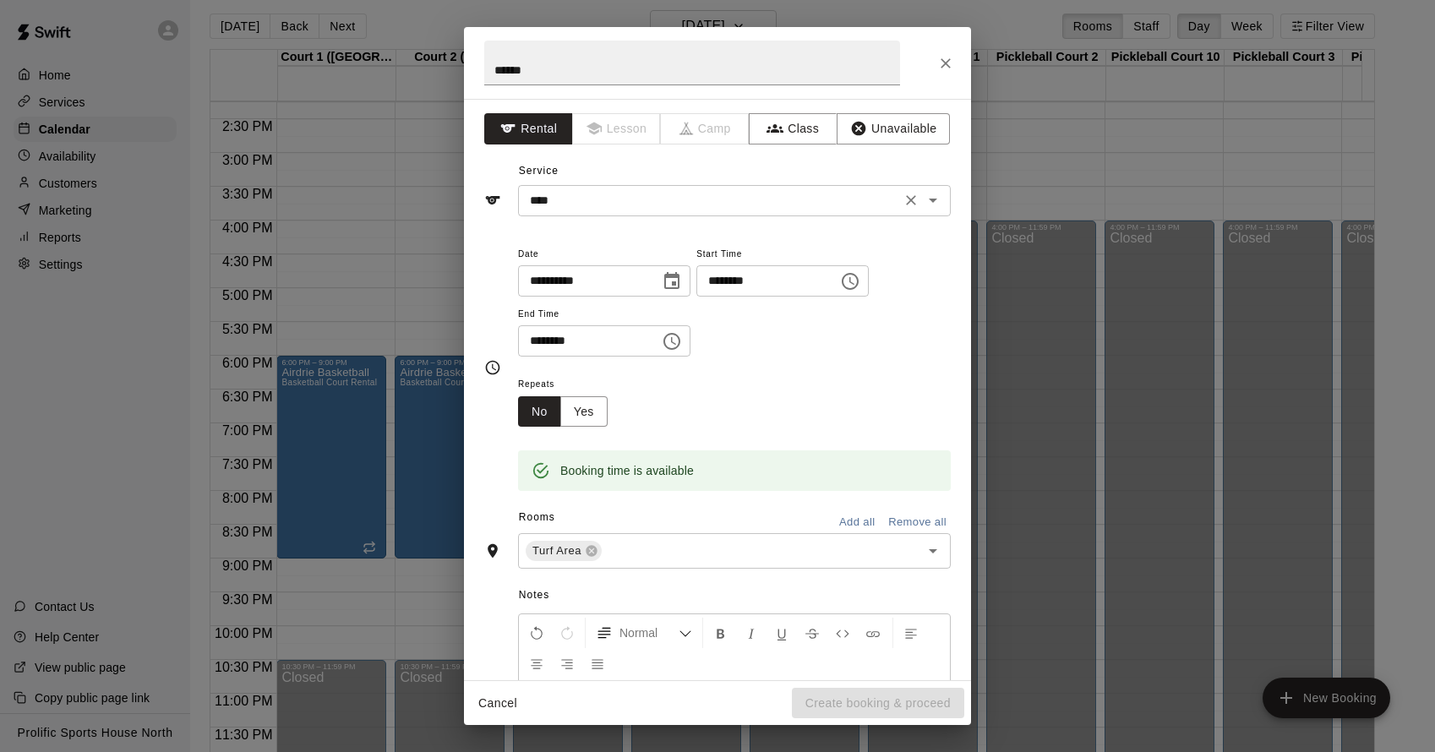
drag, startPoint x: 942, startPoint y: 74, endPoint x: 912, endPoint y: 194, distance: 123.8
click at [942, 74] on button "Close" at bounding box center [946, 63] width 30 height 30
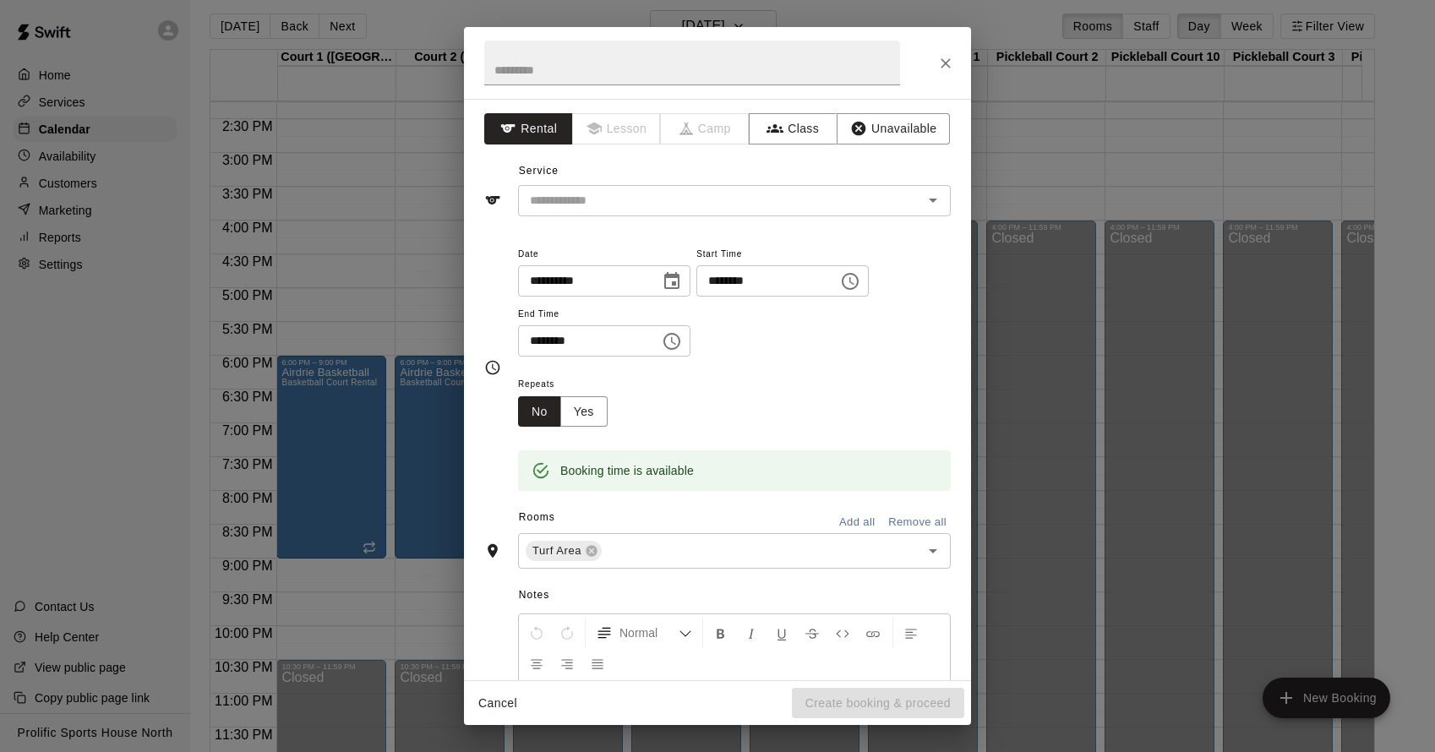
click at [799, 409] on div "Repeats No Yes" at bounding box center [734, 400] width 433 height 53
click at [856, 280] on icon "Choose time, selected time is 6:30 PM" at bounding box center [850, 281] width 20 height 20
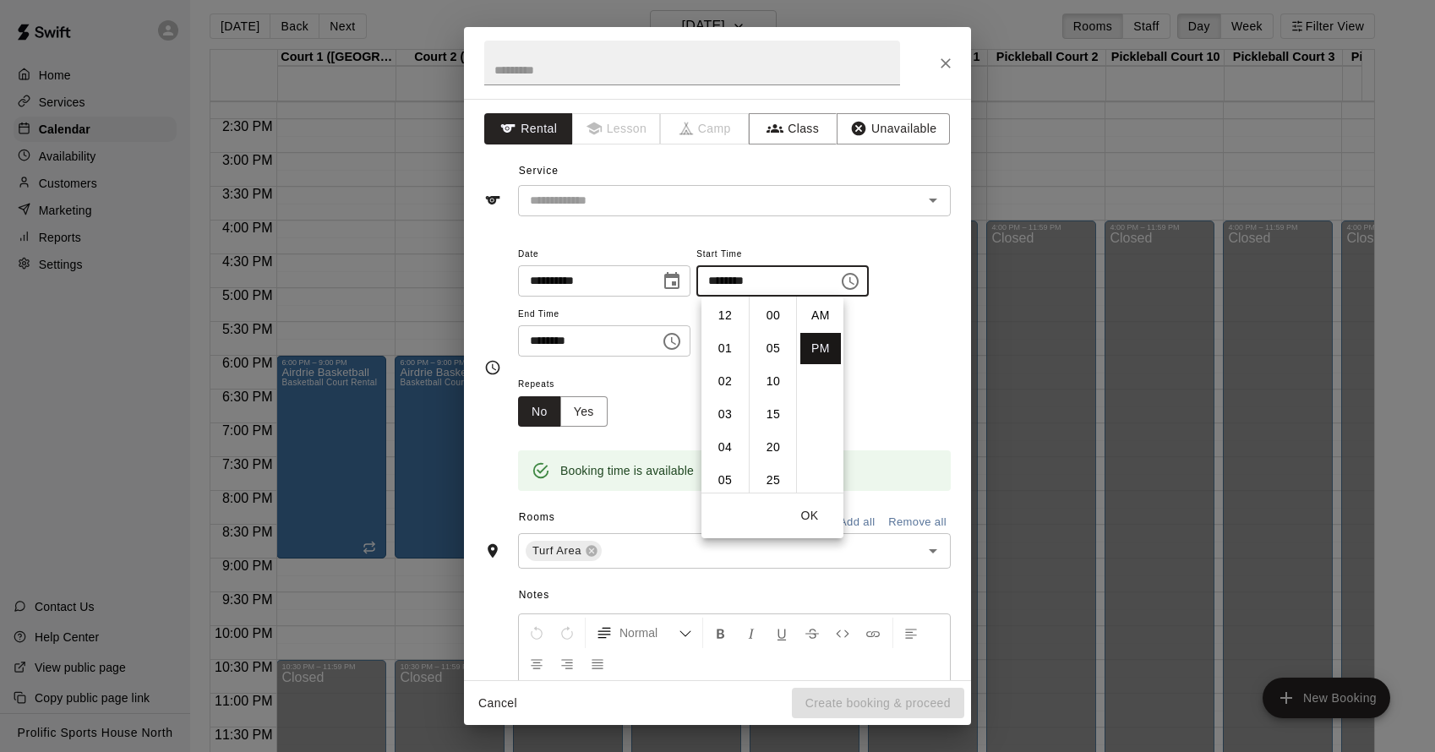
scroll to position [30, 0]
click at [723, 356] on li "07" at bounding box center [725, 348] width 41 height 31
click at [772, 312] on li "00" at bounding box center [773, 315] width 41 height 31
type input "********"
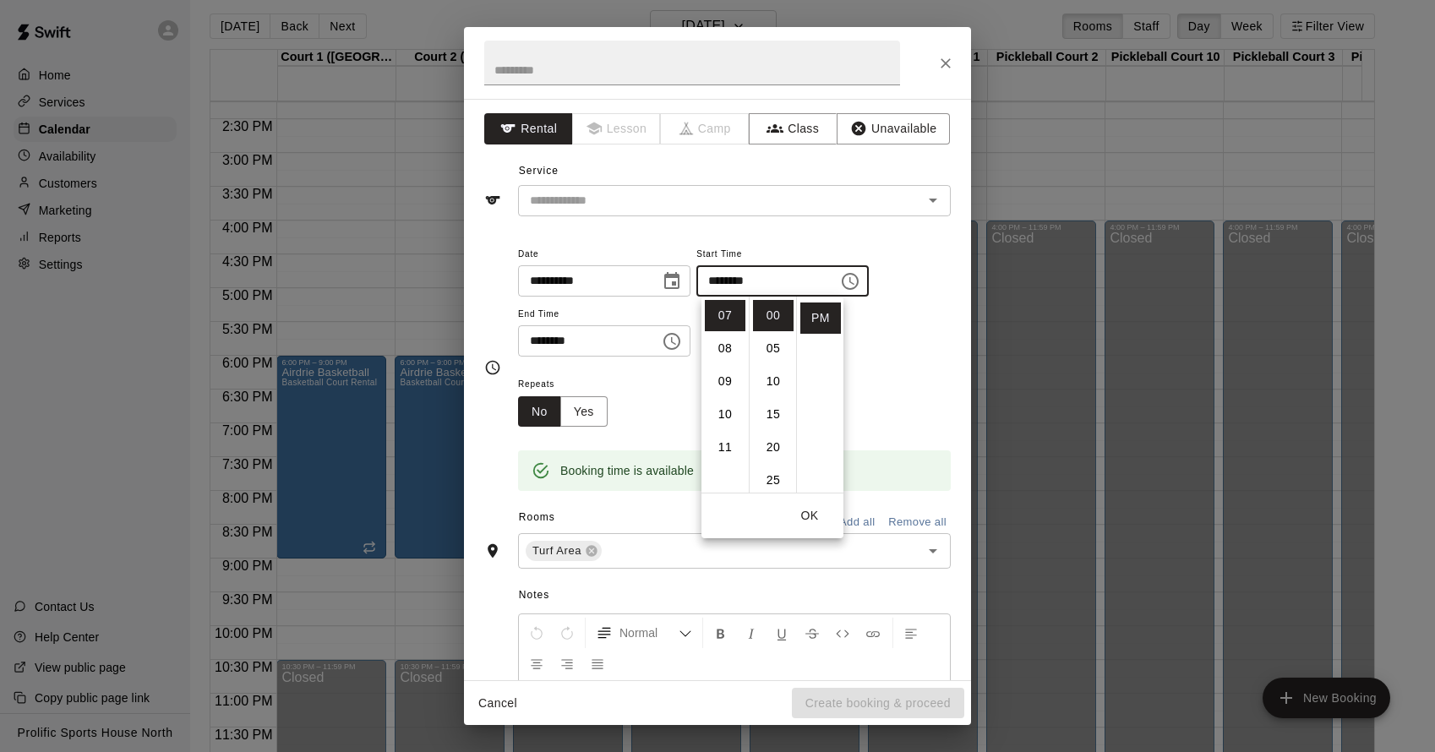
click at [619, 343] on input "********" at bounding box center [583, 340] width 130 height 31
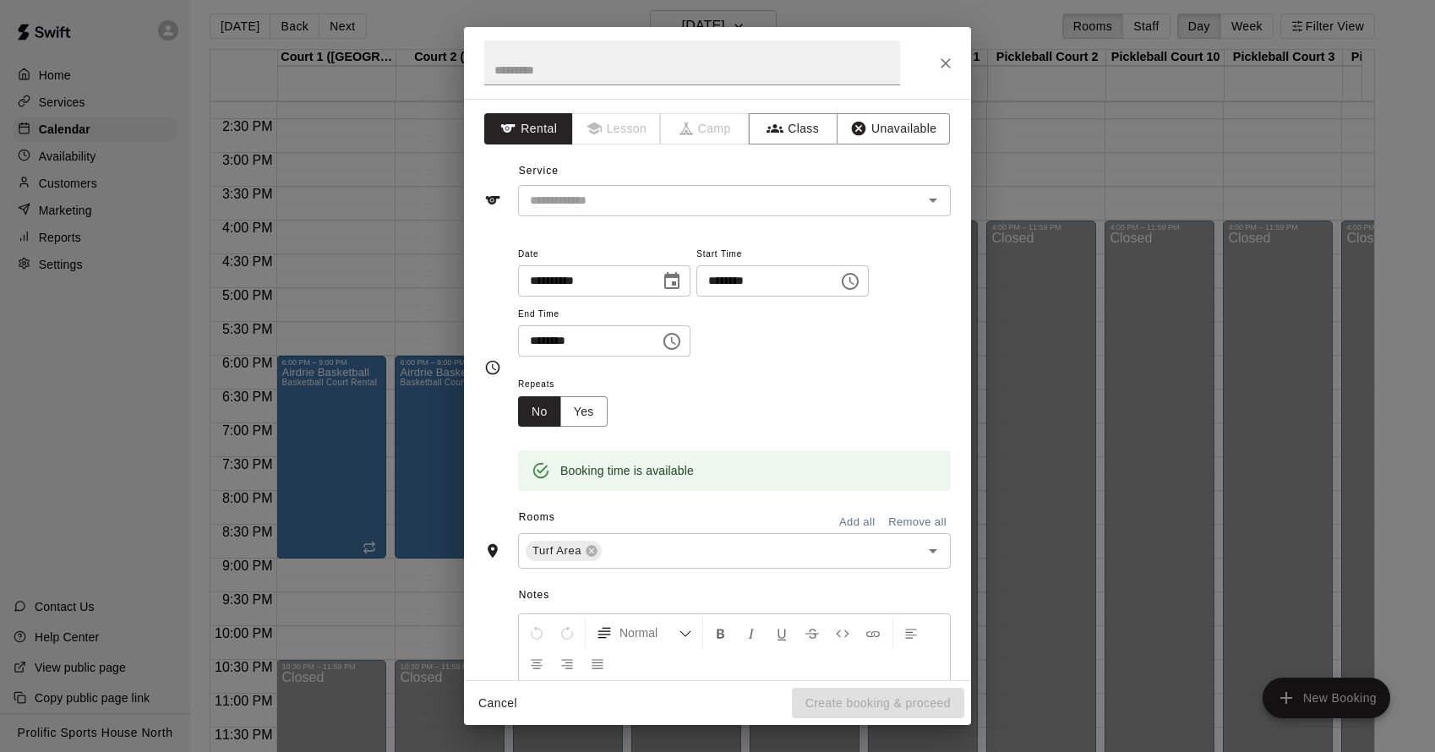
click at [680, 347] on icon "Choose time, selected time is 7:00 PM" at bounding box center [672, 341] width 20 height 20
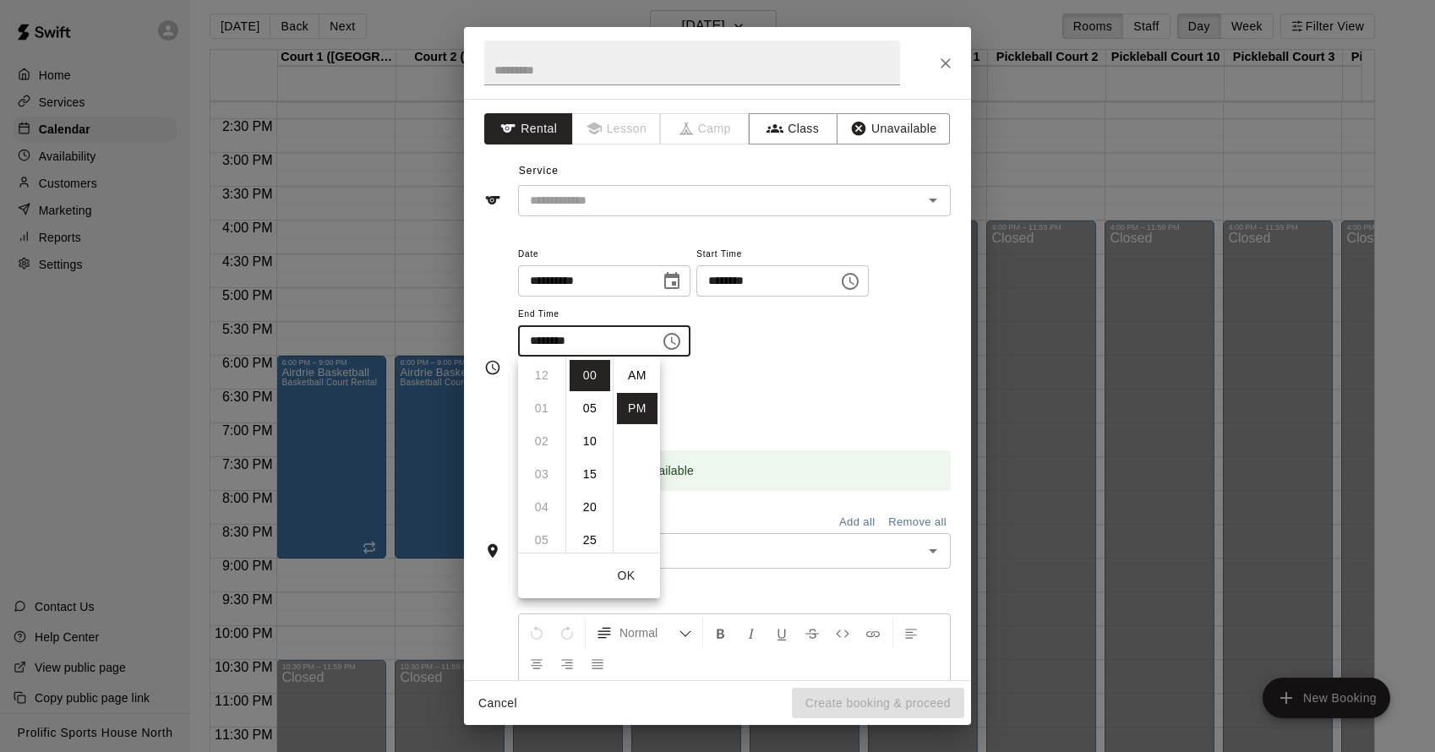
scroll to position [30, 0]
click at [538, 418] on li "08" at bounding box center [541, 408] width 41 height 31
type input "********"
click at [723, 392] on div "Repeats No Yes" at bounding box center [734, 400] width 433 height 53
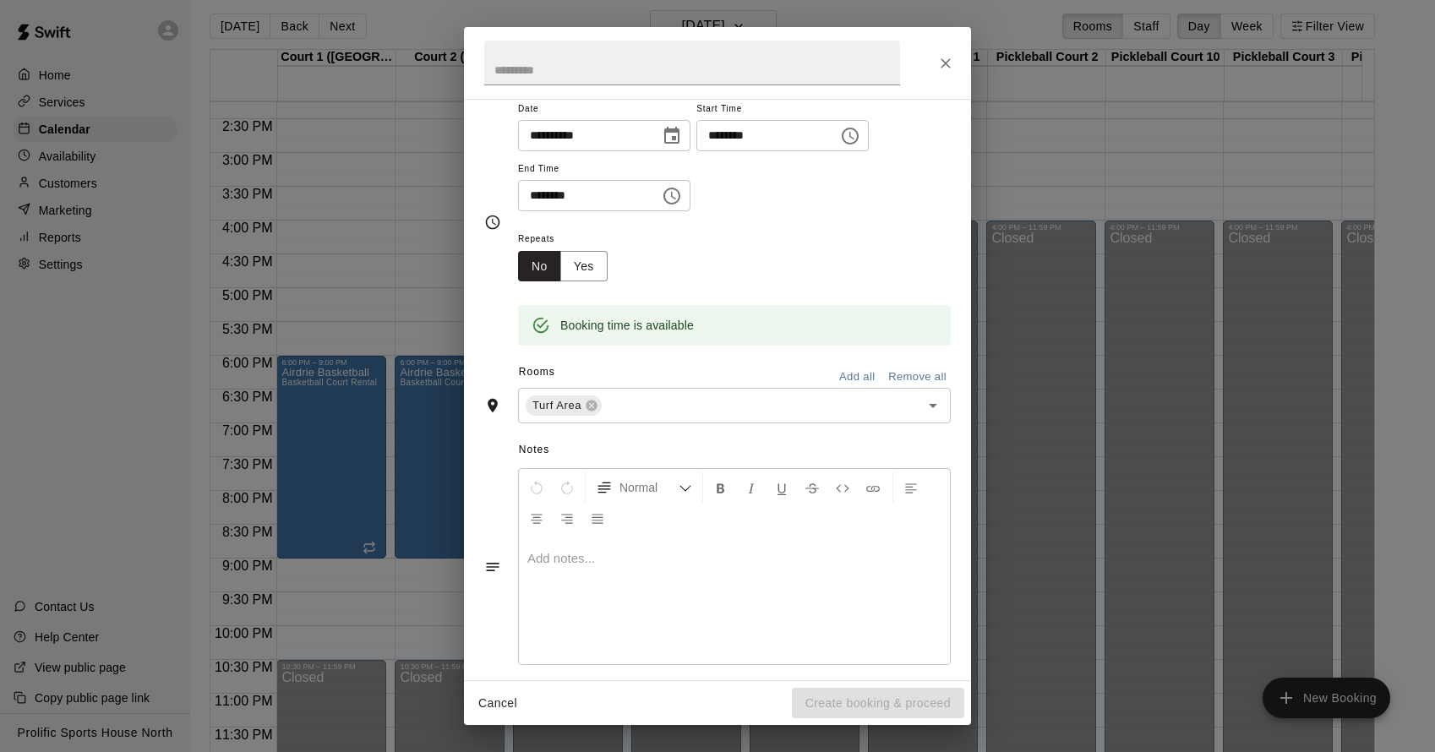
scroll to position [161, 0]
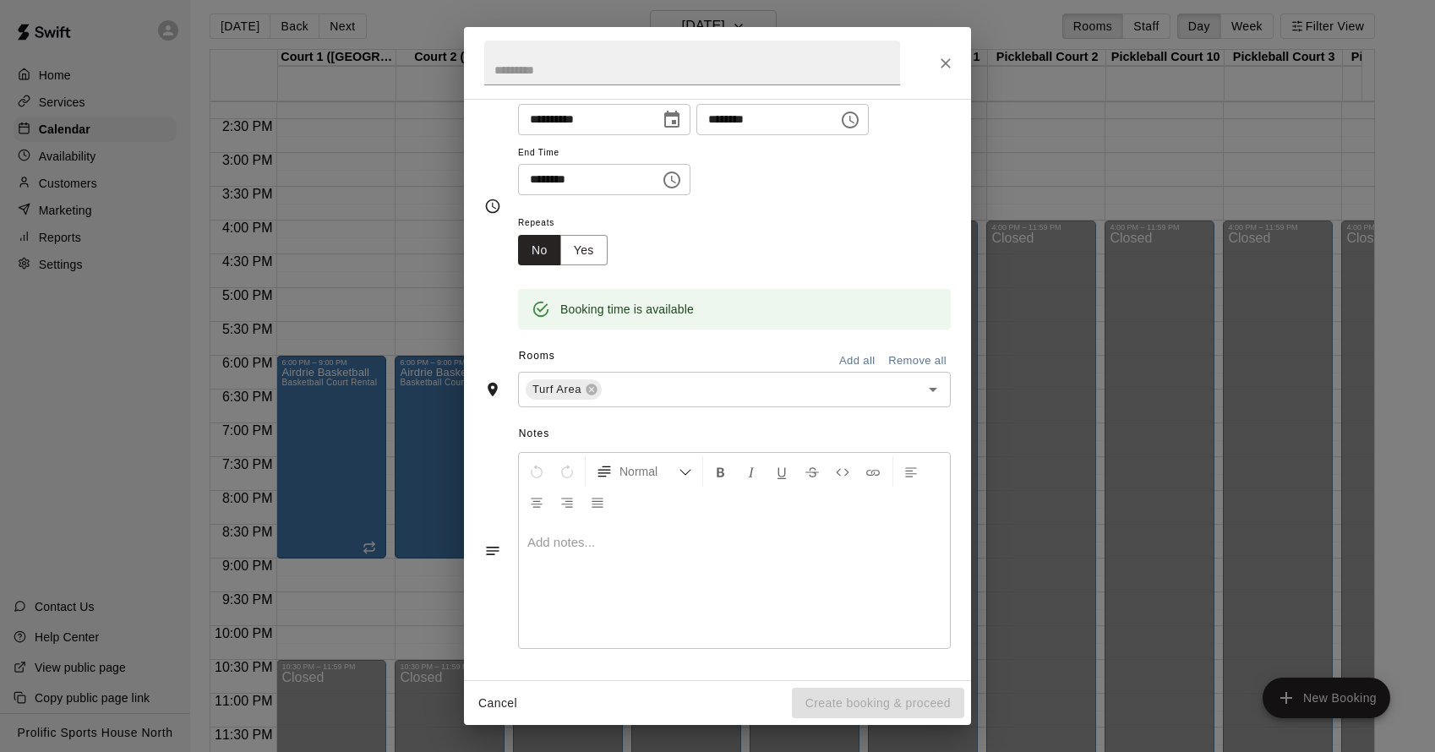
click at [893, 712] on div "Cancel Create booking & proceed" at bounding box center [717, 703] width 507 height 45
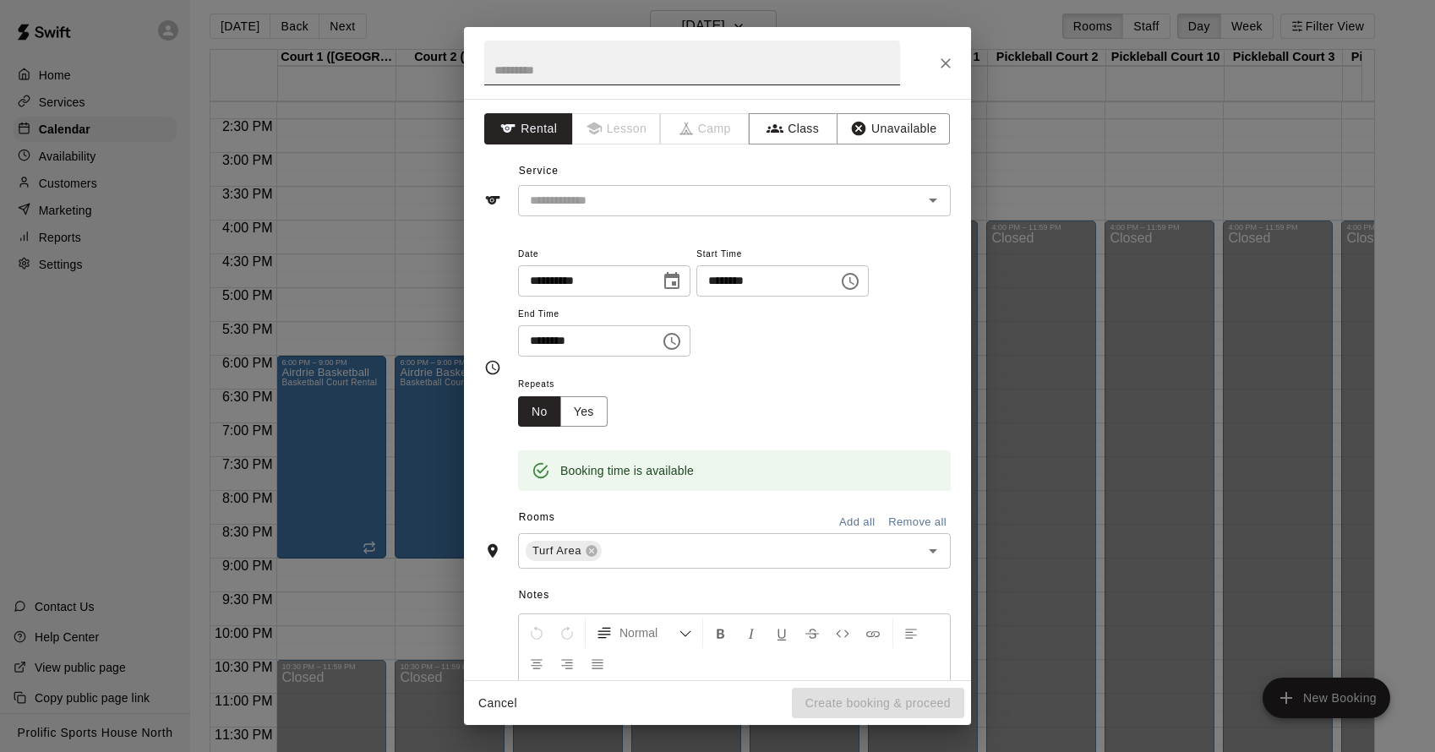
click at [656, 77] on input "text" at bounding box center [692, 63] width 416 height 45
type input "******"
click at [763, 193] on input "text" at bounding box center [709, 200] width 373 height 21
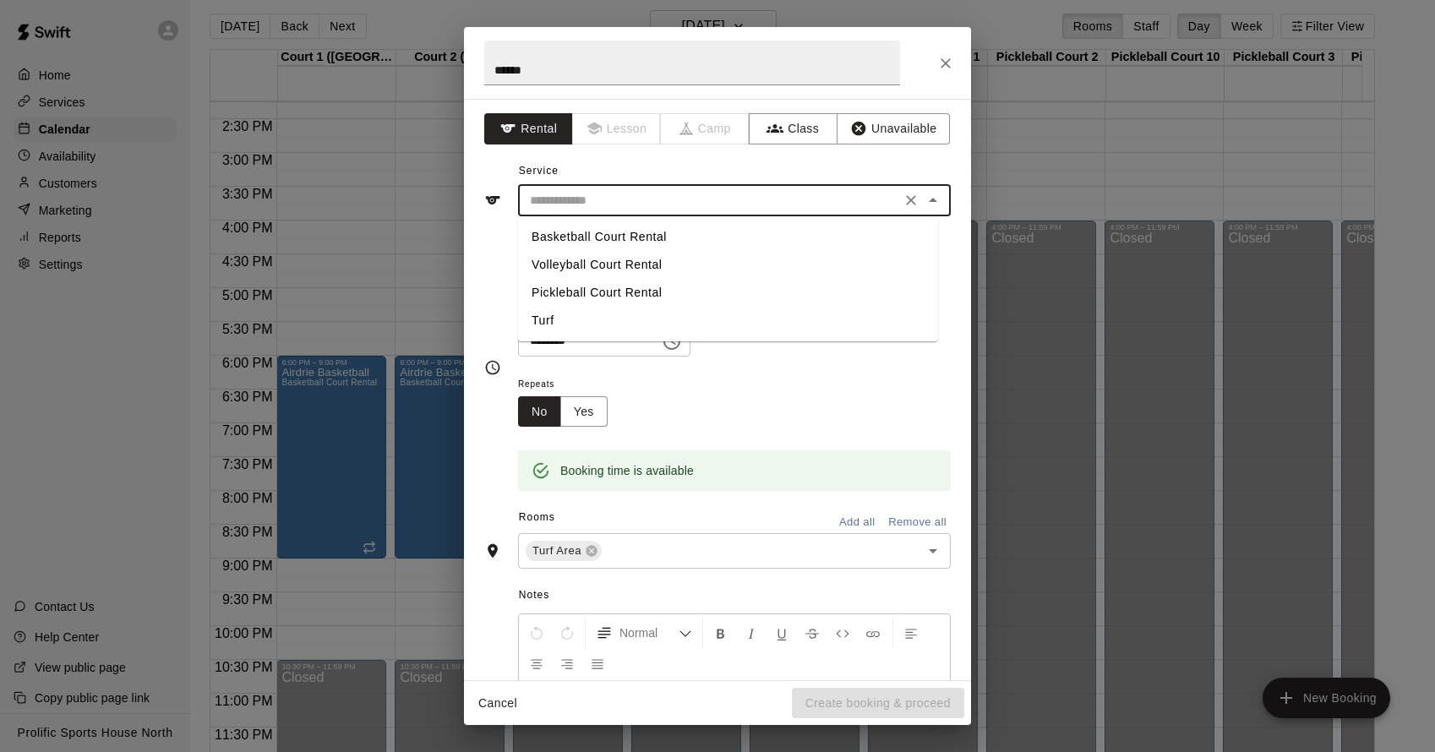
click at [600, 320] on li "Turf" at bounding box center [728, 321] width 420 height 28
type input "****"
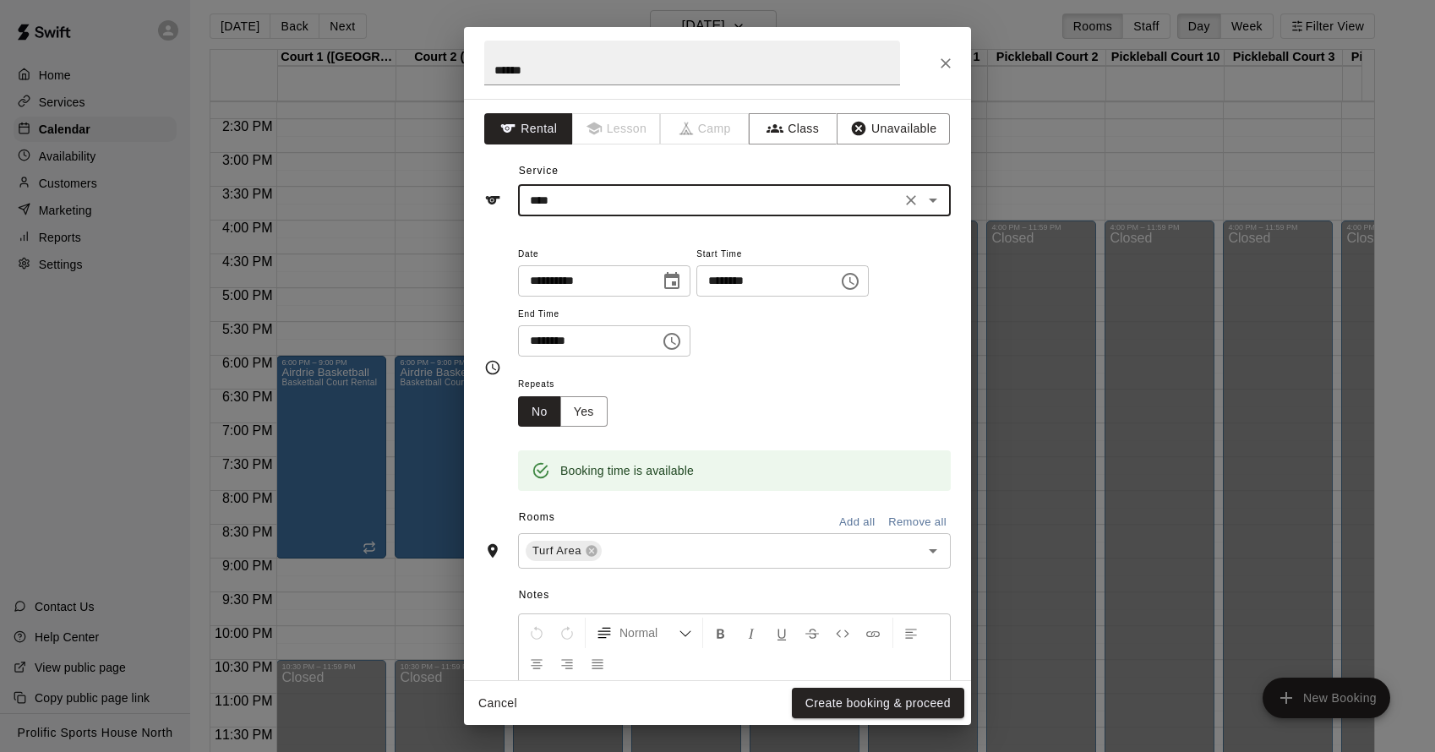
click at [811, 393] on div "Repeats No Yes" at bounding box center [734, 400] width 433 height 53
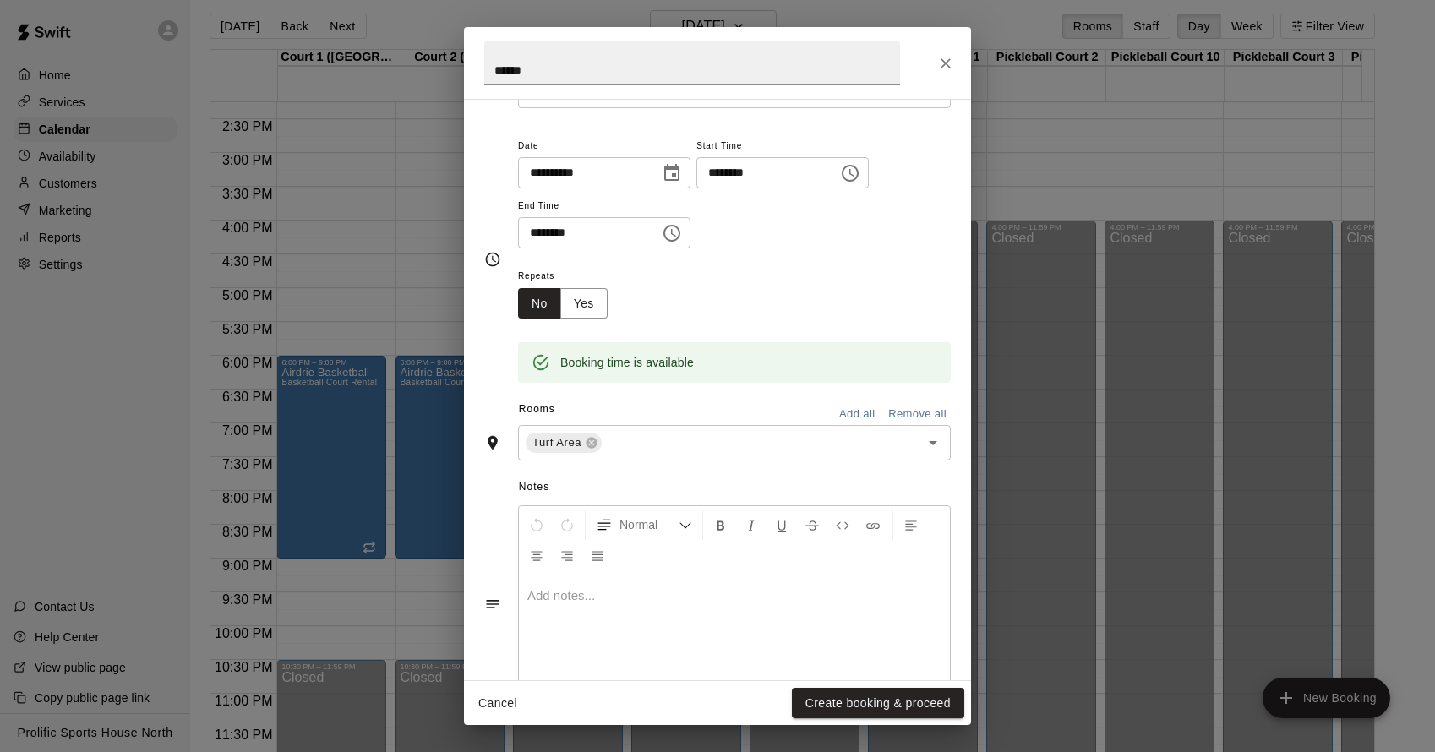
scroll to position [109, 0]
click at [895, 707] on button "Create booking & proceed" at bounding box center [878, 703] width 172 height 31
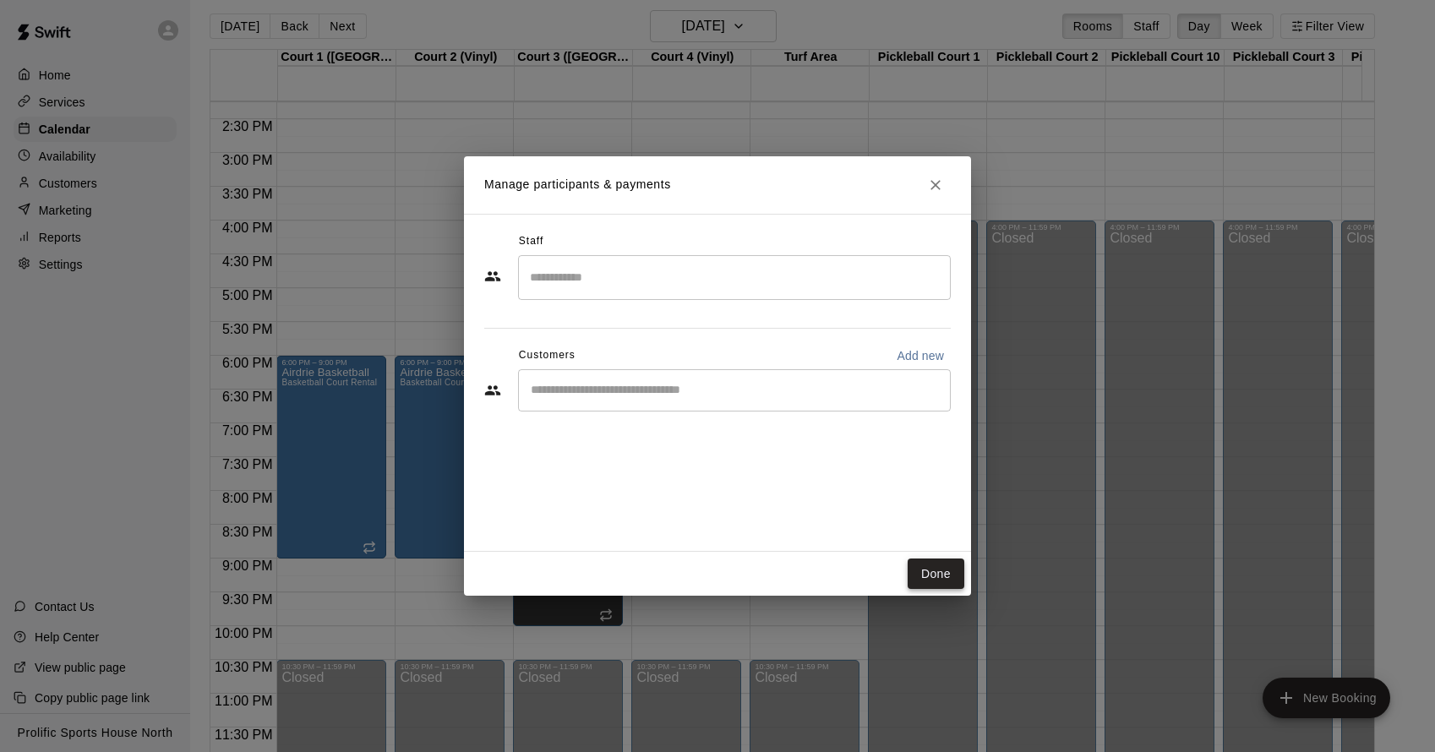
click at [934, 587] on button "Done" at bounding box center [936, 574] width 57 height 31
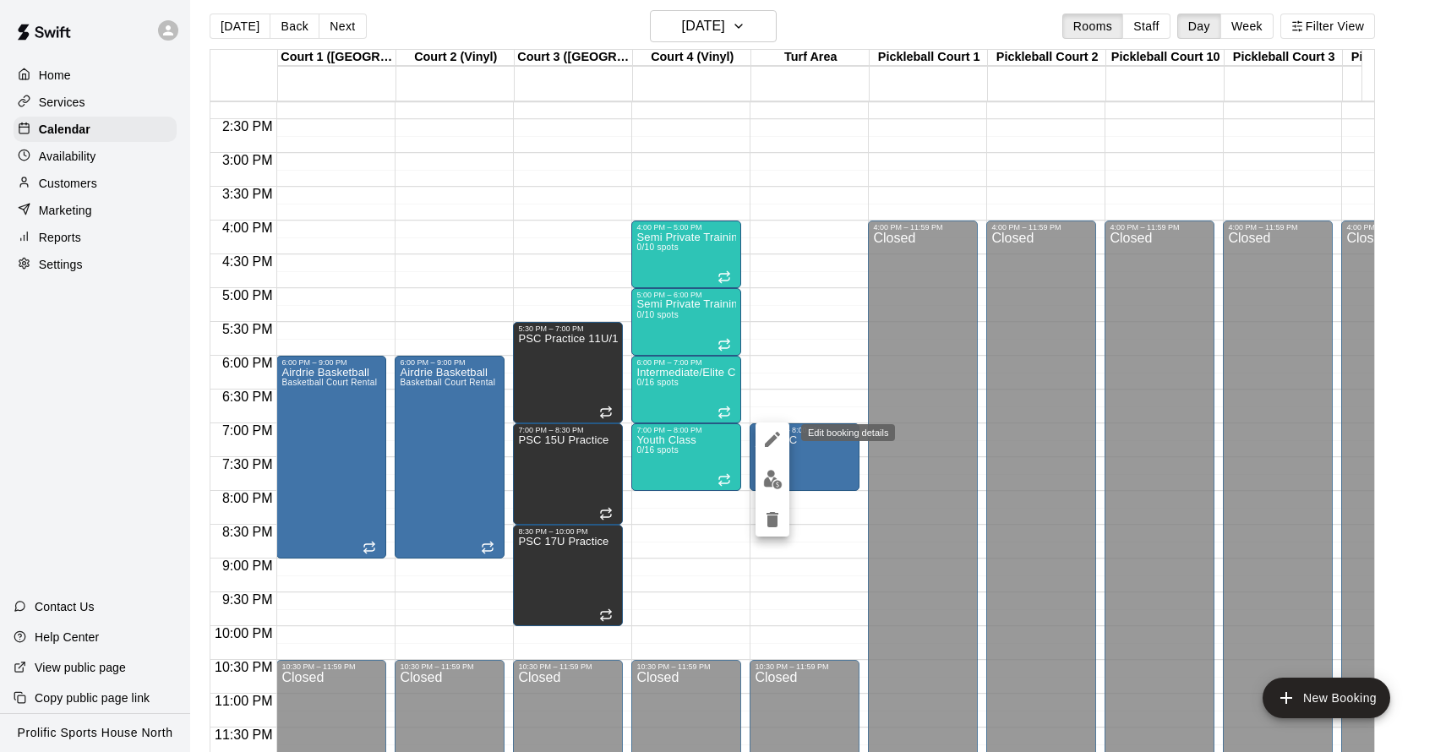
click at [771, 433] on icon "edit" at bounding box center [772, 439] width 20 height 20
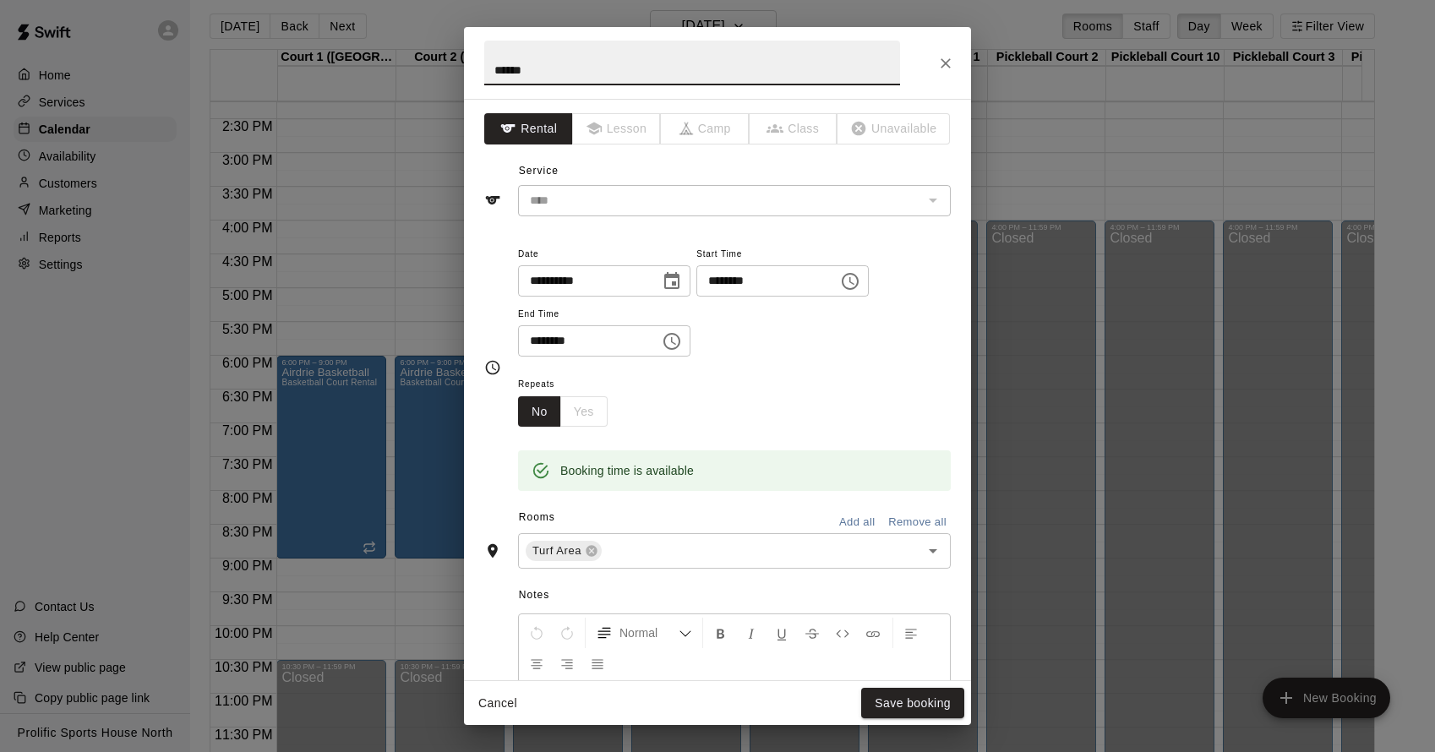
click at [592, 416] on div "No Yes" at bounding box center [563, 411] width 90 height 31
click at [581, 412] on div "No Yes" at bounding box center [563, 411] width 90 height 31
click at [559, 416] on button "No" at bounding box center [539, 411] width 43 height 31
click at [573, 417] on div "No Yes" at bounding box center [563, 411] width 90 height 31
click at [587, 414] on div "No Yes" at bounding box center [563, 411] width 90 height 31
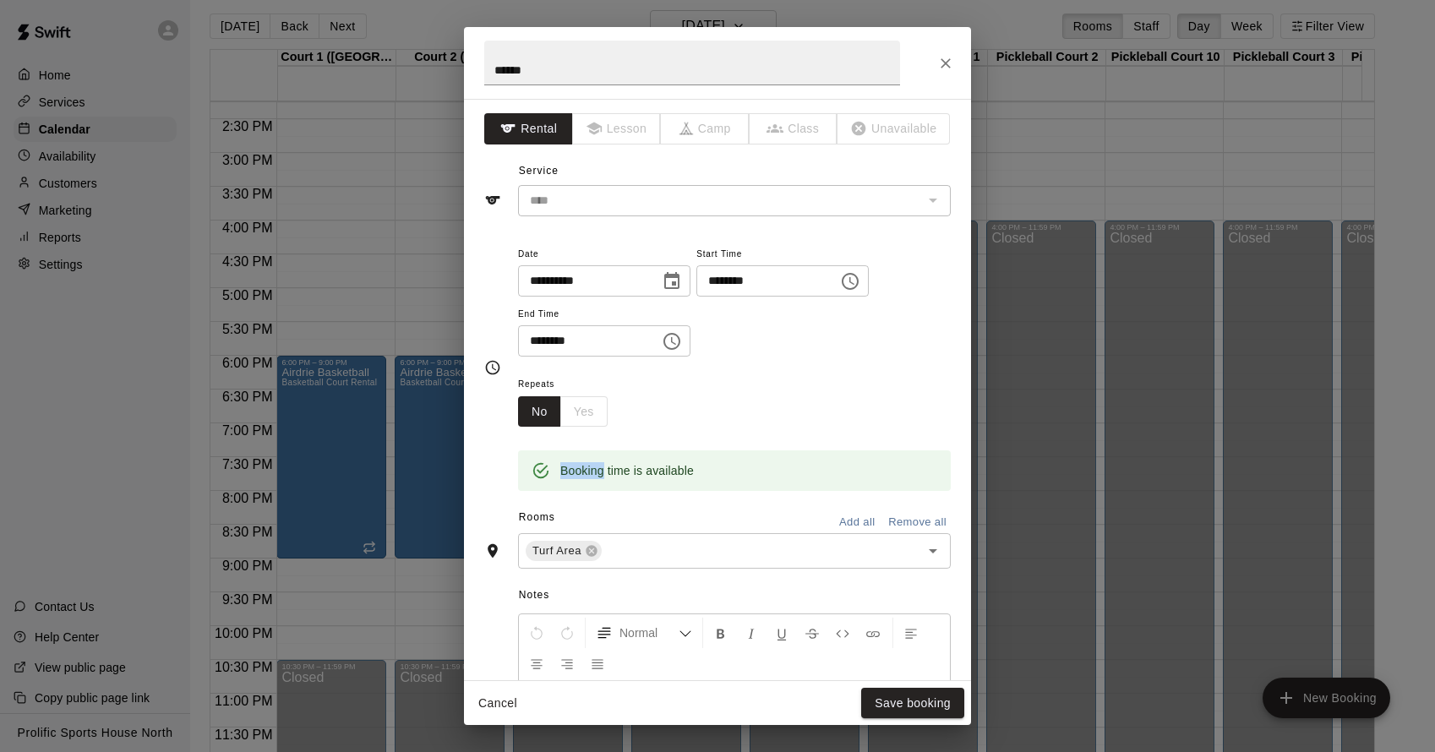
click at [587, 414] on div "No Yes" at bounding box center [563, 411] width 90 height 31
click at [631, 412] on div "Repeats No Yes" at bounding box center [734, 400] width 433 height 53
drag, startPoint x: 584, startPoint y: 407, endPoint x: 578, endPoint y: 417, distance: 11.7
click at [584, 407] on div "No Yes" at bounding box center [563, 411] width 90 height 31
click at [547, 413] on button "No" at bounding box center [539, 411] width 43 height 31
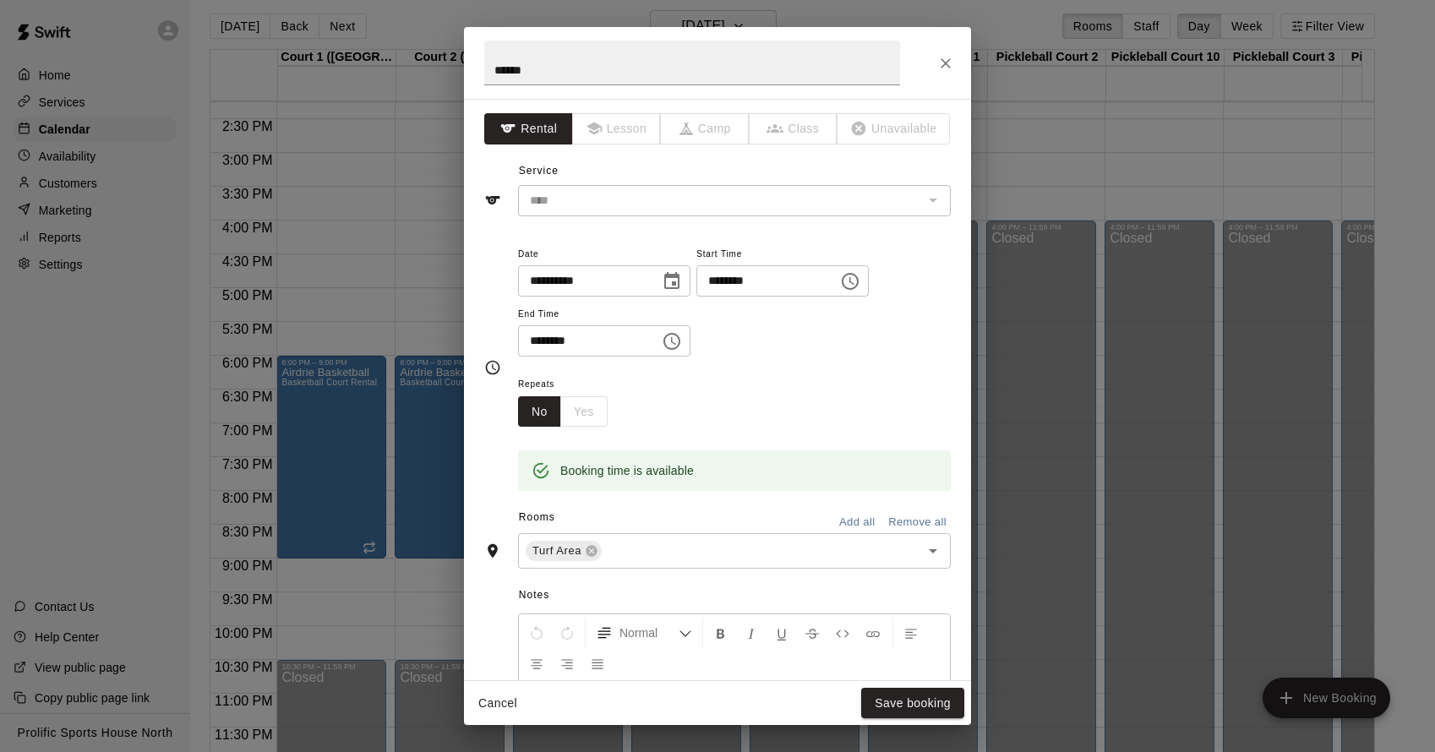
click at [607, 410] on div "No Yes" at bounding box center [563, 411] width 90 height 31
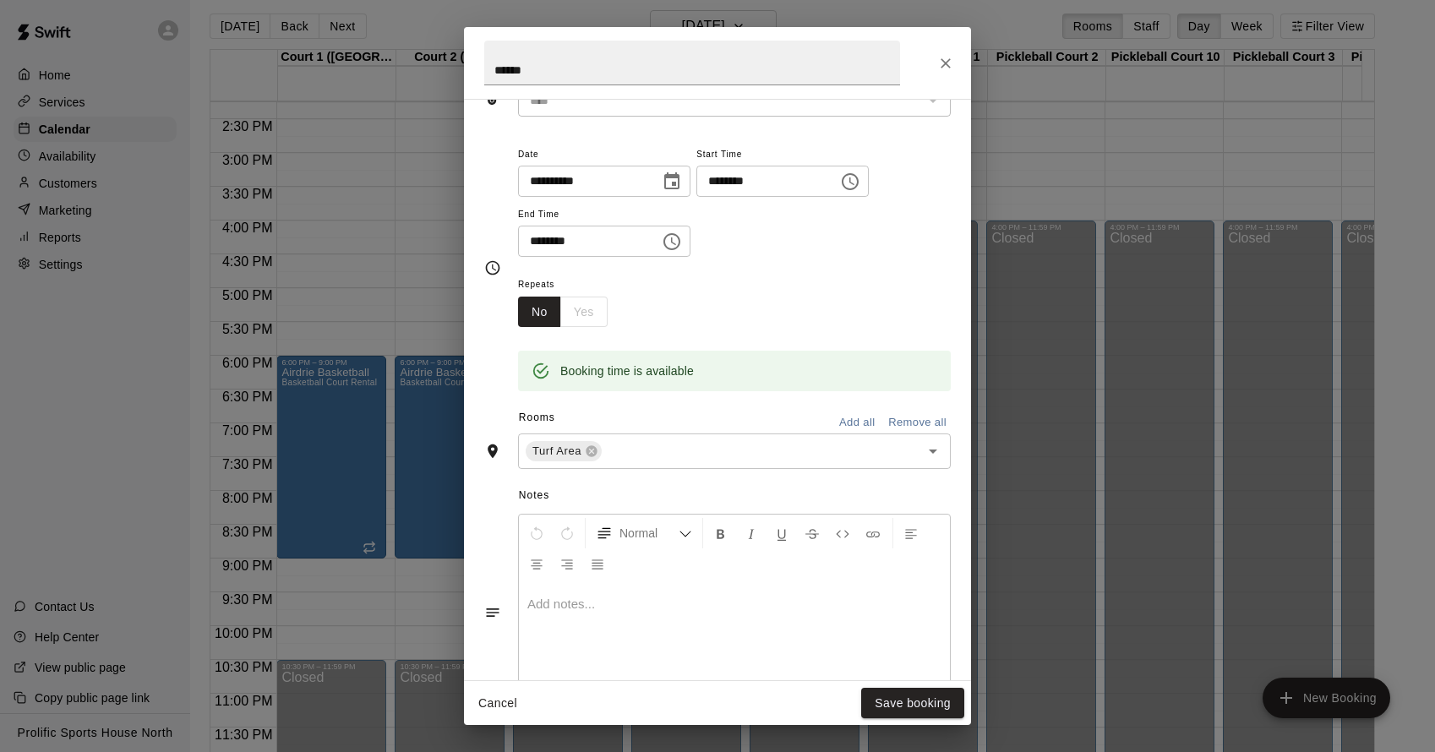
scroll to position [271, 0]
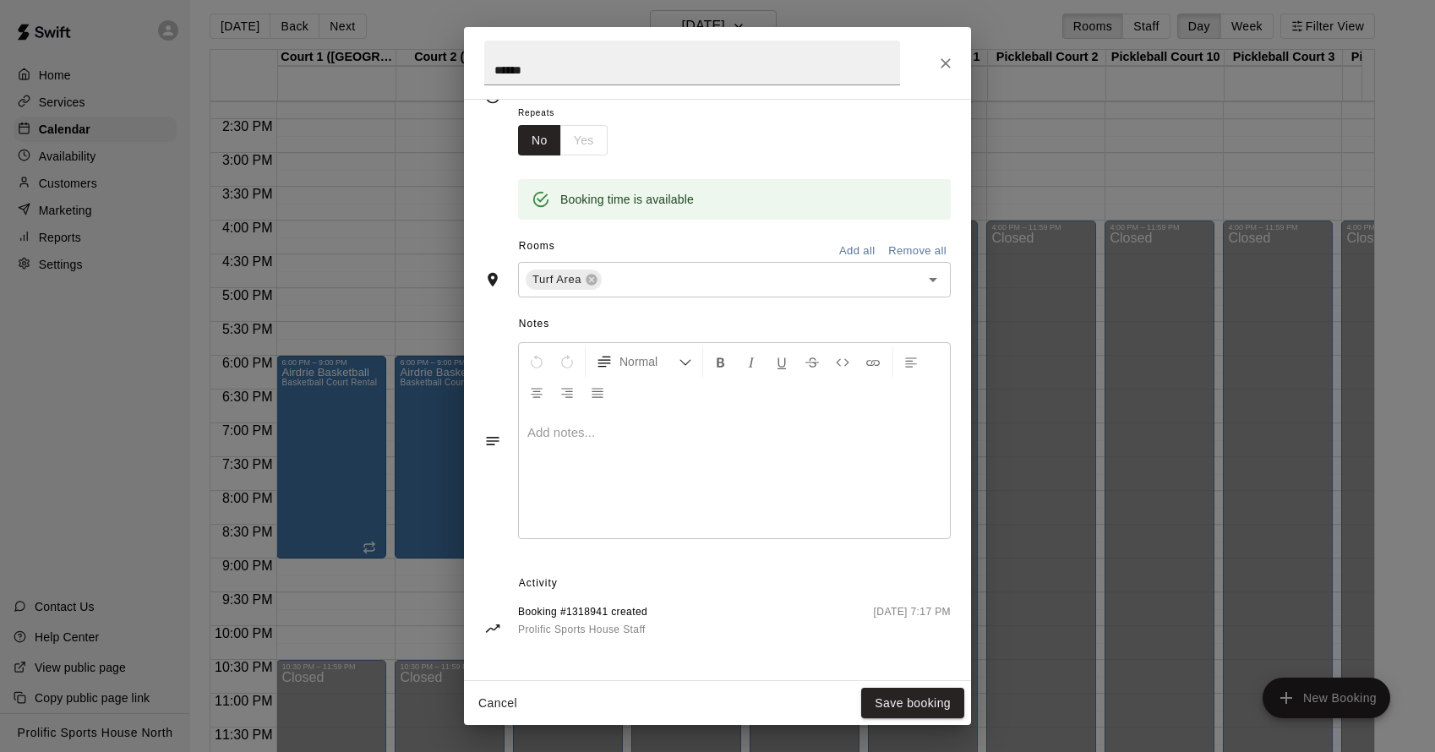
click at [606, 434] on p at bounding box center [734, 432] width 414 height 17
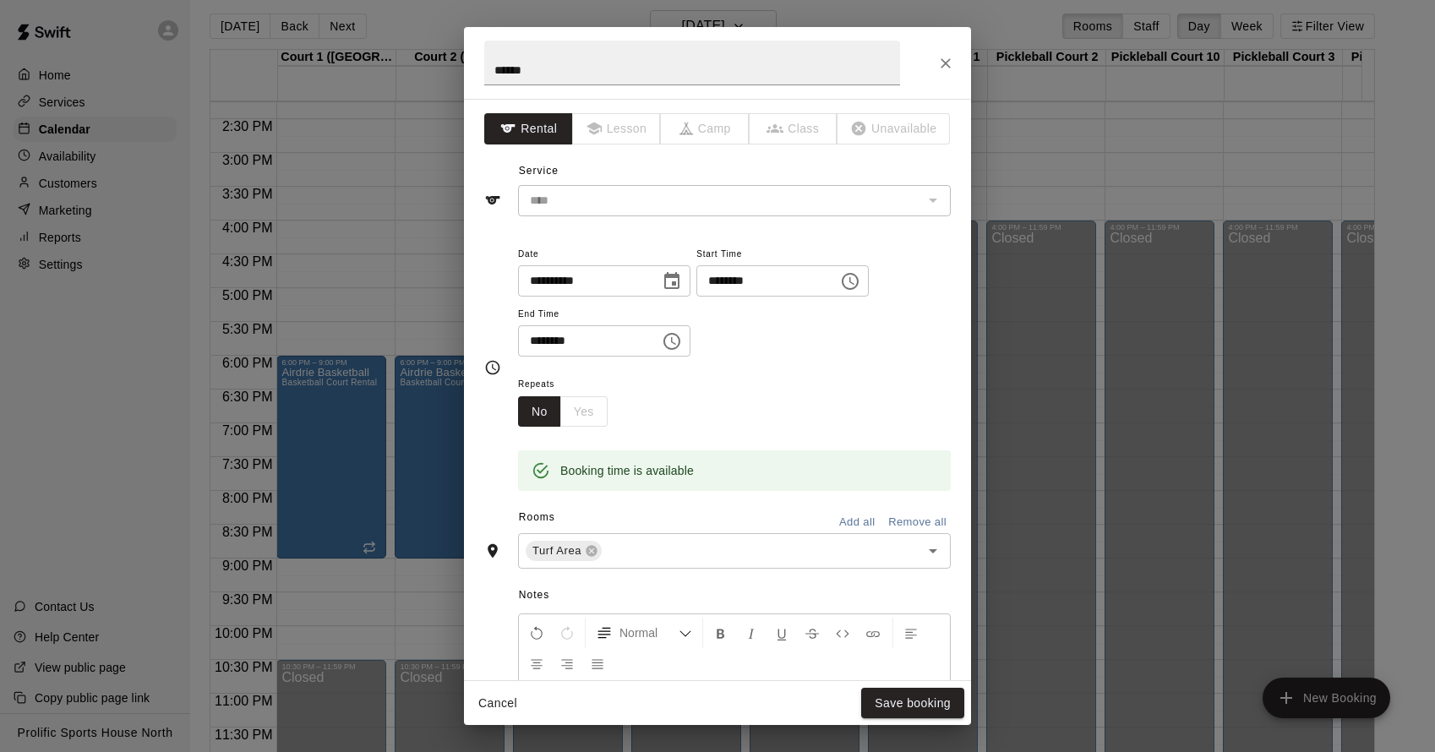
click at [602, 435] on div "Booking time is available" at bounding box center [734, 459] width 433 height 64
drag, startPoint x: 561, startPoint y: 401, endPoint x: 571, endPoint y: 407, distance: 12.2
click at [561, 401] on div "No Yes" at bounding box center [563, 411] width 90 height 31
click at [597, 412] on div "No Yes" at bounding box center [563, 411] width 90 height 31
click at [916, 702] on button "Save booking" at bounding box center [912, 703] width 103 height 31
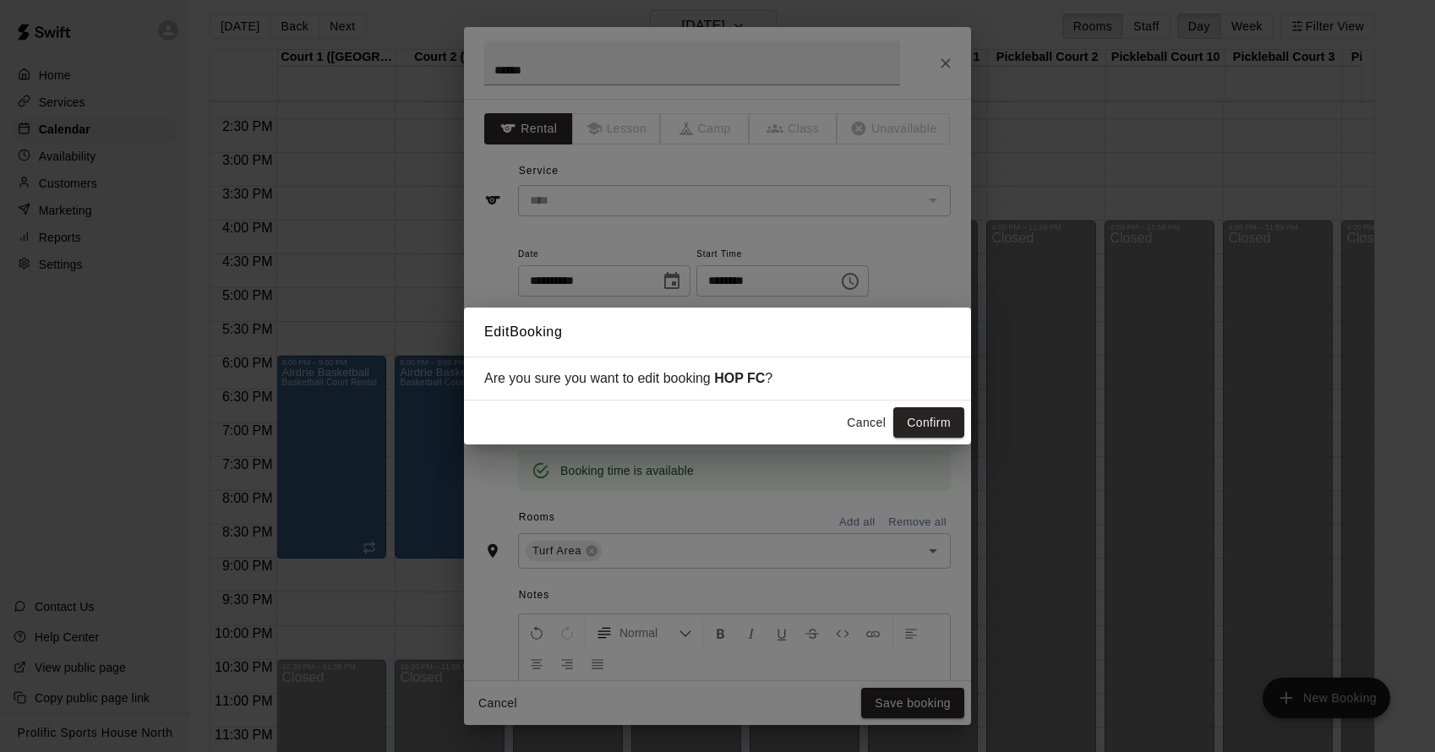
click at [940, 422] on button "Confirm" at bounding box center [928, 422] width 71 height 31
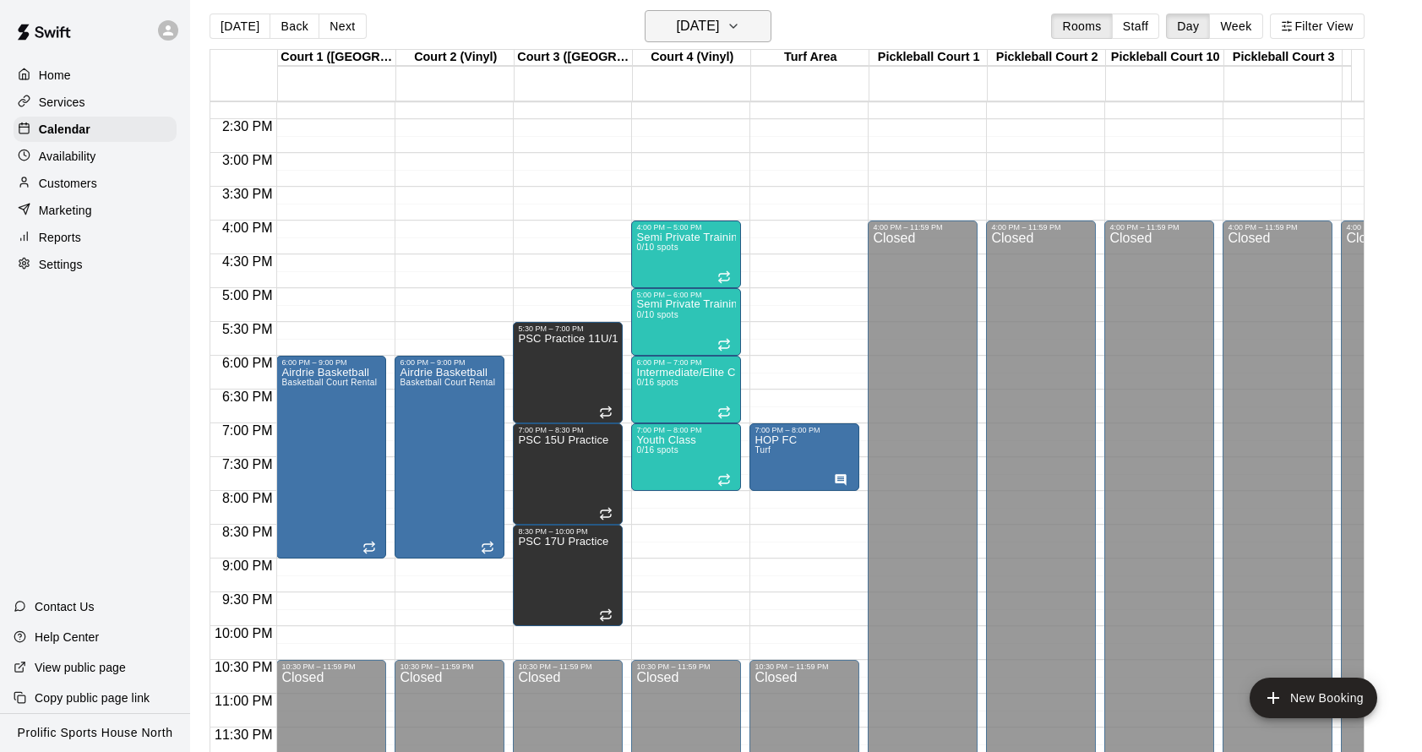
click at [755, 22] on button "[DATE]" at bounding box center [708, 26] width 127 height 32
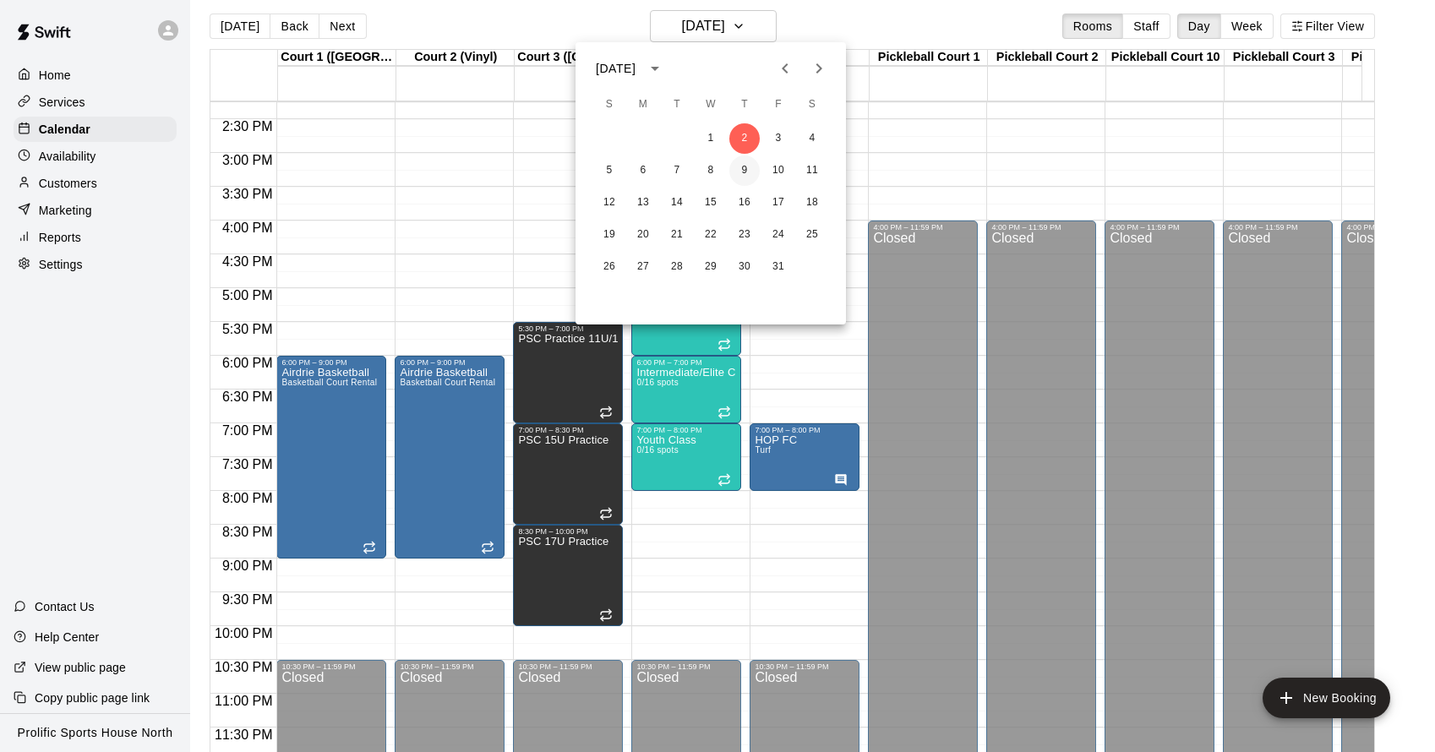
click at [741, 161] on button "9" at bounding box center [744, 171] width 30 height 30
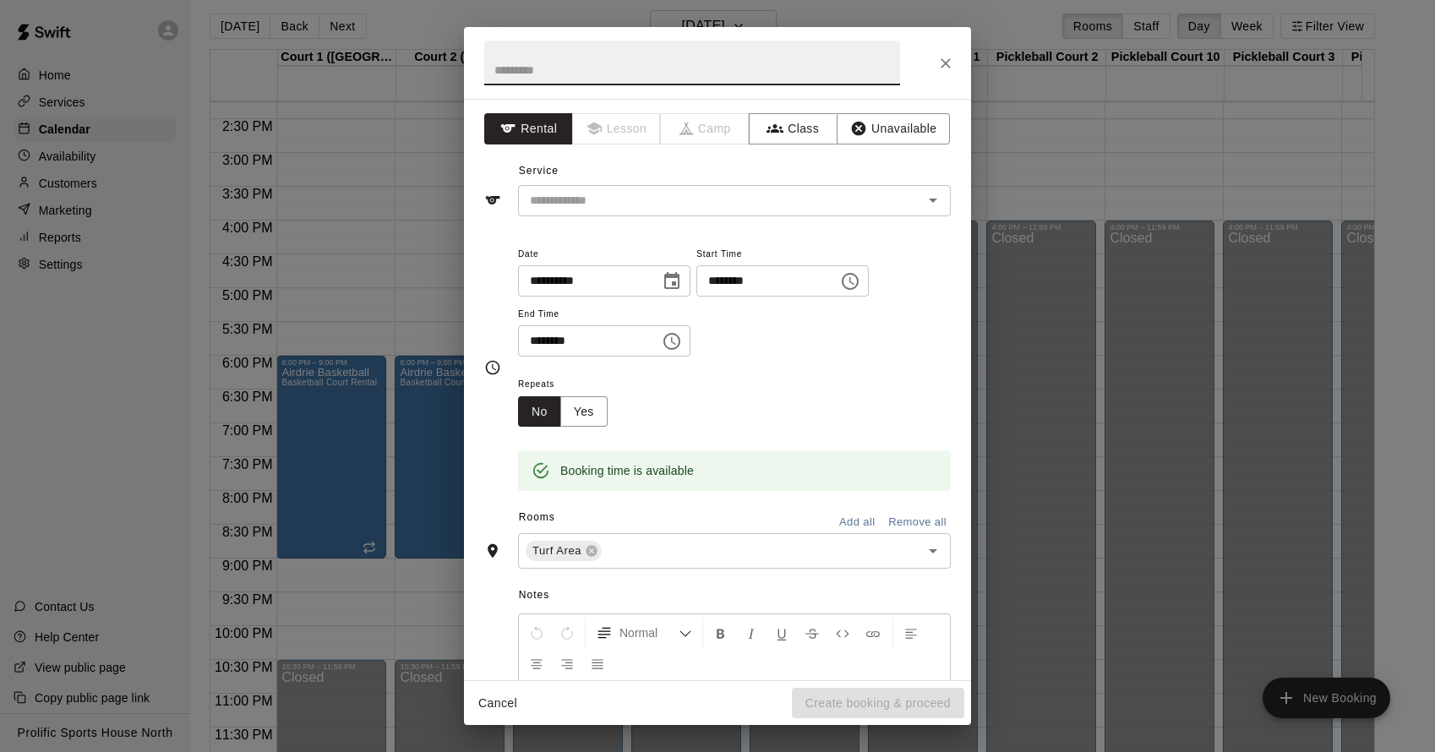
click at [595, 64] on input "text" at bounding box center [692, 63] width 416 height 45
type input "******"
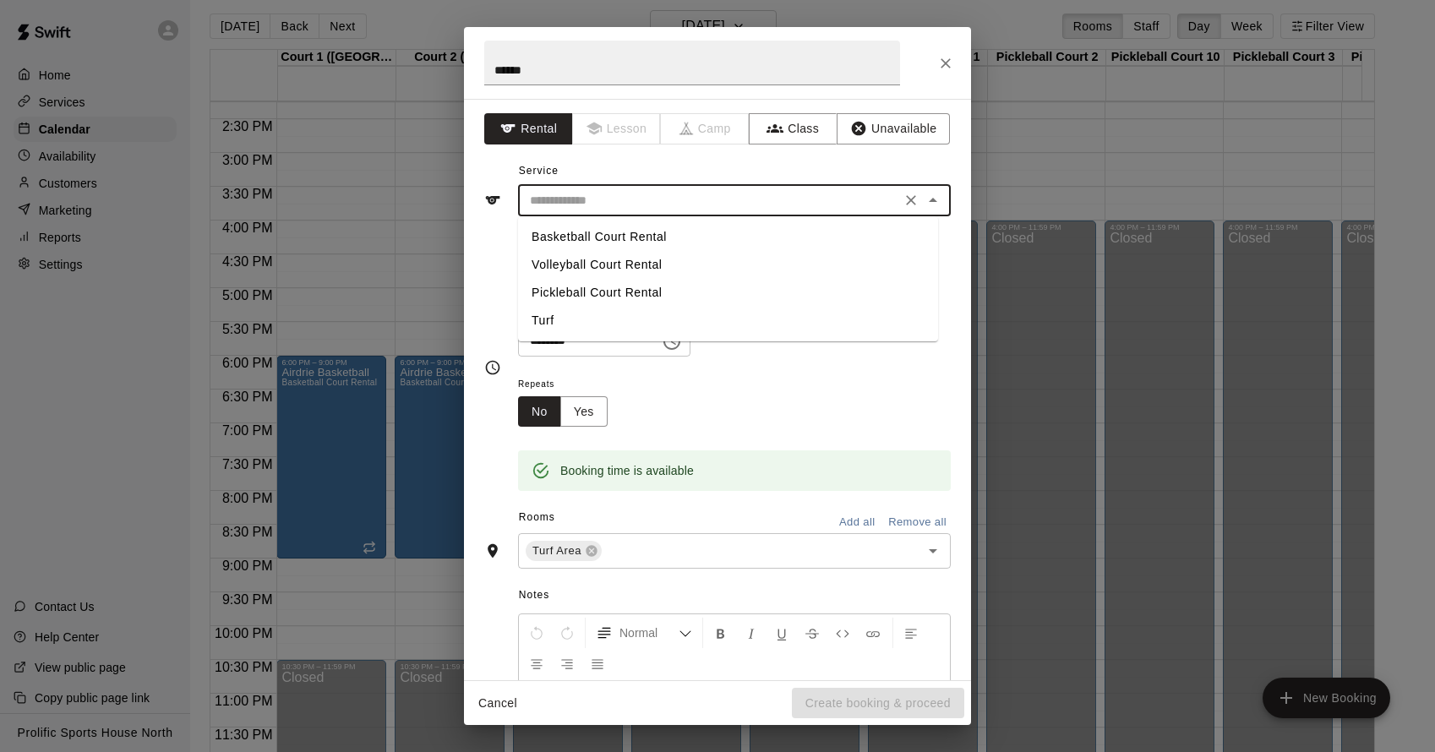
click at [666, 196] on input "text" at bounding box center [709, 200] width 373 height 21
click at [576, 334] on li "Turf" at bounding box center [728, 321] width 420 height 28
type input "****"
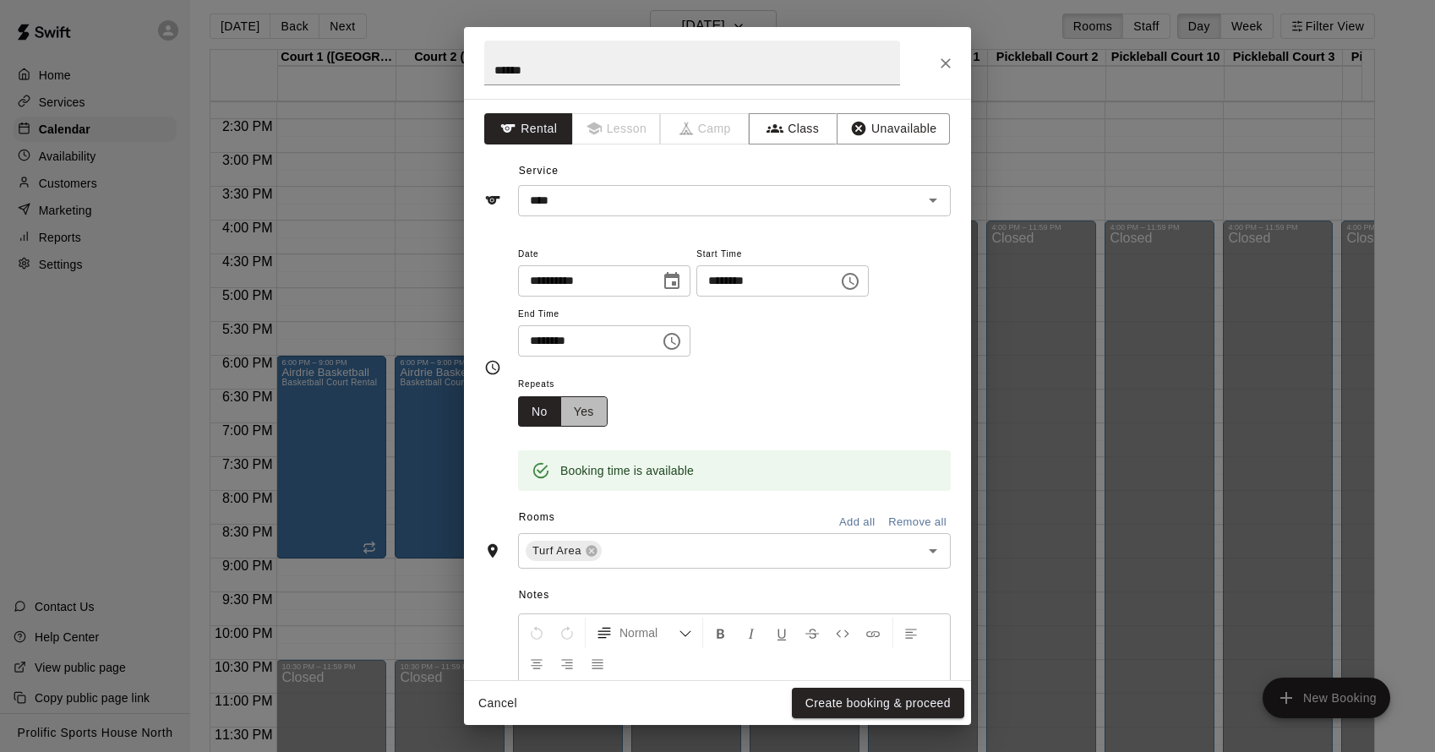
click at [590, 418] on button "Yes" at bounding box center [583, 411] width 47 height 31
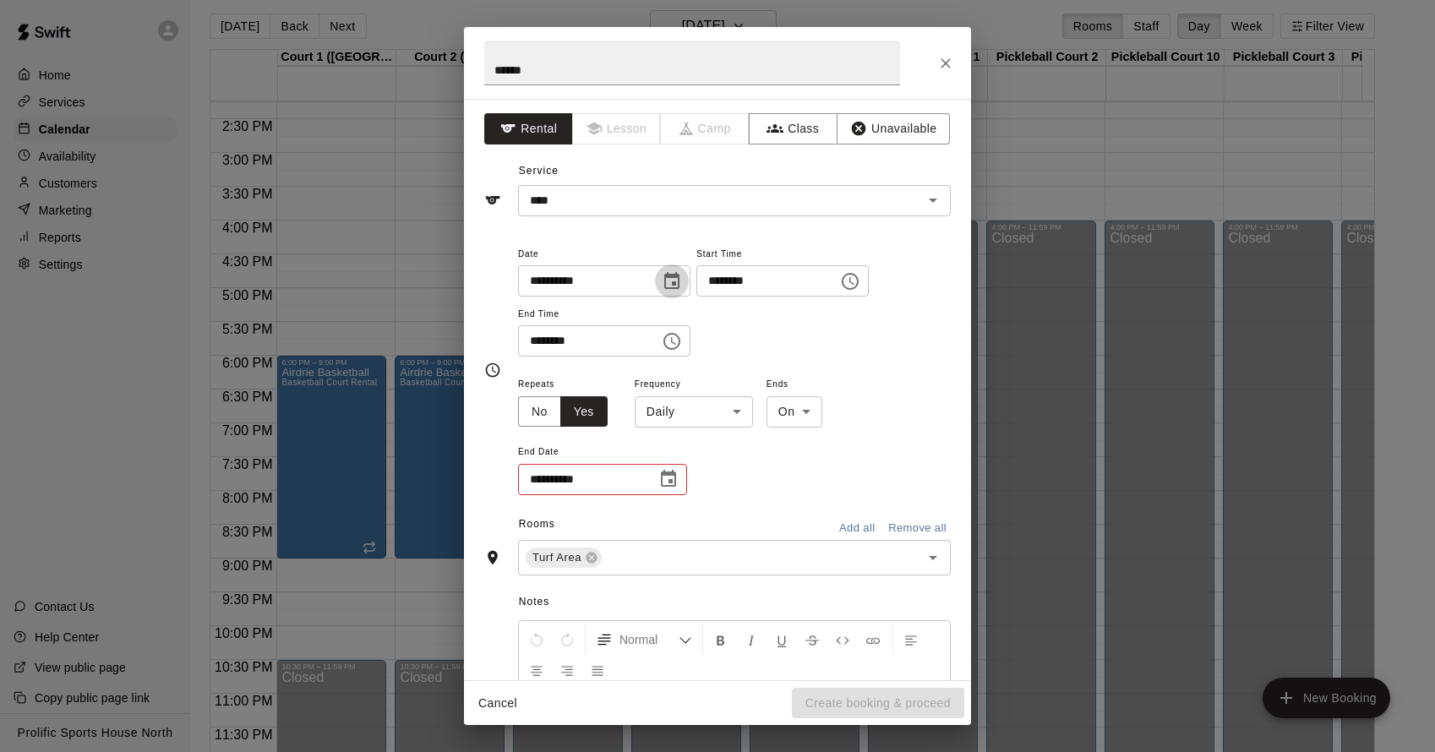
click at [670, 287] on icon "Choose date, selected date is Oct 9, 2025" at bounding box center [671, 280] width 15 height 17
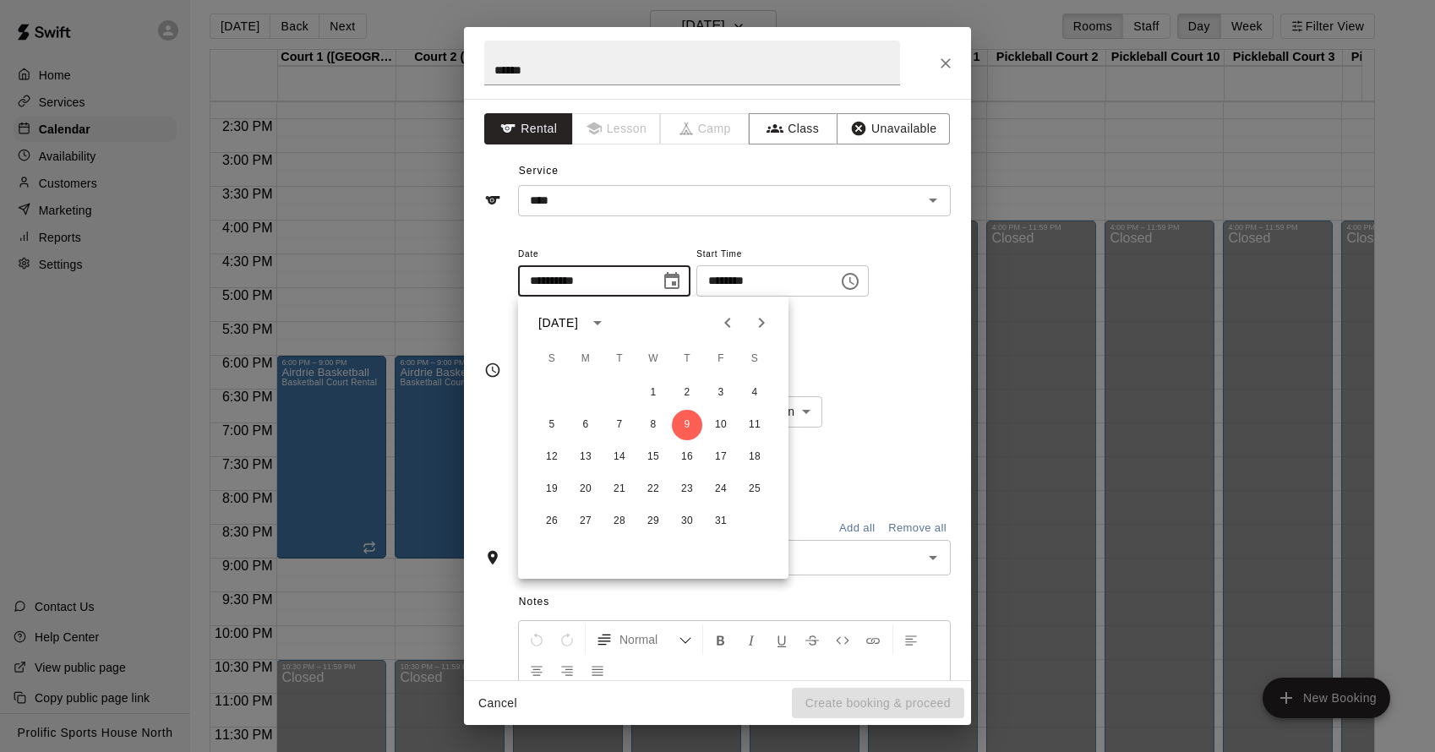
click at [815, 347] on div "**********" at bounding box center [734, 300] width 433 height 114
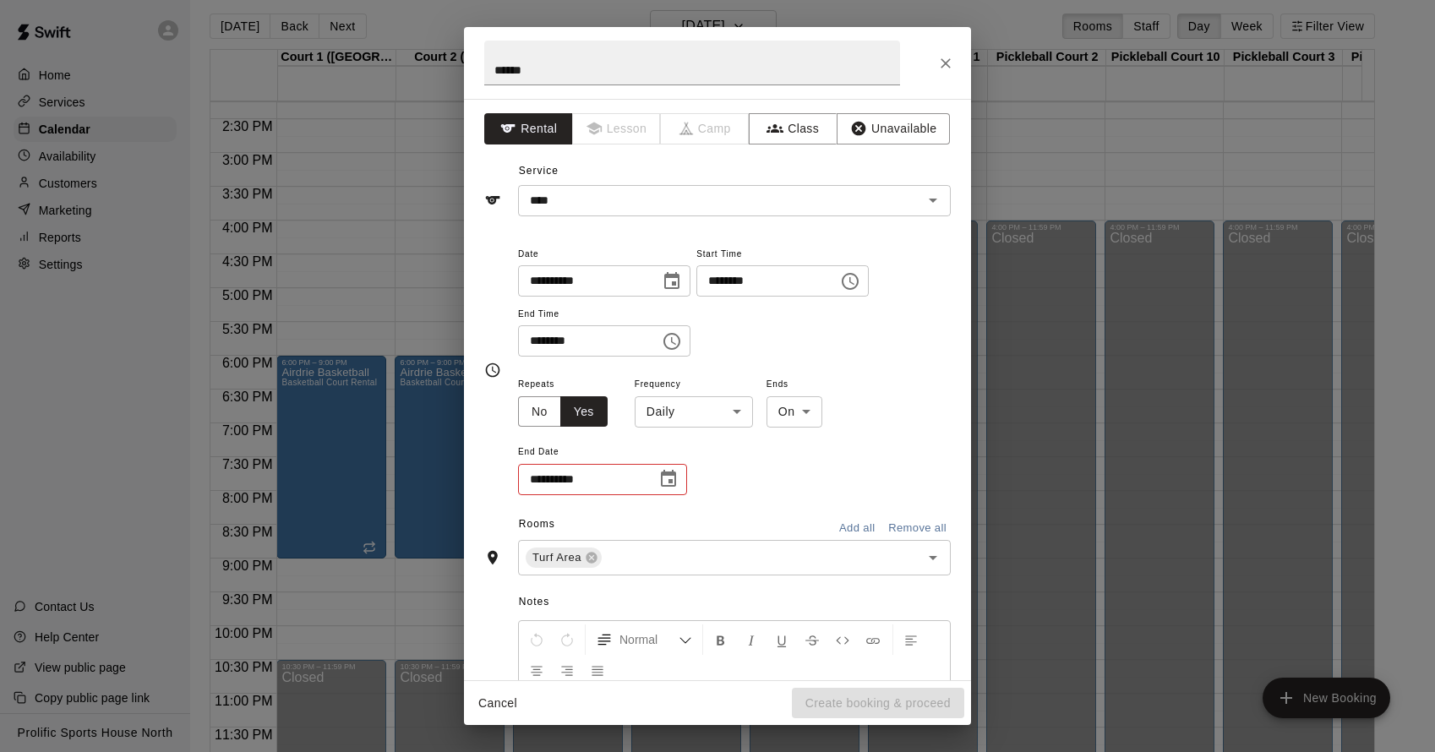
click at [625, 352] on input "********" at bounding box center [583, 340] width 130 height 31
click at [697, 343] on div "**********" at bounding box center [734, 300] width 433 height 114
click at [682, 344] on icon "Choose time, selected time is 7:30 PM" at bounding box center [672, 341] width 20 height 20
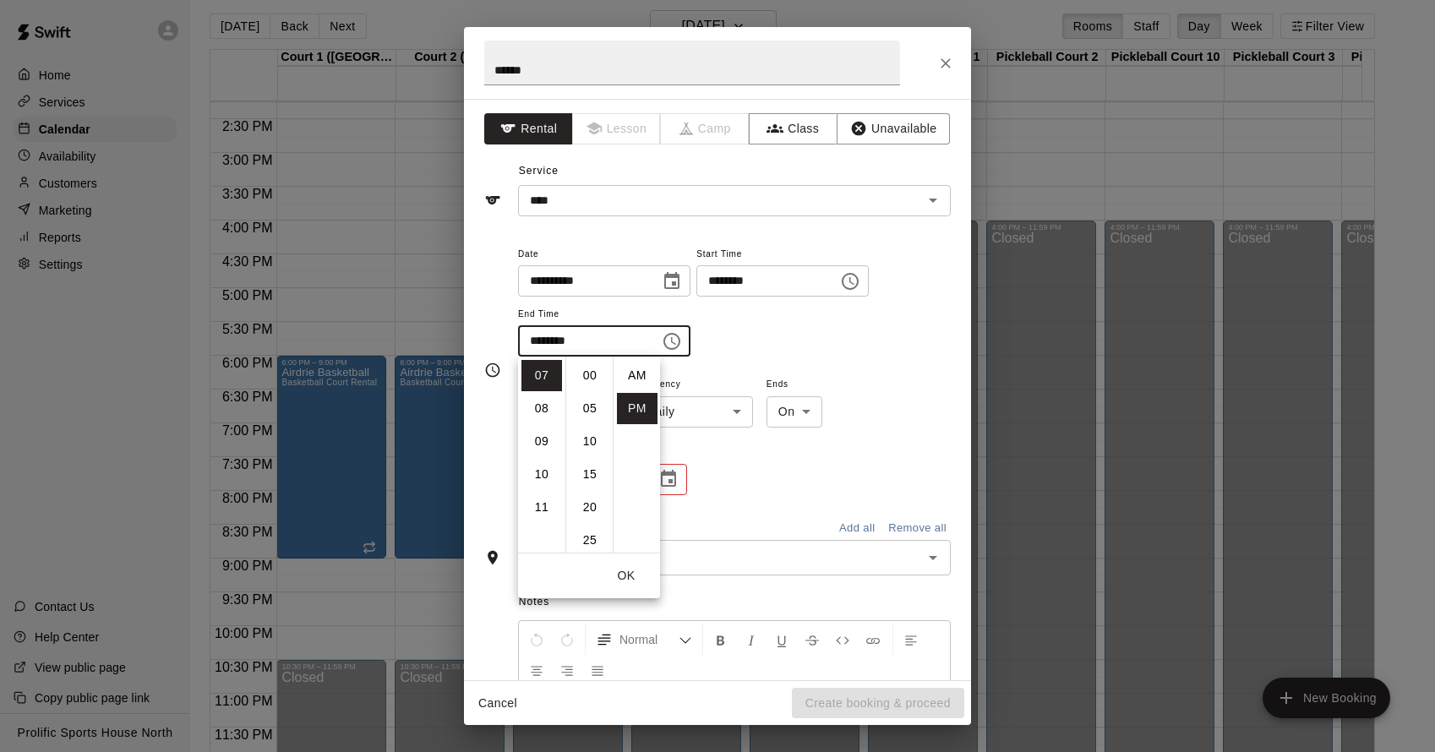
scroll to position [30, 0]
click at [548, 410] on li "08" at bounding box center [541, 408] width 41 height 31
click at [594, 373] on li "00" at bounding box center [590, 375] width 41 height 31
type input "********"
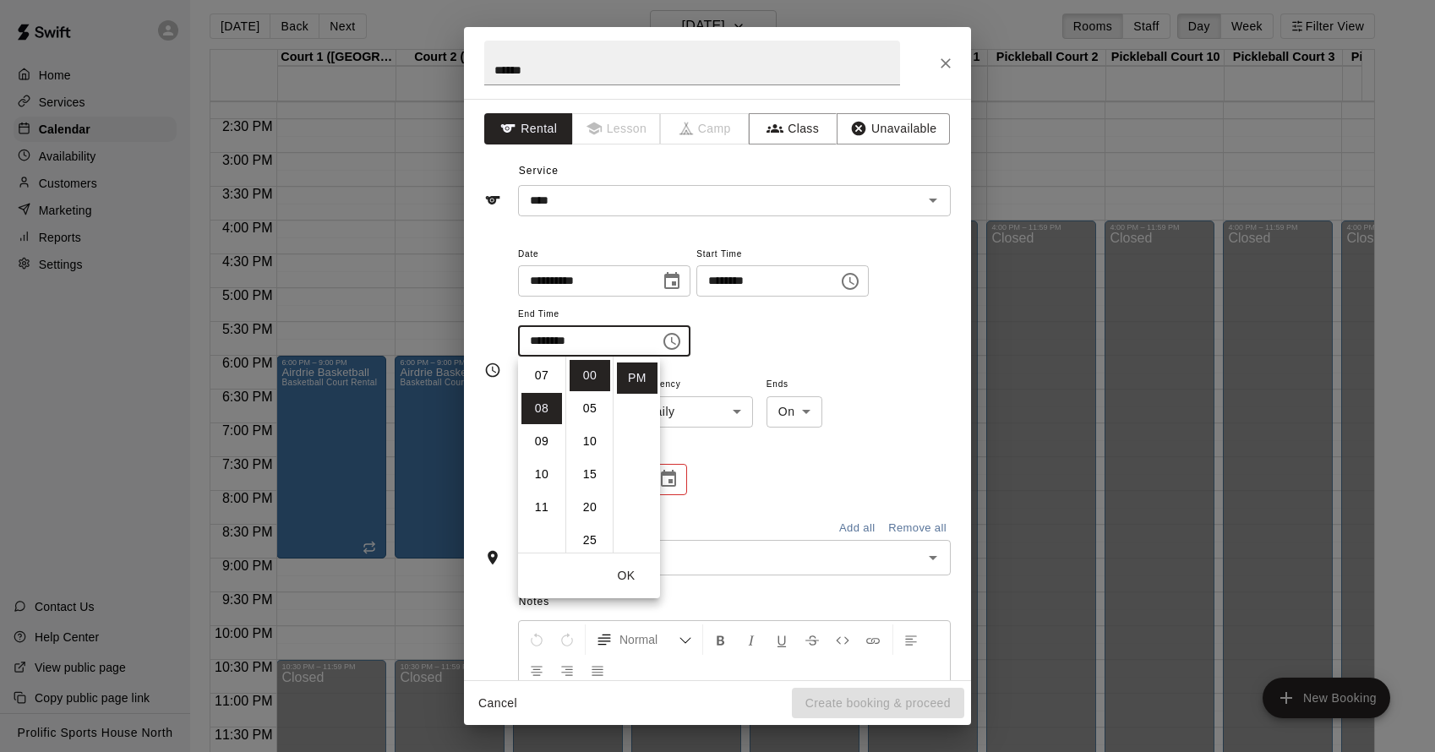
click at [787, 367] on div "**********" at bounding box center [734, 308] width 433 height 131
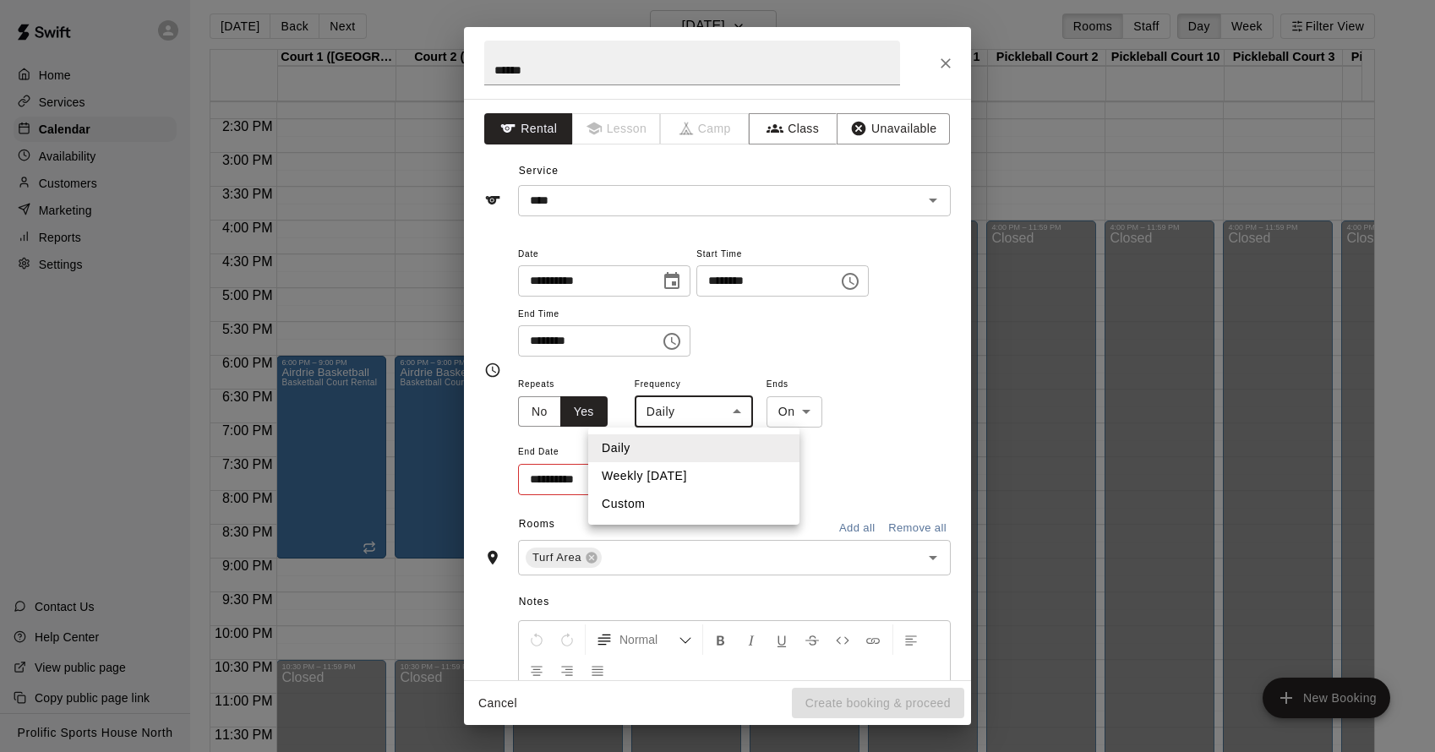
click at [741, 415] on body "Home Services Calendar Availability Customers Marketing Reports Settings Contac…" at bounding box center [717, 379] width 1435 height 779
click at [699, 473] on li "Weekly [DATE]" at bounding box center [693, 476] width 211 height 28
type input "******"
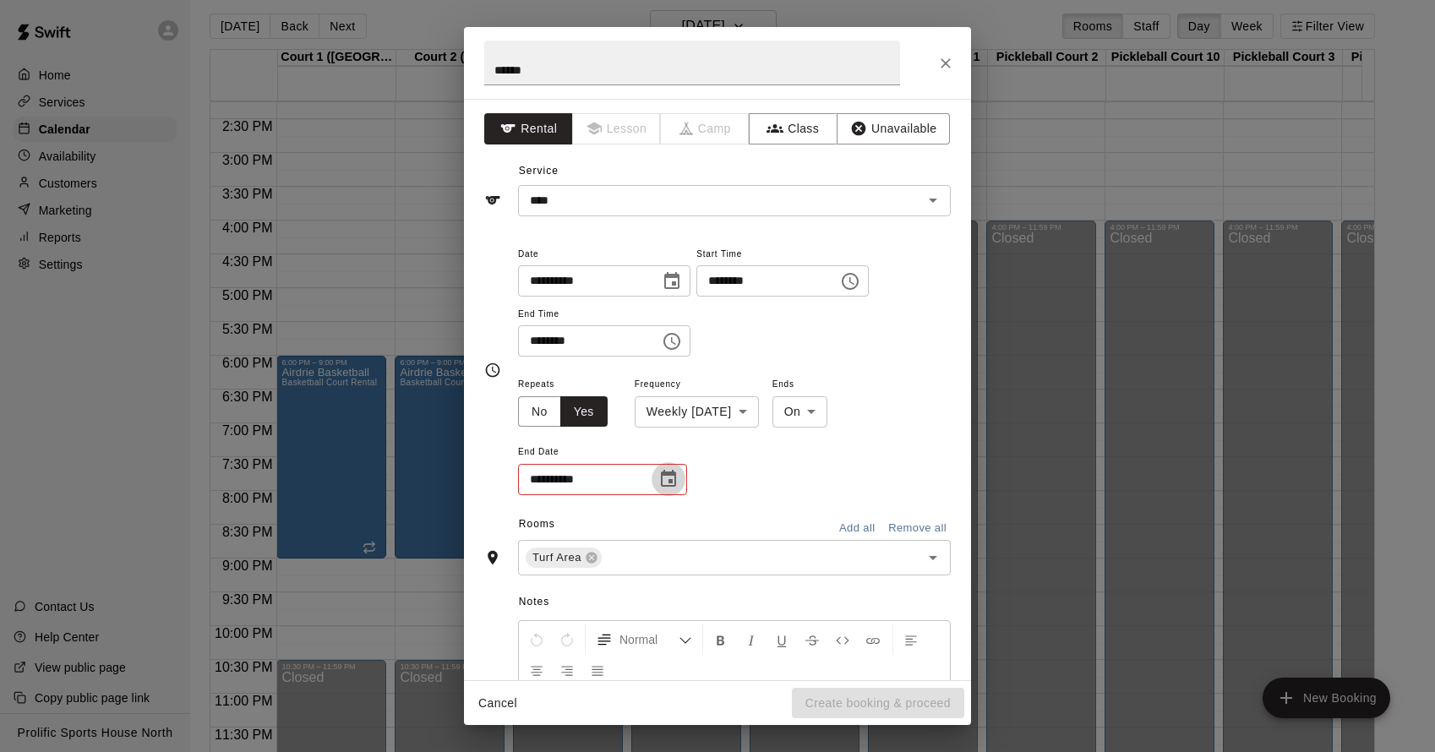
click at [681, 476] on button "Choose date" at bounding box center [669, 479] width 34 height 34
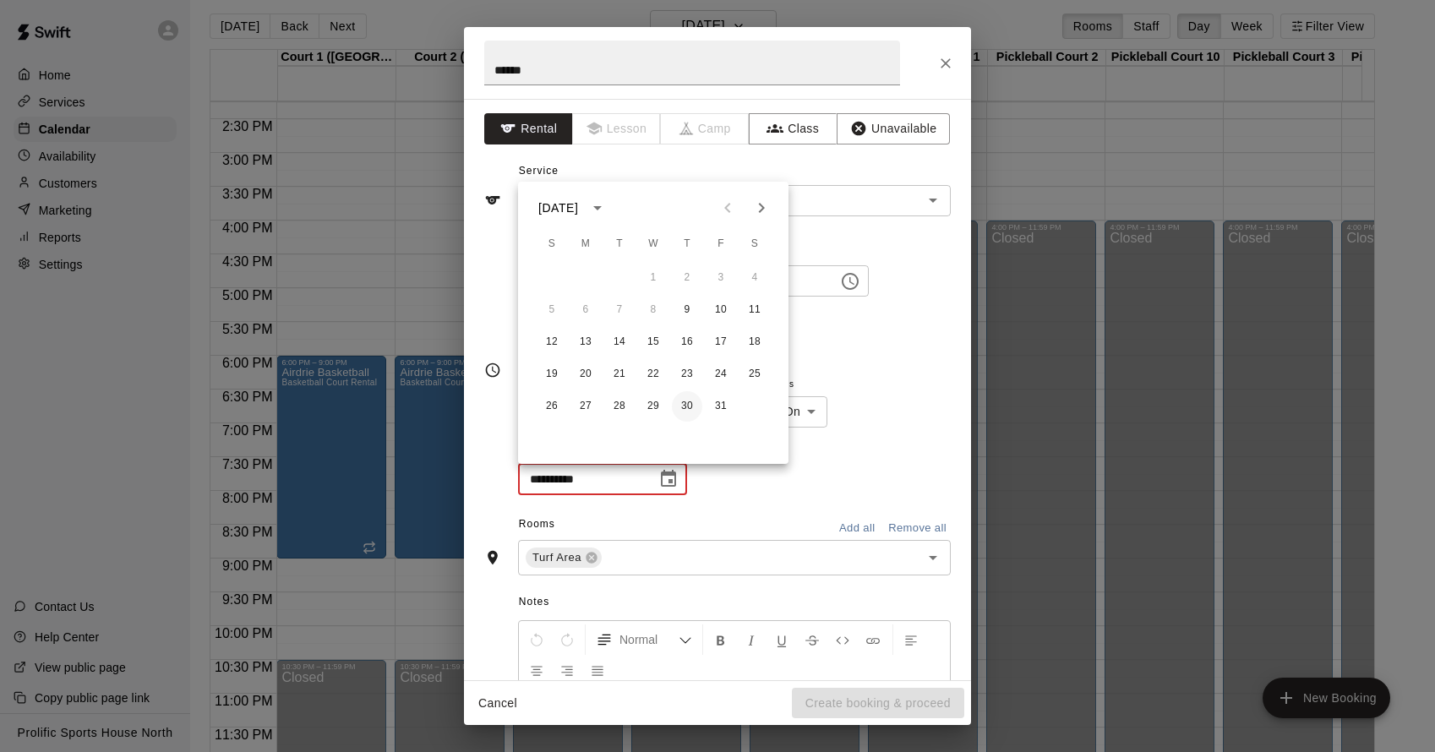
click at [691, 410] on button "30" at bounding box center [687, 406] width 30 height 30
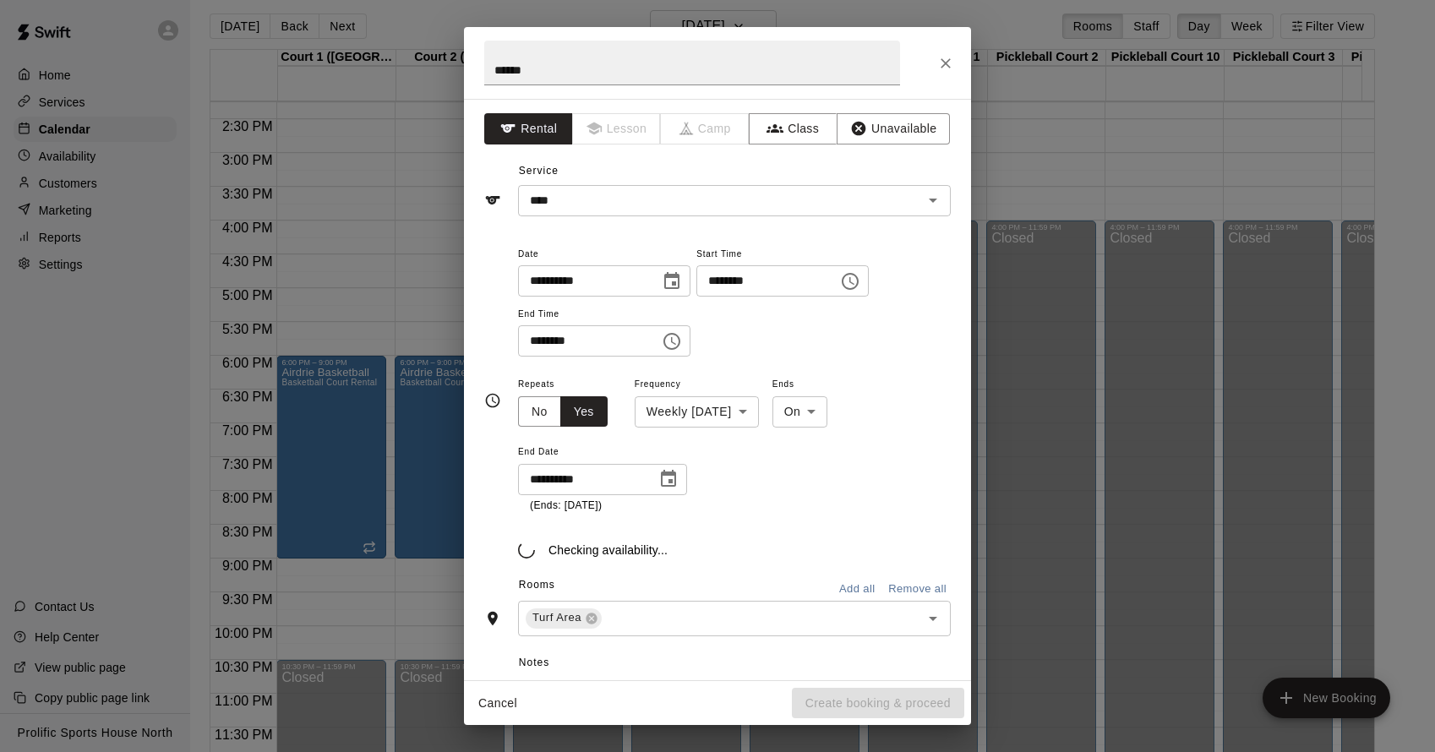
type input "**********"
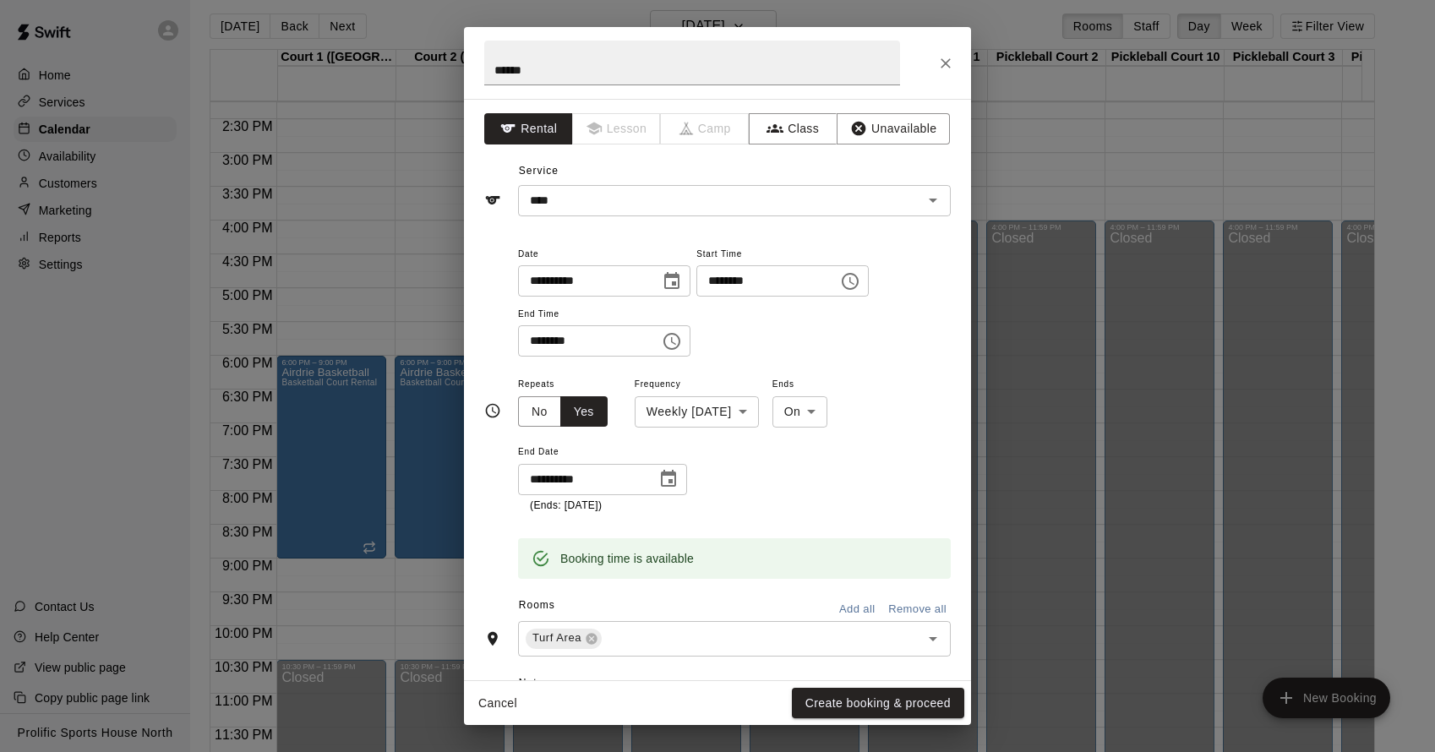
click at [884, 692] on button "Create booking & proceed" at bounding box center [878, 703] width 172 height 31
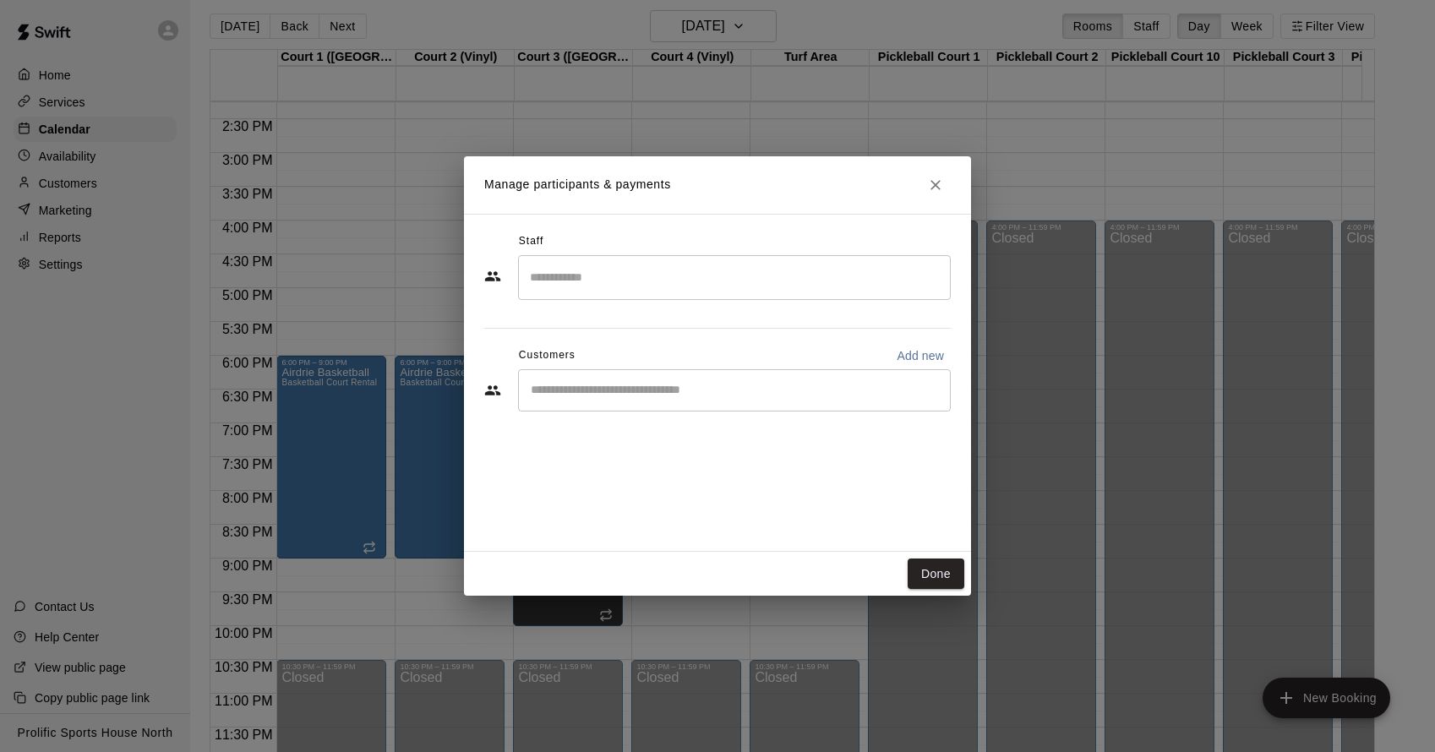
drag, startPoint x: 941, startPoint y: 581, endPoint x: 819, endPoint y: 660, distance: 145.3
click at [941, 581] on button "Done" at bounding box center [936, 574] width 57 height 31
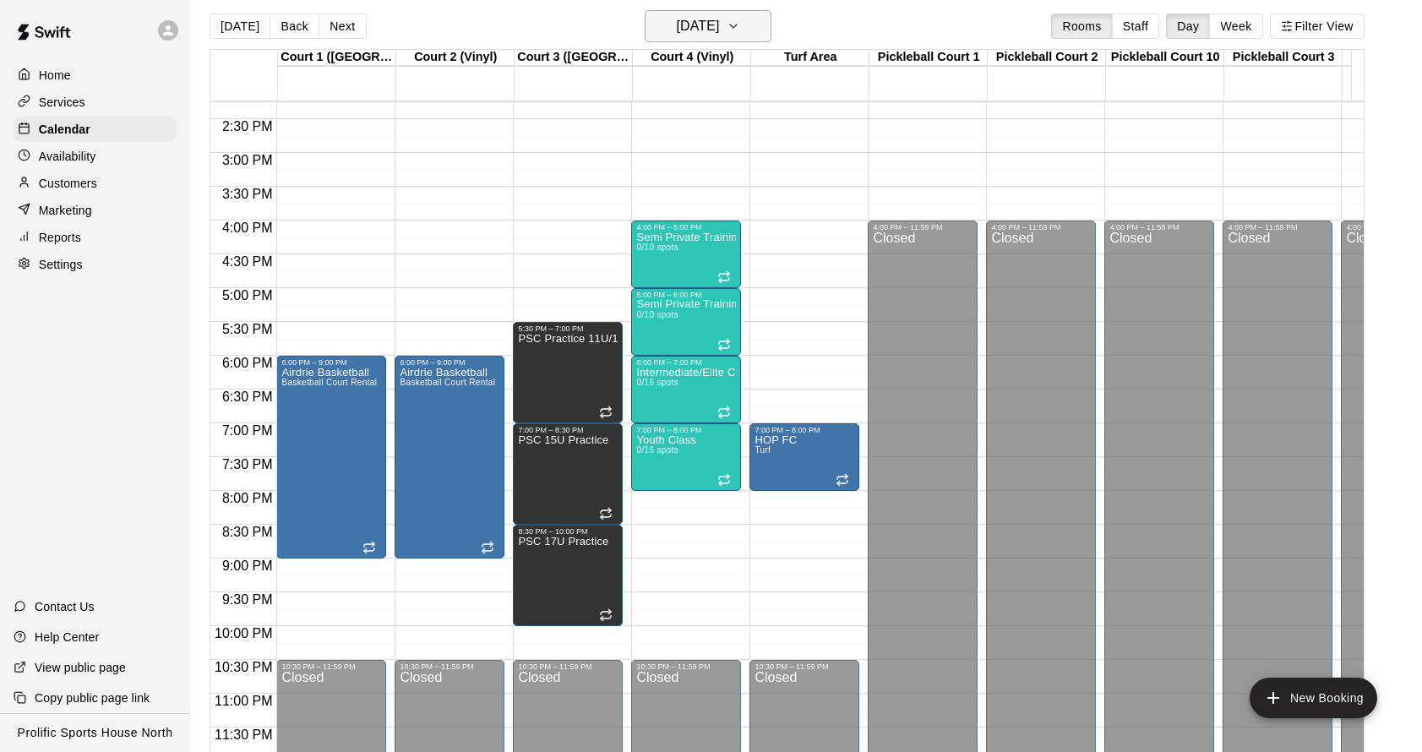
click at [740, 29] on icon "button" at bounding box center [734, 26] width 14 height 20
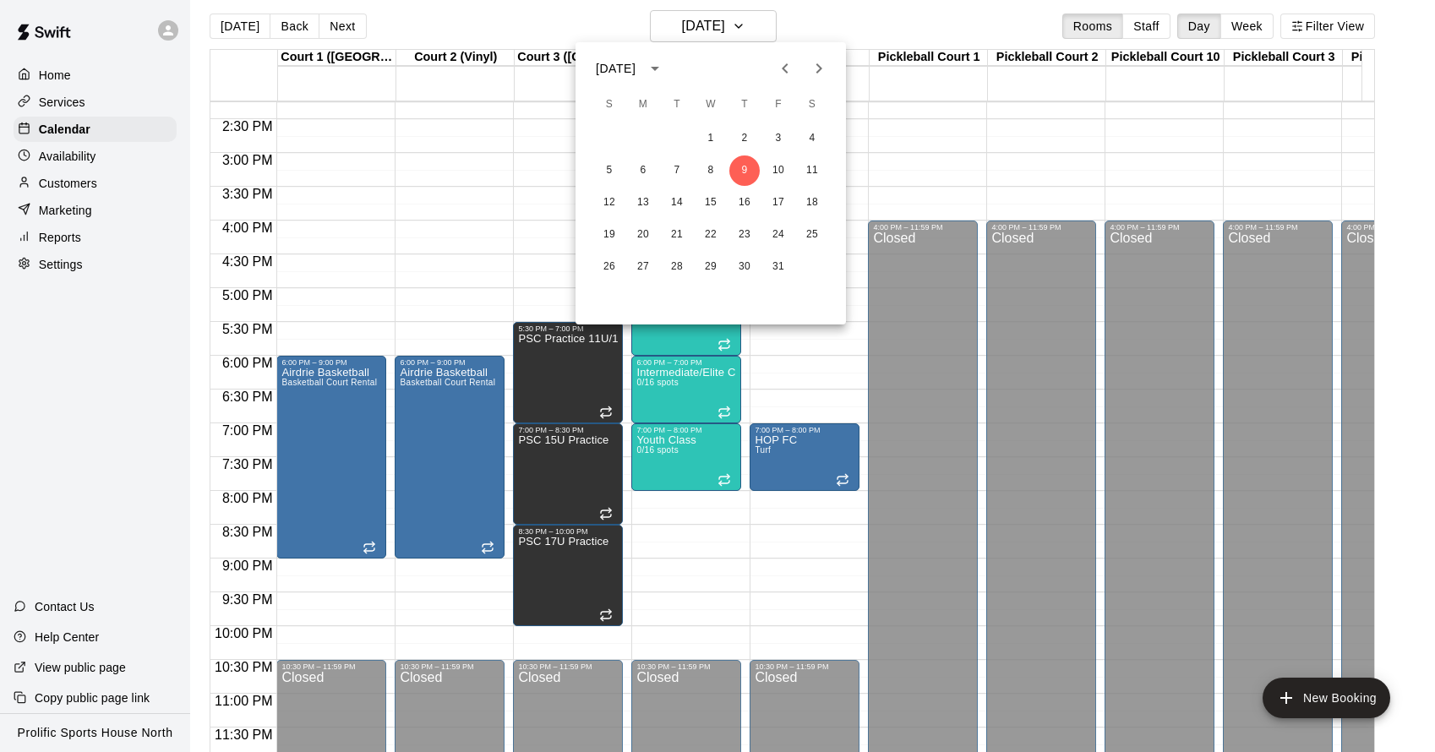
click at [805, 67] on button "Next month" at bounding box center [819, 69] width 34 height 34
click at [736, 170] on button "6" at bounding box center [744, 171] width 30 height 30
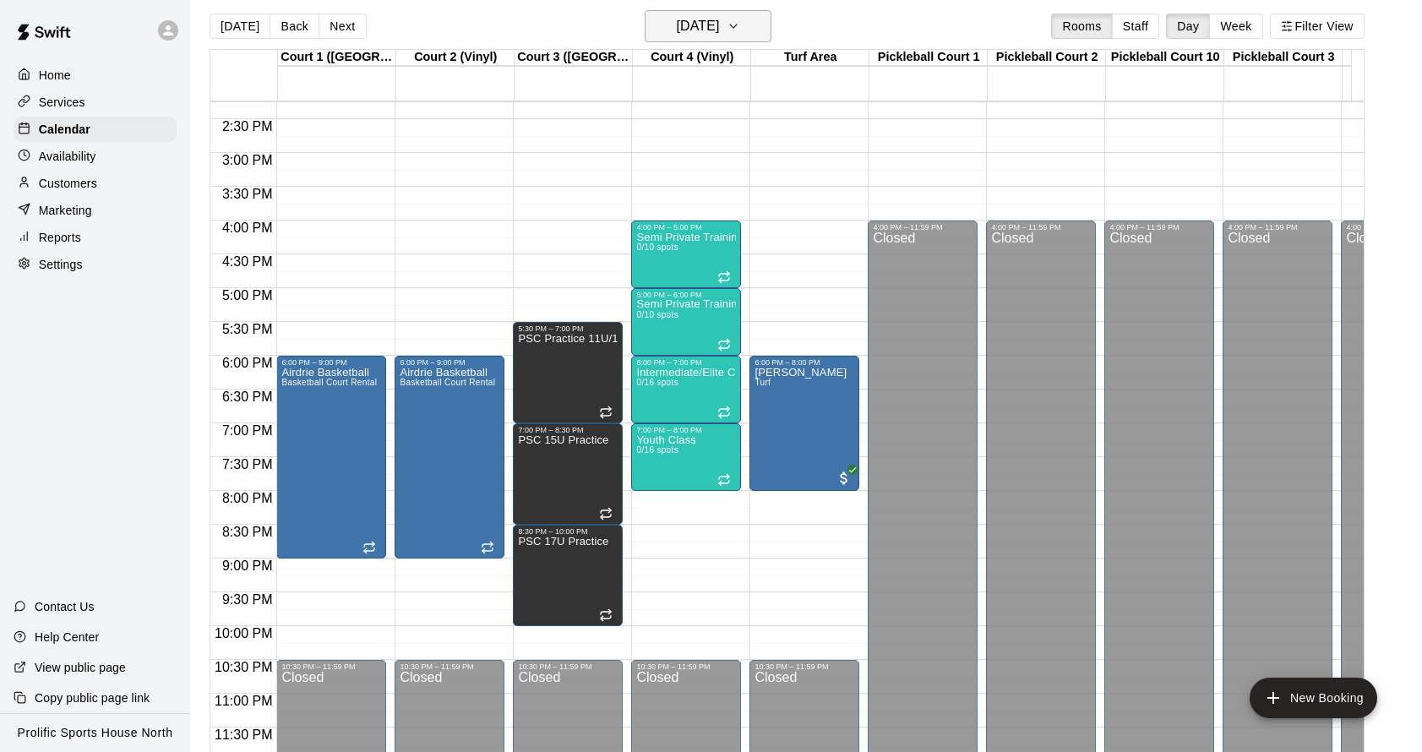
click at [737, 27] on icon "button" at bounding box center [733, 26] width 7 height 3
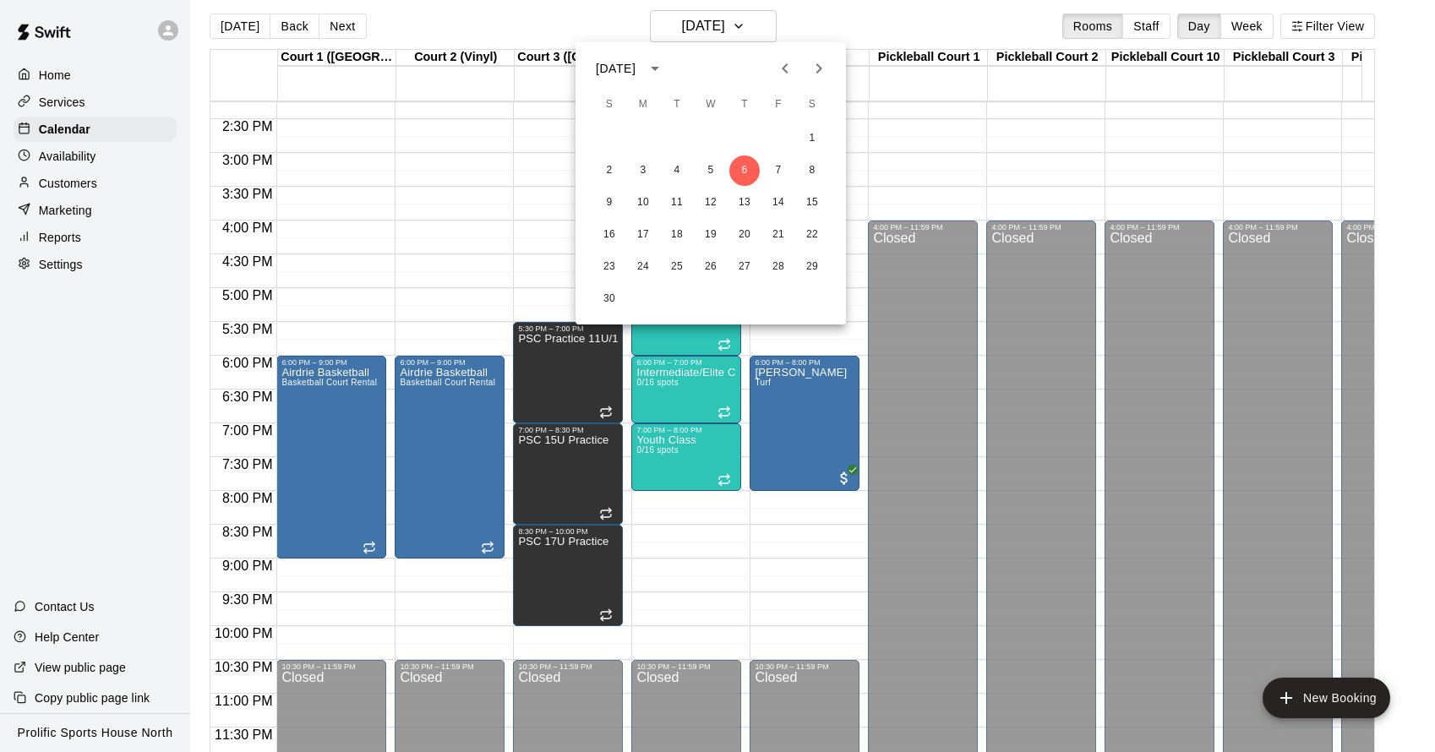
click at [767, 25] on div at bounding box center [717, 376] width 1435 height 752
